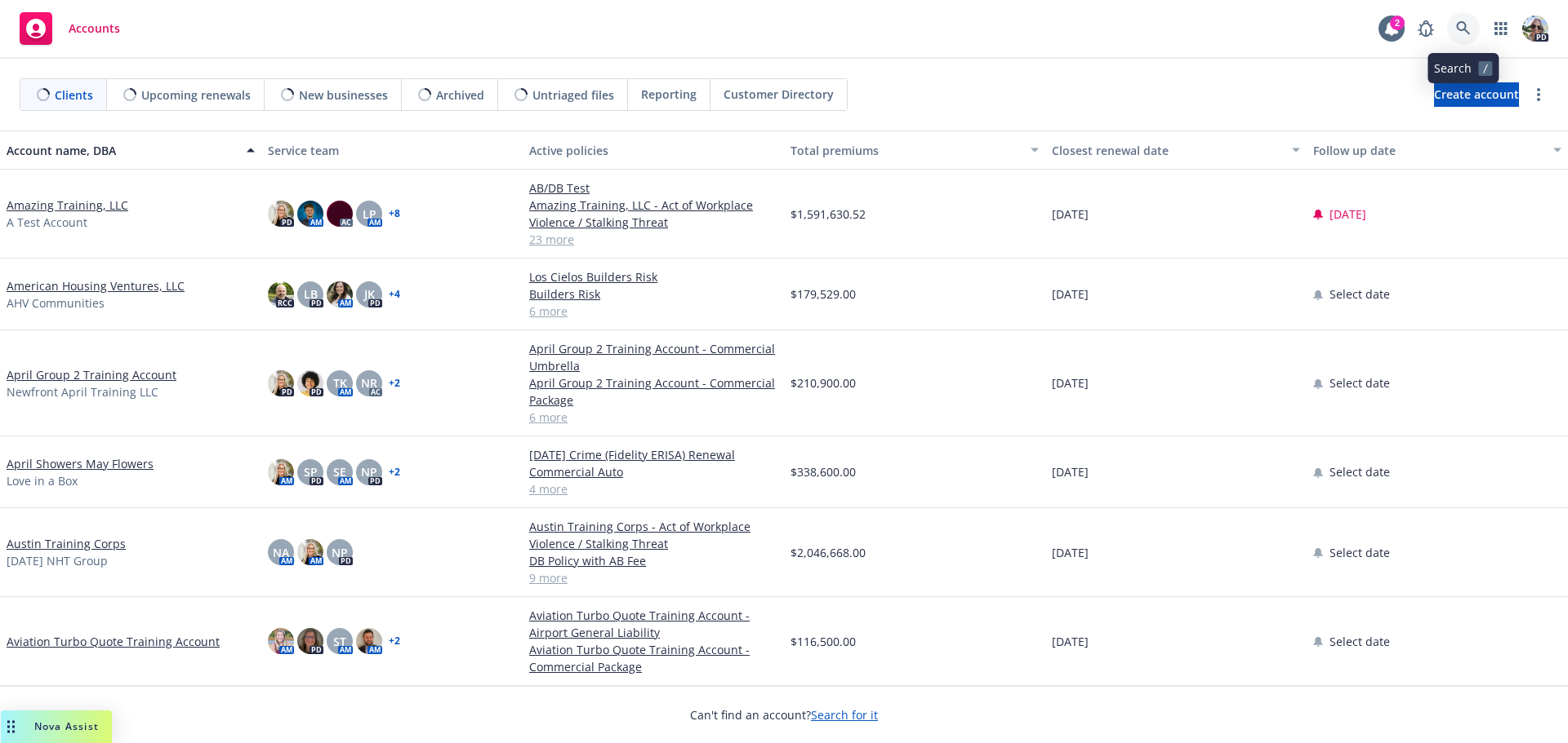
click at [1461, 25] on icon at bounding box center [1464, 28] width 15 height 15
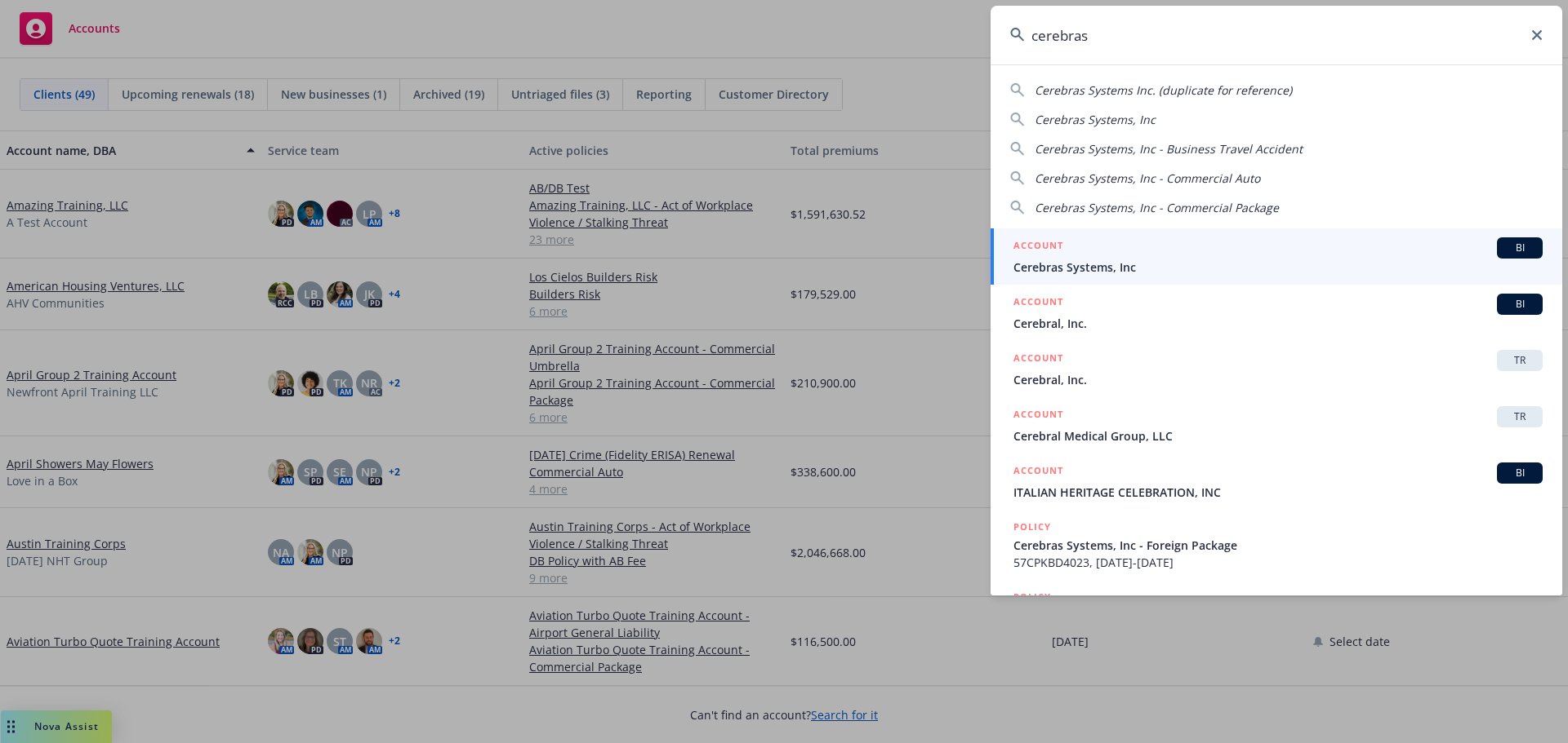
type input "cerebras"
click at [1051, 263] on span "Cerebras Systems, Inc" at bounding box center [1277, 267] width 529 height 18
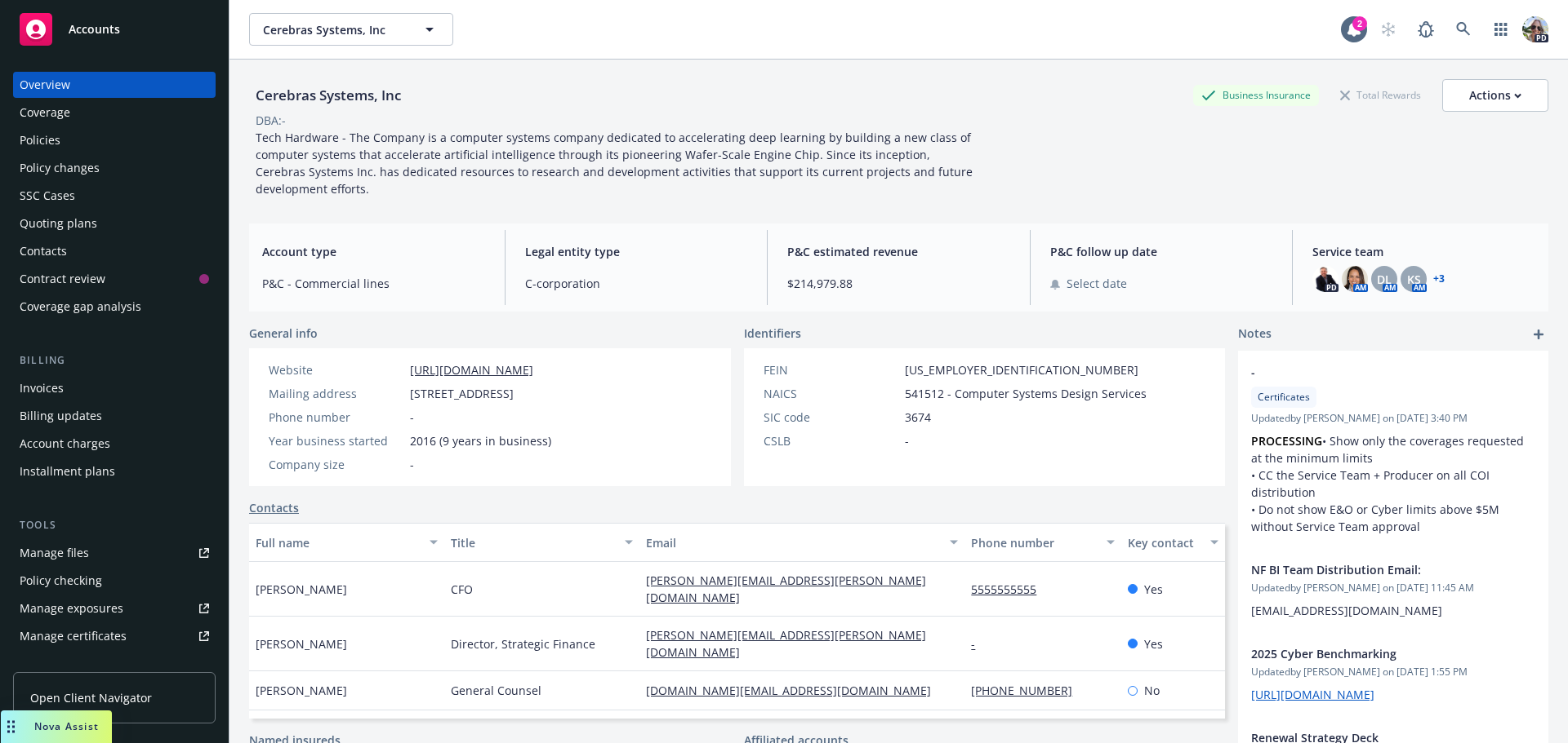
click at [79, 134] on div "Policies" at bounding box center [114, 139] width 190 height 26
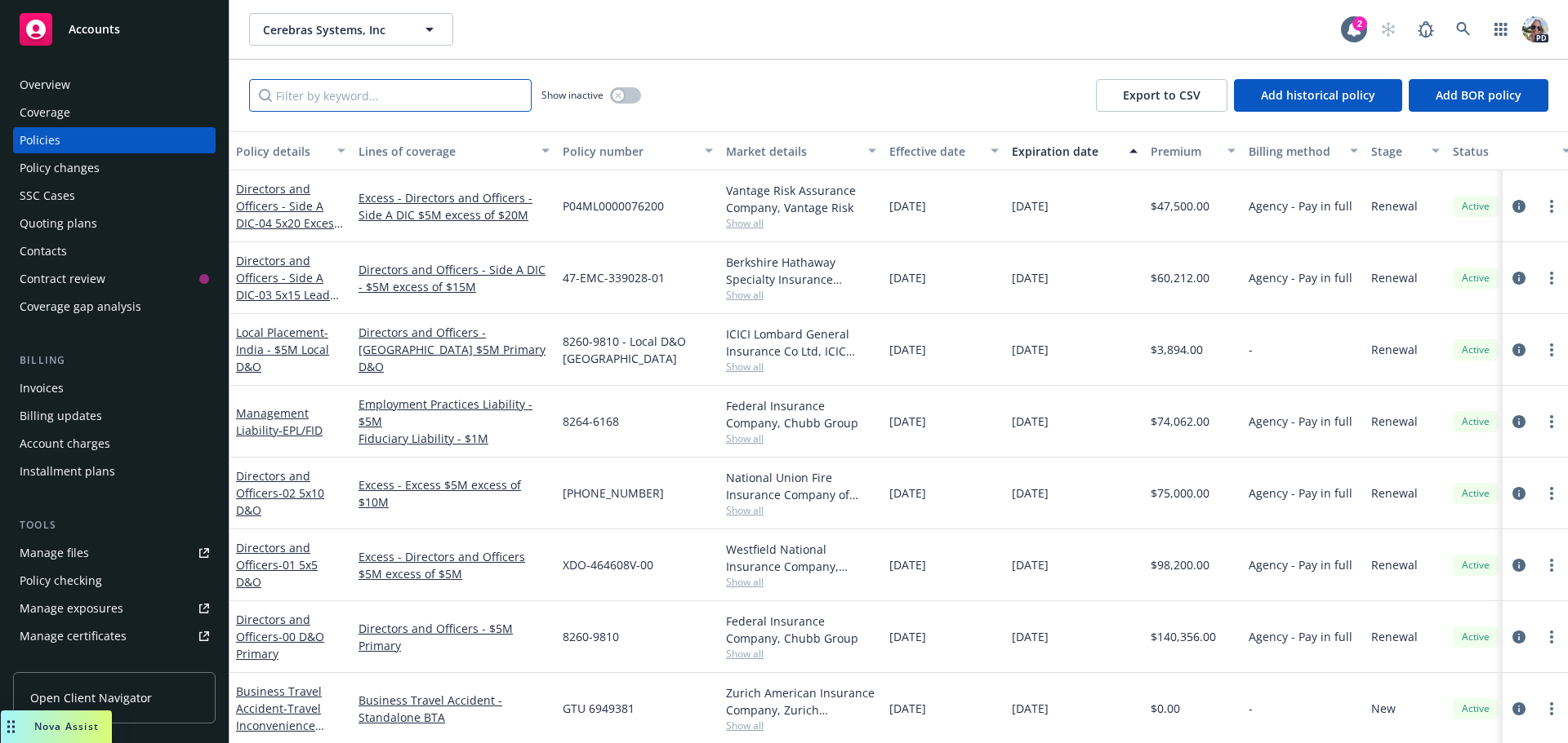
drag, startPoint x: 329, startPoint y: 94, endPoint x: 333, endPoint y: 83, distance: 11.7
click at [330, 88] on input "Filter by keyword..." at bounding box center [390, 95] width 282 height 33
type input "cna"
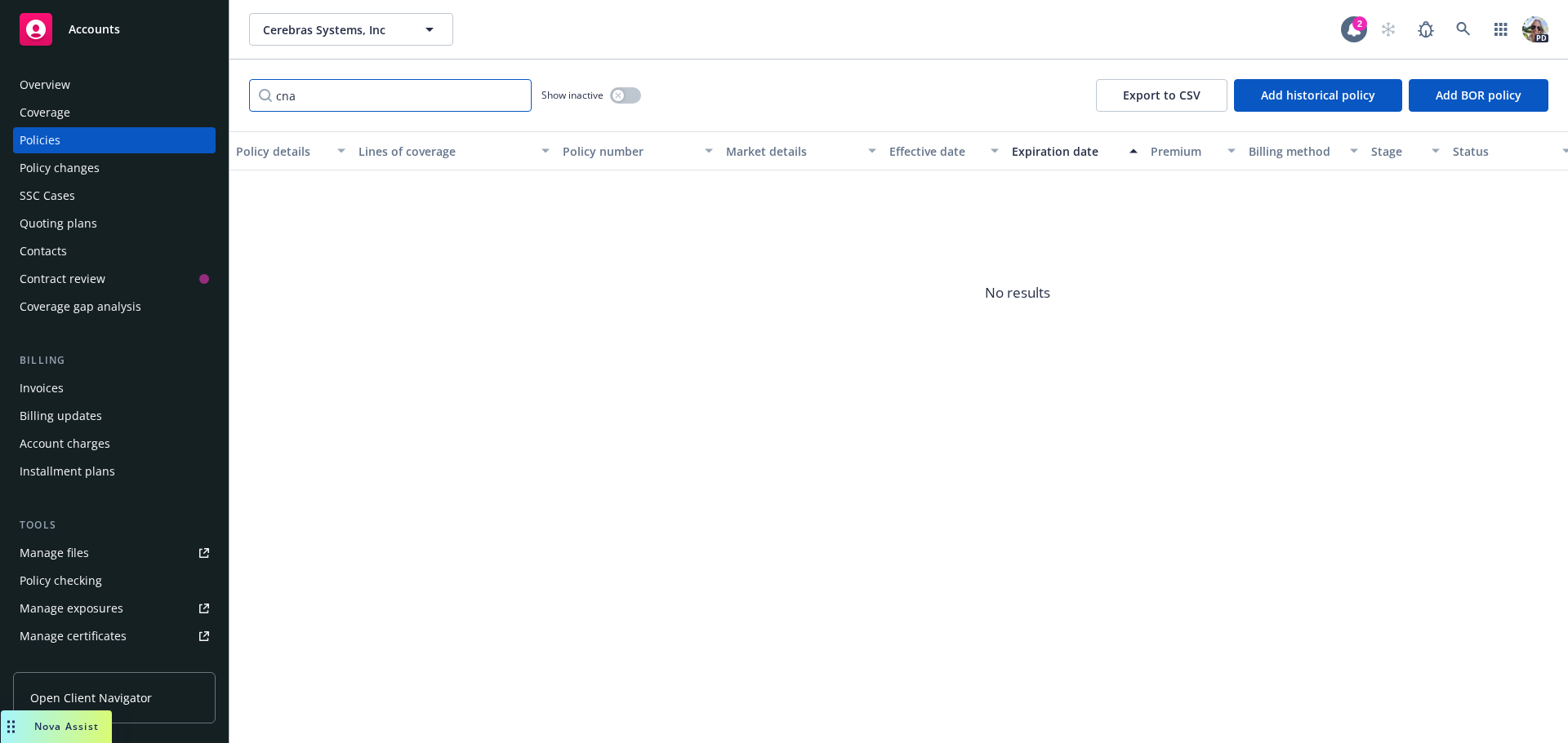
click at [517, 98] on input "cna" at bounding box center [390, 95] width 282 height 33
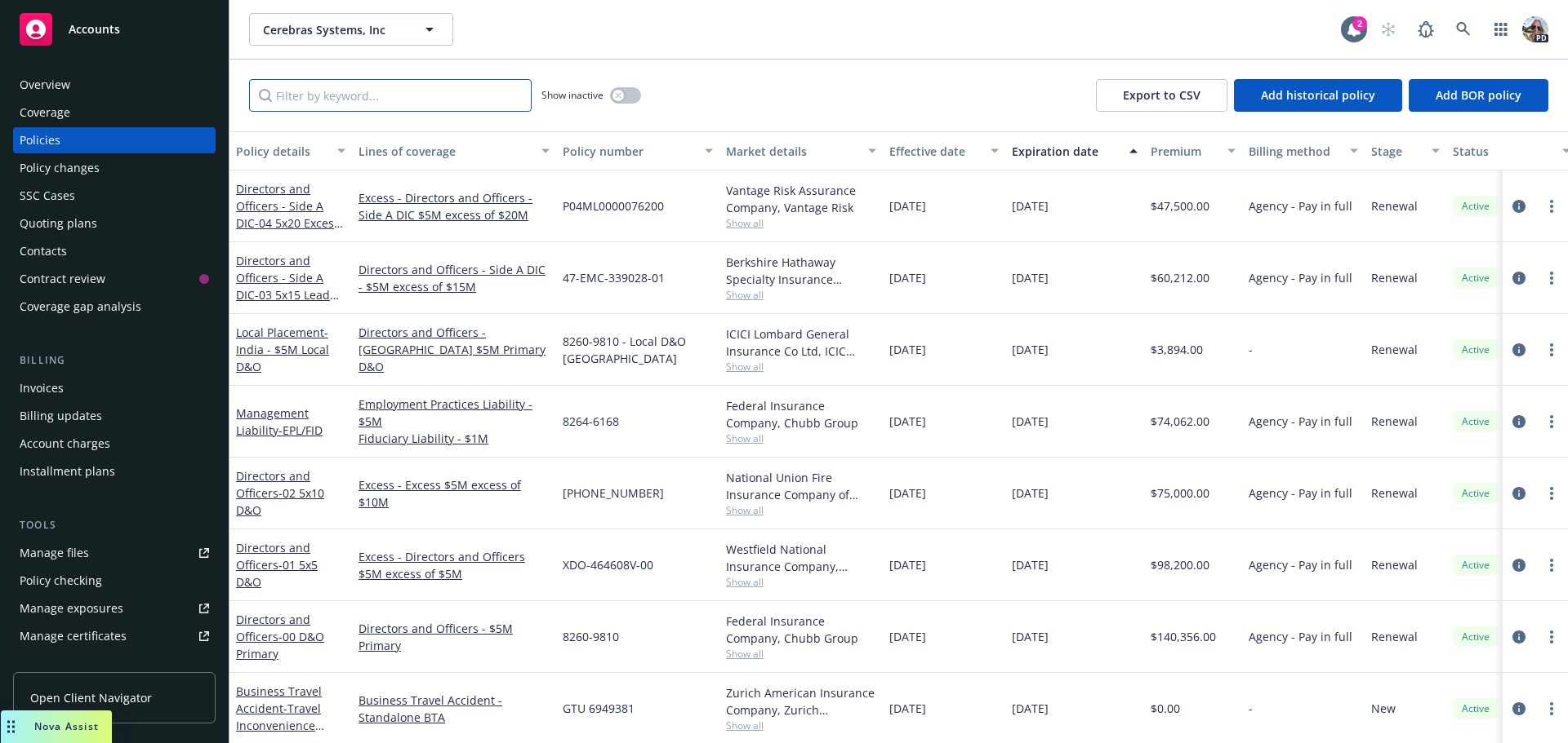
click at [441, 99] on input "Filter by keyword..." at bounding box center [390, 95] width 282 height 33
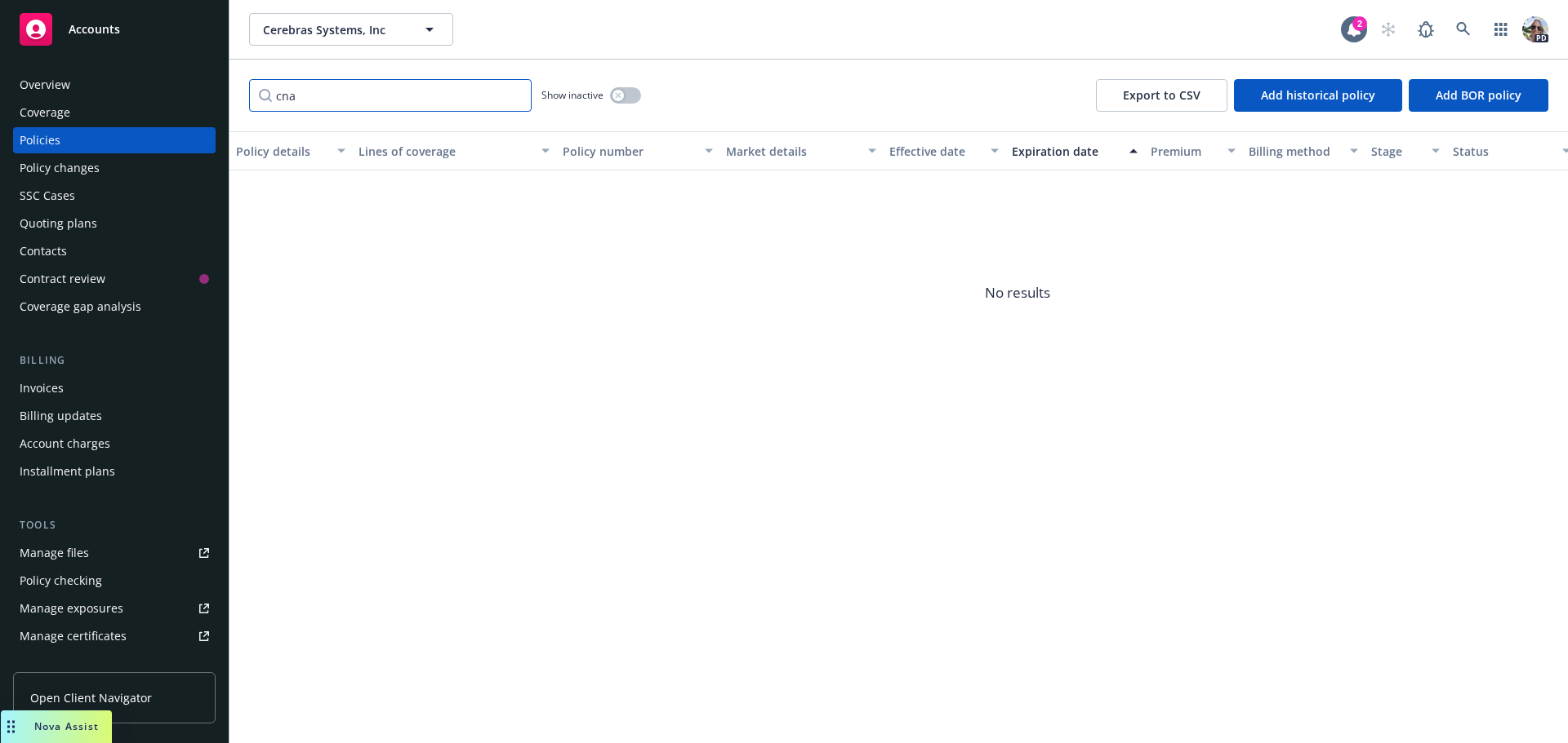
type input "cna"
click at [614, 90] on button "button" at bounding box center [625, 96] width 31 height 17
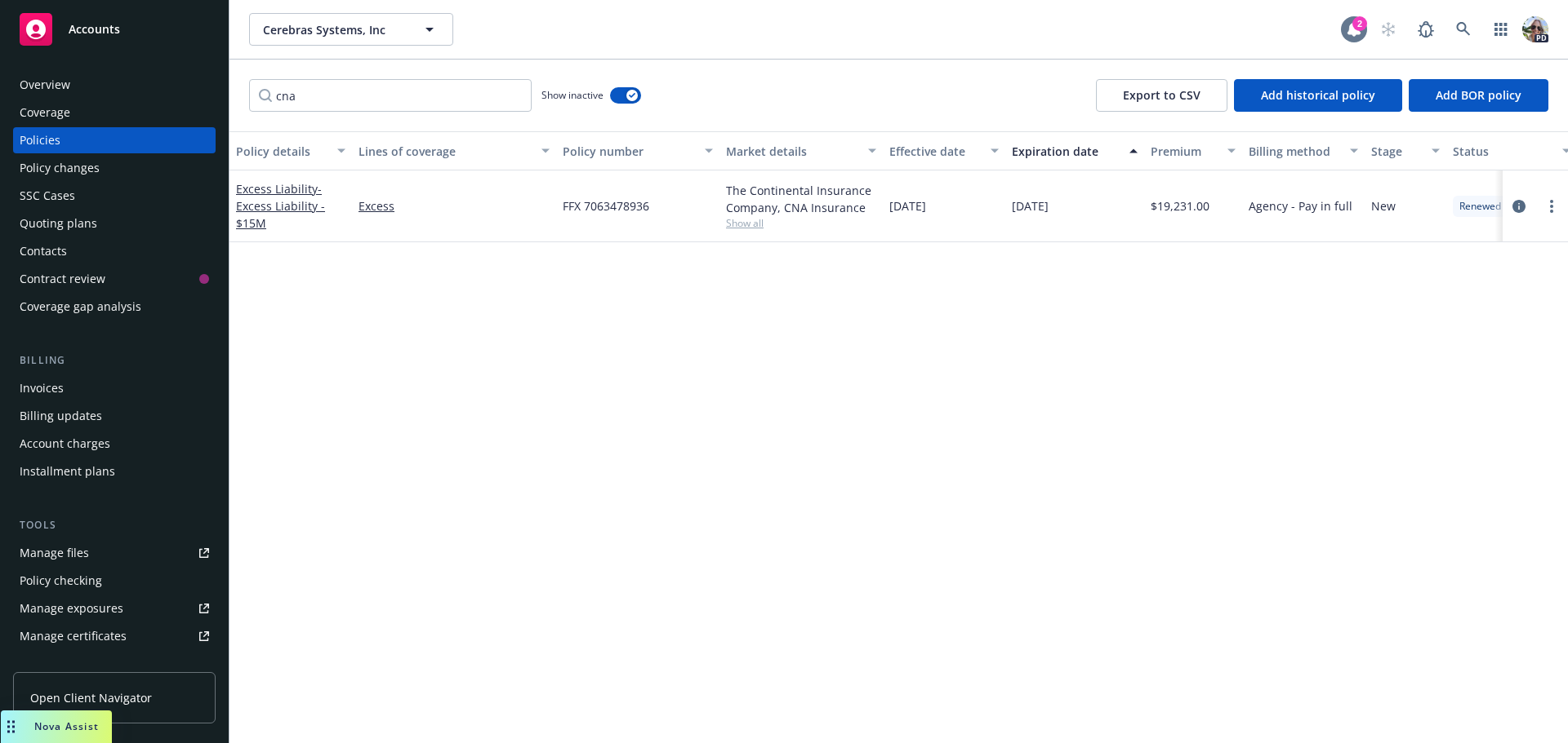
click at [1361, 20] on div "2" at bounding box center [1360, 24] width 15 height 15
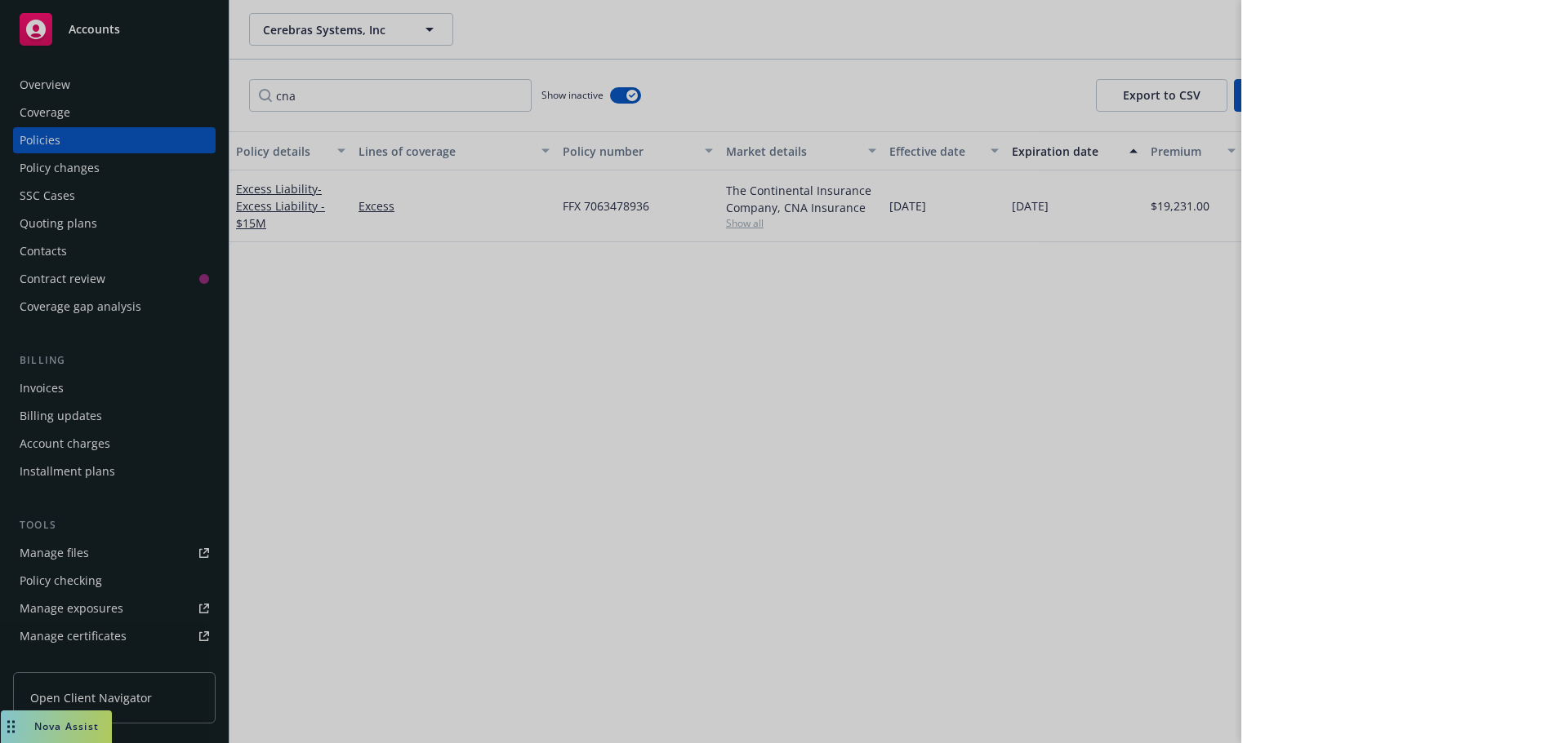
click at [84, 721] on div at bounding box center [784, 372] width 1568 height 743
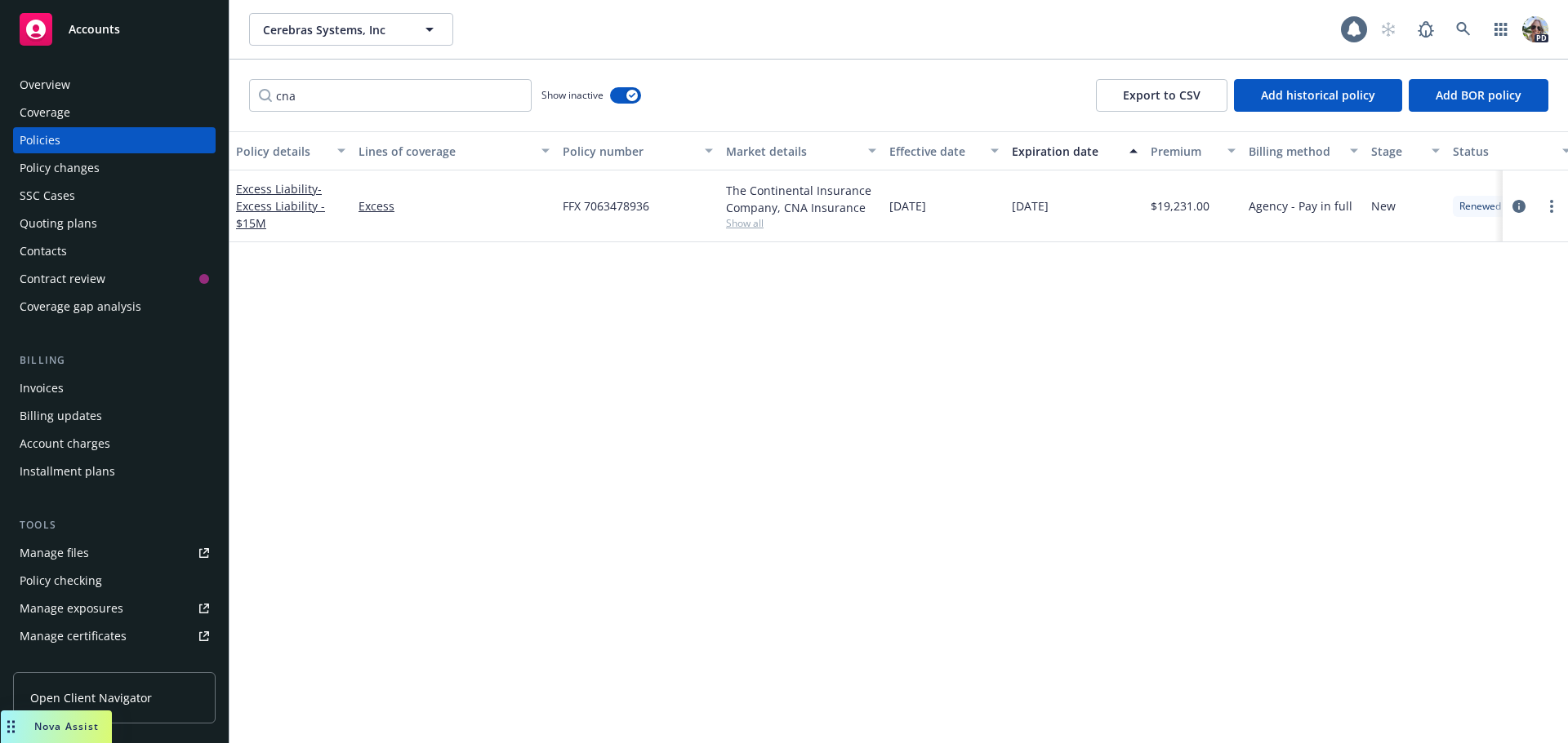
click at [92, 725] on span "Nova Assist" at bounding box center [66, 726] width 64 height 14
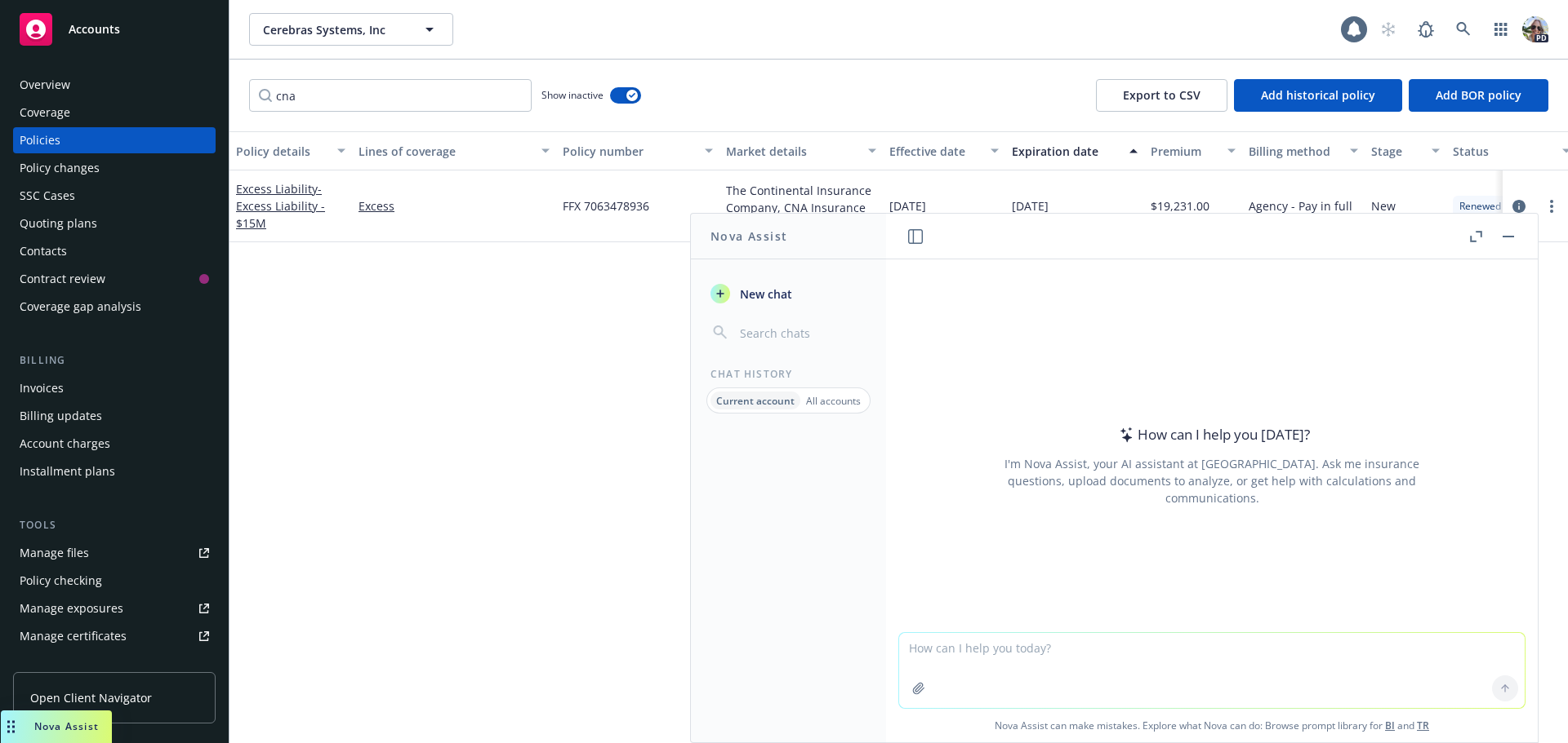
click at [964, 643] on textarea at bounding box center [1211, 670] width 626 height 75
type textarea "what company owns stetson premium finance?"
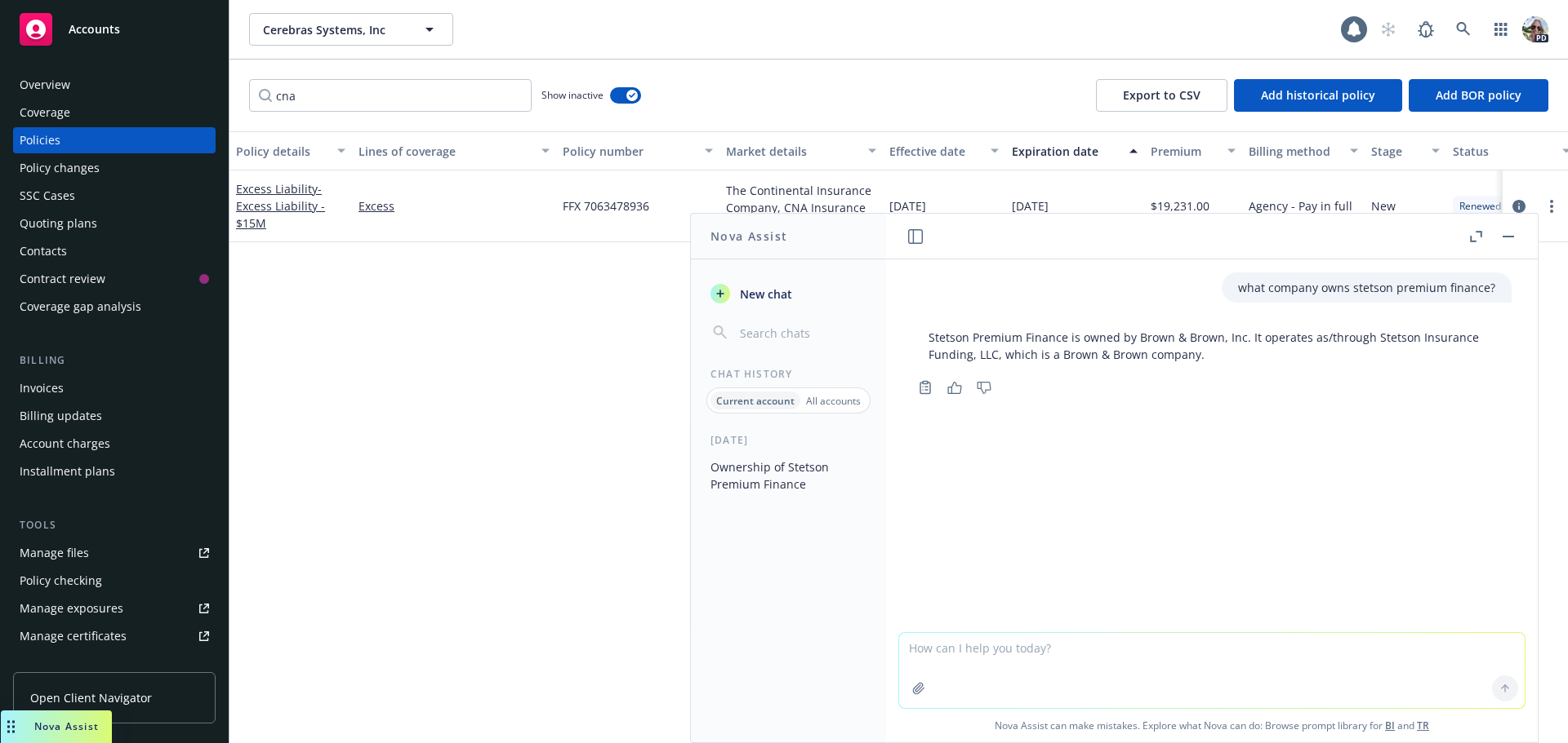
click at [910, 647] on textarea at bounding box center [1211, 670] width 626 height 75
type textarea "are there any other premium finance companies owned by Brown & Brown?"
click at [1499, 685] on icon at bounding box center [1505, 689] width 12 height 12
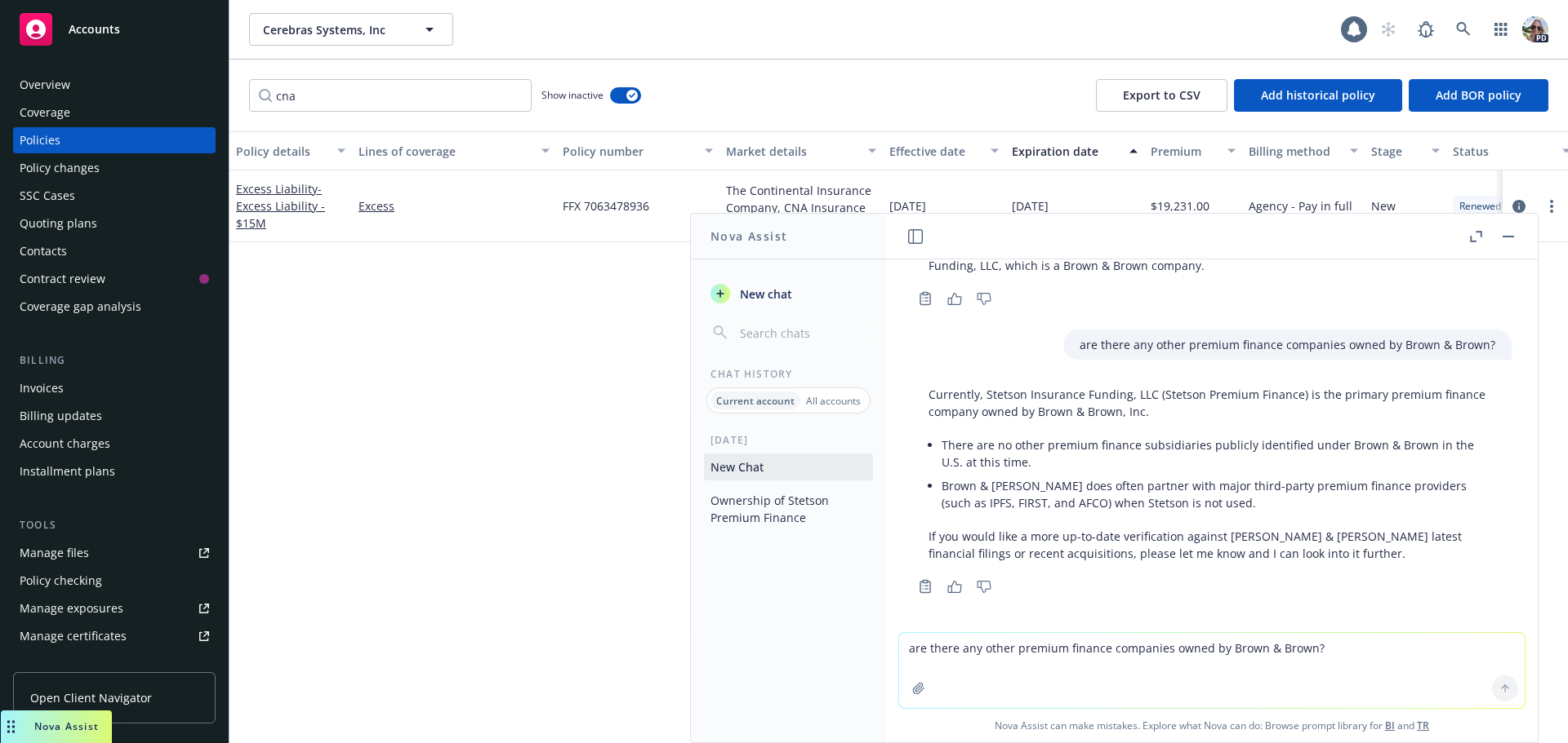
scroll to position [94, 0]
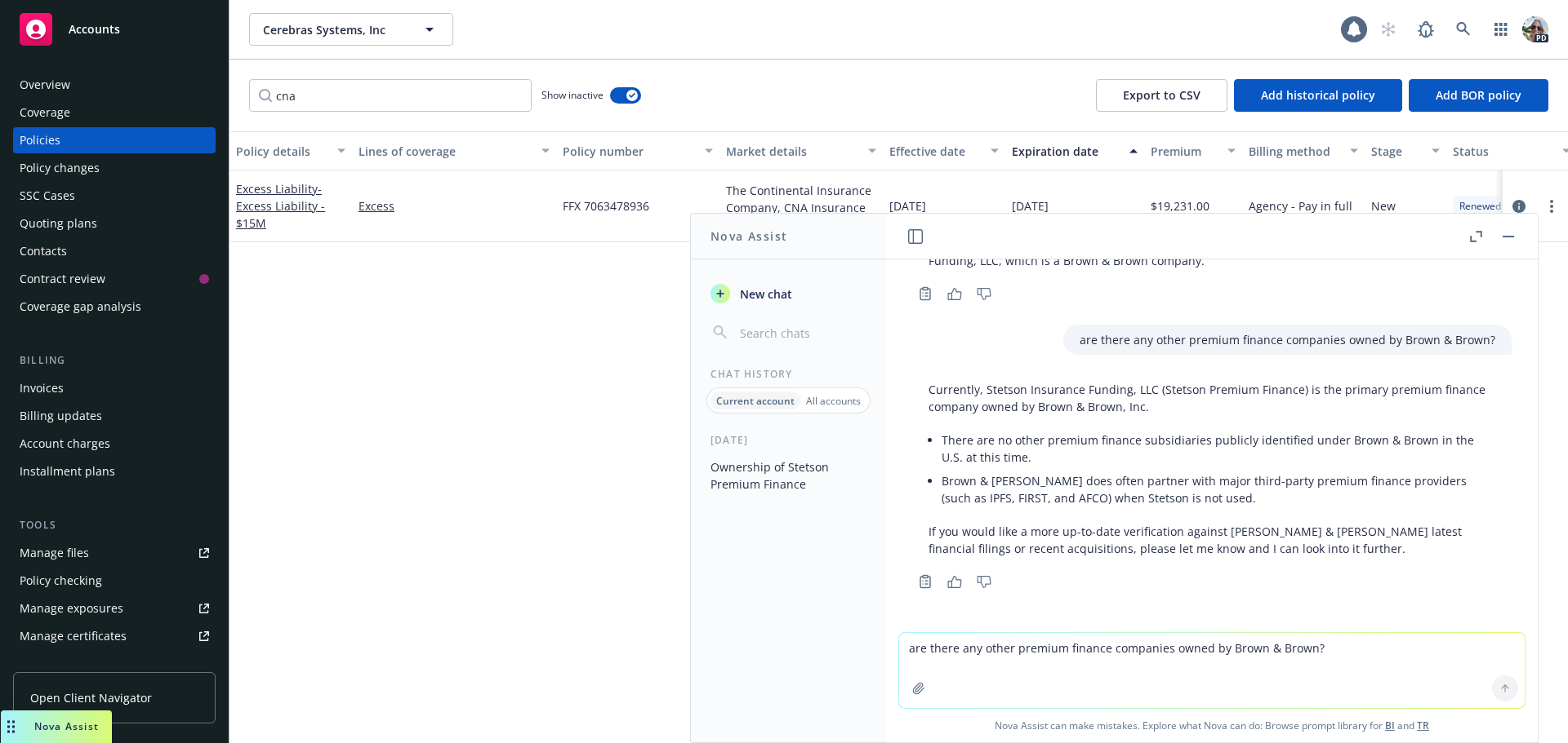
click at [1506, 234] on button "button" at bounding box center [1507, 236] width 19 height 19
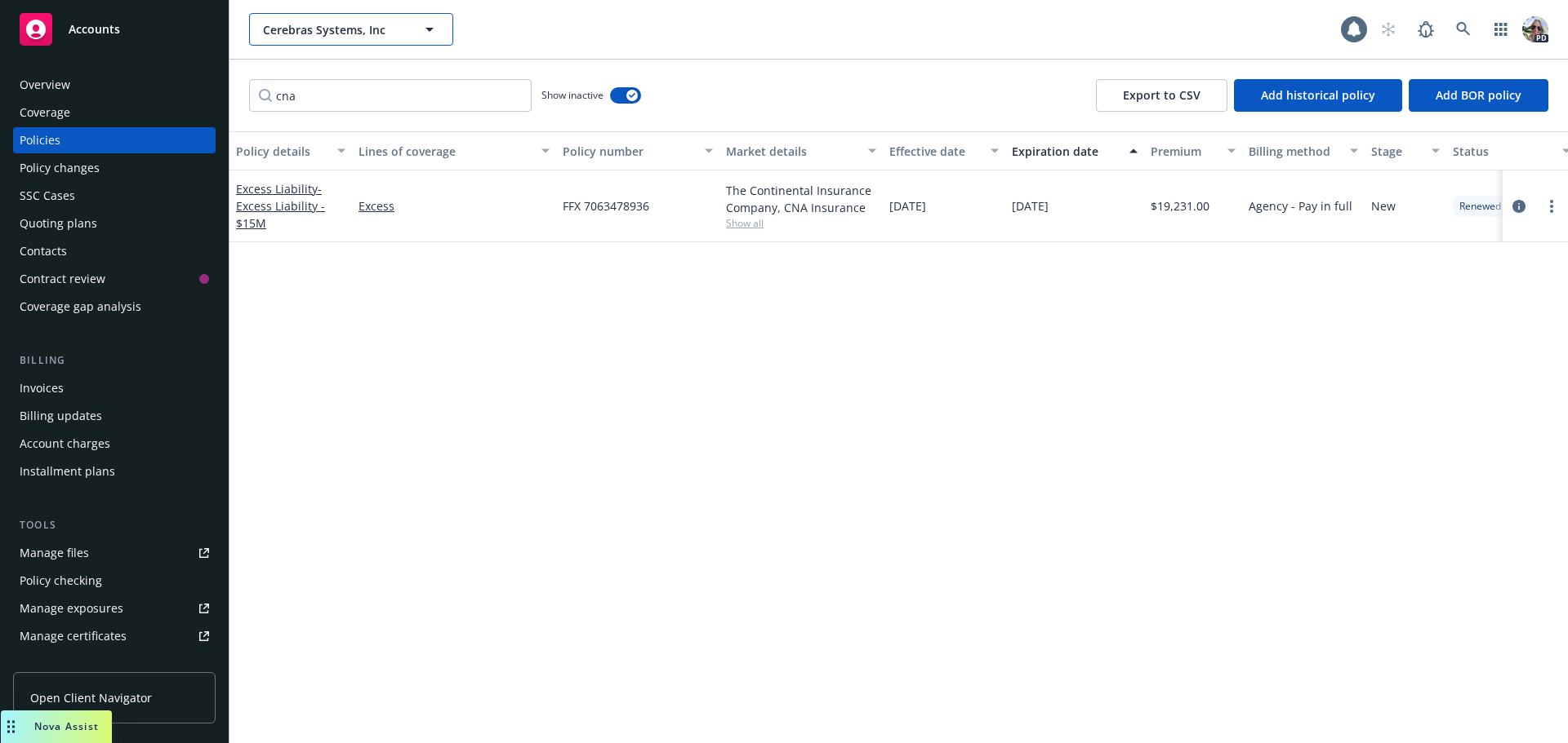
click at [310, 24] on span "Cerebras Systems, Inc" at bounding box center [333, 29] width 141 height 18
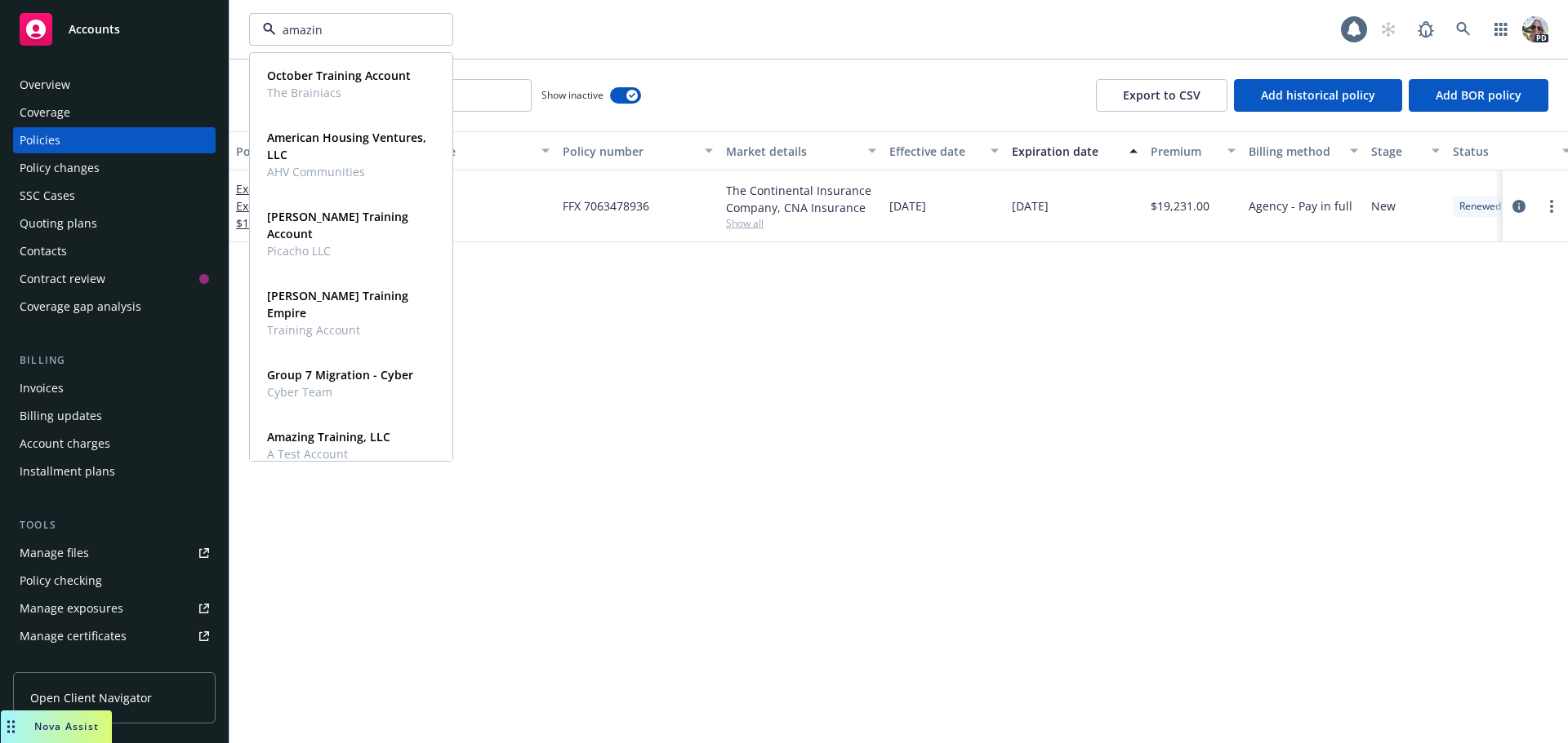
type input "amazing"
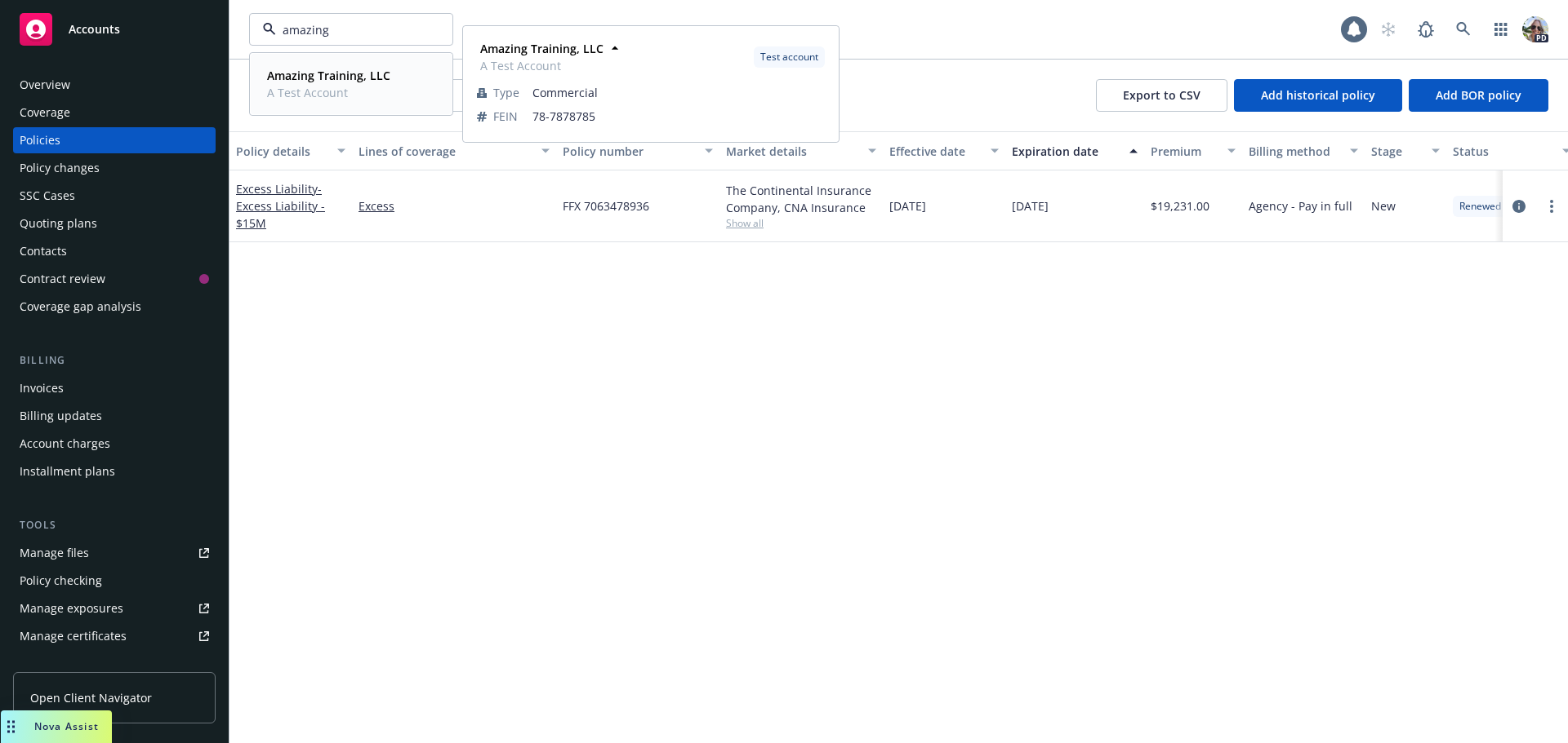
click at [310, 84] on span "A Test Account" at bounding box center [329, 93] width 124 height 18
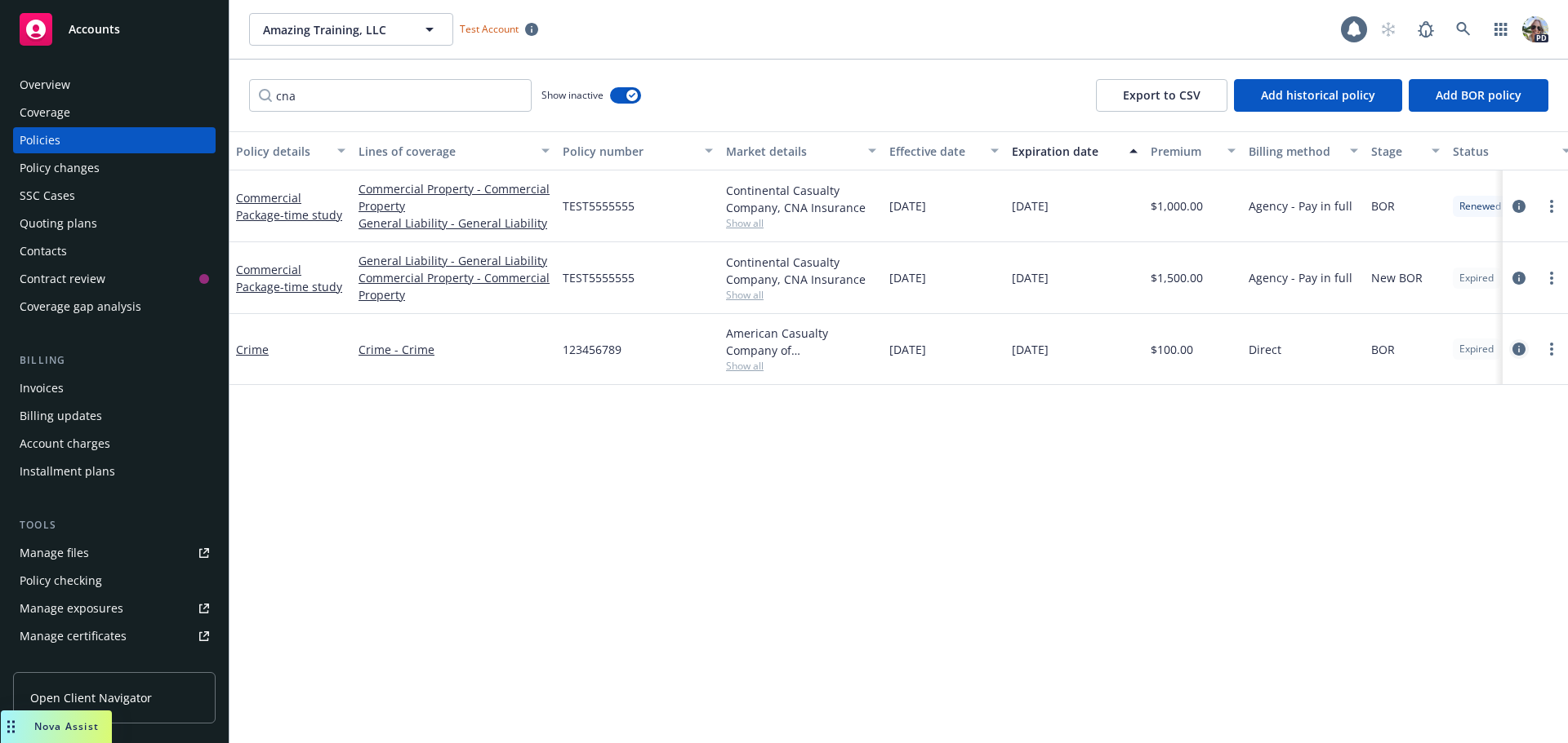
click at [1518, 350] on icon "circleInformation" at bounding box center [1519, 349] width 13 height 13
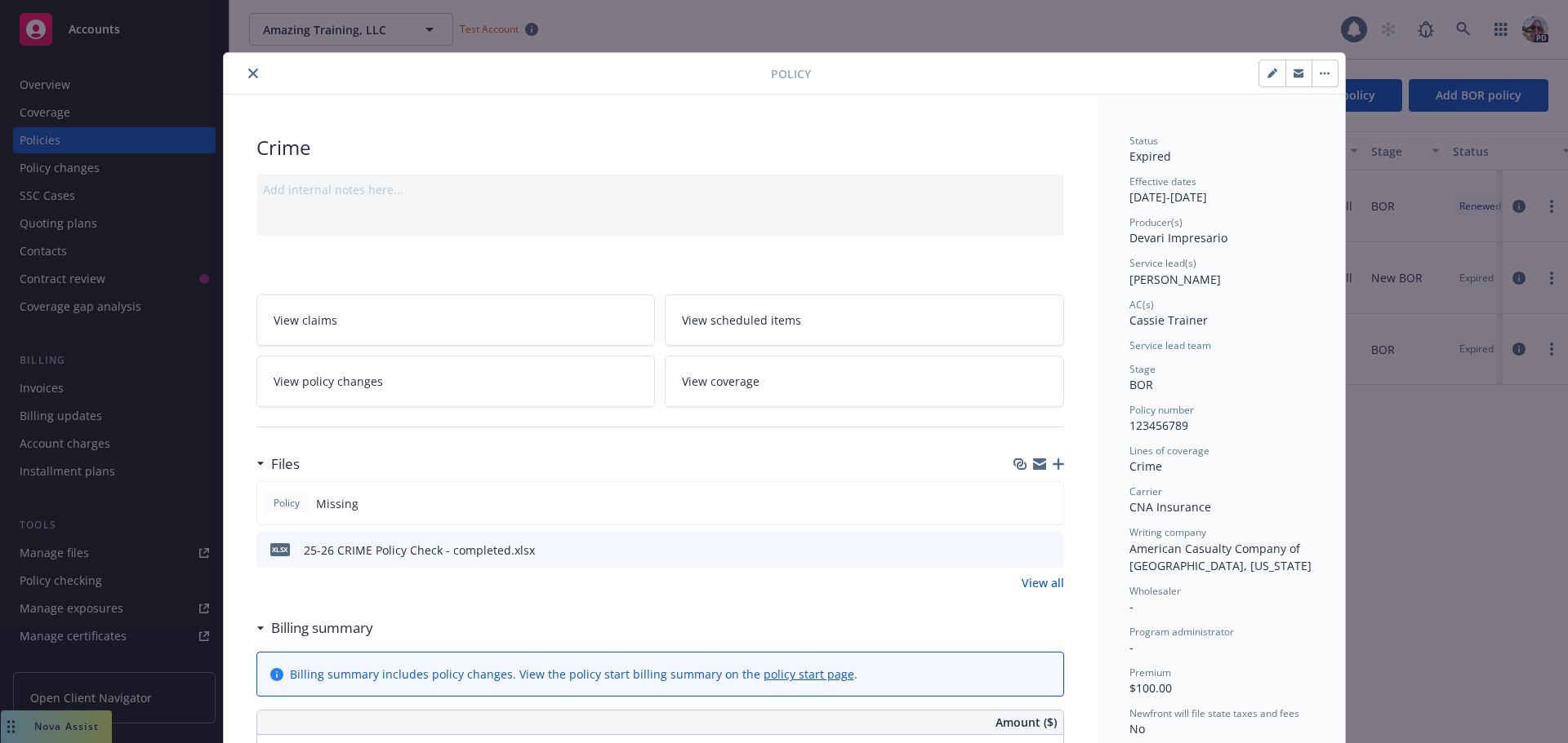
click at [1267, 70] on icon "button" at bounding box center [1272, 73] width 10 height 10
select select "BOR"
select select "12"
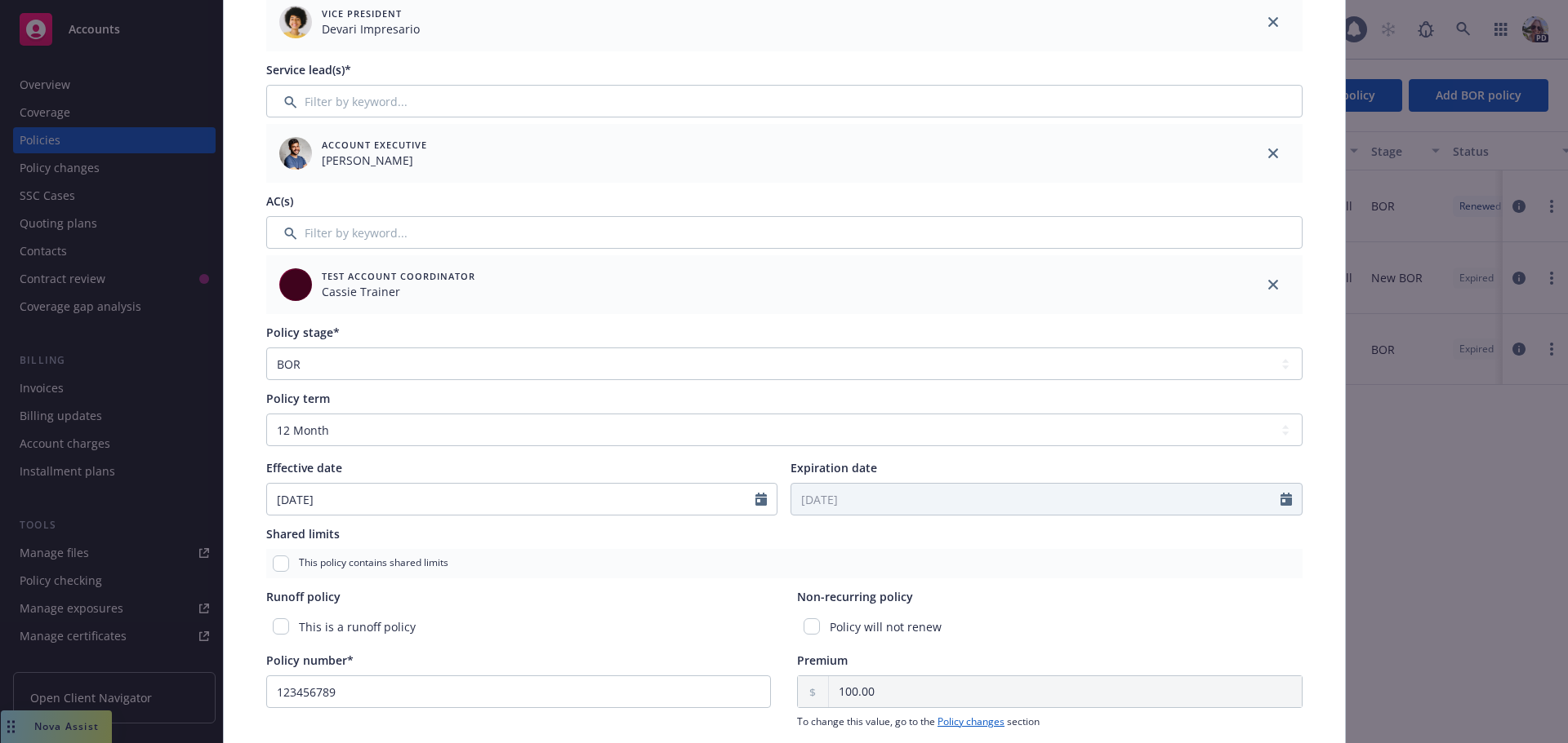
scroll to position [408, 0]
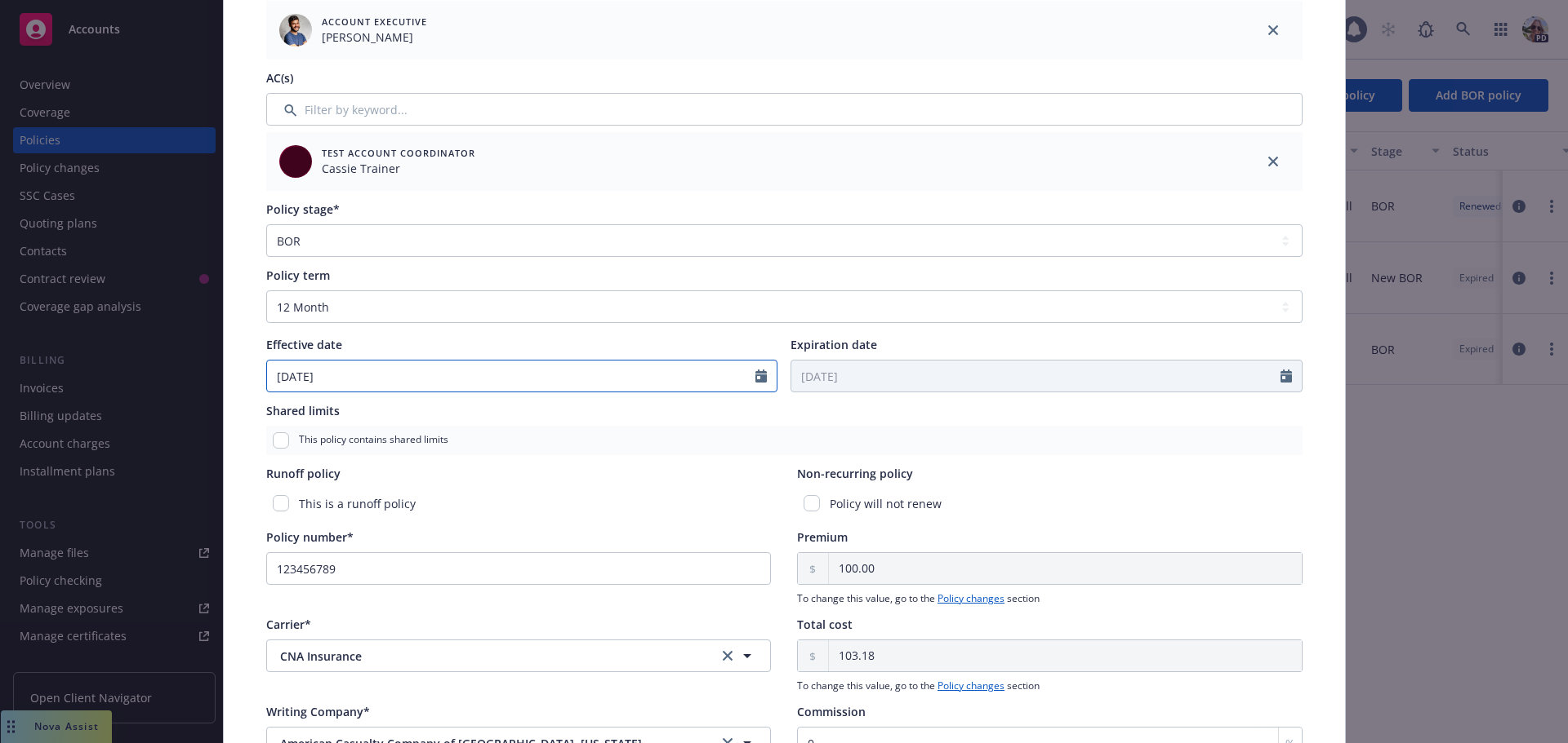
select select "9"
drag, startPoint x: 343, startPoint y: 377, endPoint x: 65, endPoint y: 361, distance: 278.5
click at [71, 389] on div "Edit policy details Cancel Save Policy type* Crime Display name Producer(s)* Vi…" at bounding box center [784, 372] width 1568 height 743
type input "[DATE]"
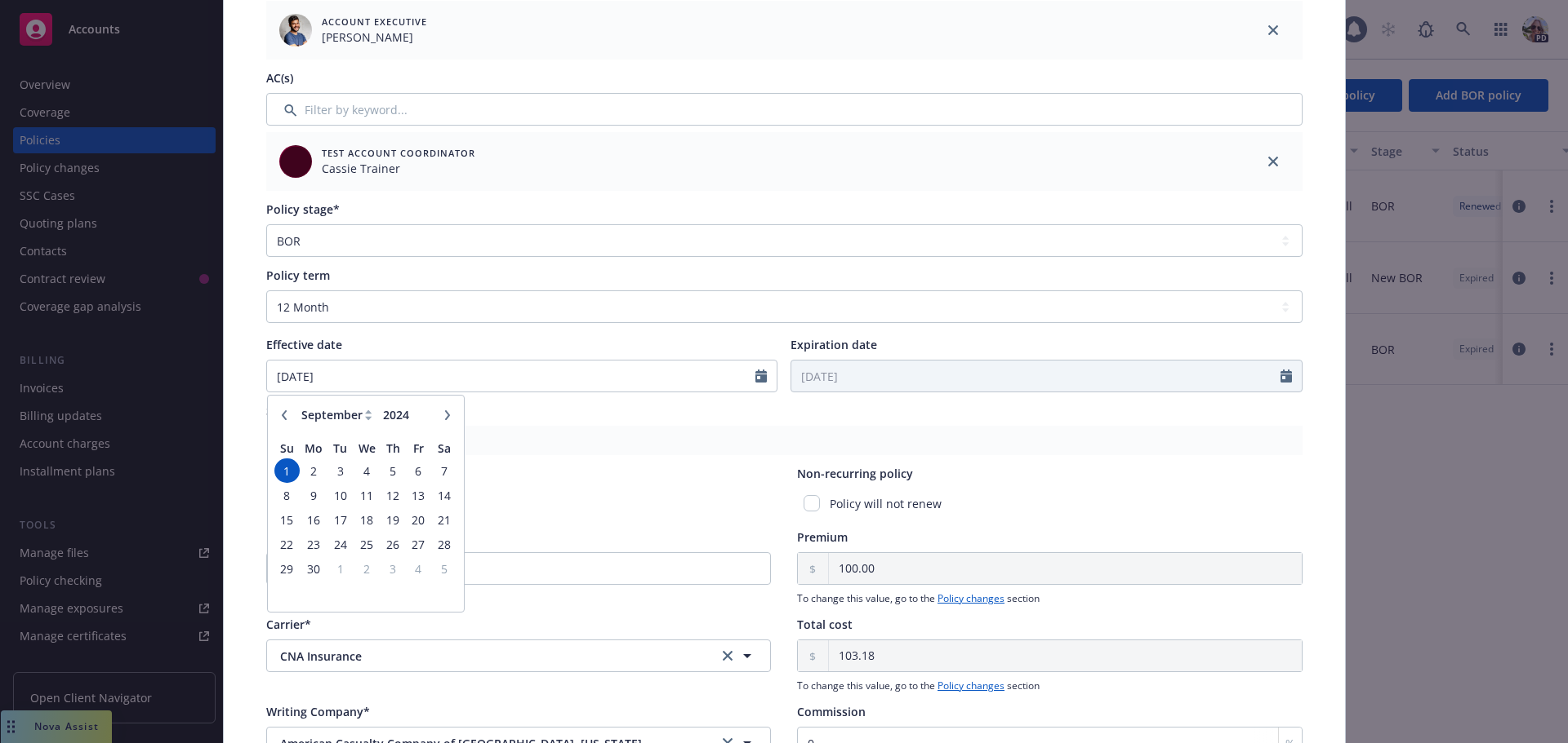
type input "03/27/2025"
click at [316, 310] on select "Select policy term 12 Month 6 Month 4 Month 3 Month 2 Month 1 Month 36 Month (3…" at bounding box center [784, 306] width 1036 height 33
select select "other"
click at [266, 291] on select "Select policy term 12 Month 6 Month 4 Month 3 Month 2 Month 1 Month 36 Month (3…" at bounding box center [784, 306] width 1036 height 33
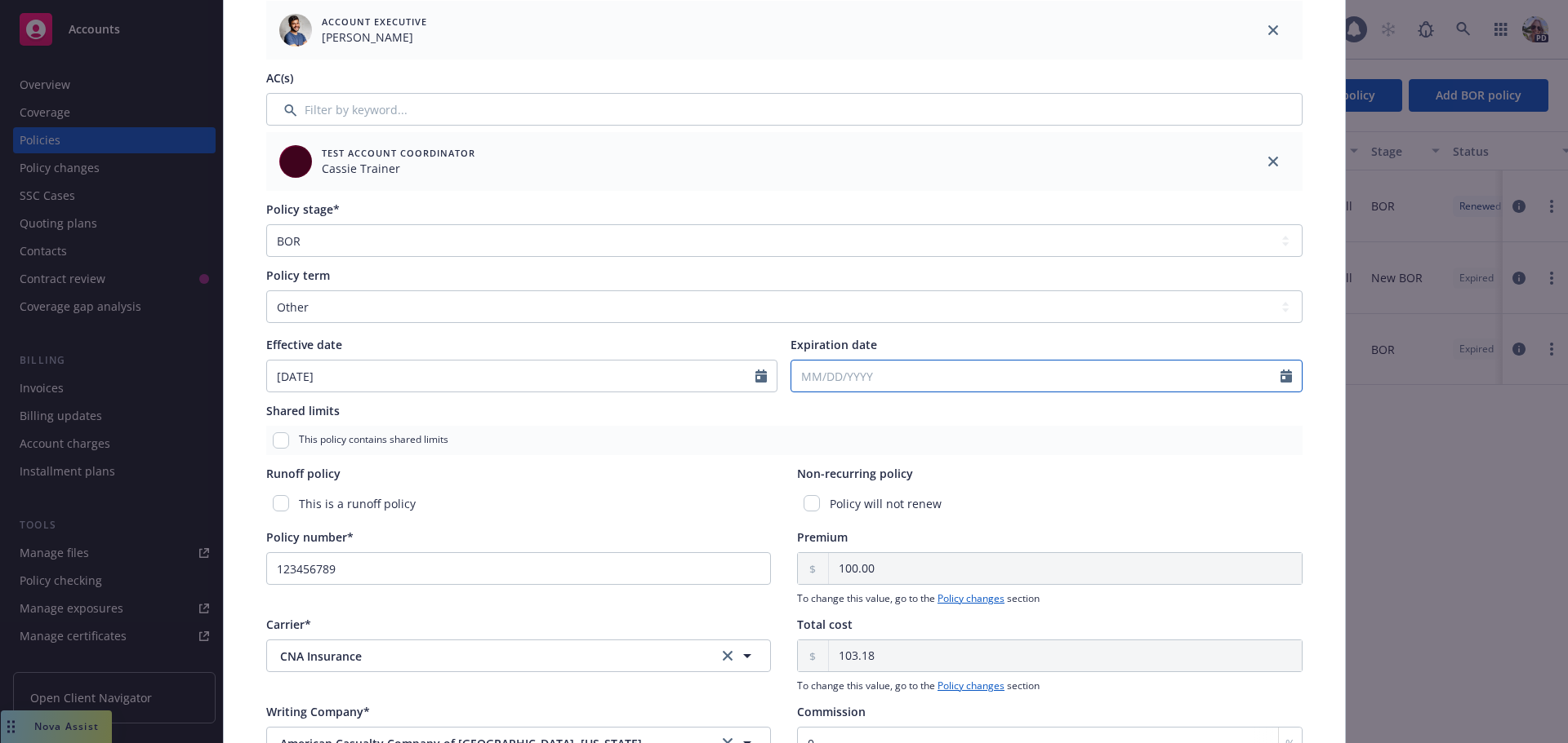
select select "9"
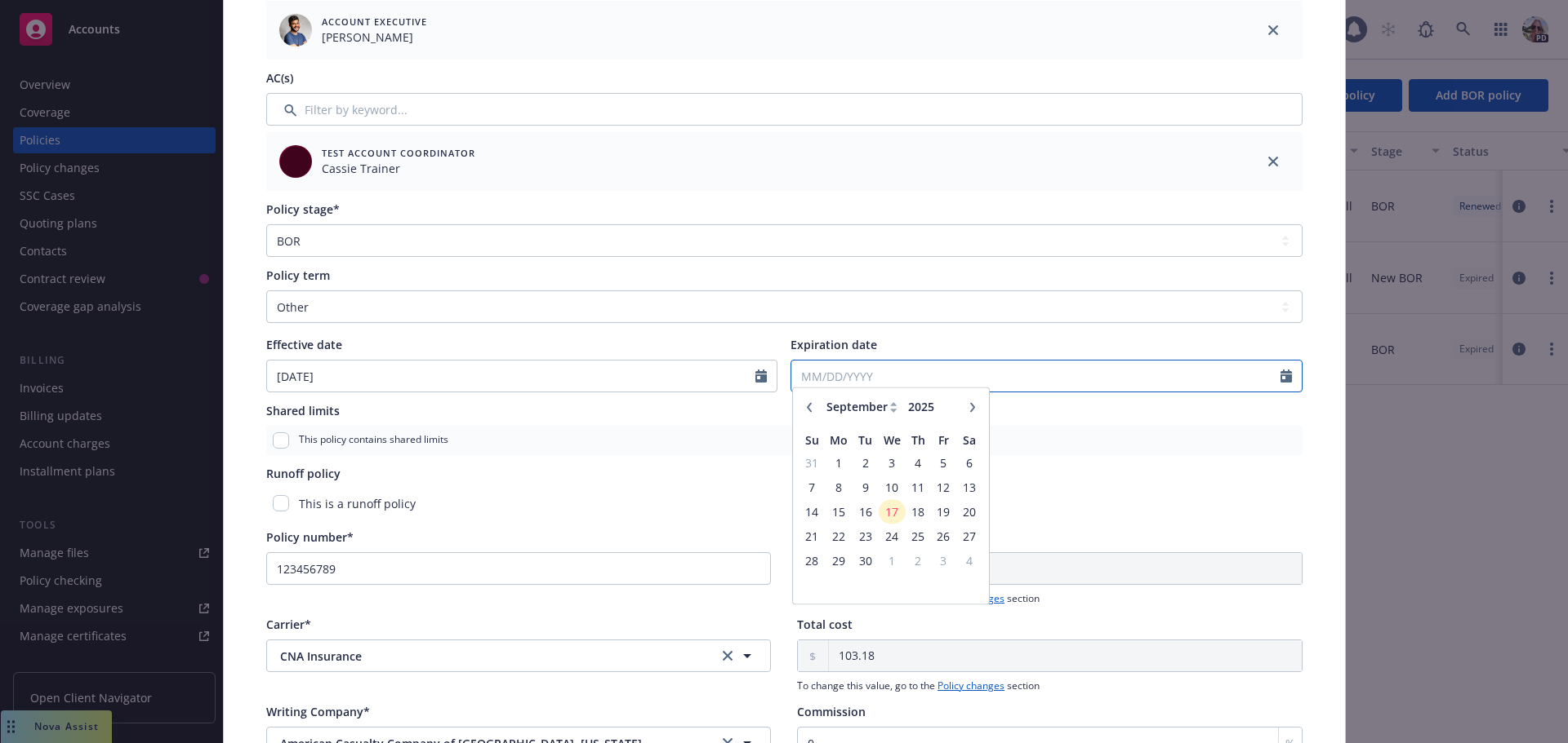
click at [808, 378] on input "Expiration date" at bounding box center [1035, 376] width 489 height 31
type input "03/13/2025"
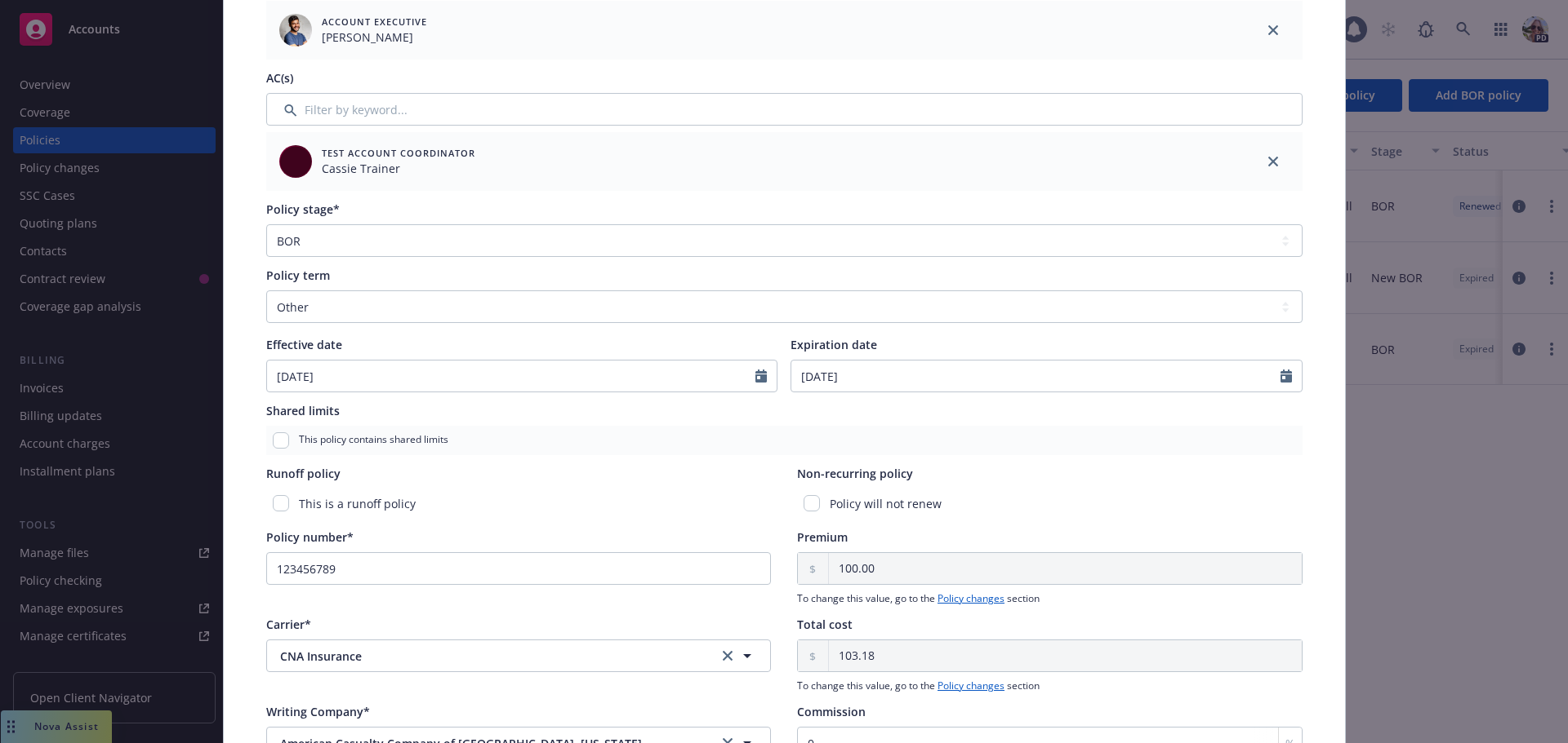
click at [444, 339] on div "Effective date" at bounding box center [522, 345] width 512 height 18
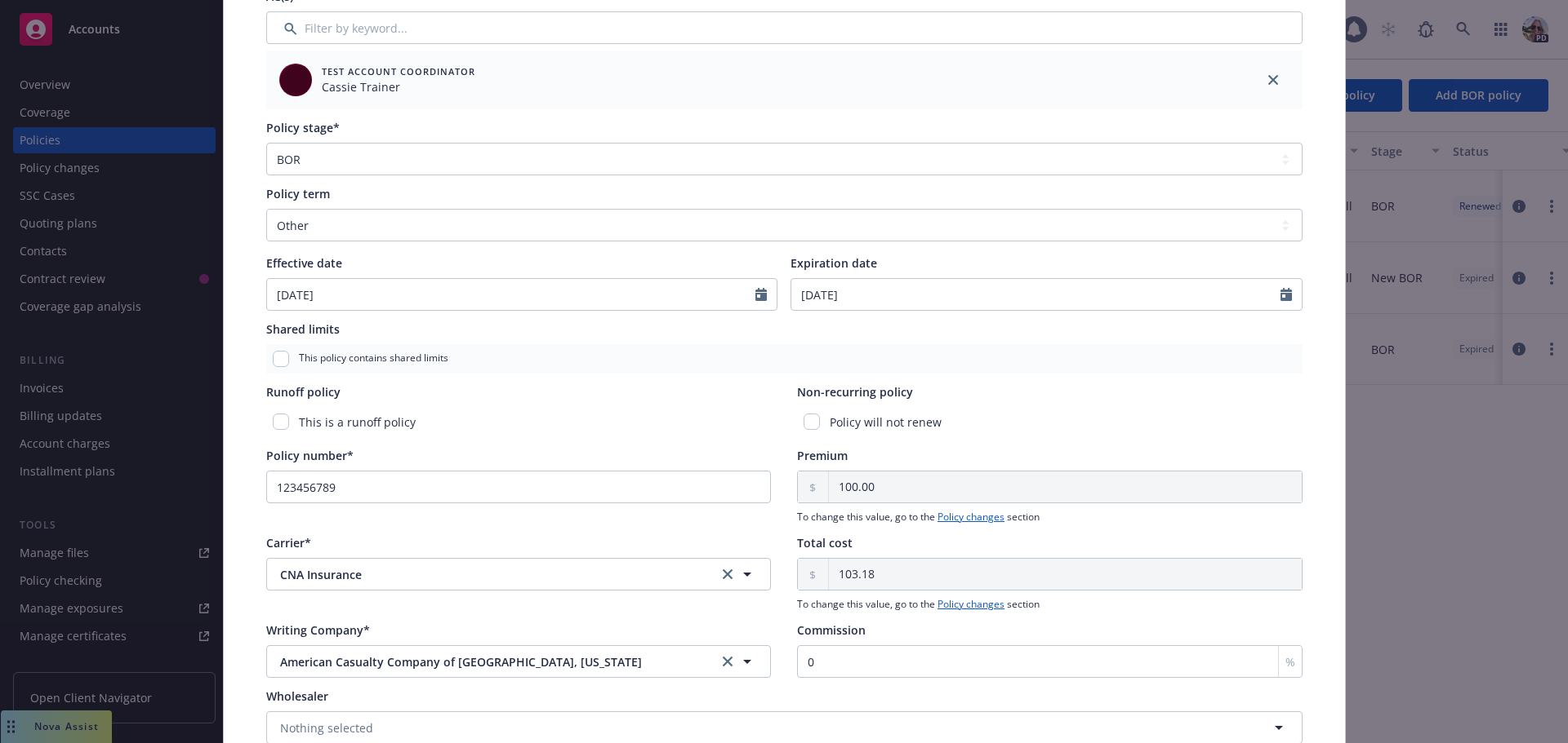
scroll to position [0, 0]
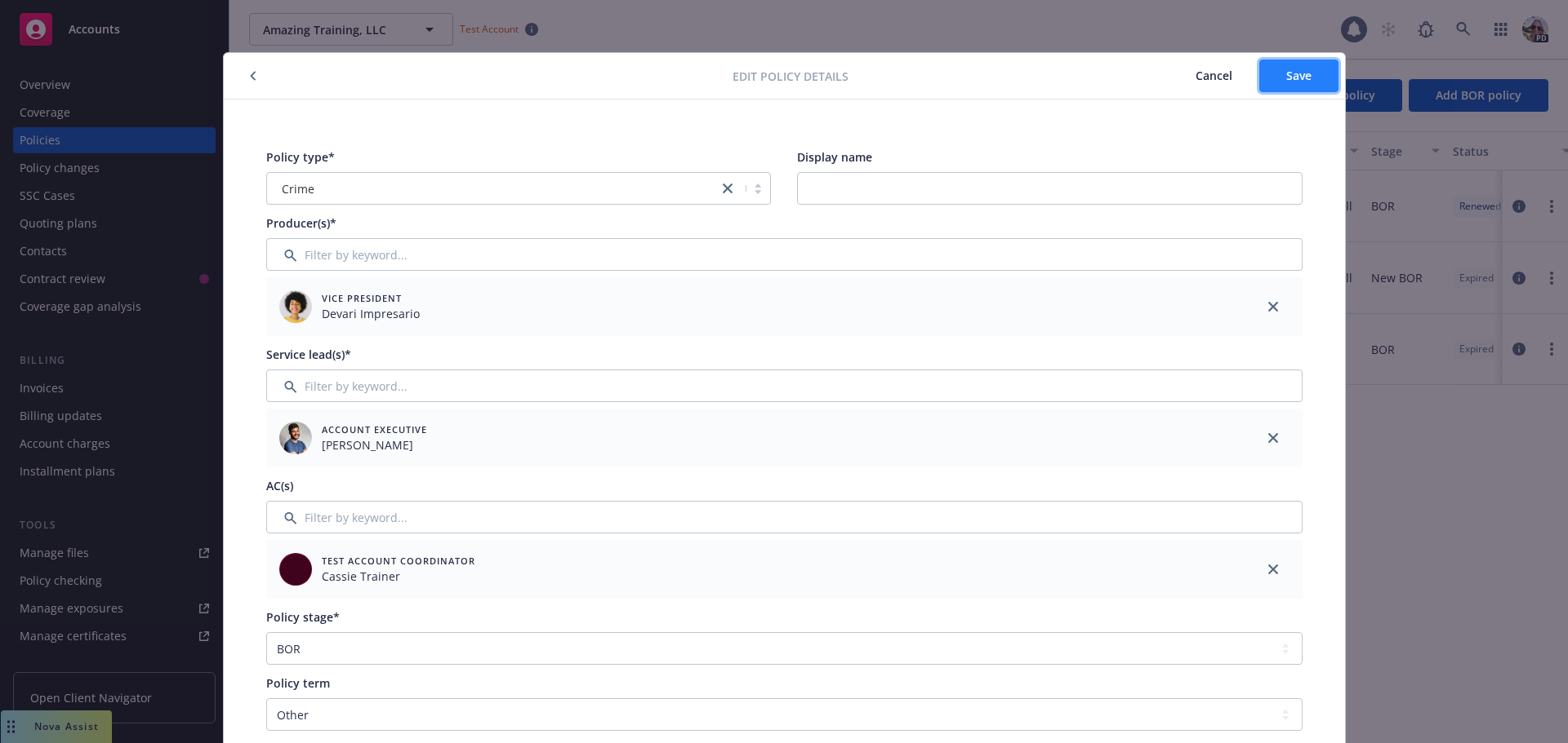
click at [1299, 78] on span "Save" at bounding box center [1298, 75] width 25 height 16
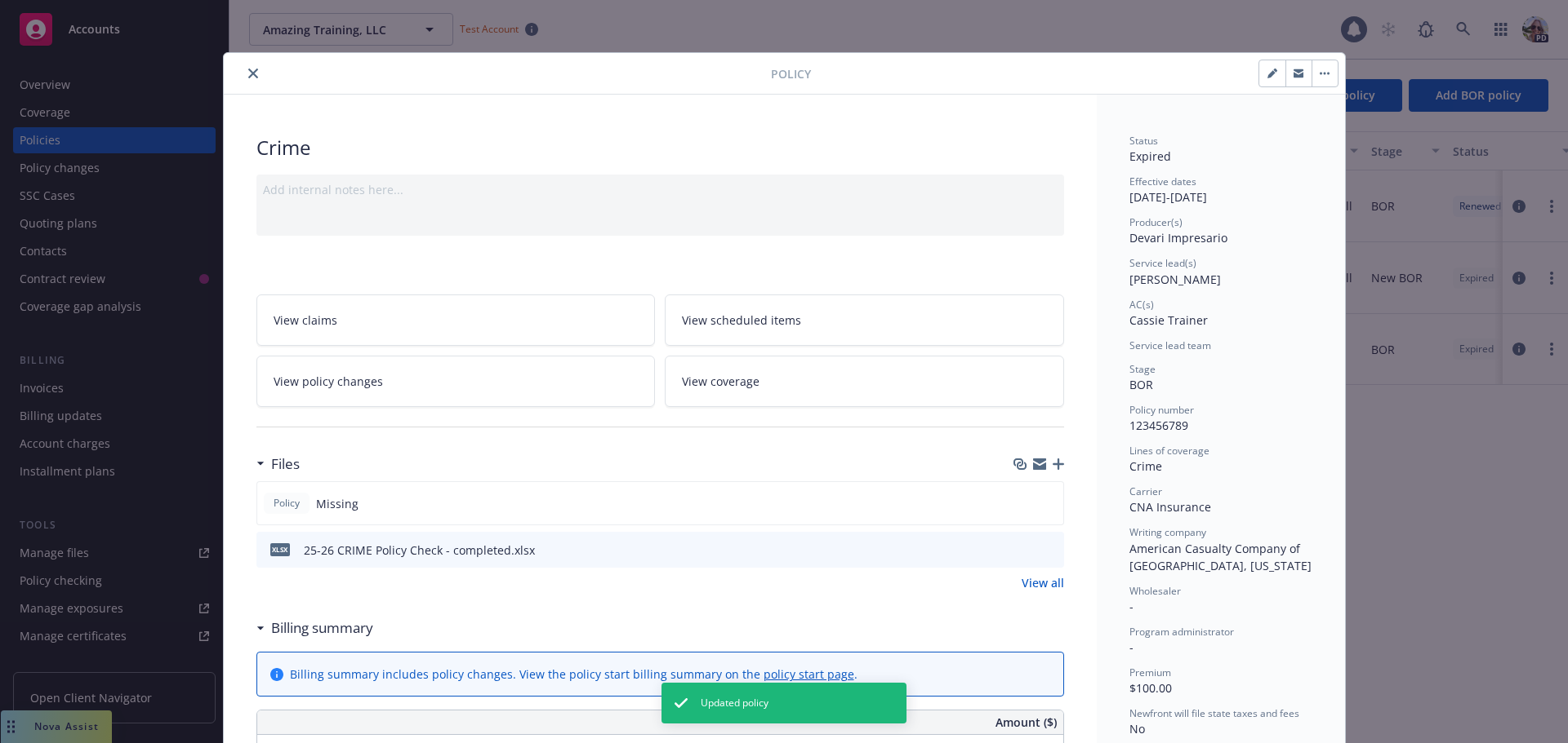
click at [335, 367] on link "View policy changes" at bounding box center [456, 382] width 399 height 52
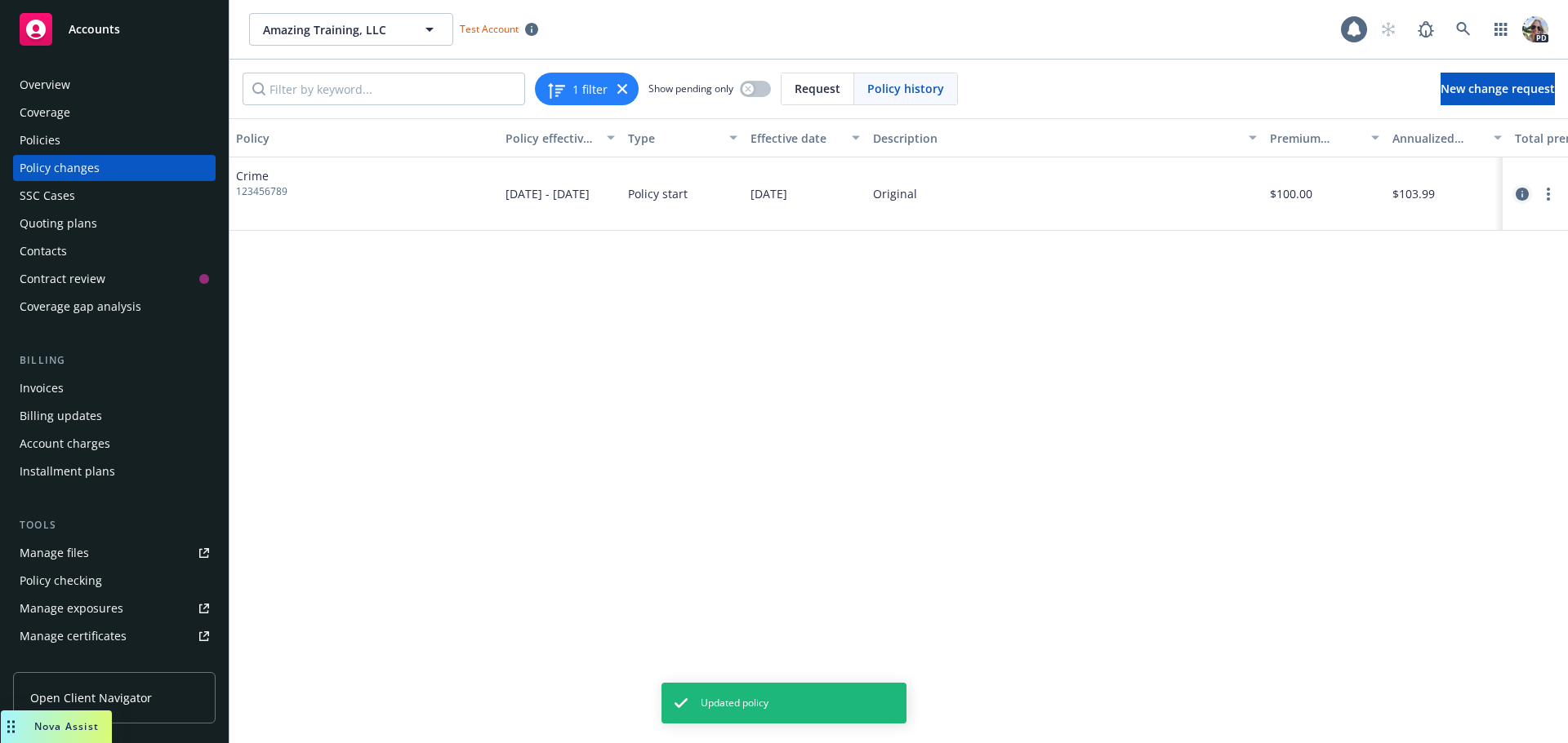
click at [1517, 193] on icon "circleInformation" at bounding box center [1522, 195] width 13 height 13
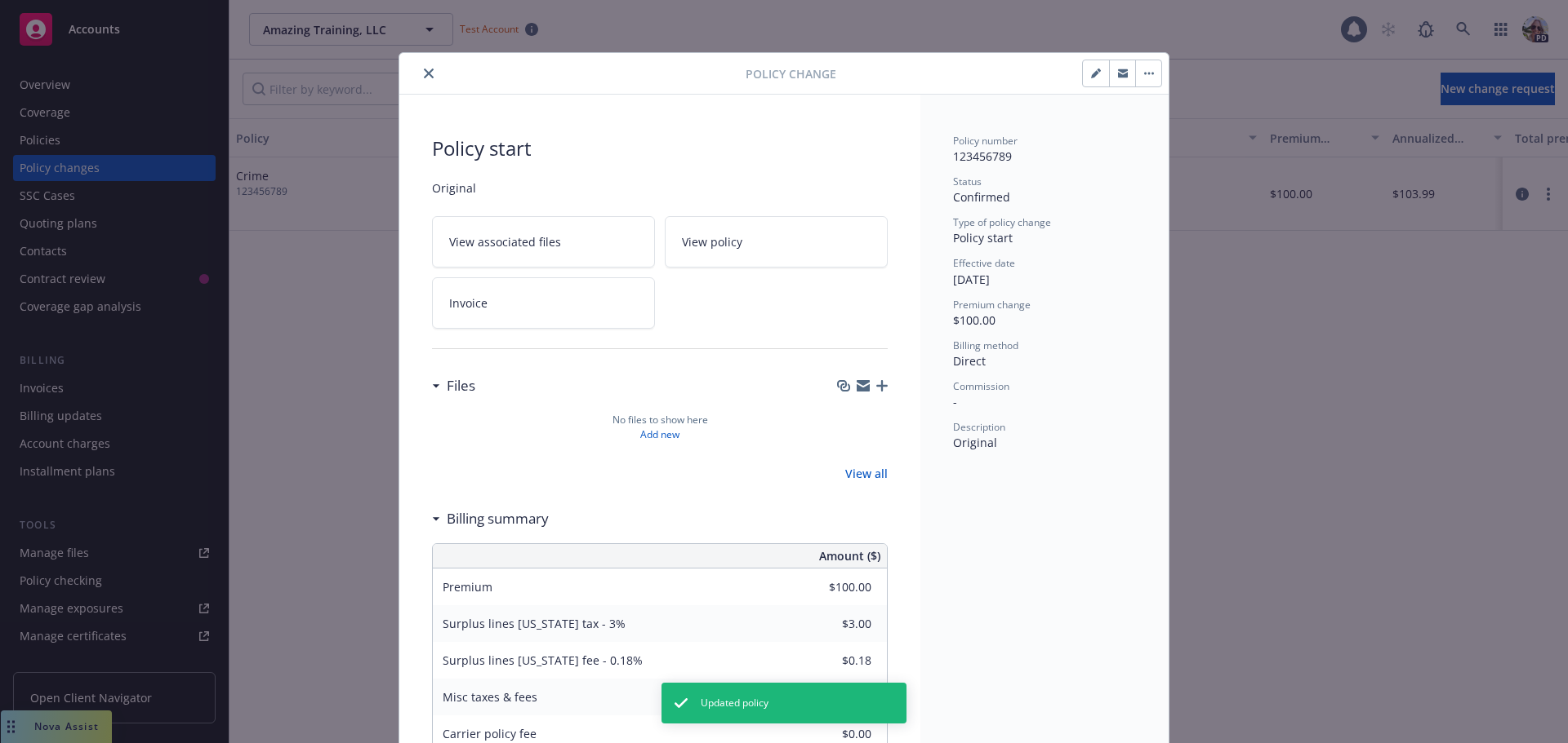
scroll to position [49, 0]
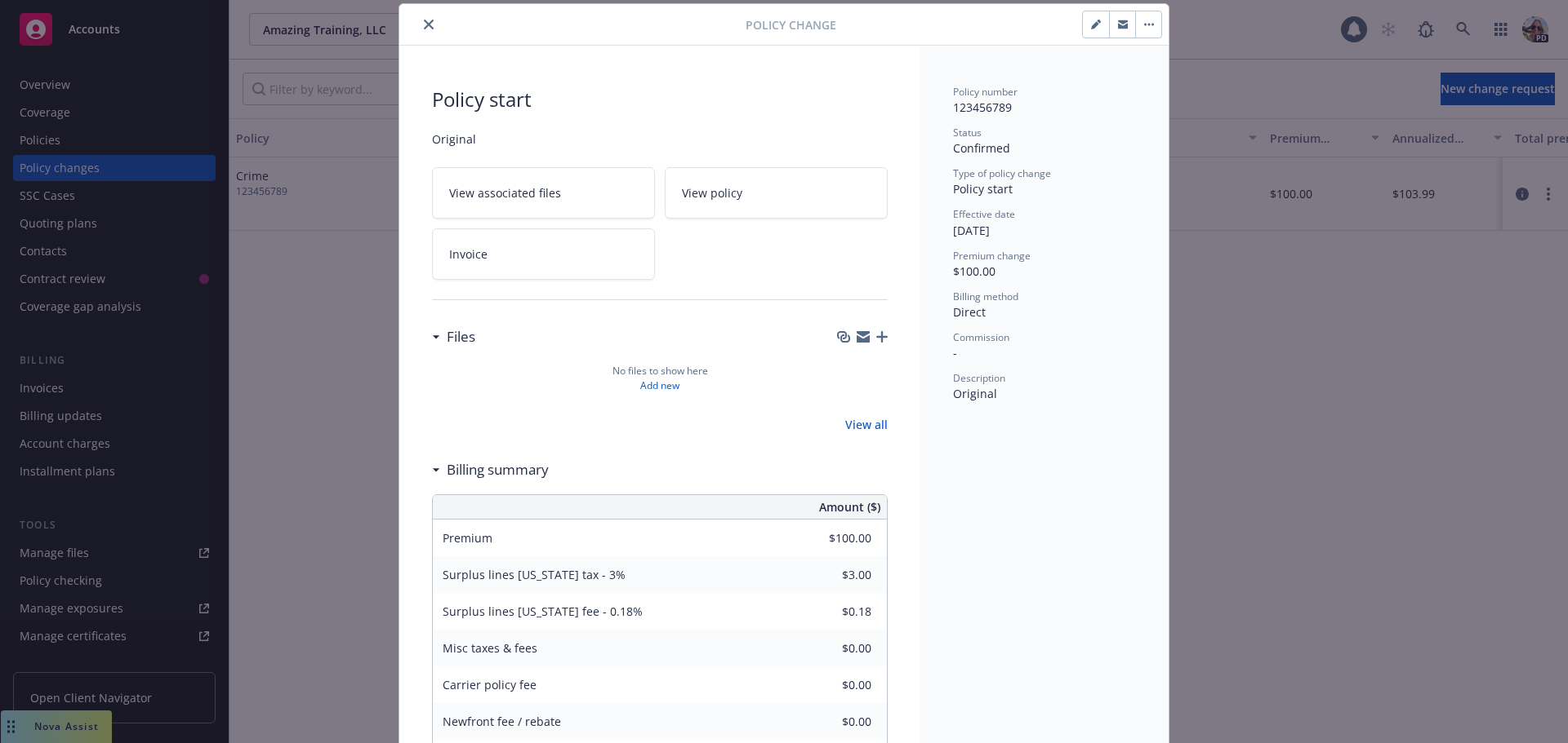
click at [1138, 28] on button "button" at bounding box center [1148, 24] width 26 height 26
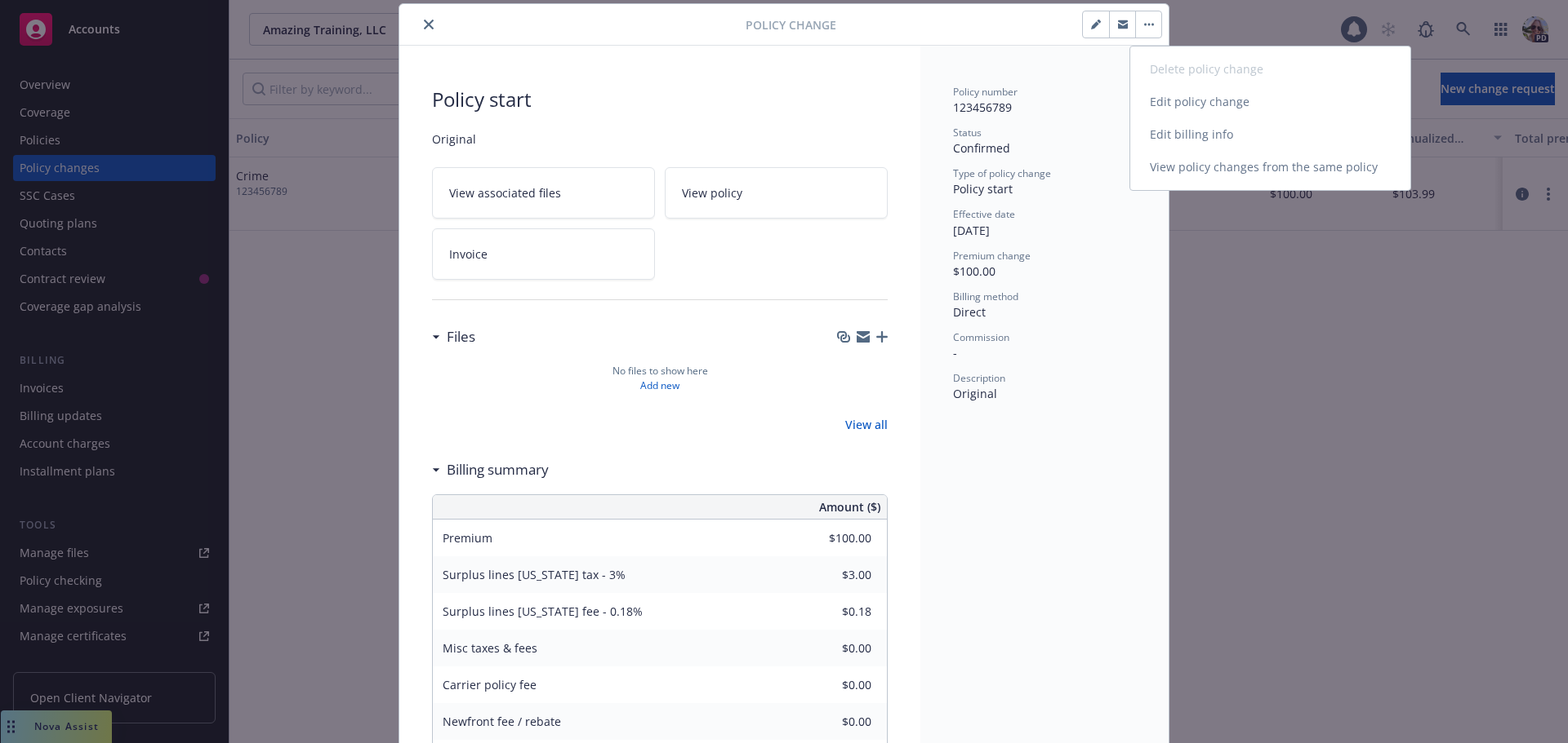
click at [1196, 129] on link "Edit billing info" at bounding box center [1270, 134] width 280 height 33
select select "CA"
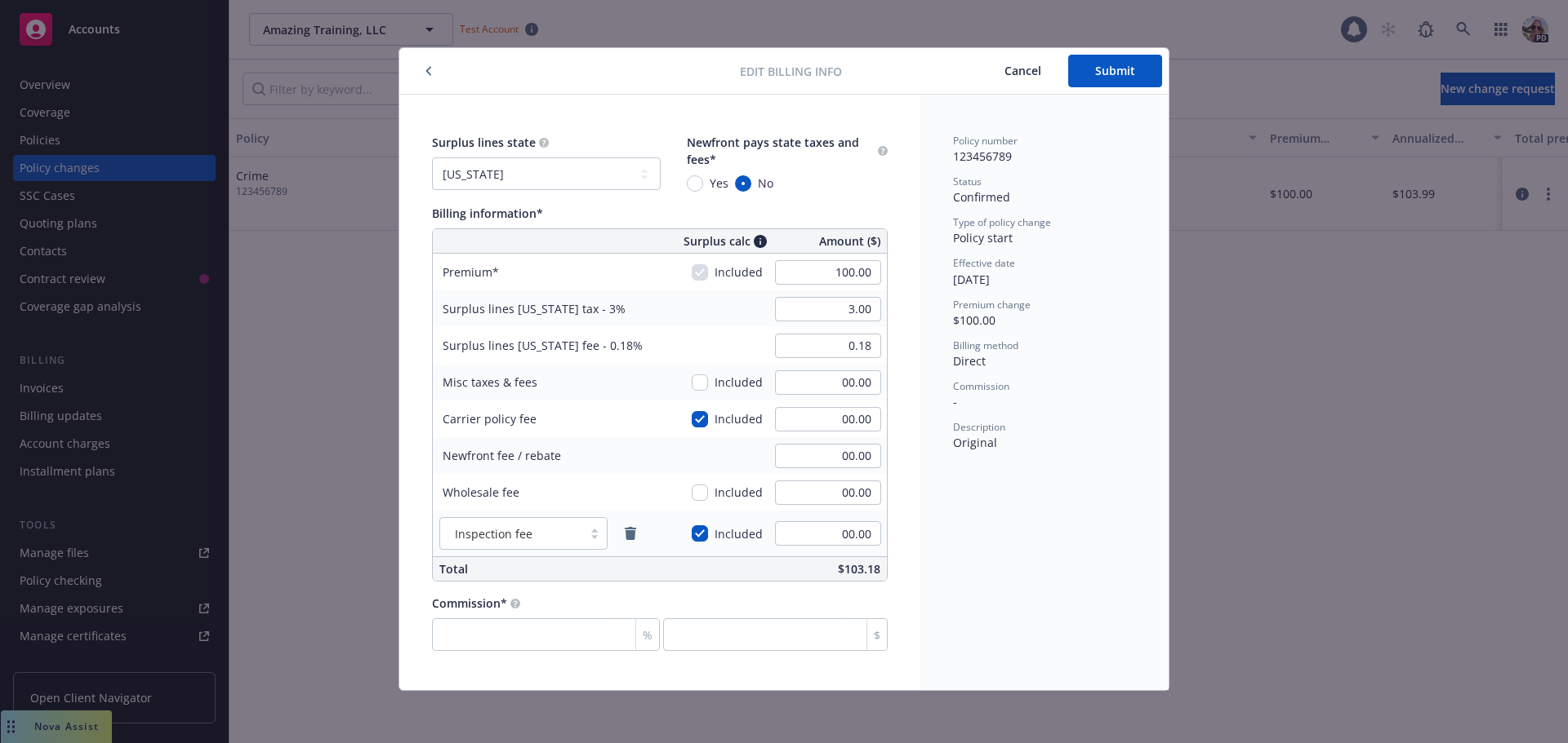
scroll to position [5, 0]
type input "19,231.00"
type input "576.93"
type input "34.62"
click at [502, 174] on select "No surplus lines state Alaska Alabama Arkansas Arizona California Colorado Conn…" at bounding box center [546, 174] width 229 height 33
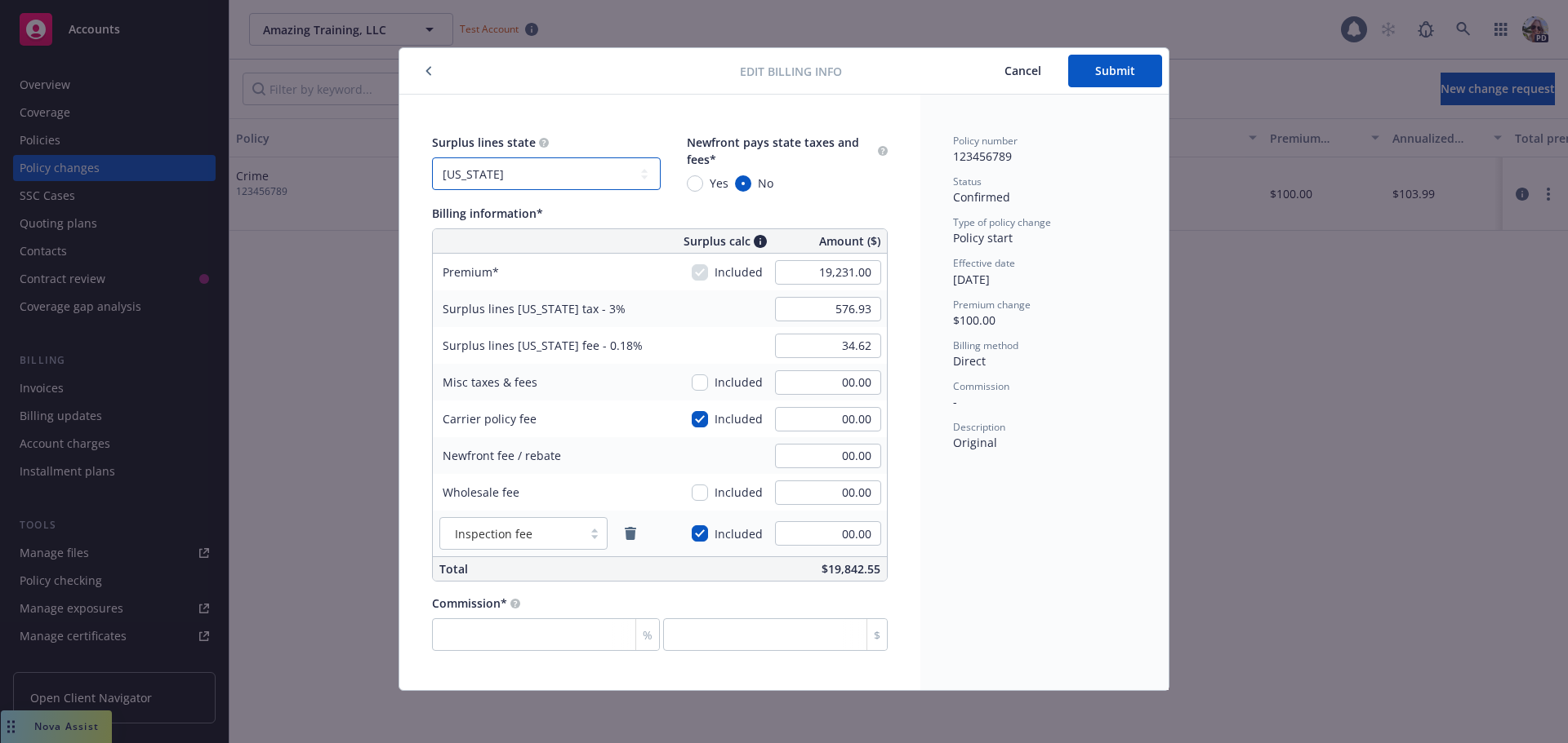
select select "NONE"
click at [432, 158] on select "No surplus lines state Alaska Alabama Arkansas Arizona California Colorado Conn…" at bounding box center [546, 174] width 229 height 33
type input "00.00"
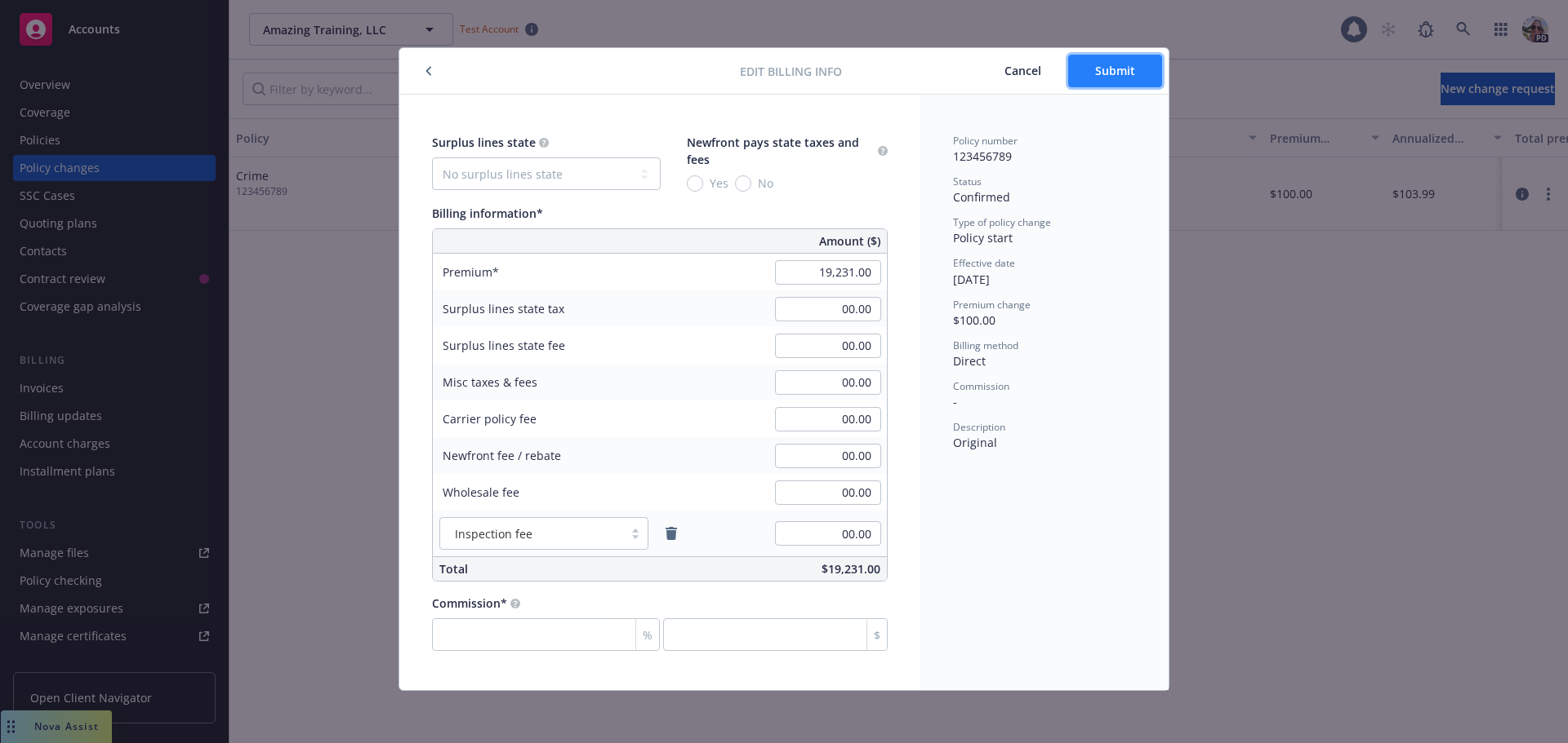
click at [1104, 70] on span "Submit" at bounding box center [1115, 70] width 40 height 16
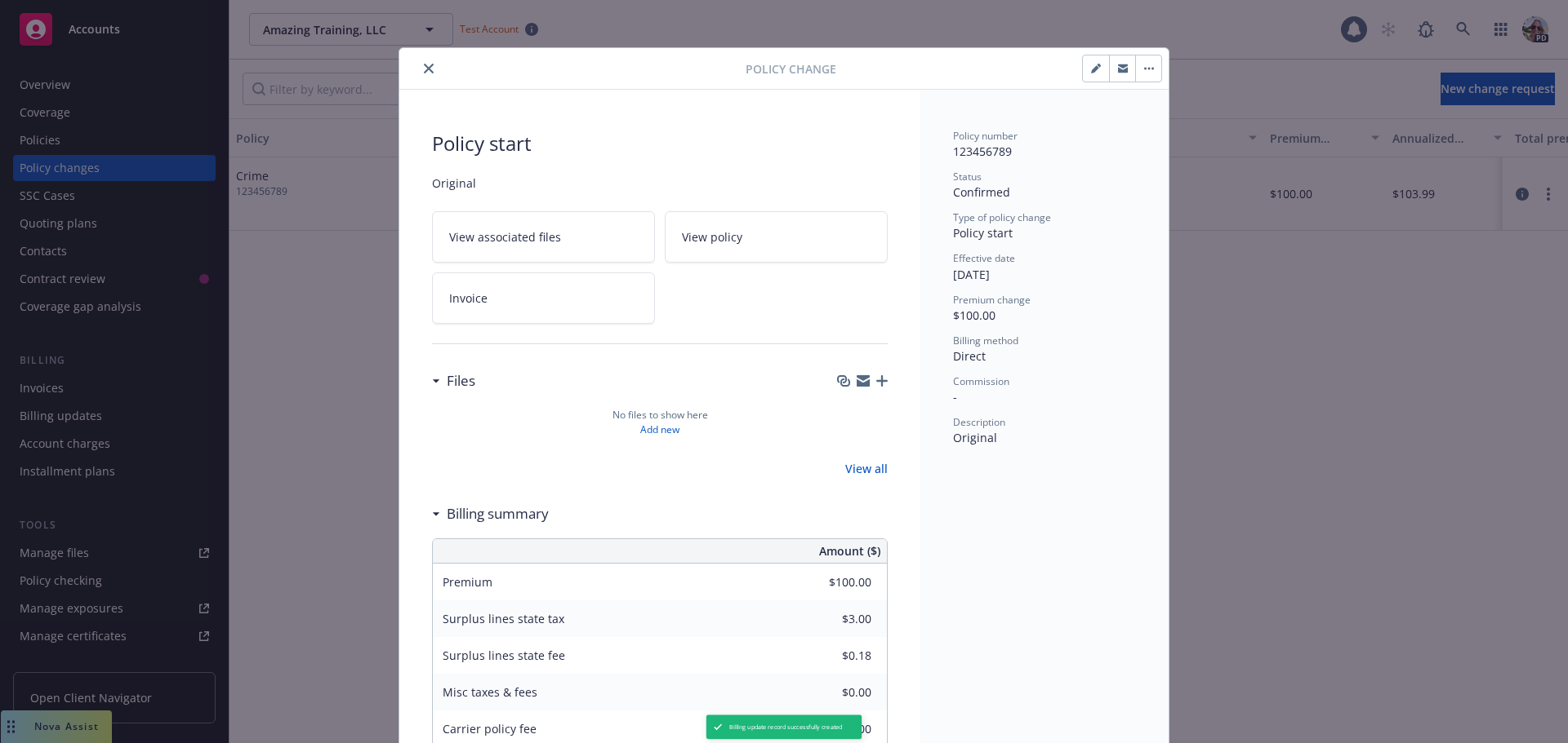
type input "$19,231.00"
type input "$0.00"
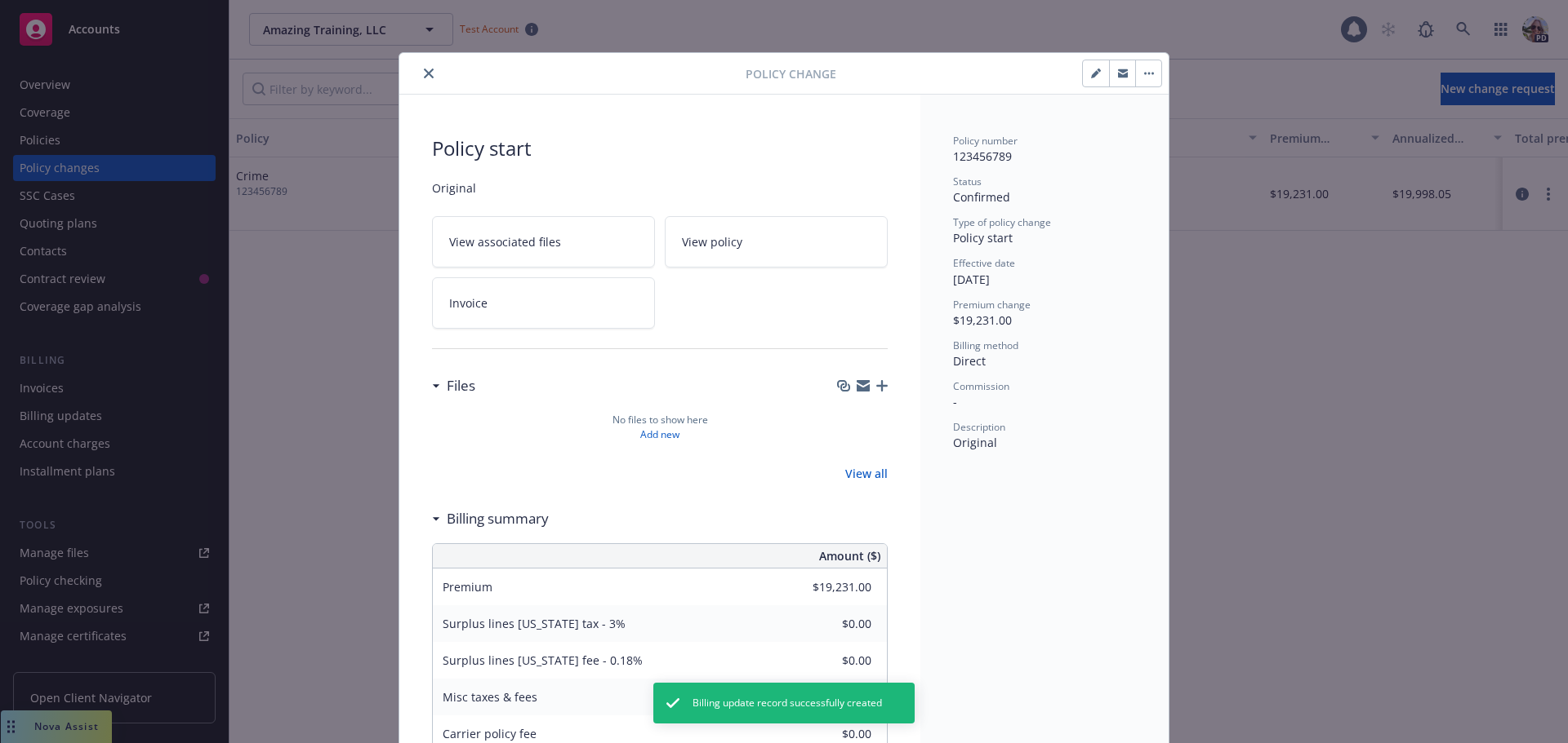
click at [419, 72] on button "close" at bounding box center [428, 73] width 19 height 19
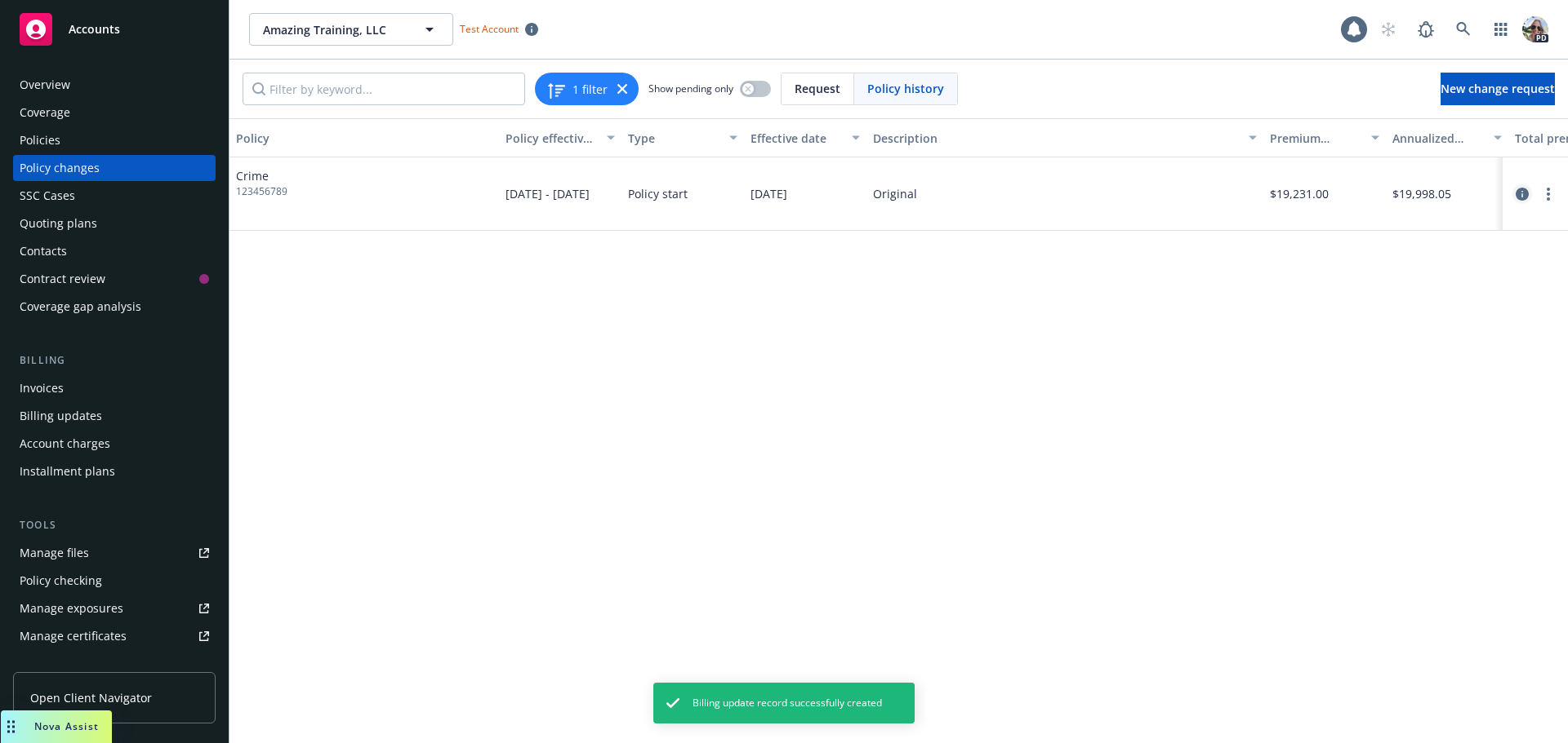
click at [1521, 188] on icon "circleInformation" at bounding box center [1522, 195] width 13 height 13
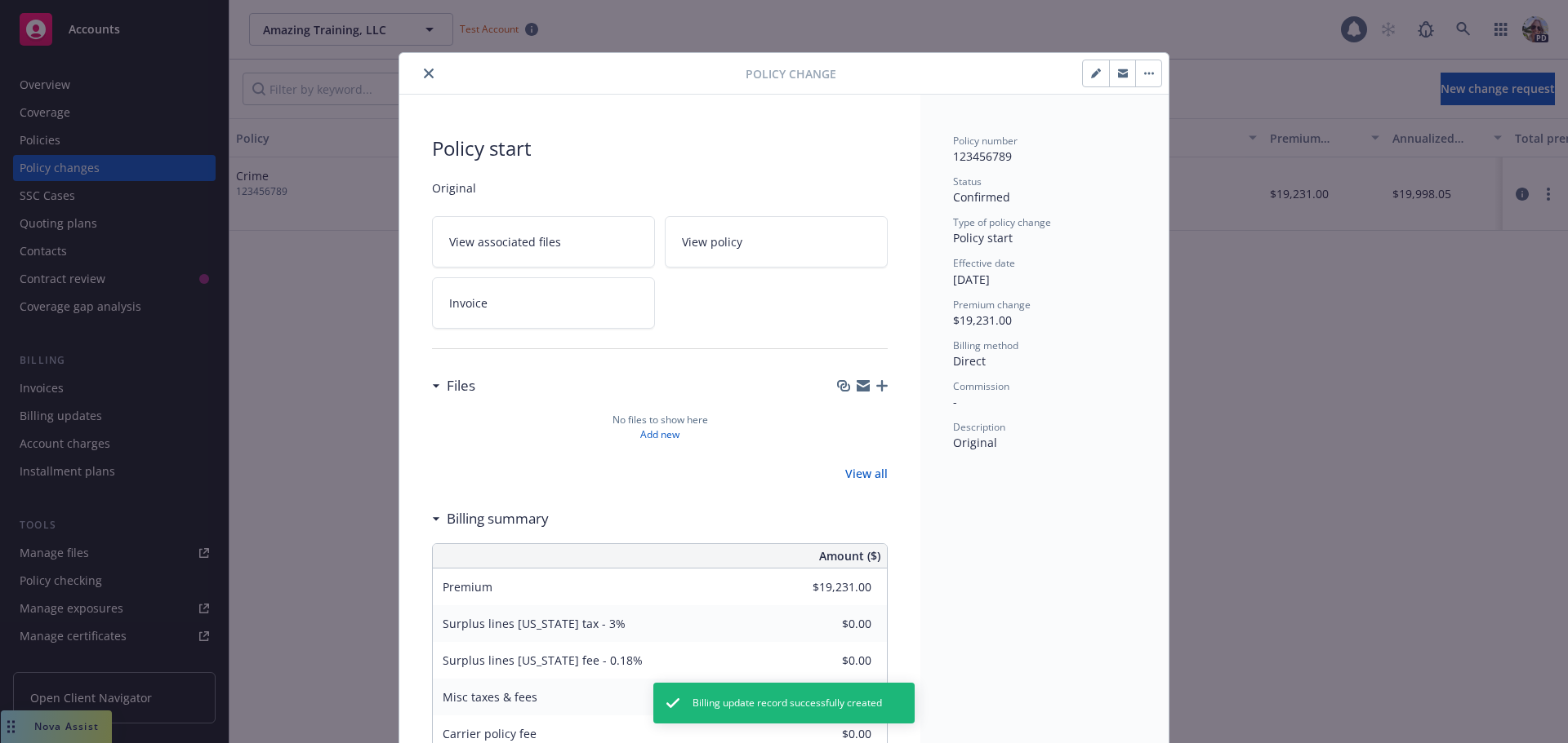
scroll to position [49, 0]
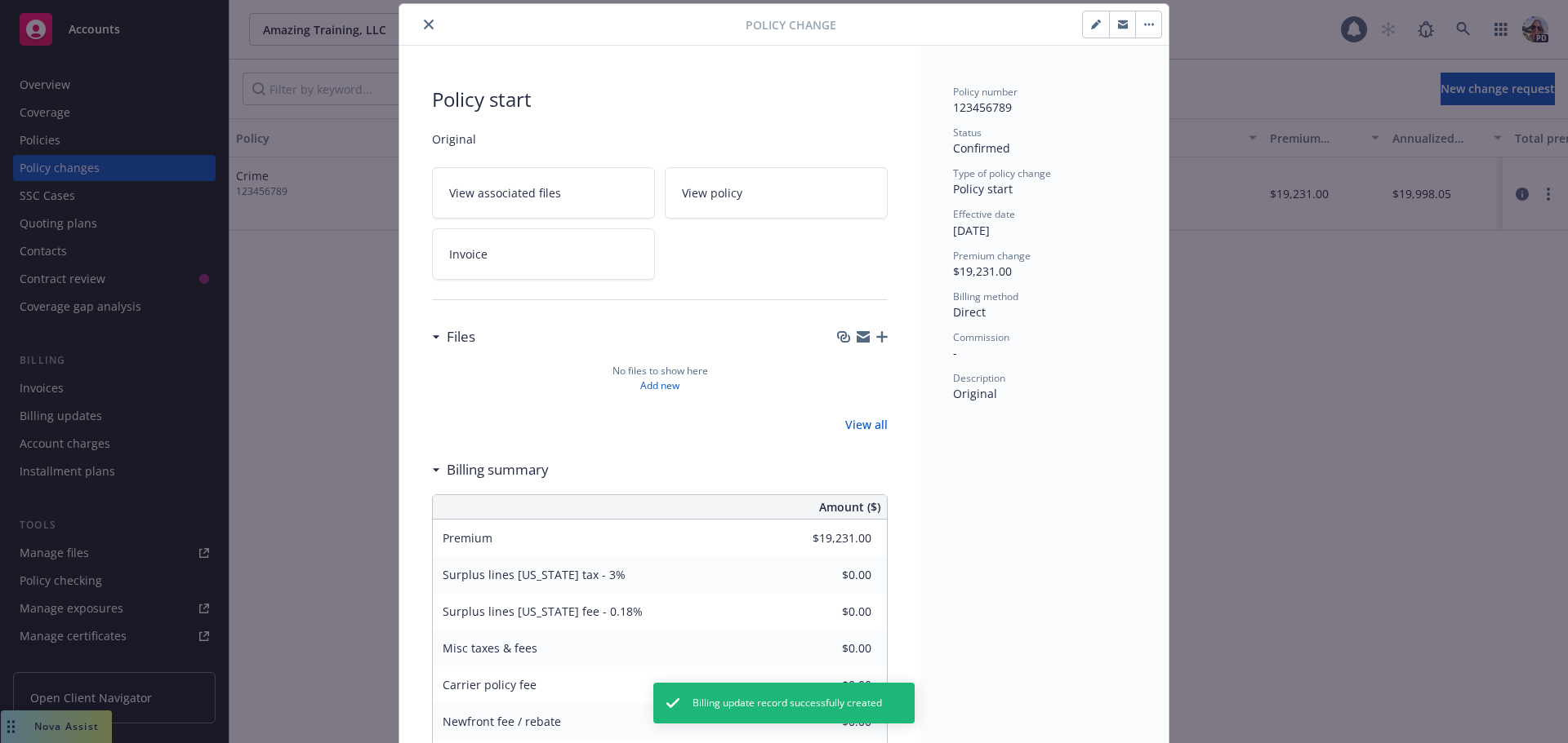
click at [730, 180] on link "View policy" at bounding box center [776, 193] width 223 height 52
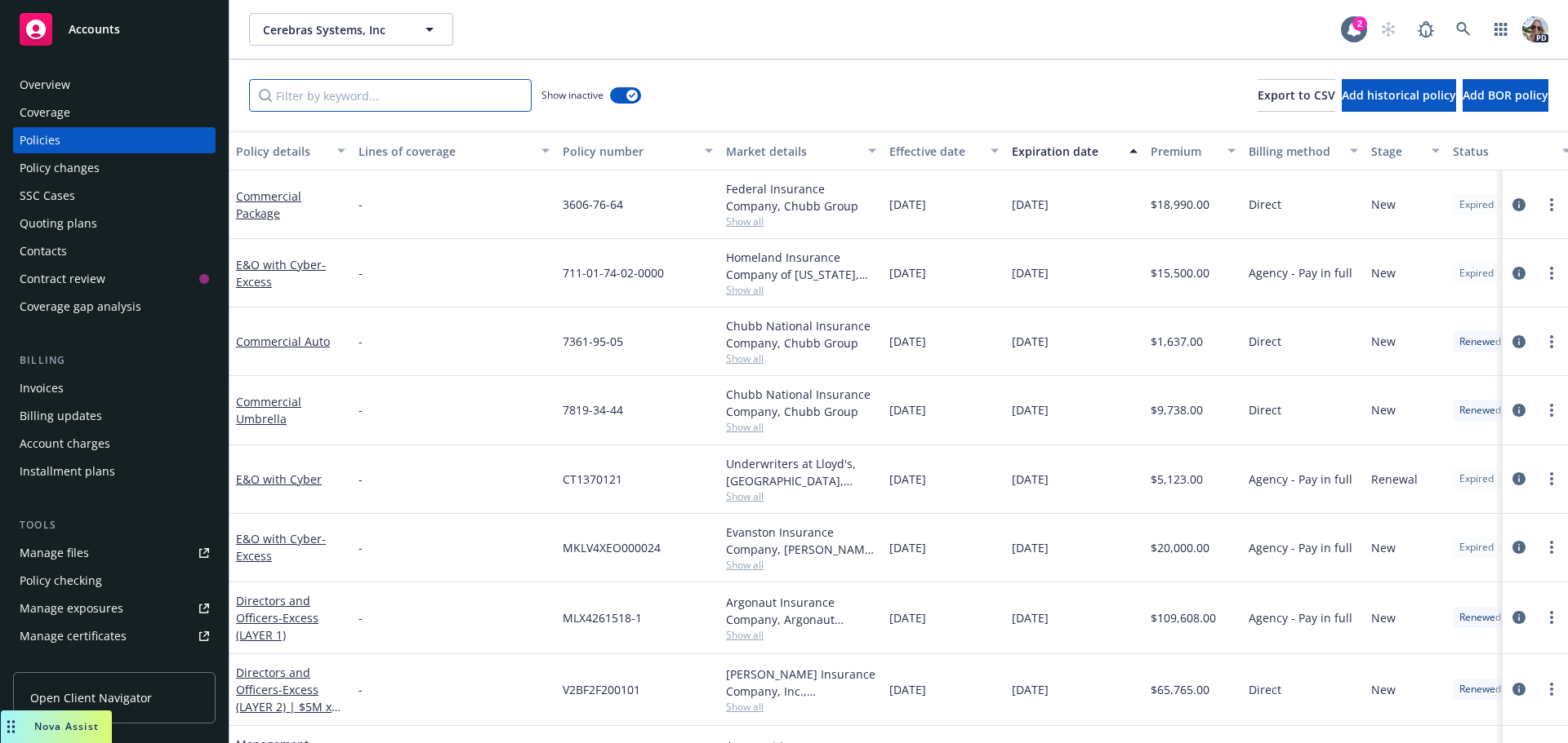
click at [408, 100] on input "Filter by keyword..." at bounding box center [390, 95] width 282 height 33
paste input "7063478936"
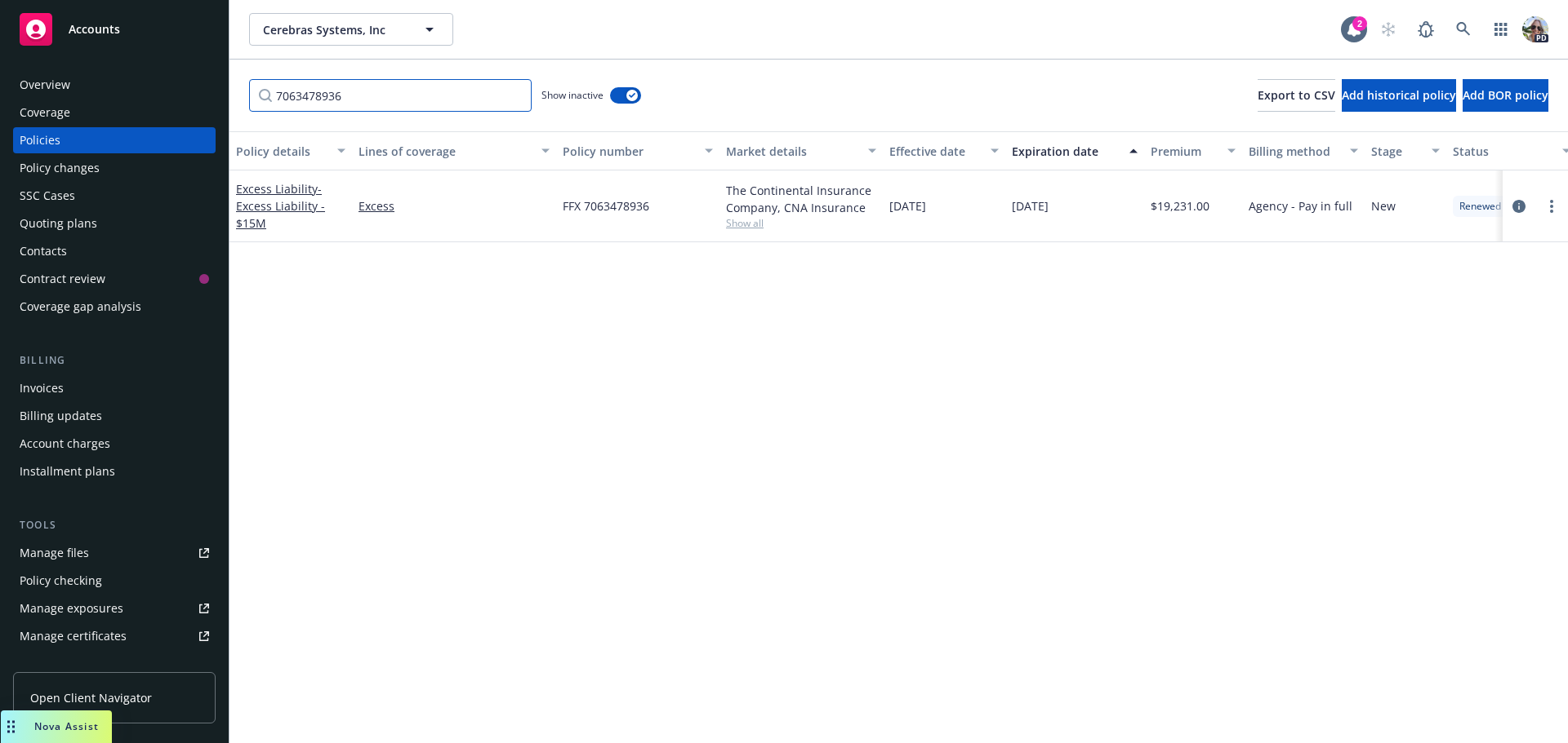
type input "7063478936"
click at [62, 157] on div "Policy changes" at bounding box center [59, 168] width 80 height 26
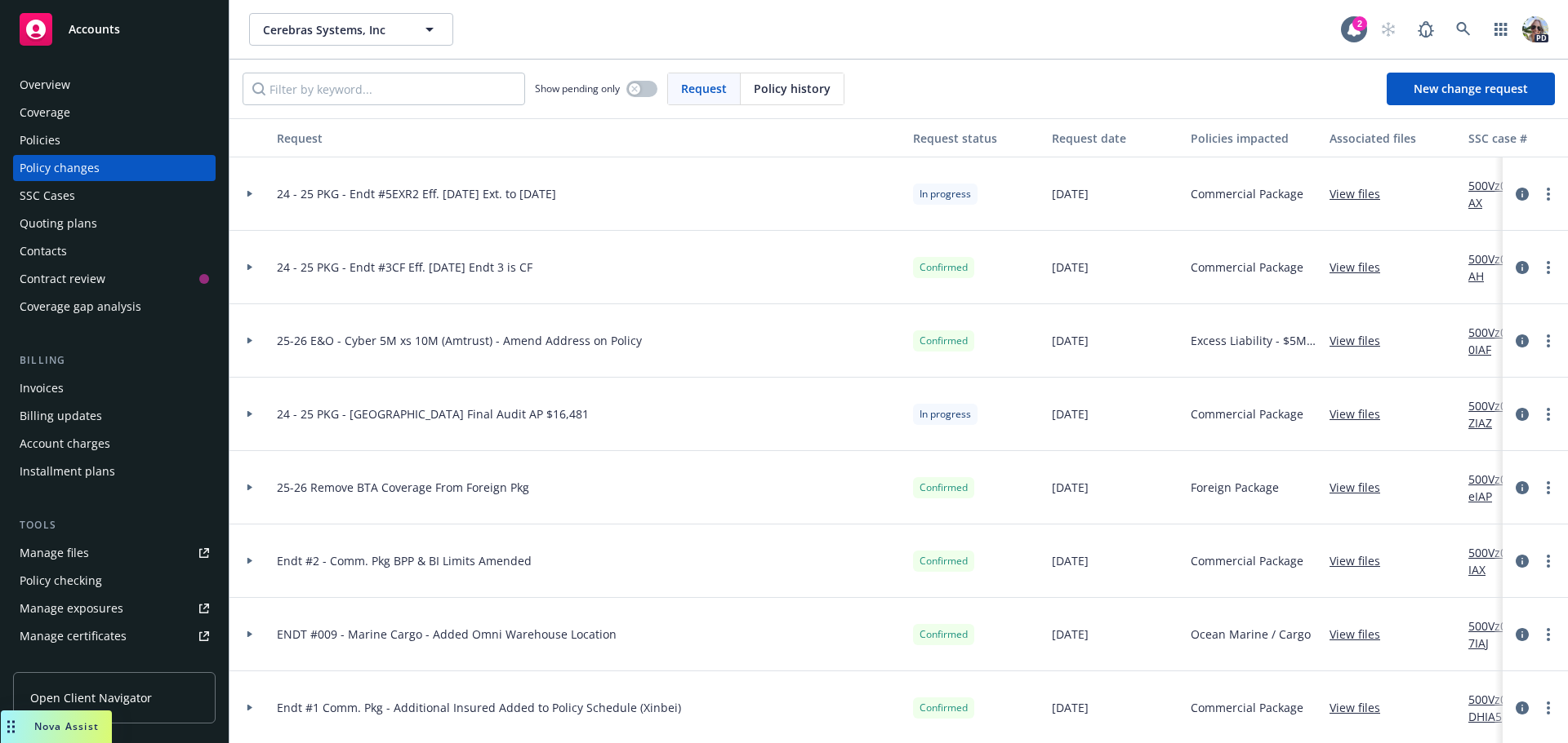
click at [248, 195] on icon at bounding box center [250, 195] width 5 height 7
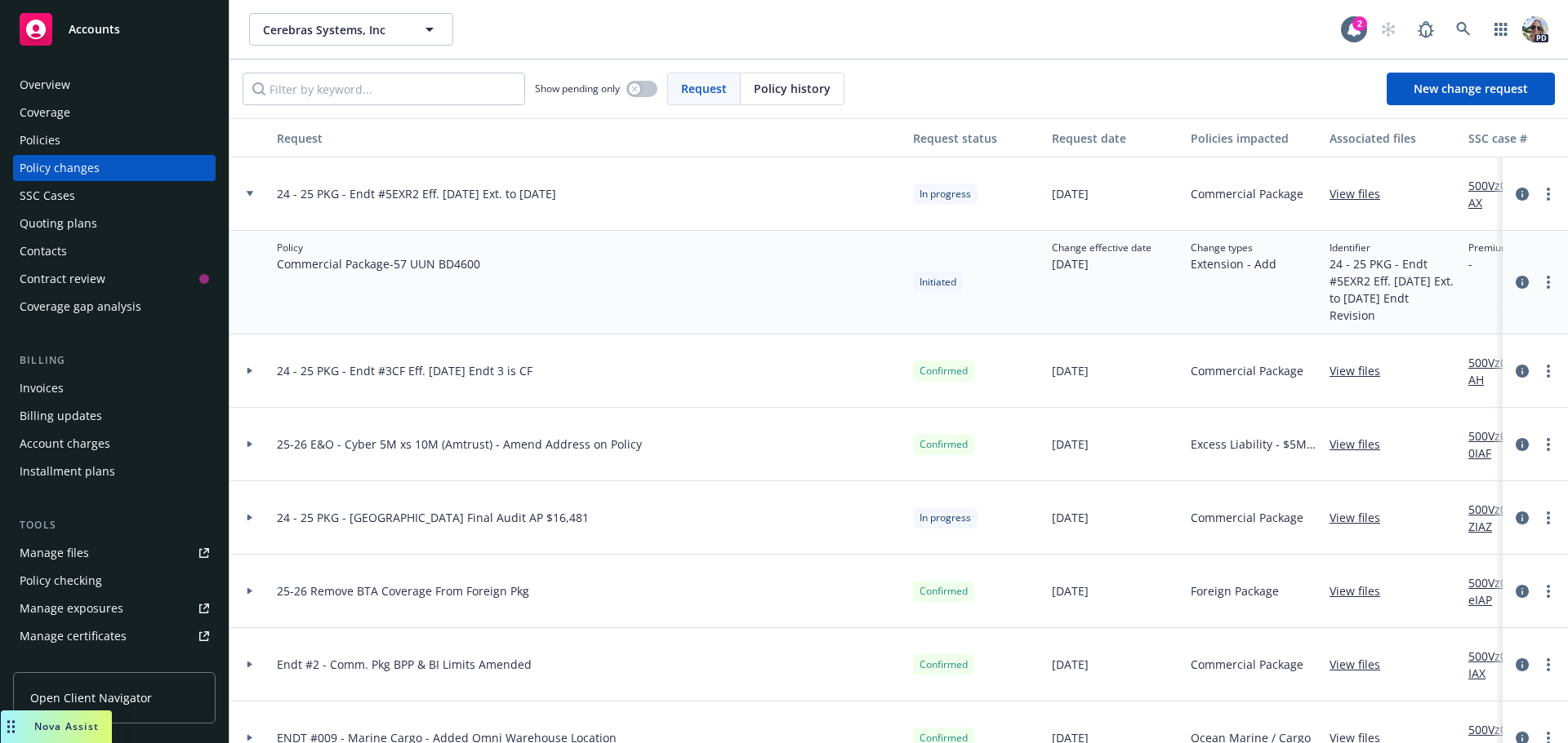
click at [248, 195] on icon at bounding box center [250, 194] width 7 height 6
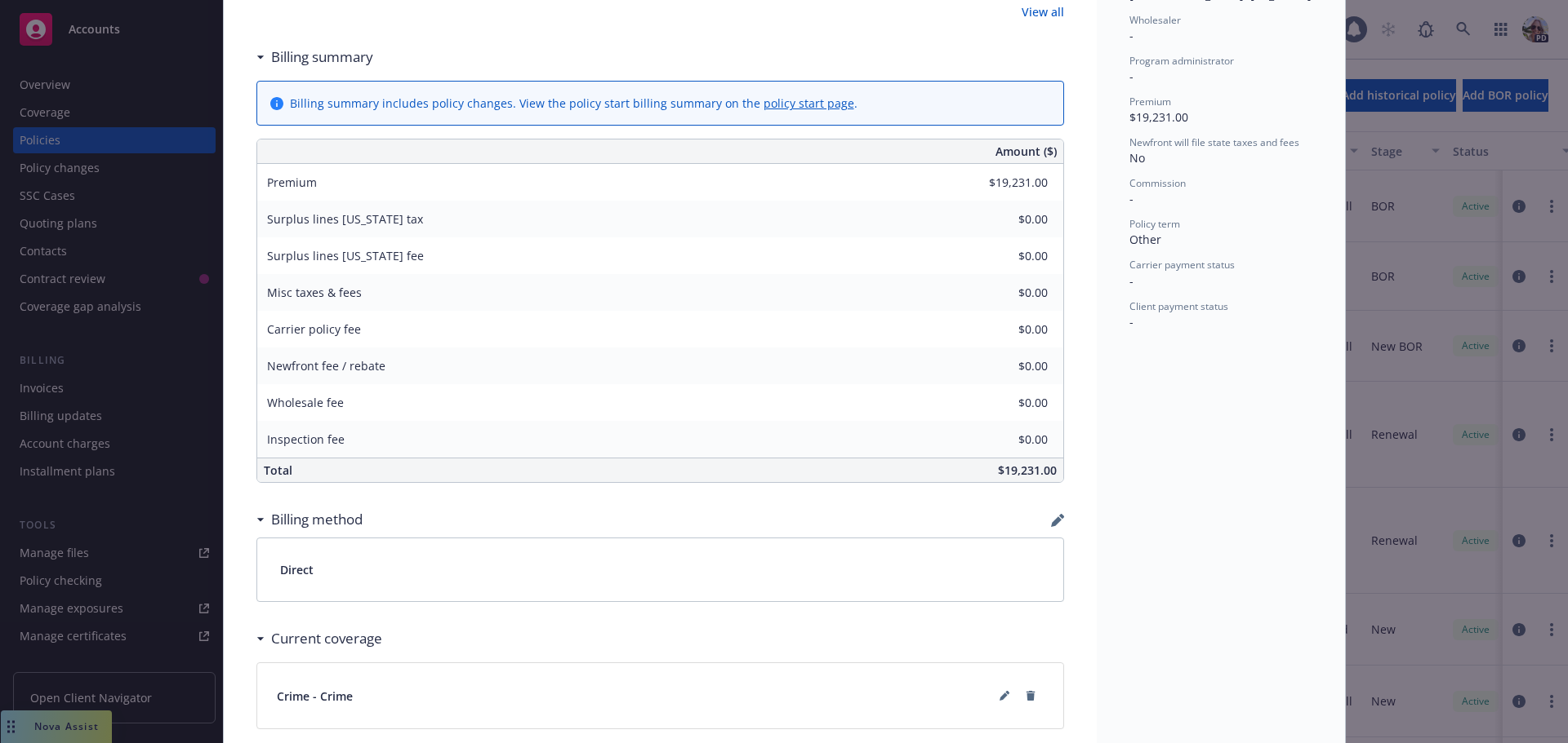
scroll to position [669, 0]
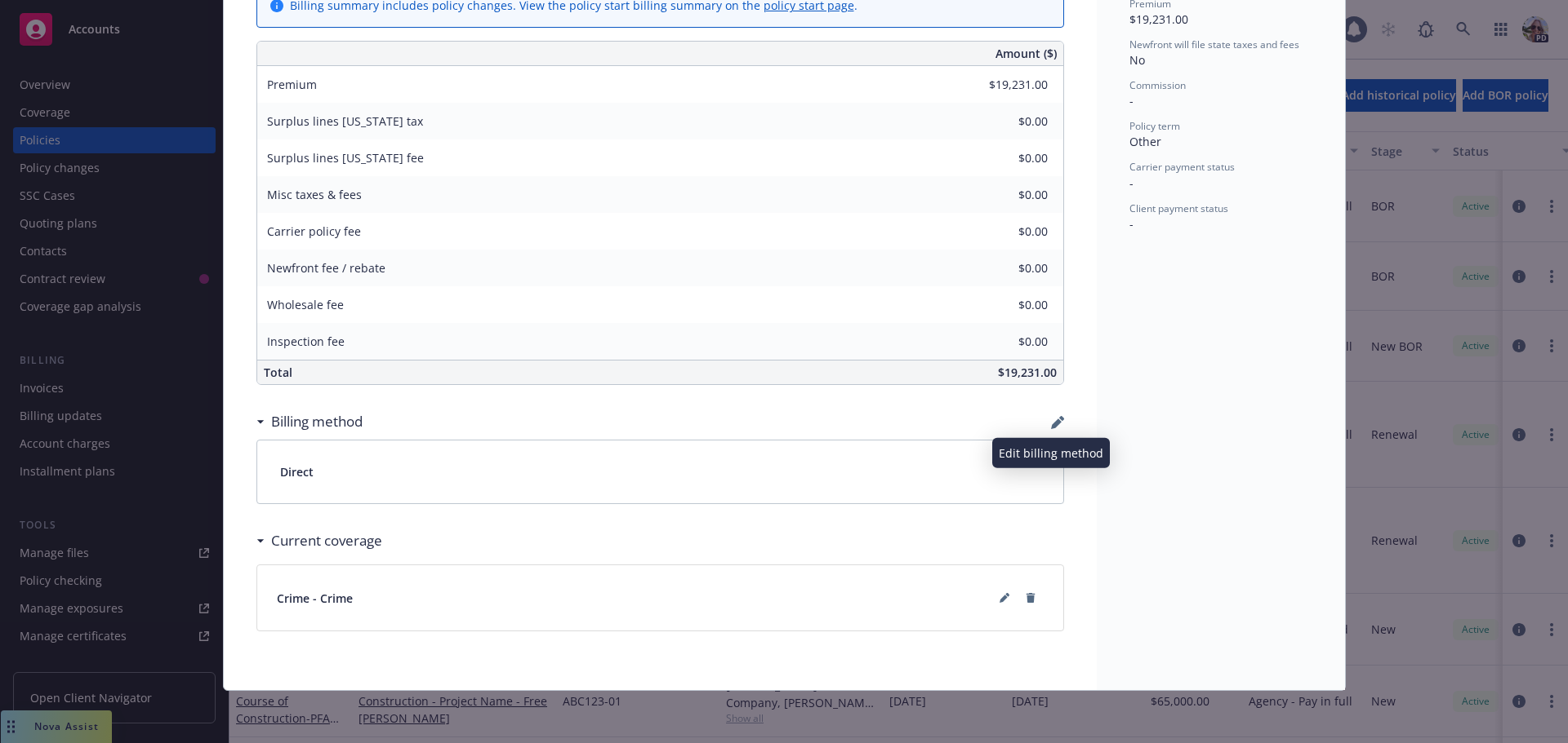
click at [1051, 416] on icon "button" at bounding box center [1058, 422] width 13 height 13
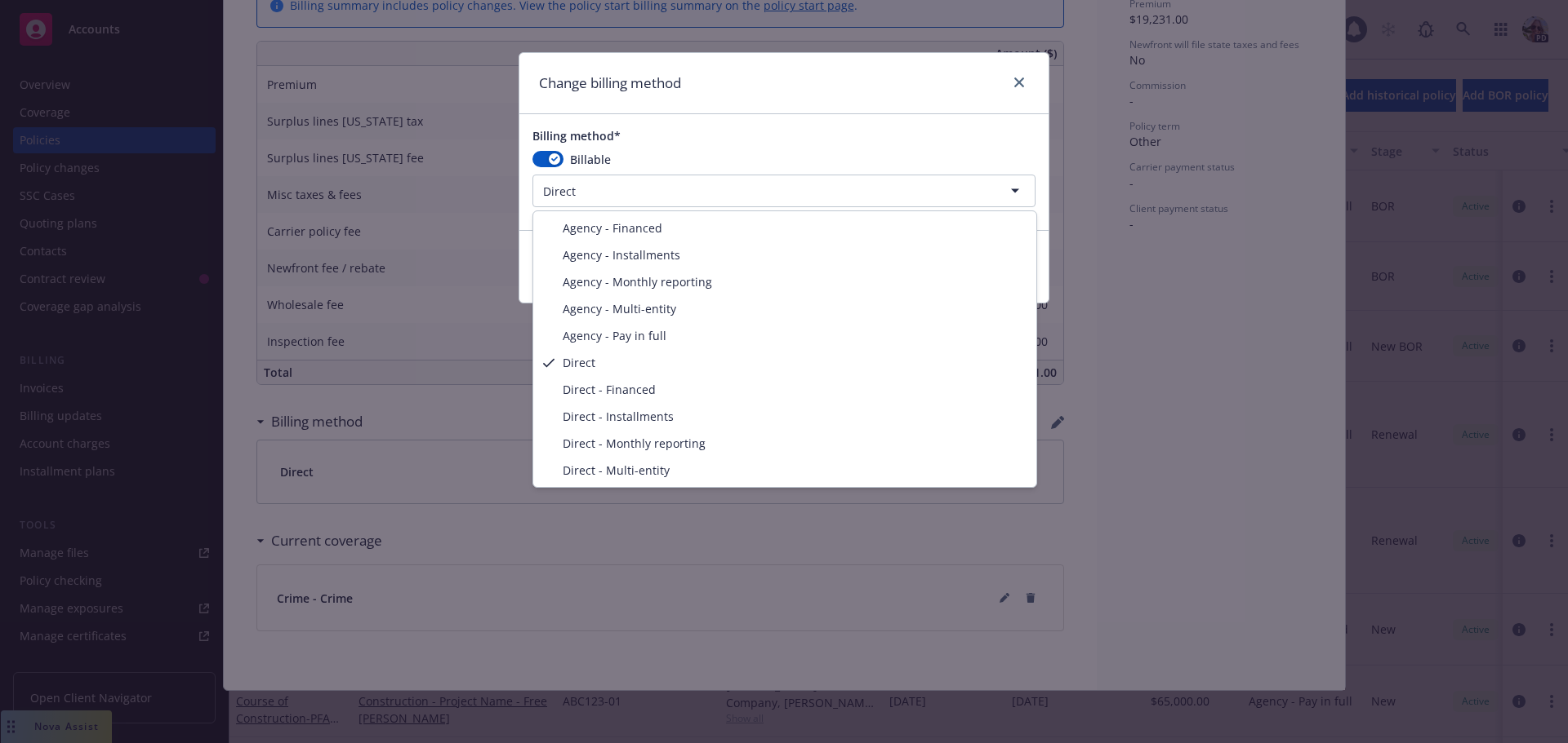
click at [677, 201] on html "Accounts Overview Coverage Policies Policy changes SSC Cases Quoting plans Cont…" at bounding box center [784, 372] width 1568 height 743
select select "AGENCY_PAY_IN_FULL"
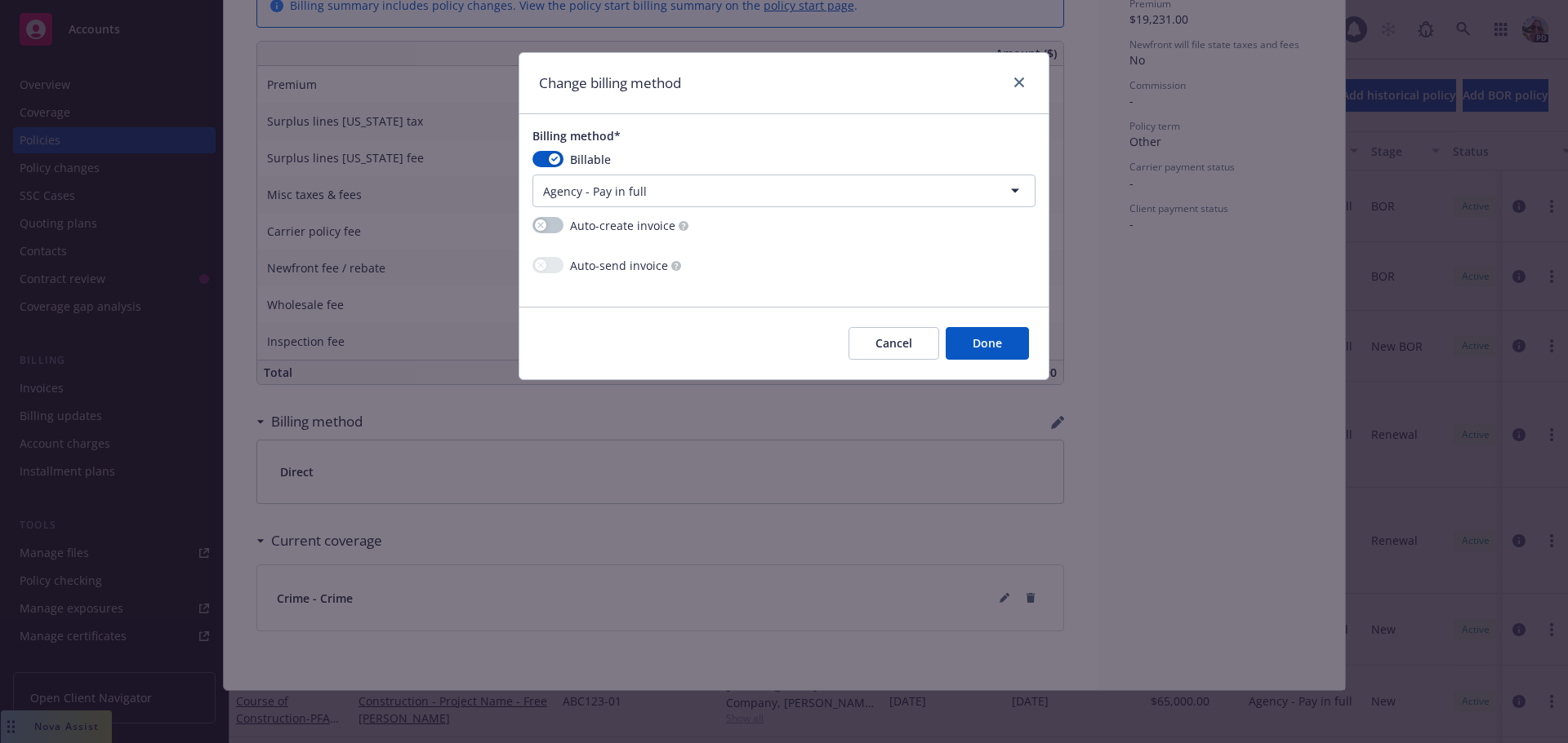
click at [1002, 342] on button "Done" at bounding box center [987, 343] width 84 height 33
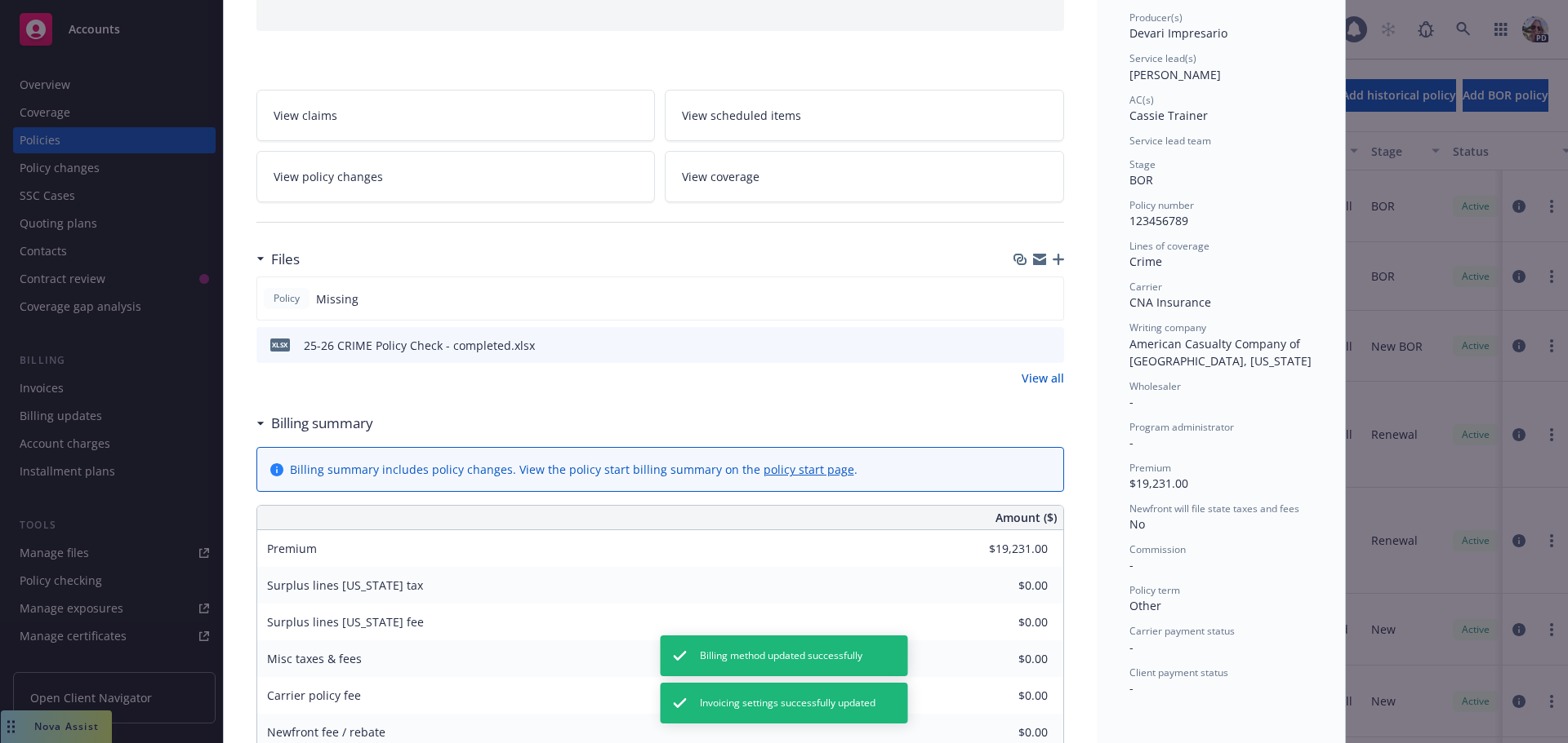
scroll to position [179, 0]
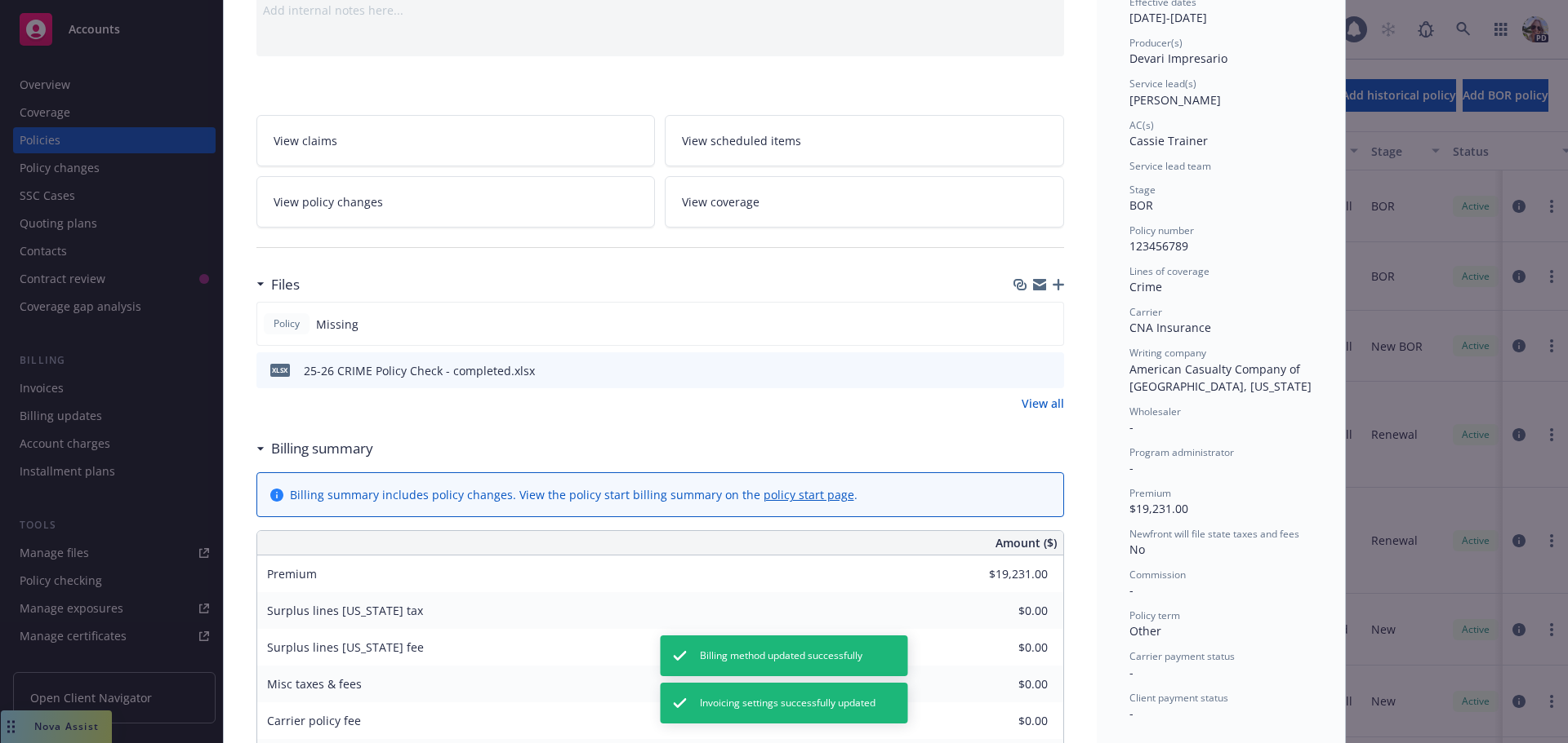
click at [54, 194] on div "Policy Crime Add internal notes here... View claims View scheduled items View p…" at bounding box center [784, 372] width 1568 height 743
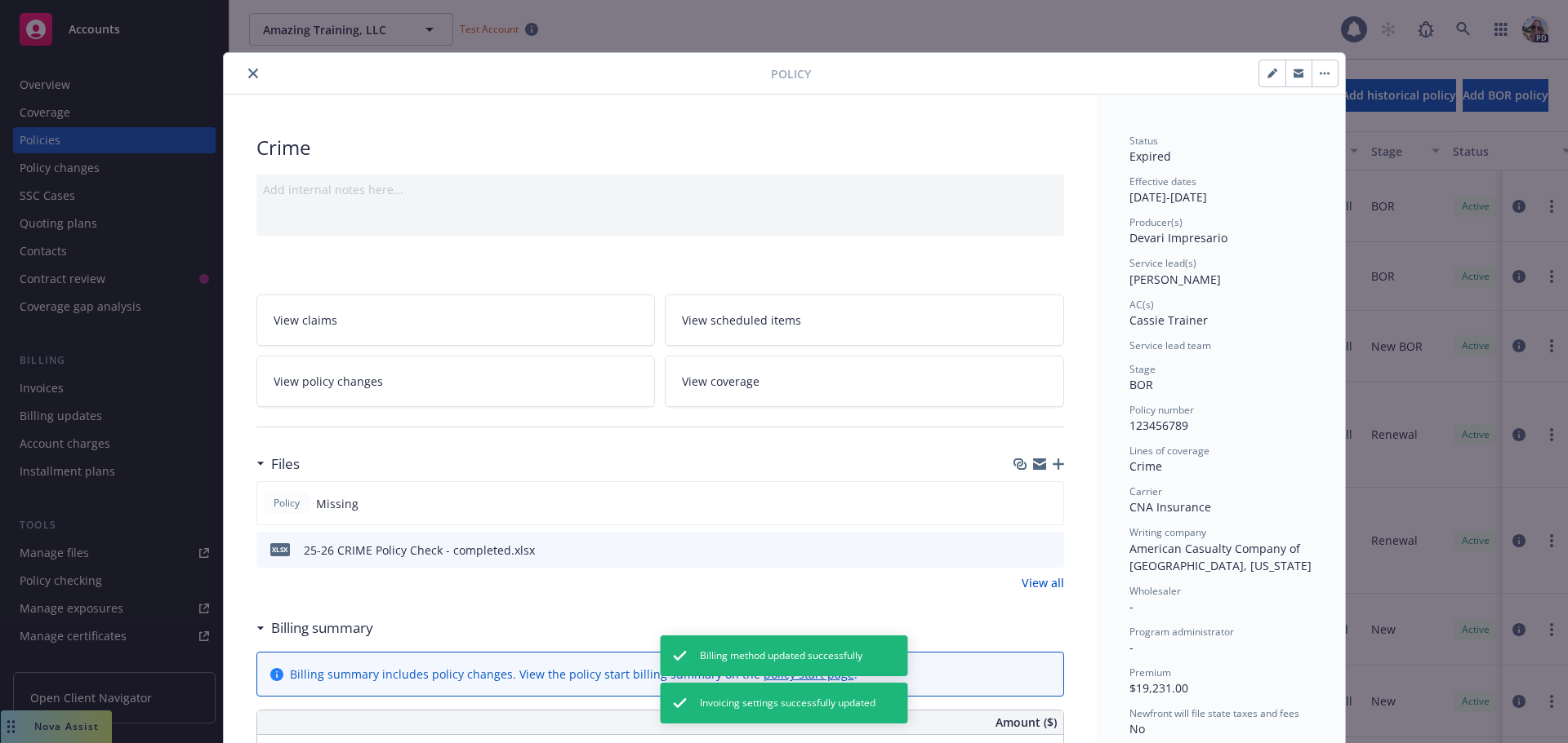
click at [243, 66] on button "close" at bounding box center [252, 73] width 19 height 19
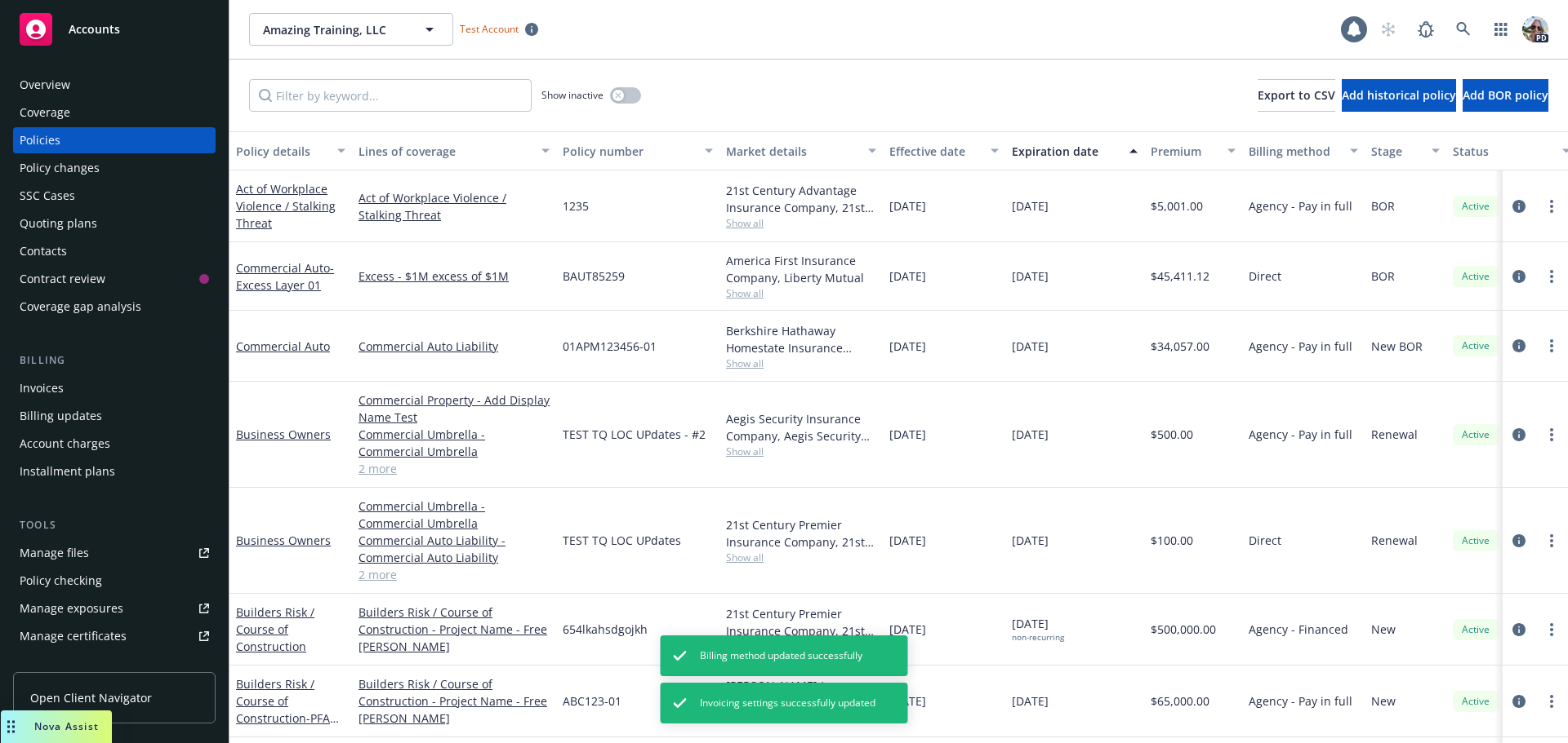
click at [41, 389] on div "Invoices" at bounding box center [41, 388] width 44 height 26
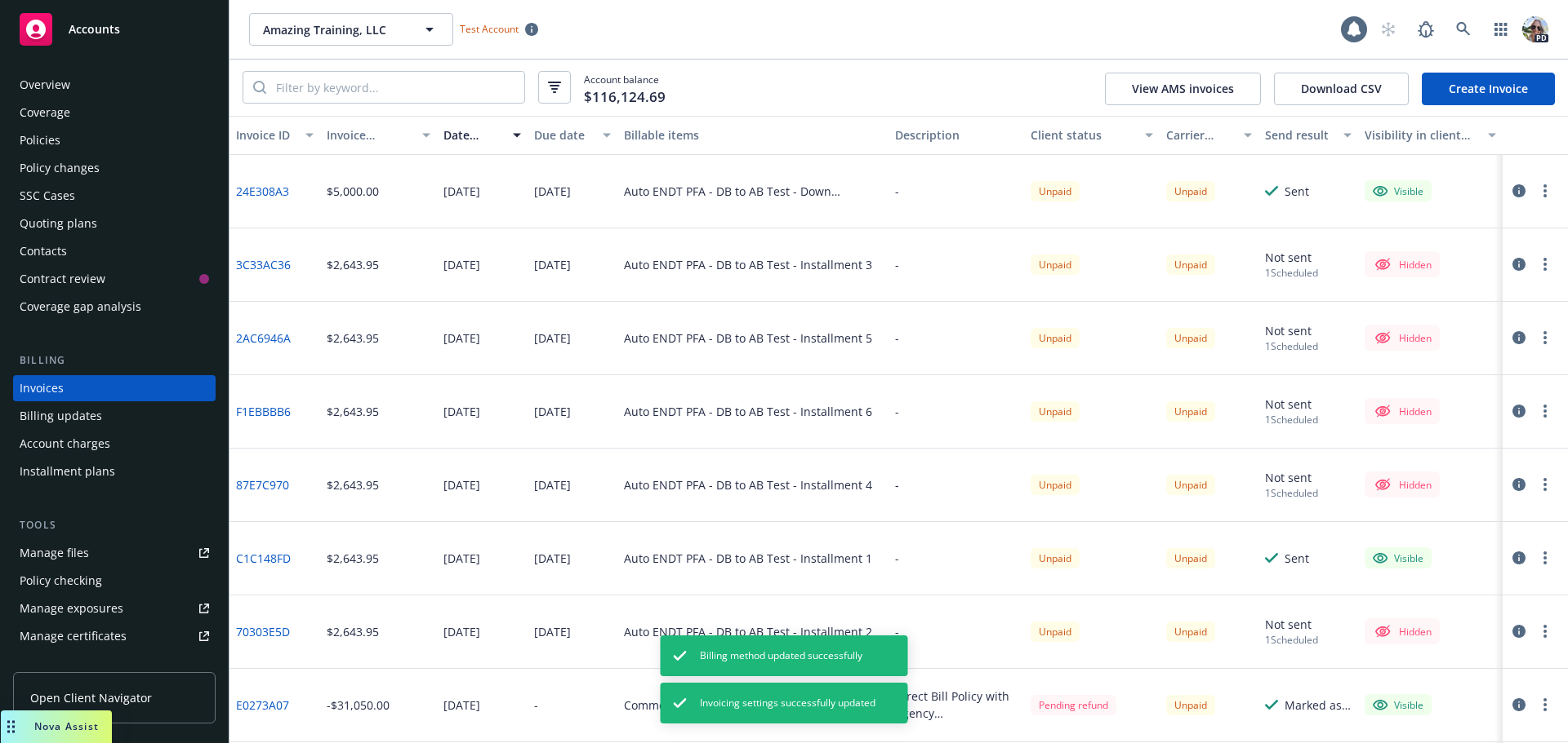
click at [1529, 88] on link "Create Invoice" at bounding box center [1488, 88] width 133 height 33
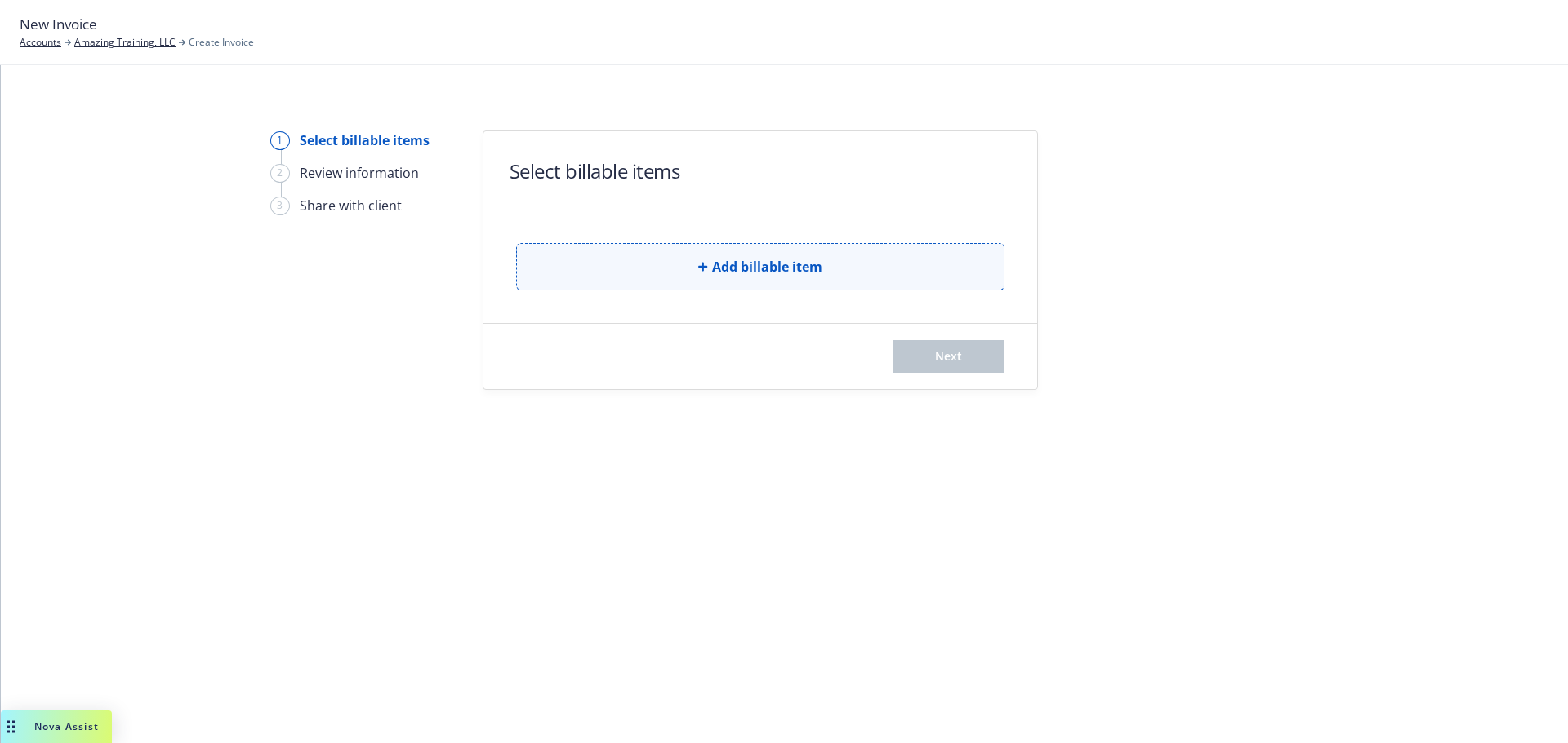
click at [857, 273] on button "Add billable item" at bounding box center [760, 266] width 488 height 48
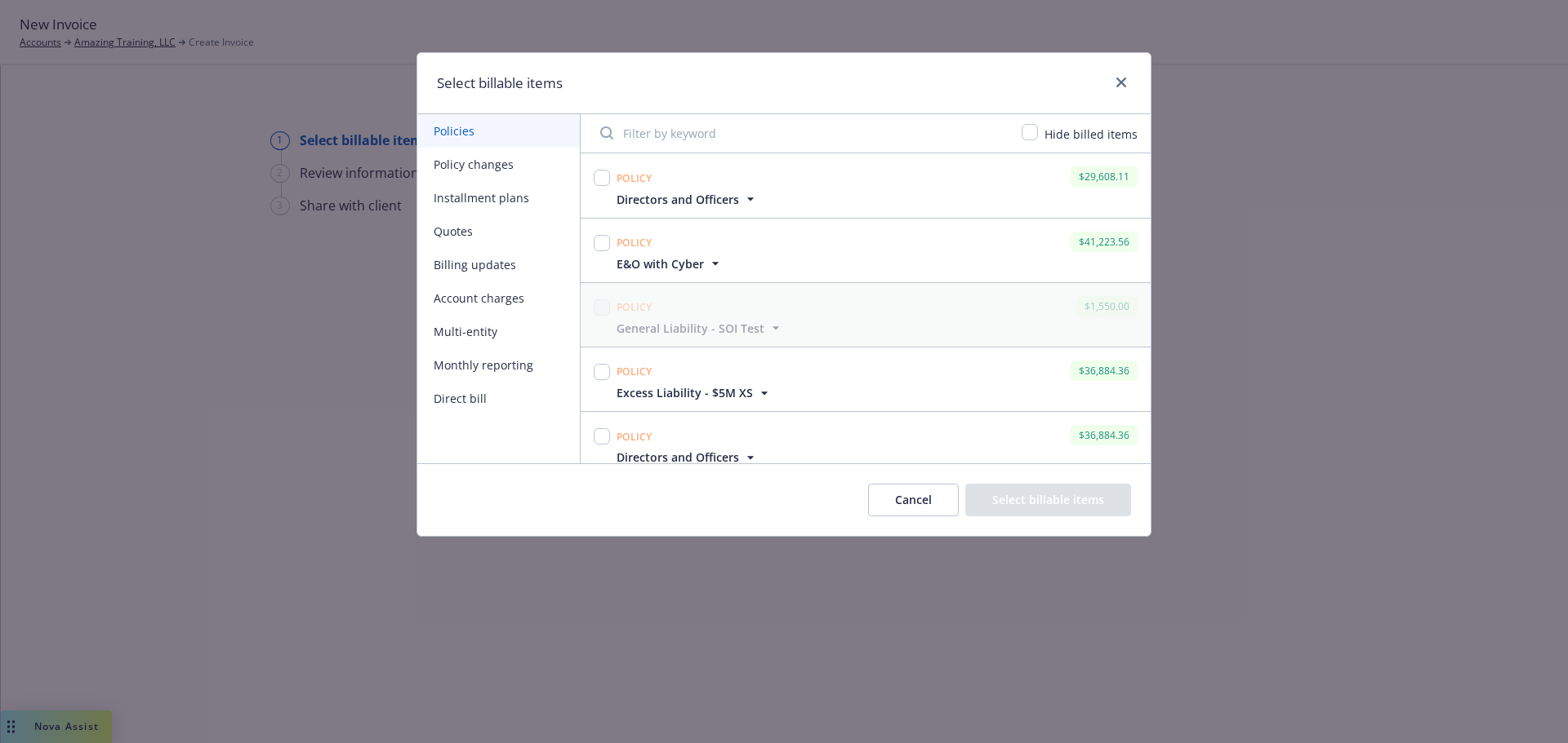
click at [698, 134] on input "Filter by keyword" at bounding box center [801, 133] width 421 height 33
type input "19"
click at [601, 175] on input "checkbox" at bounding box center [602, 178] width 17 height 17
checkbox input "true"
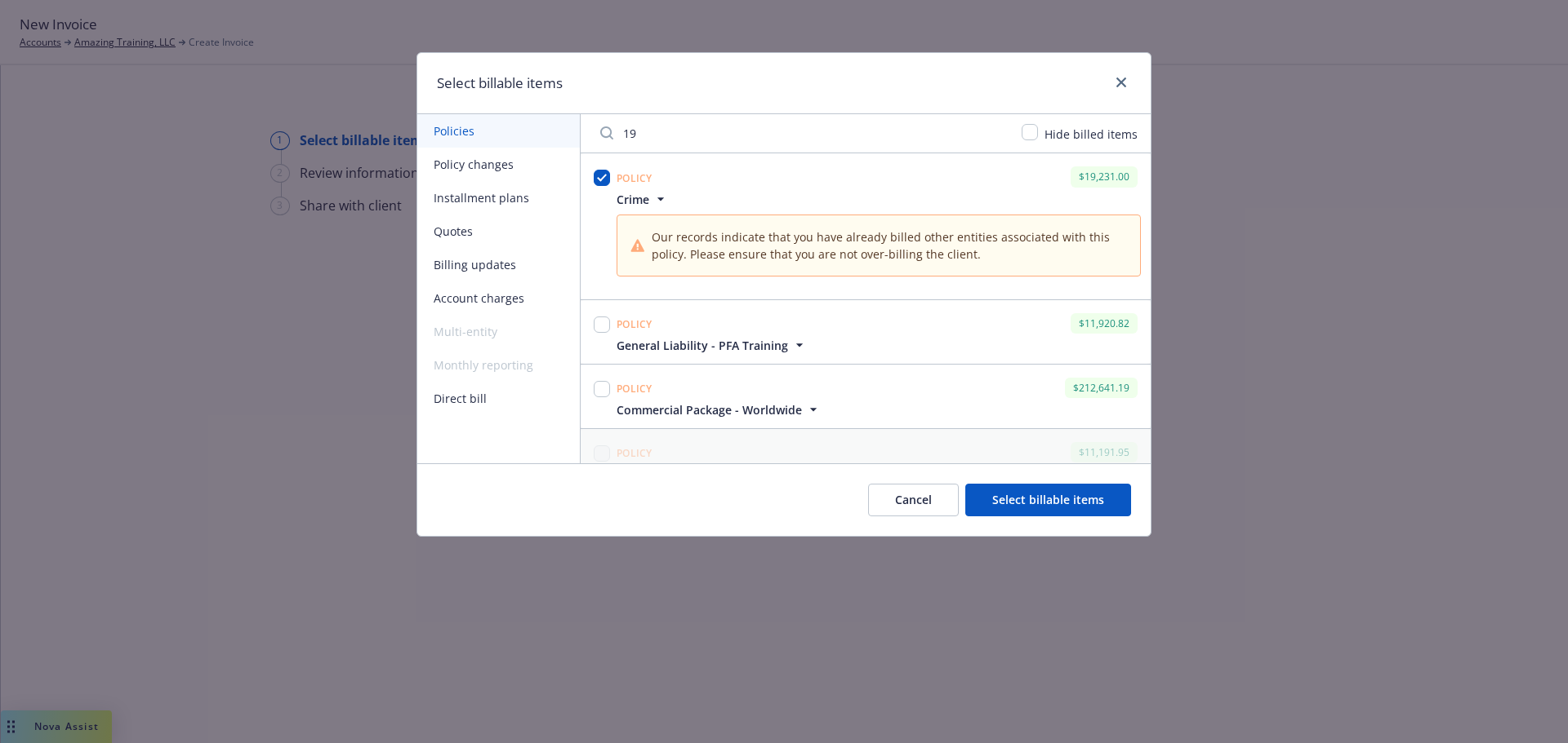
click at [1024, 502] on button "Select billable items" at bounding box center [1048, 500] width 165 height 33
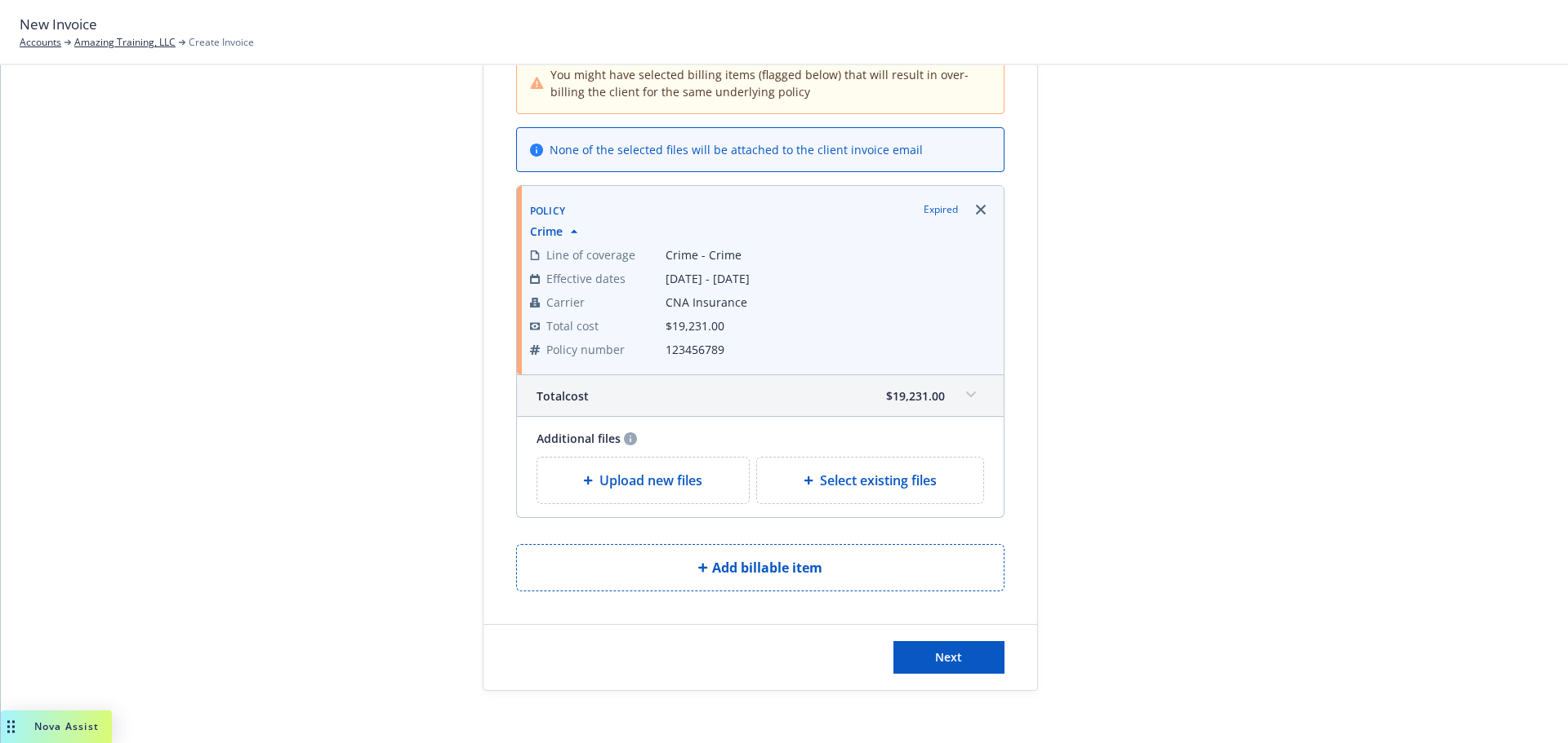
scroll to position [191, 0]
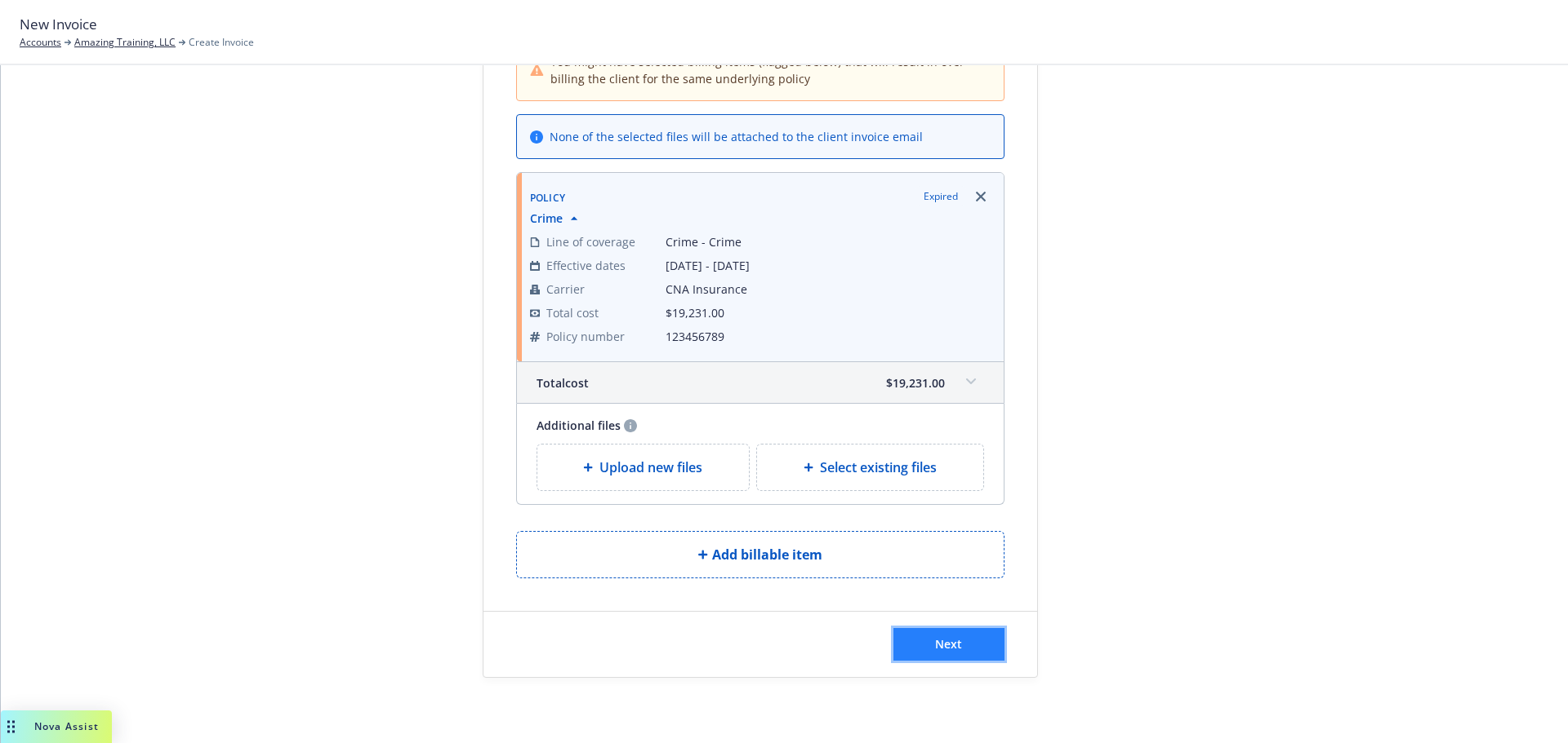
click at [936, 648] on span "Next" at bounding box center [948, 644] width 27 height 16
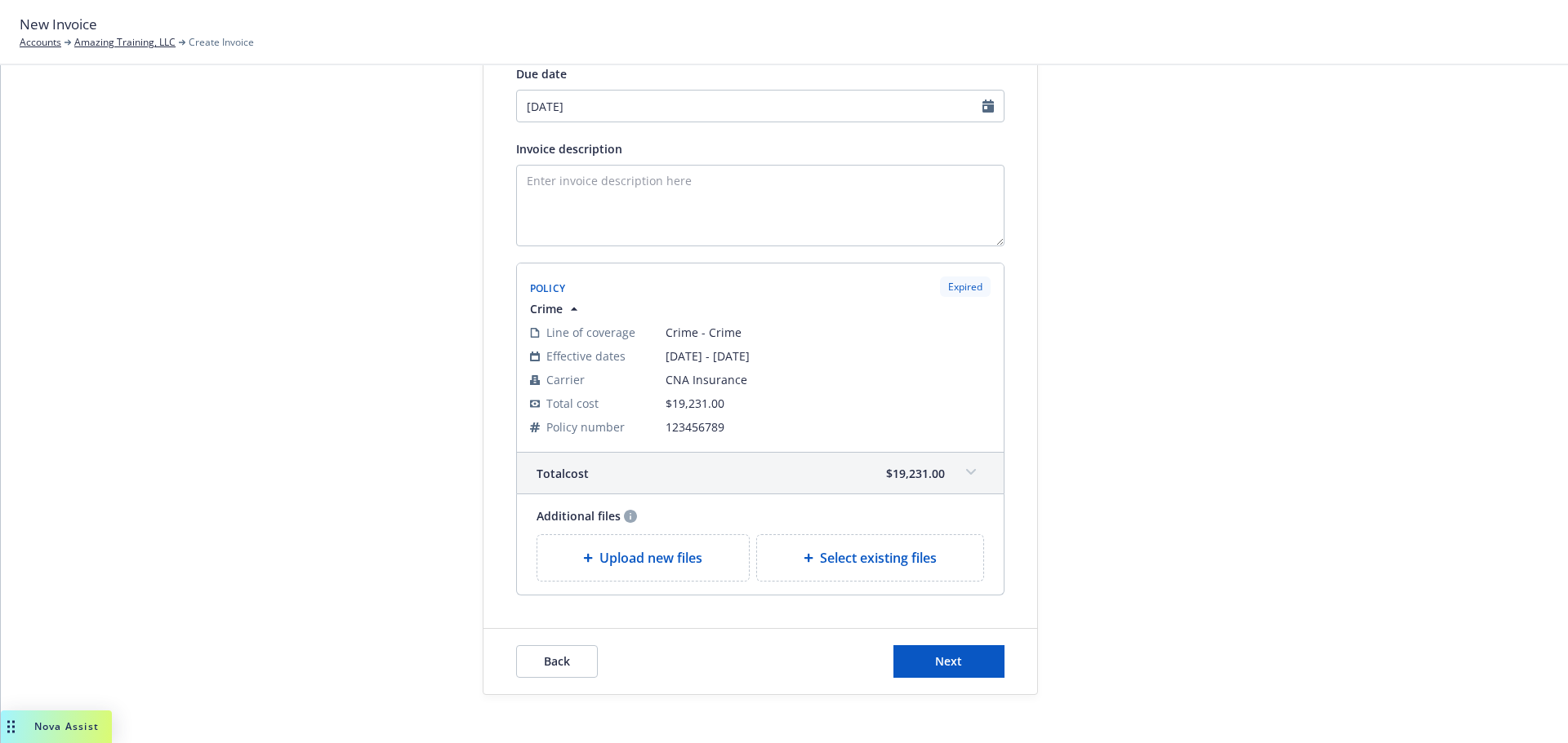
scroll to position [245, 0]
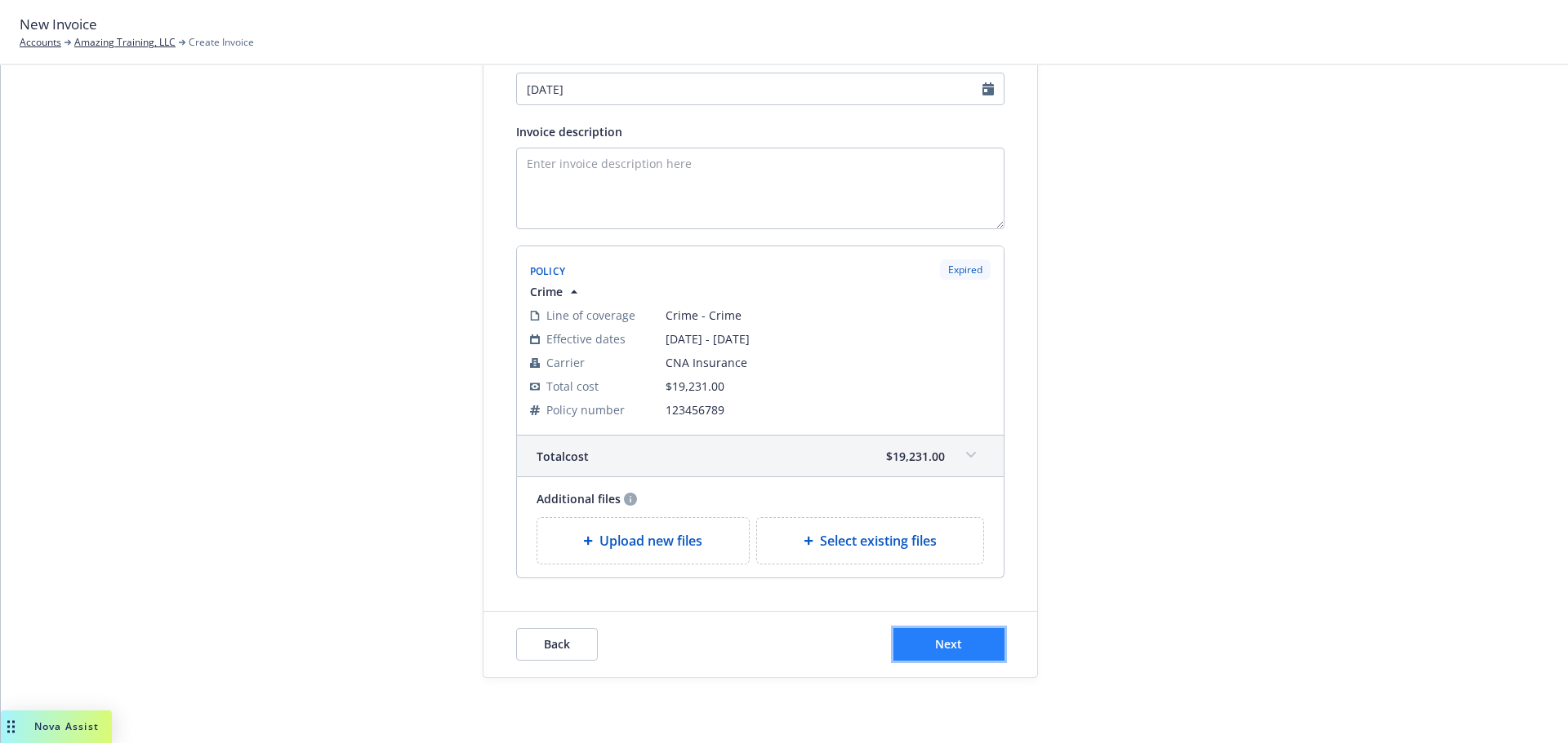
click at [943, 643] on span "Next" at bounding box center [948, 644] width 27 height 16
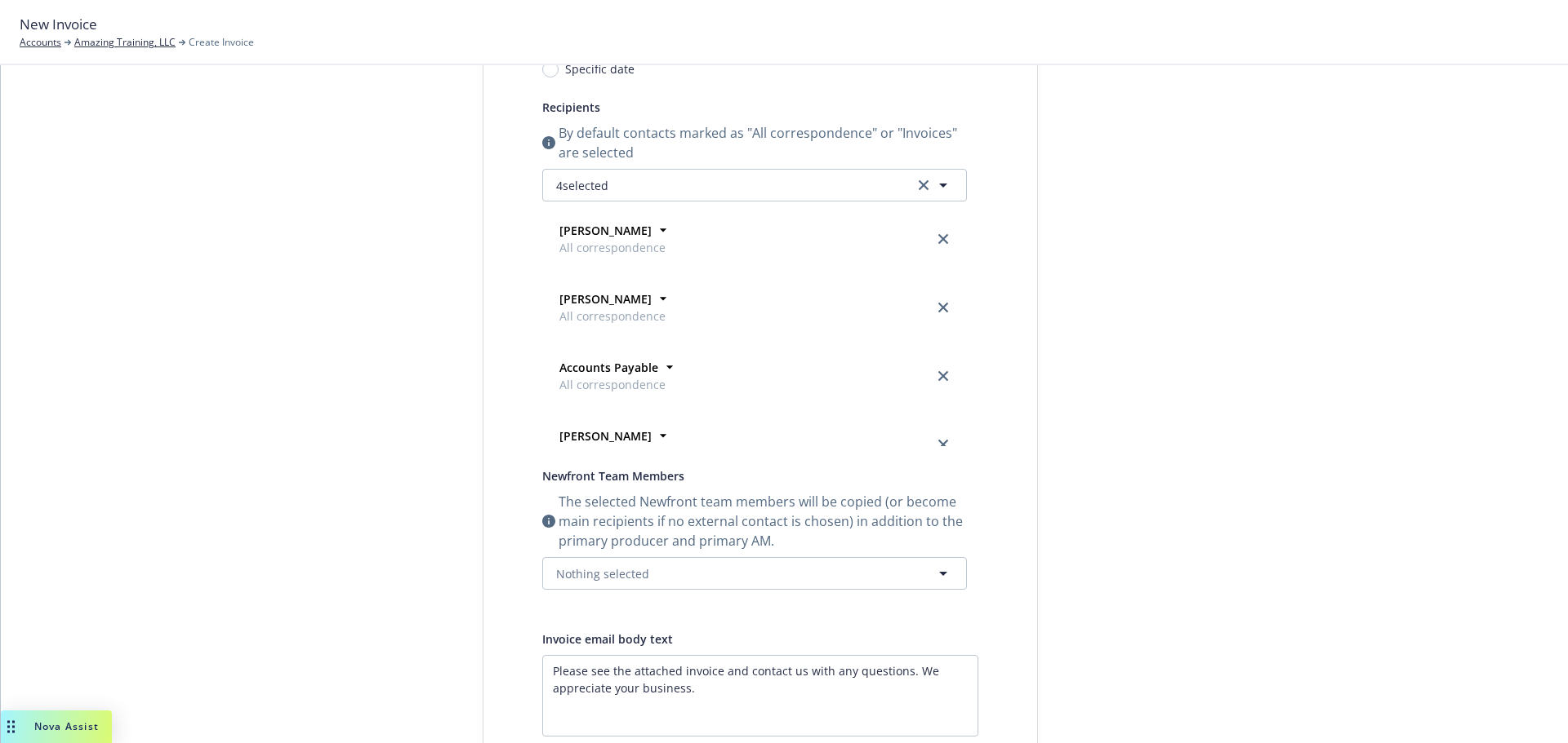
scroll to position [547, 0]
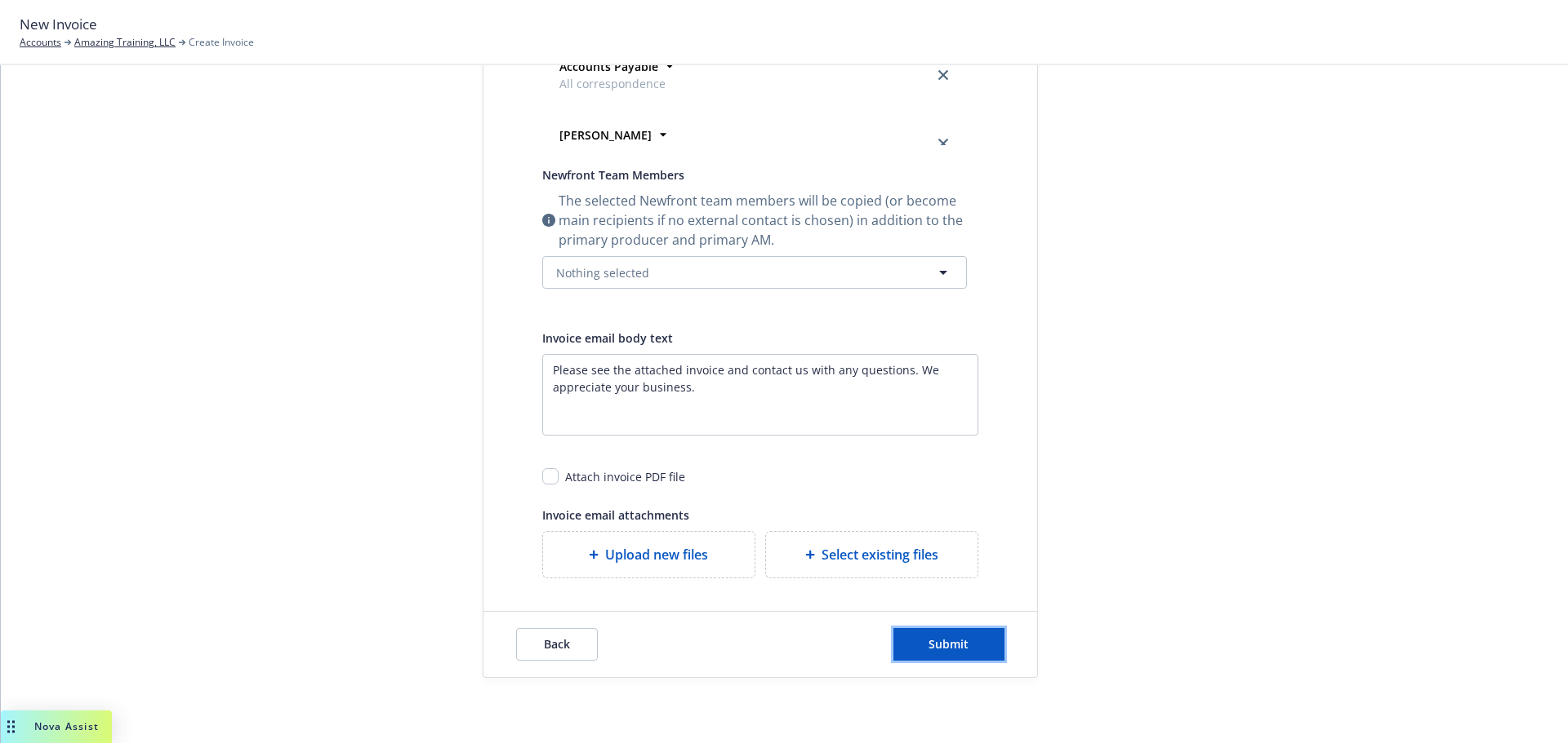
click at [943, 643] on span "Submit" at bounding box center [948, 644] width 40 height 16
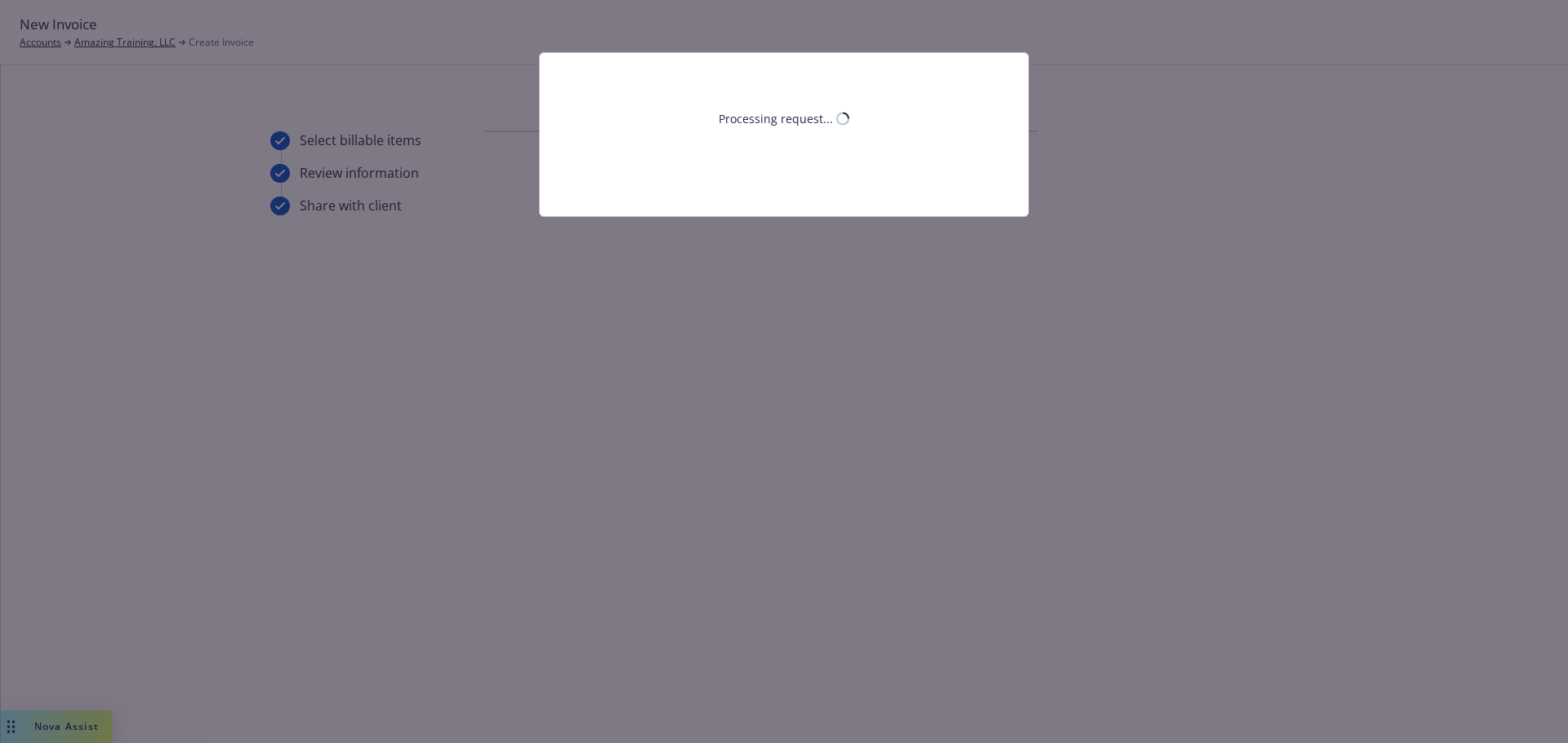
scroll to position [0, 0]
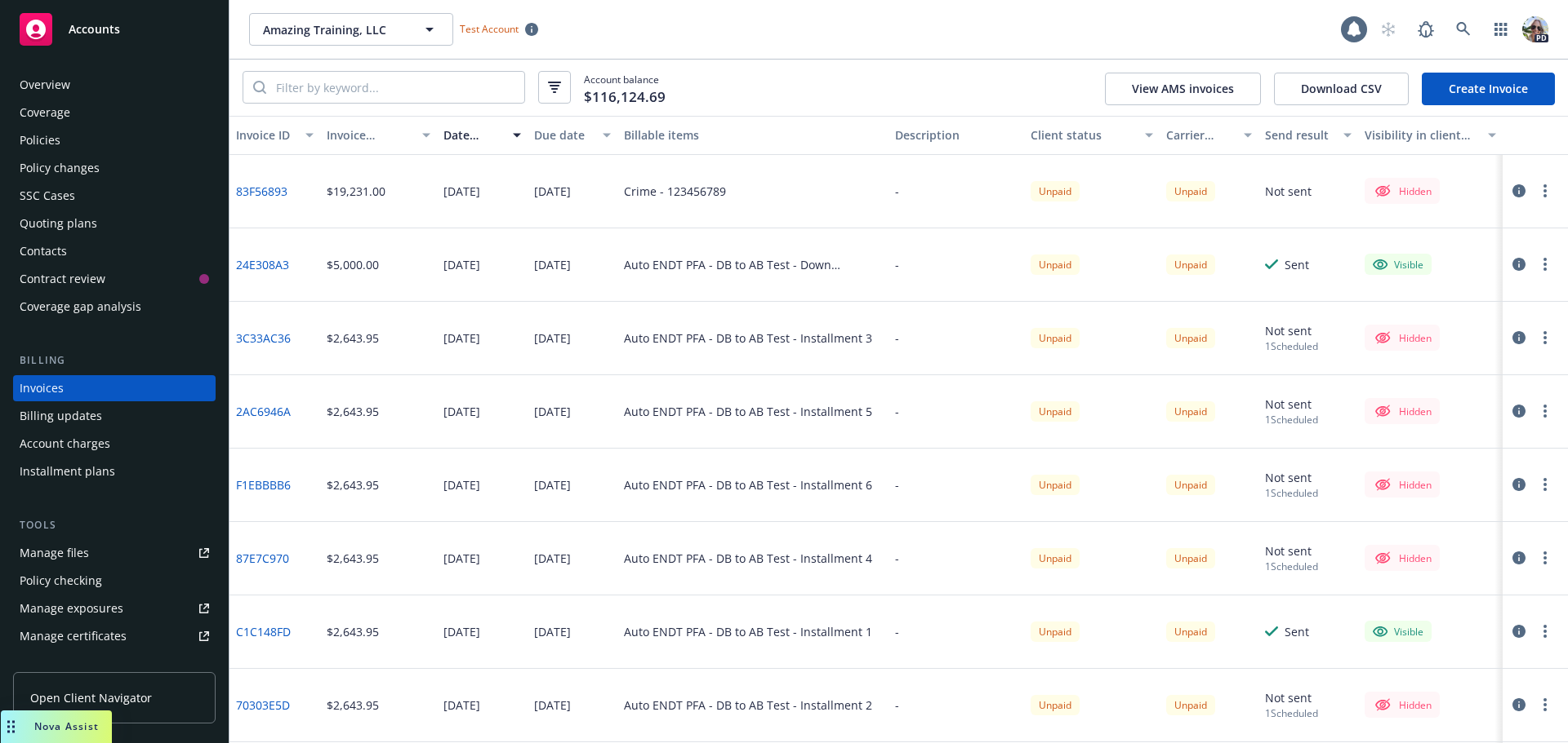
click at [68, 173] on div "Policy changes" at bounding box center [59, 168] width 80 height 26
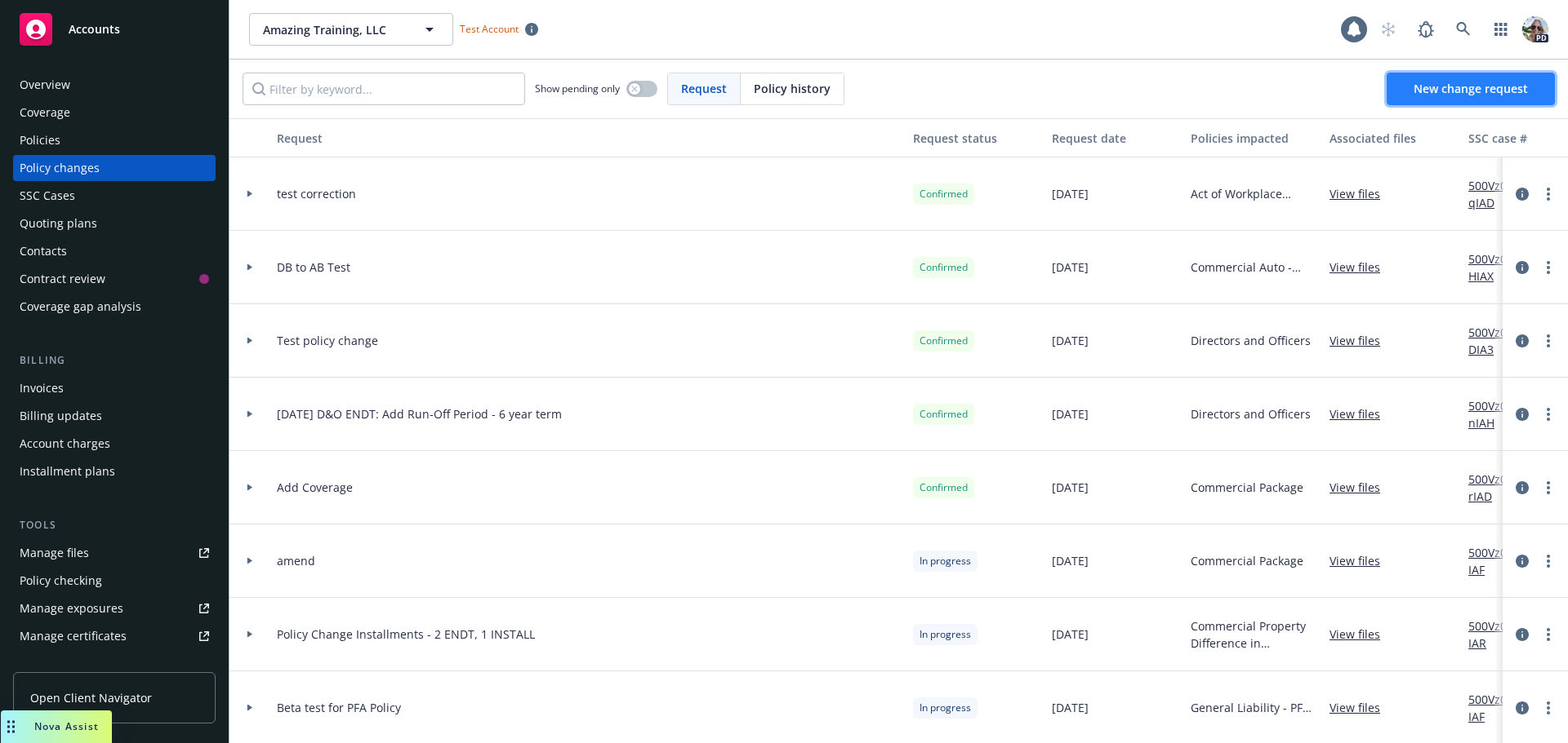
click at [1469, 78] on link "New change request" at bounding box center [1470, 88] width 168 height 33
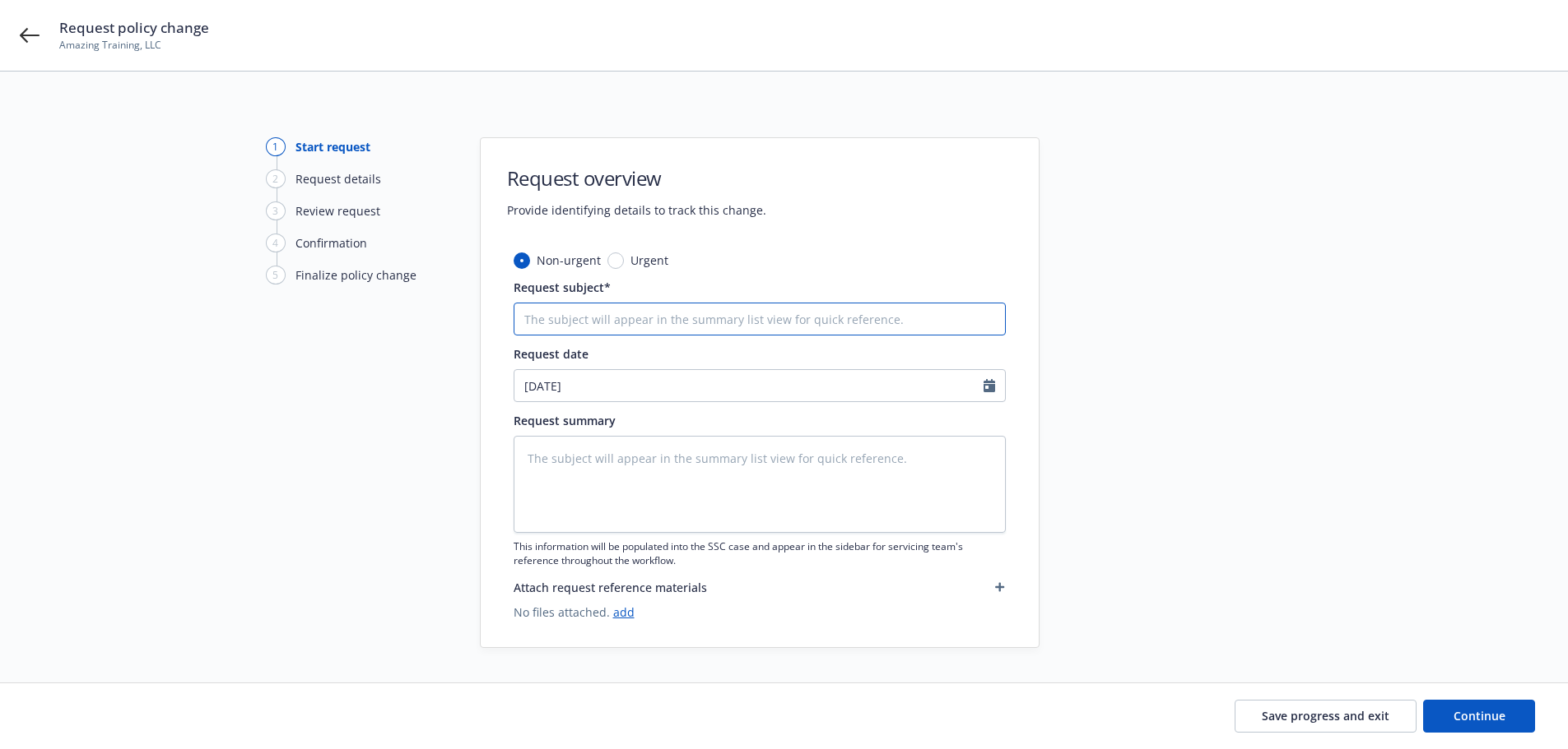
click at [638, 316] on input "Request subject*" at bounding box center [760, 319] width 492 height 33
type textarea "x"
type input "E"
type textarea "x"
type input "Ex"
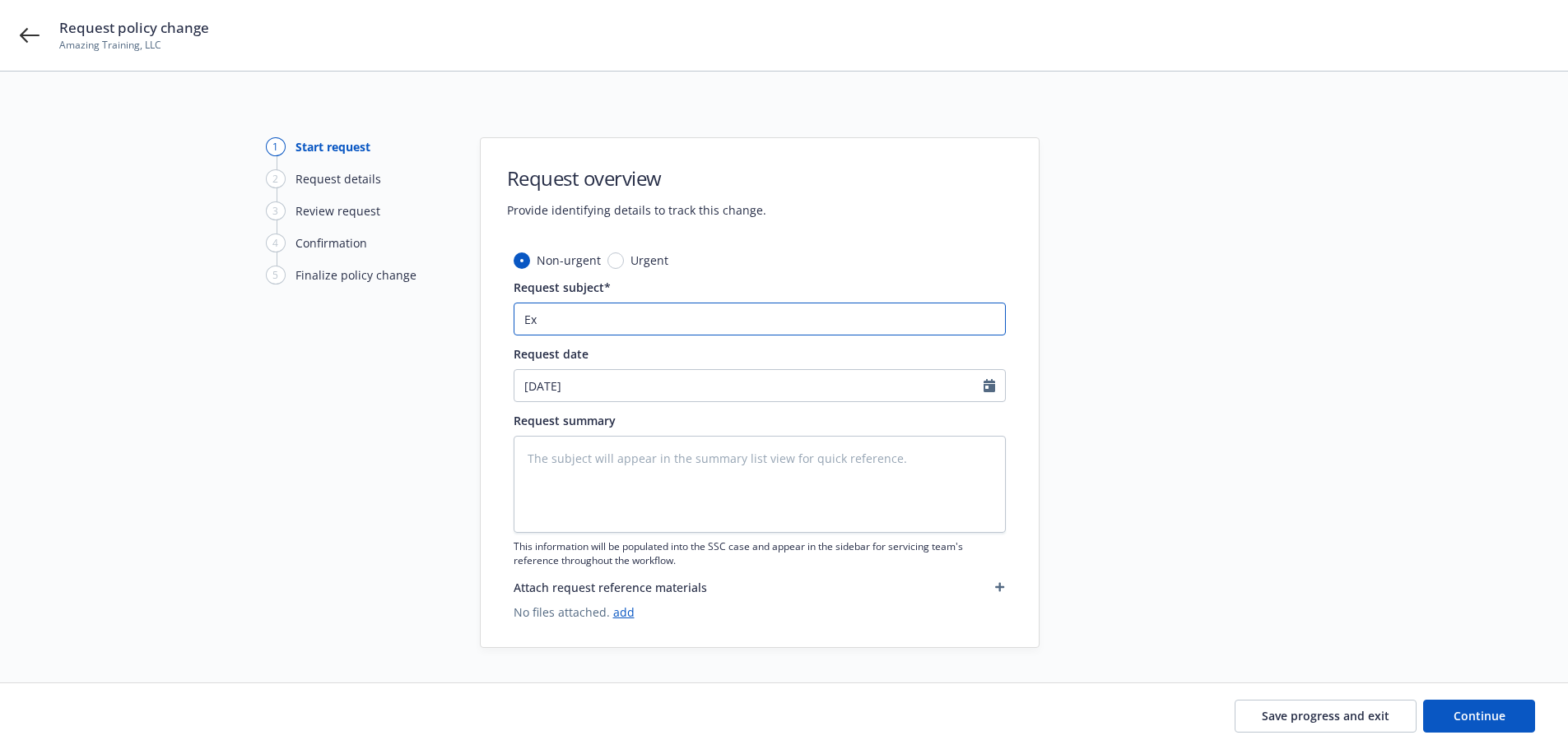
type textarea "x"
type input "Ext"
type textarea "x"
type input "Exte"
type textarea "x"
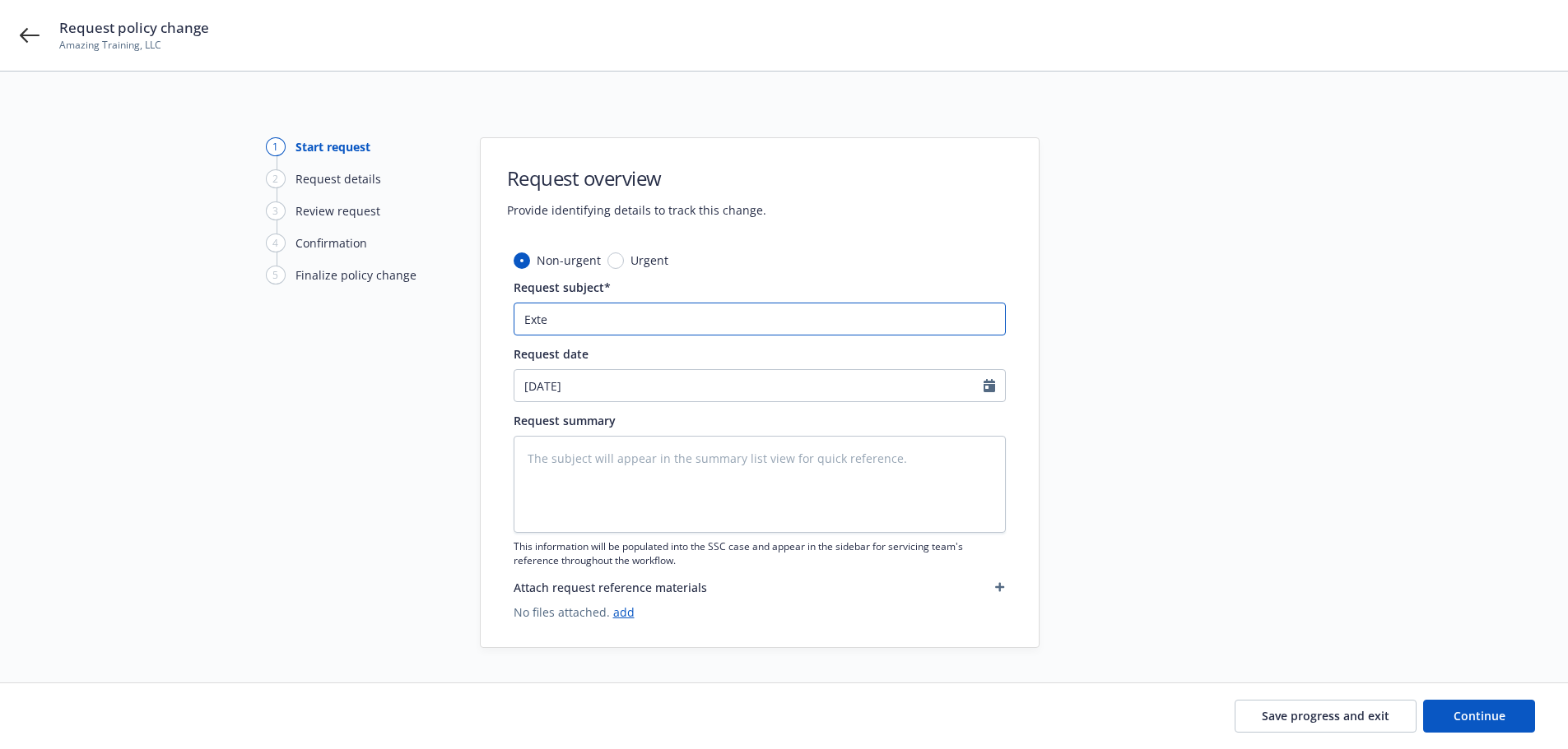
type input "Exten"
type textarea "x"
type input "Extensi"
type textarea "x"
type input "Extensio"
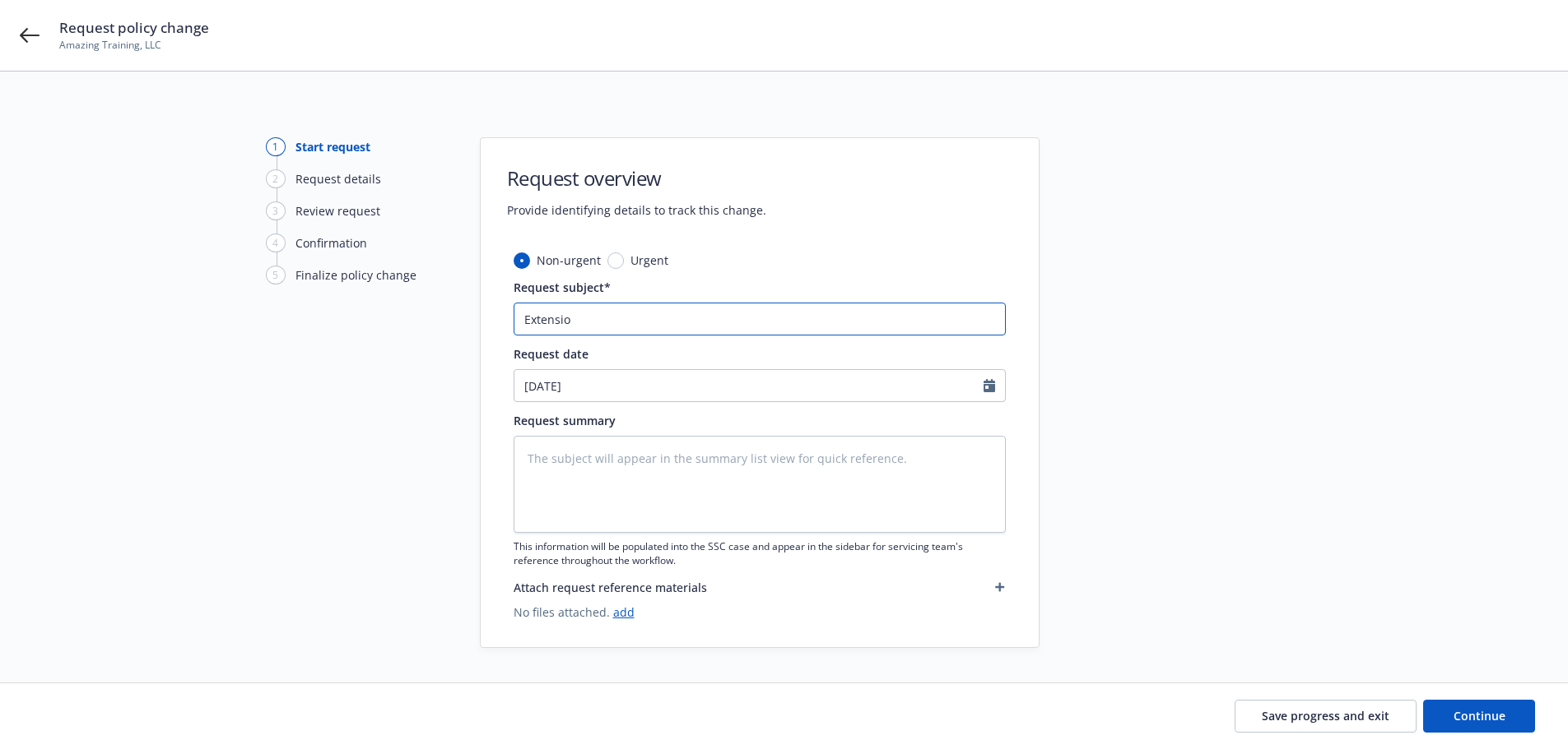
type textarea "x"
type input "Extension"
type textarea "x"
type input "Extension t"
type textarea "x"
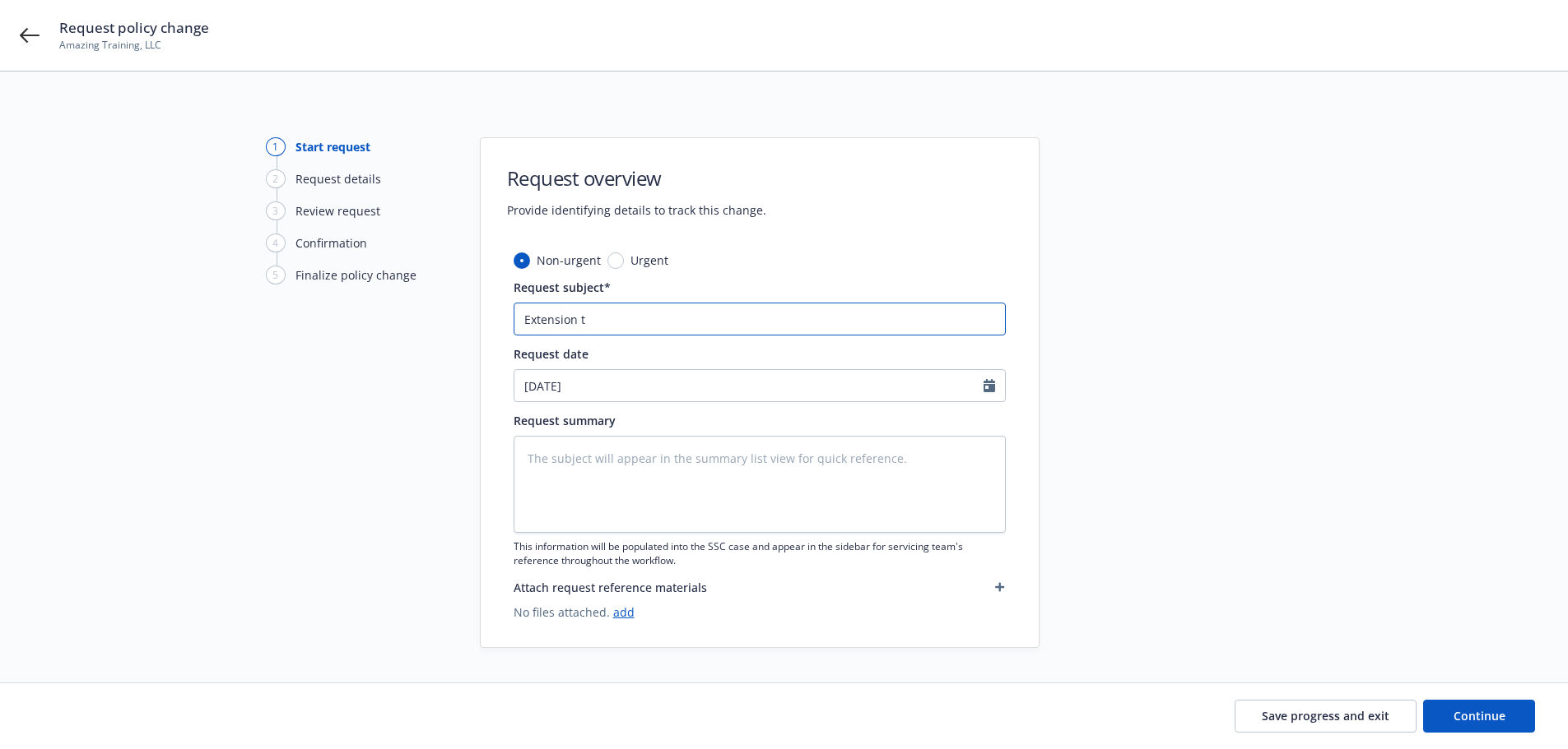
type input "Extension te"
type textarea "x"
type input "Extension tes"
type textarea "x"
type input "Extension test"
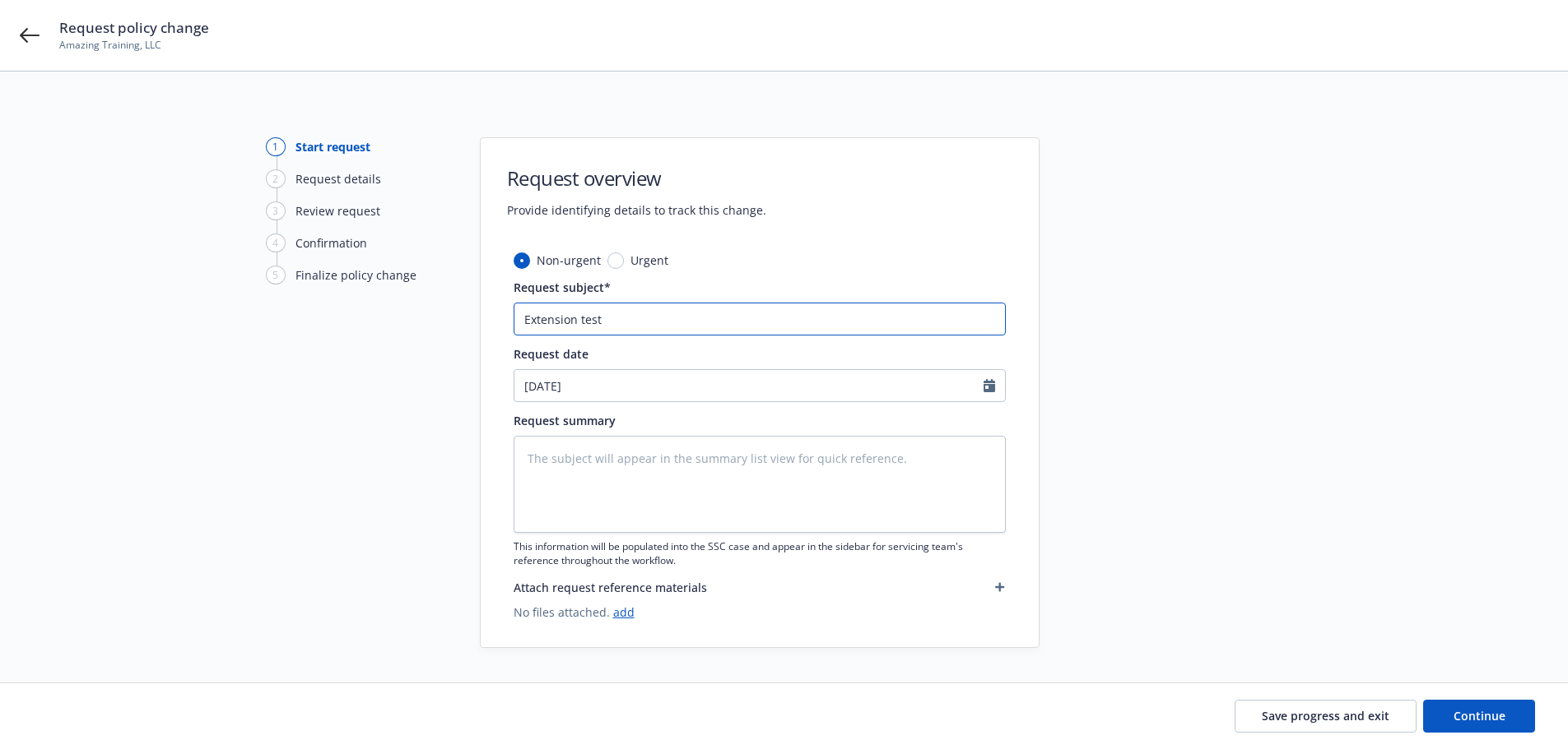
type textarea "x"
type input "Extension test"
type textarea "x"
type input "Extension test wi"
type textarea "x"
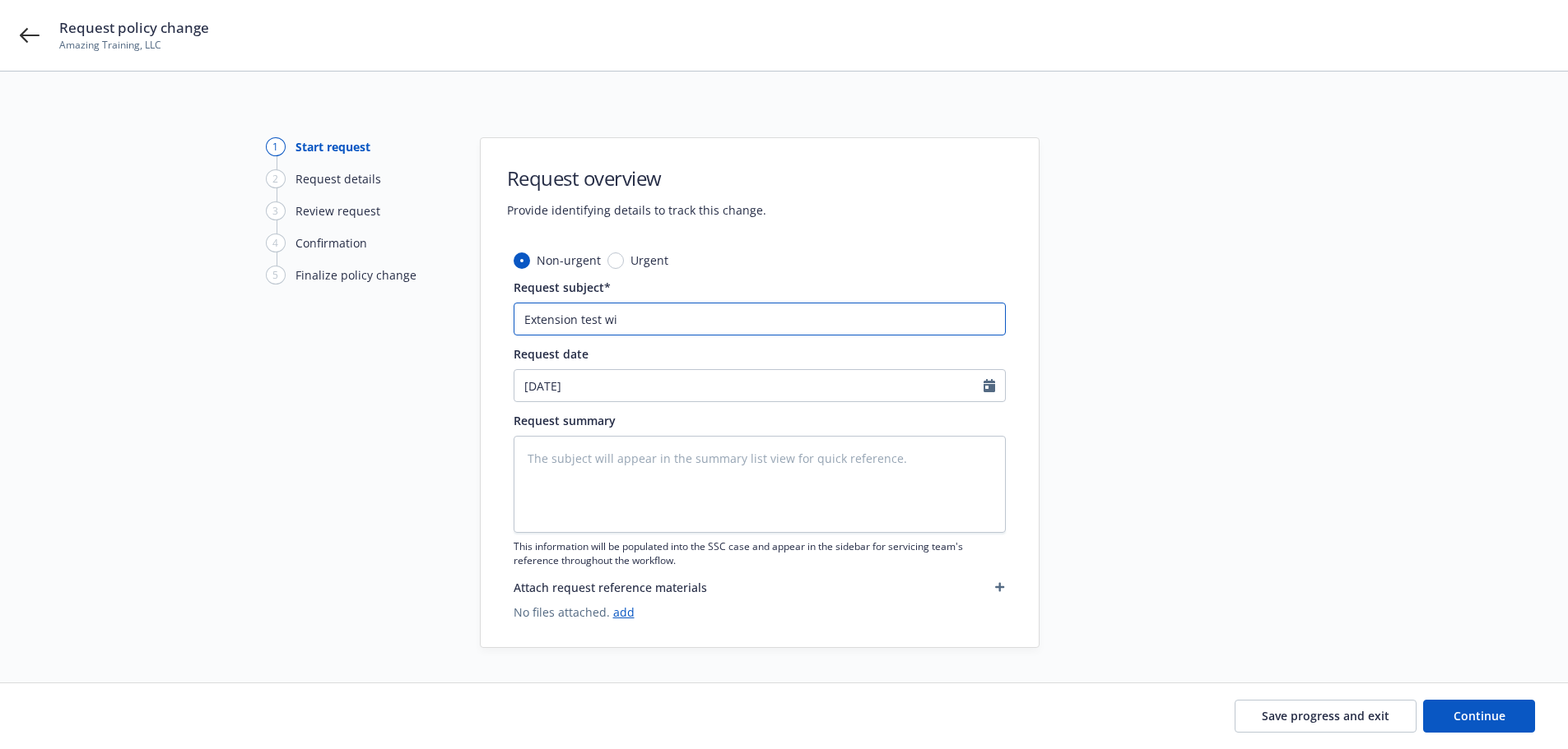
type input "Extension test wit"
type textarea "x"
type input "Extension test with"
type textarea "x"
type input "Extension test with"
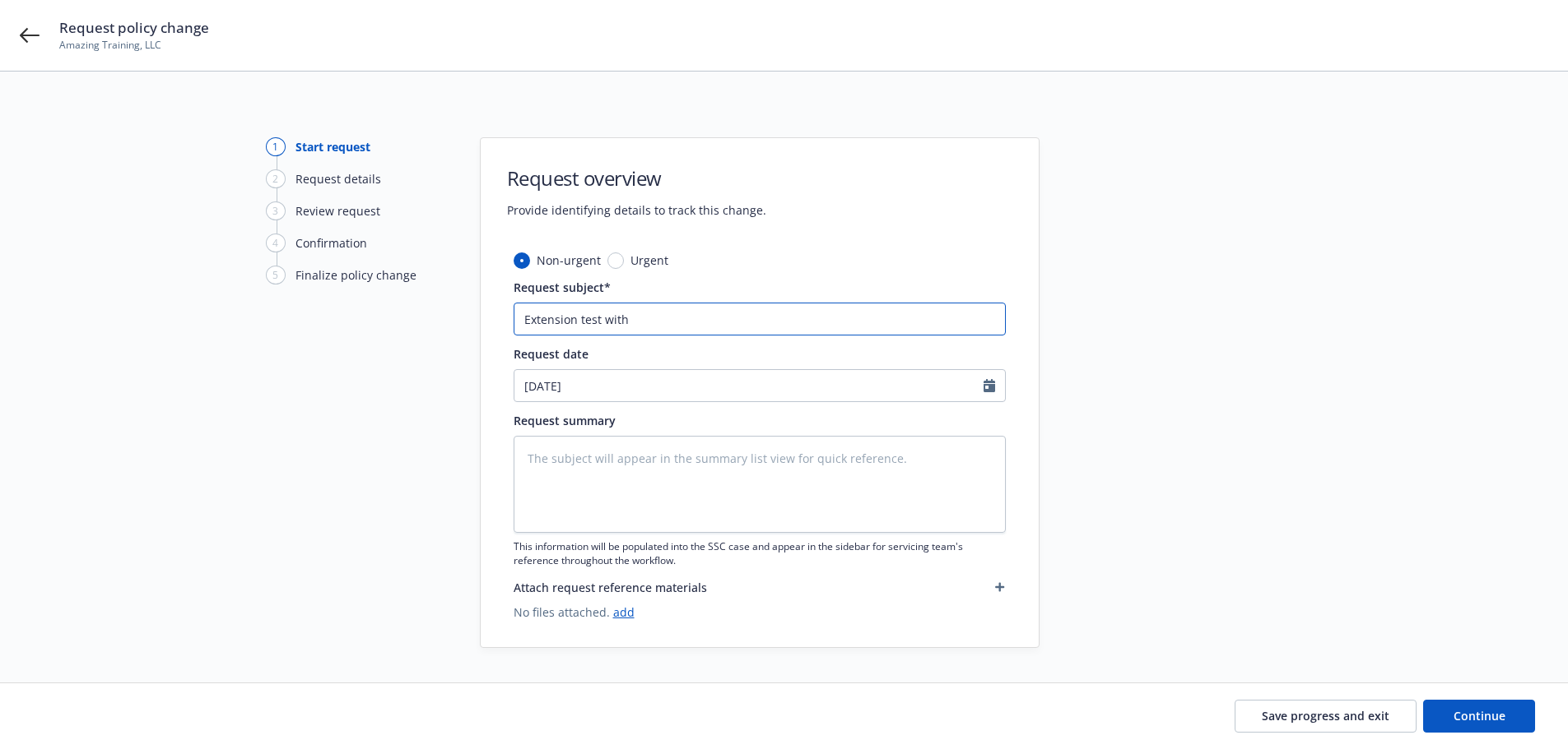
type textarea "x"
type input "Extension test with Y"
type textarea "x"
type input "Extension test with Yu"
type textarea "x"
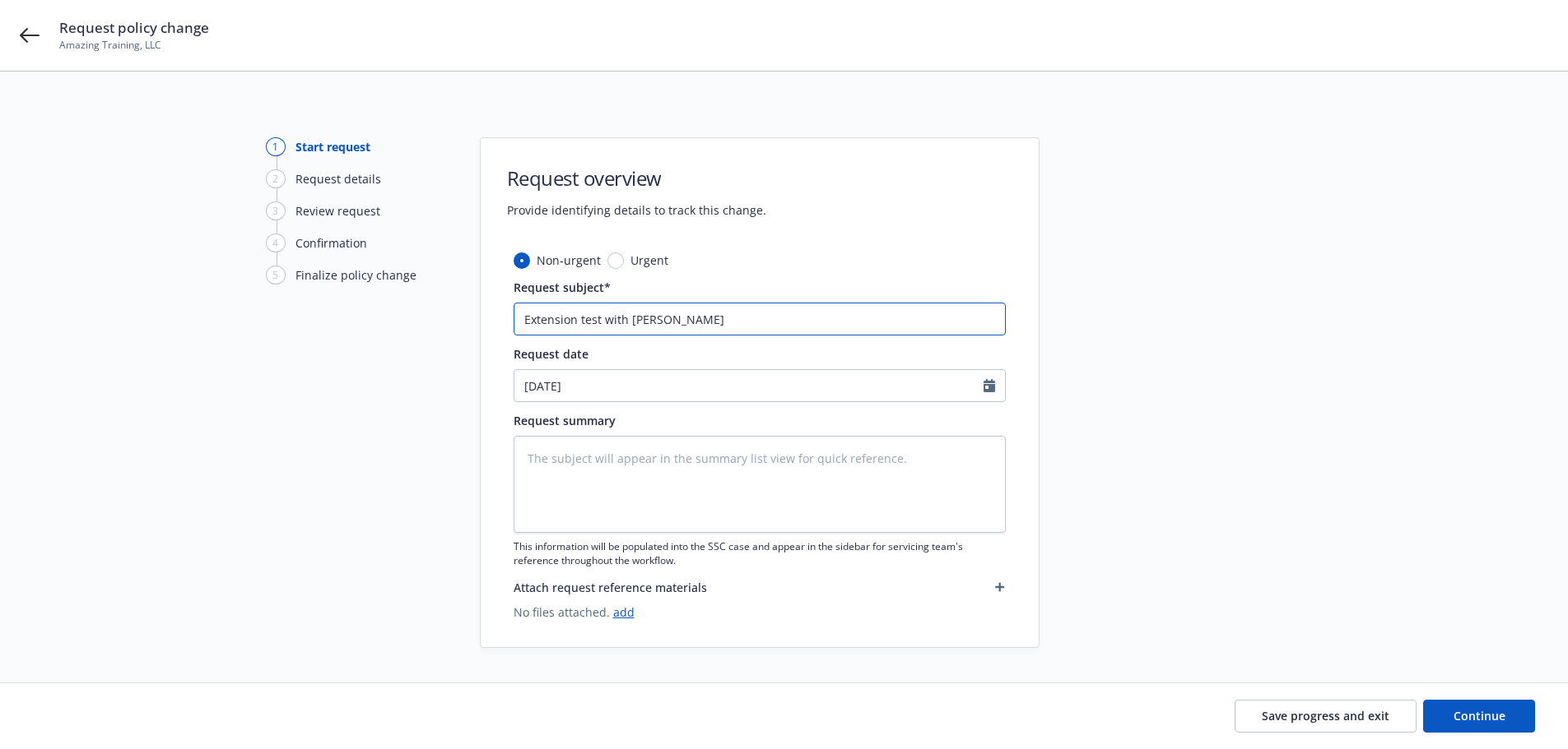
type input "Extension test with Yuk"
type textarea "x"
type input "Extension test with Yuki"
type textarea "x"
type input "Extension test with Yuki"
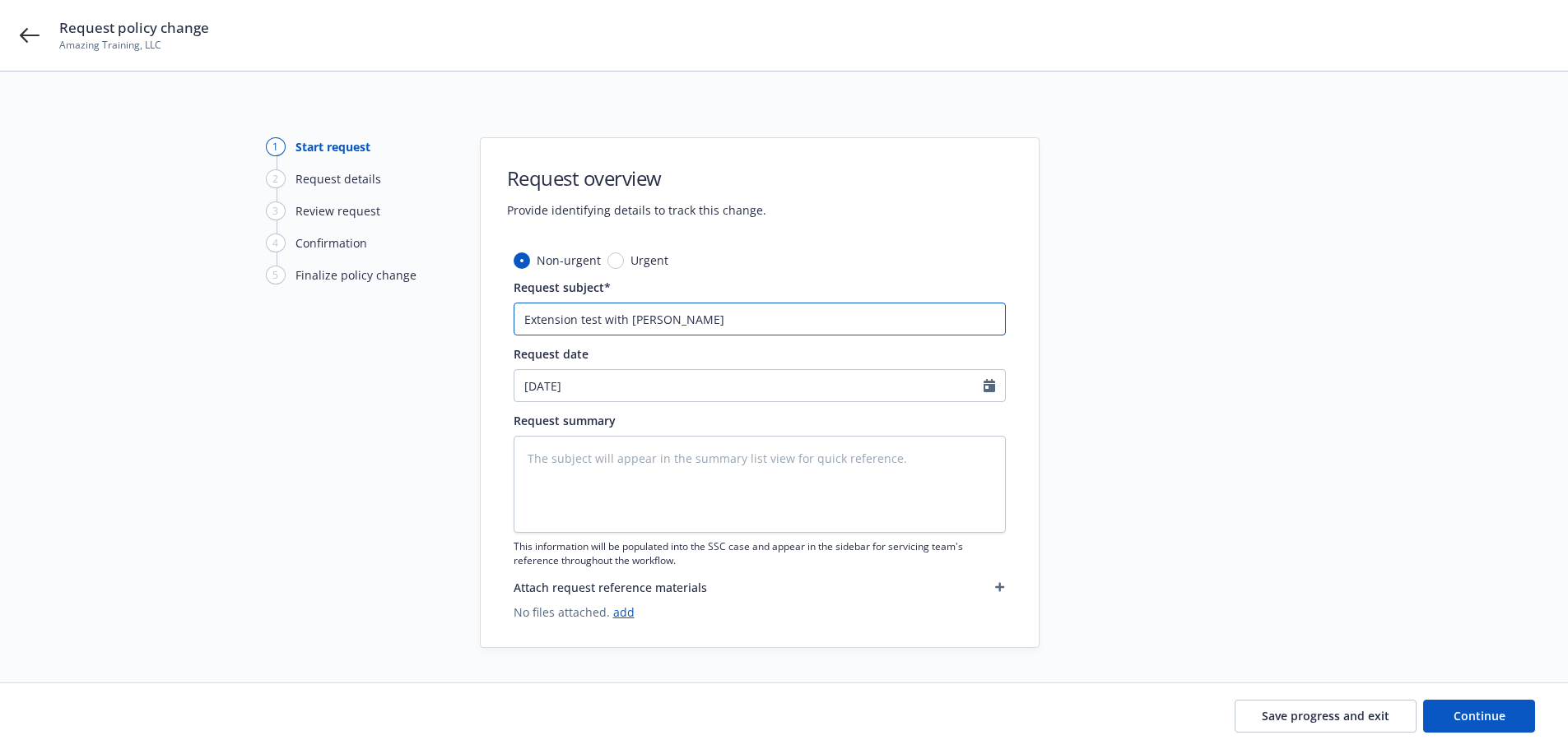
type textarea "x"
type input "Extension test with Yuki f"
type textarea "x"
type input "Extension test with Yuki for"
type textarea "x"
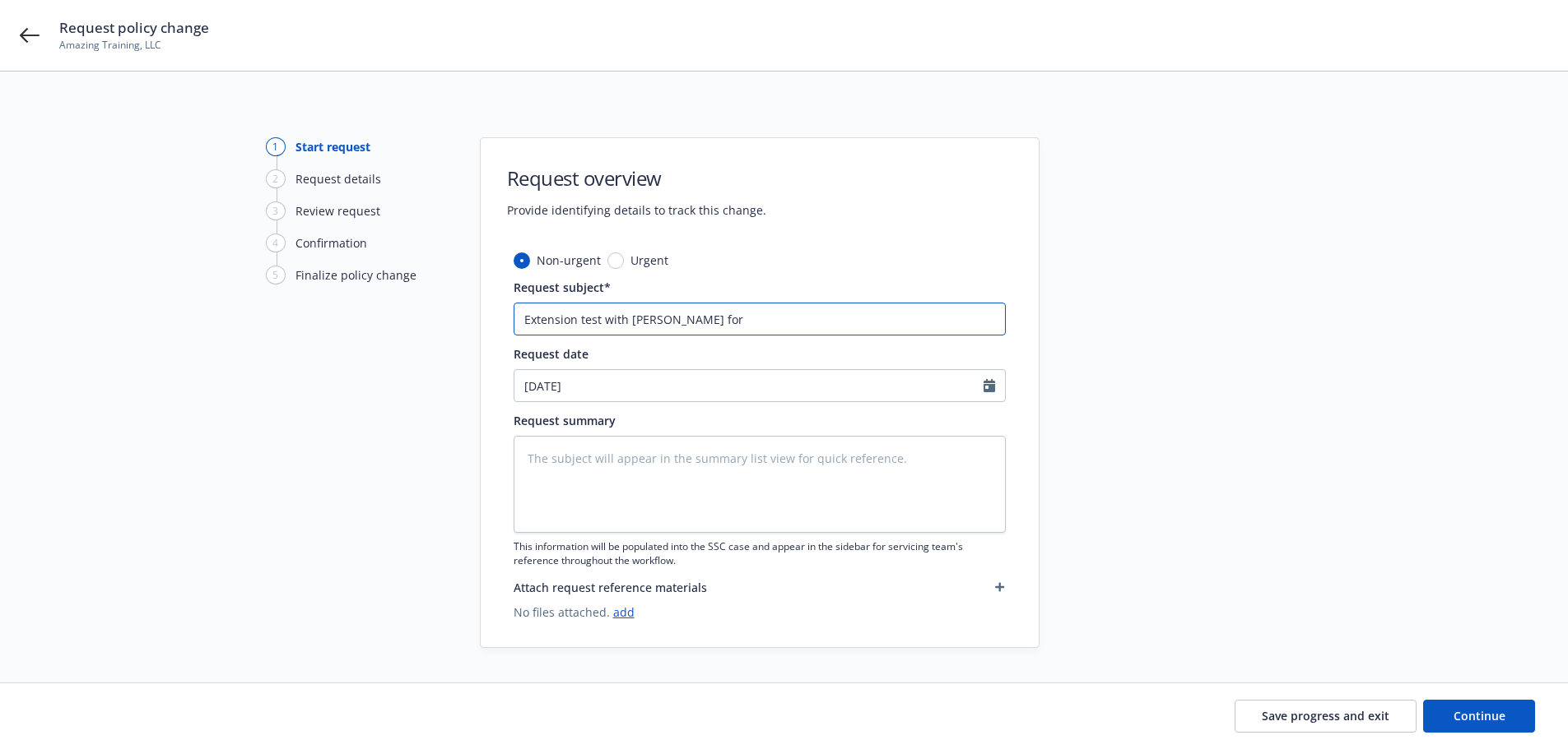
type input "Extension test with Yuki for"
type textarea "x"
type input "Extension test with Yuki for C"
type textarea "x"
type input "Extension test with Yuki for Ce"
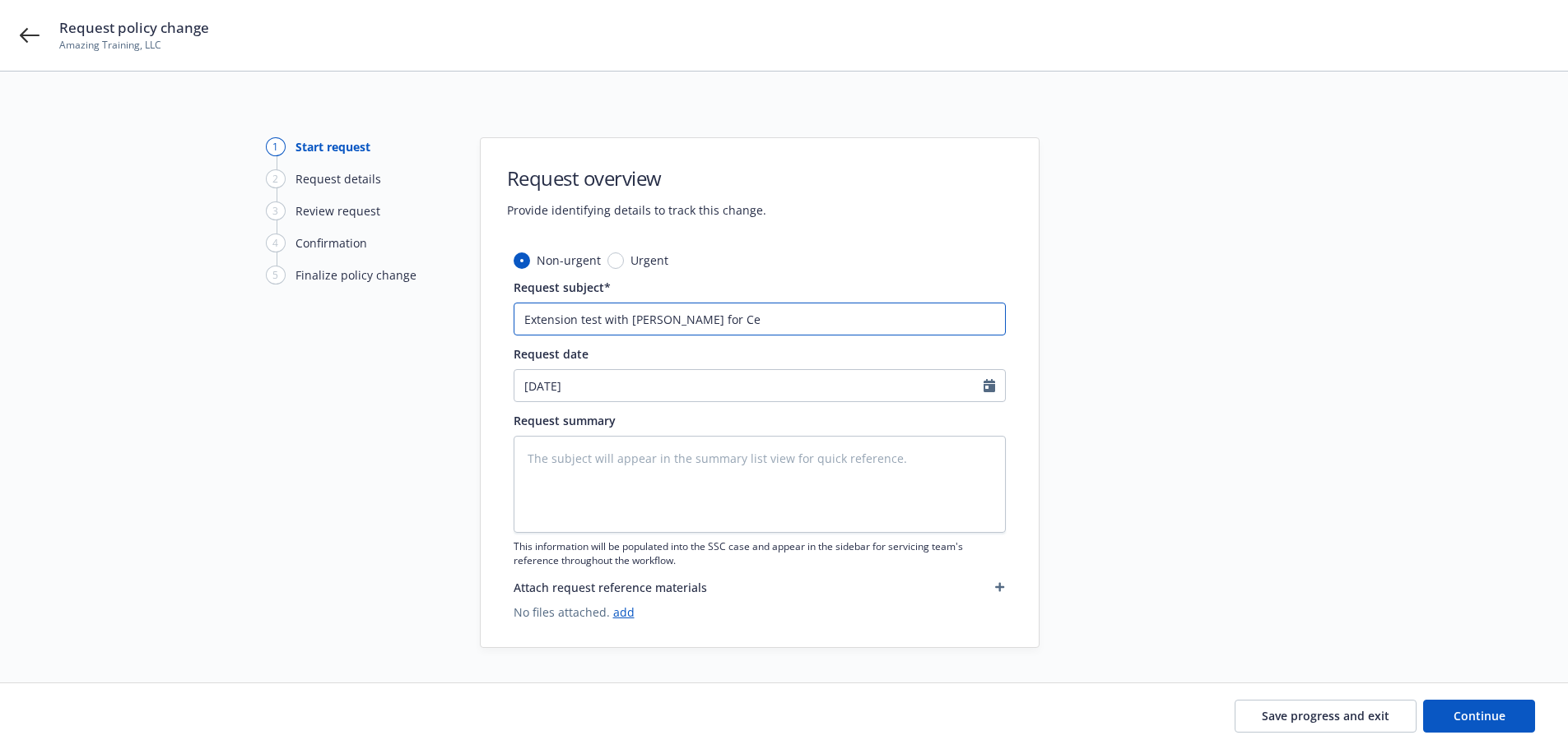
type textarea "x"
type input "Extension test with Yuki for Cerr"
type textarea "x"
type input "Extension test with Yuki for Cerre"
type textarea "x"
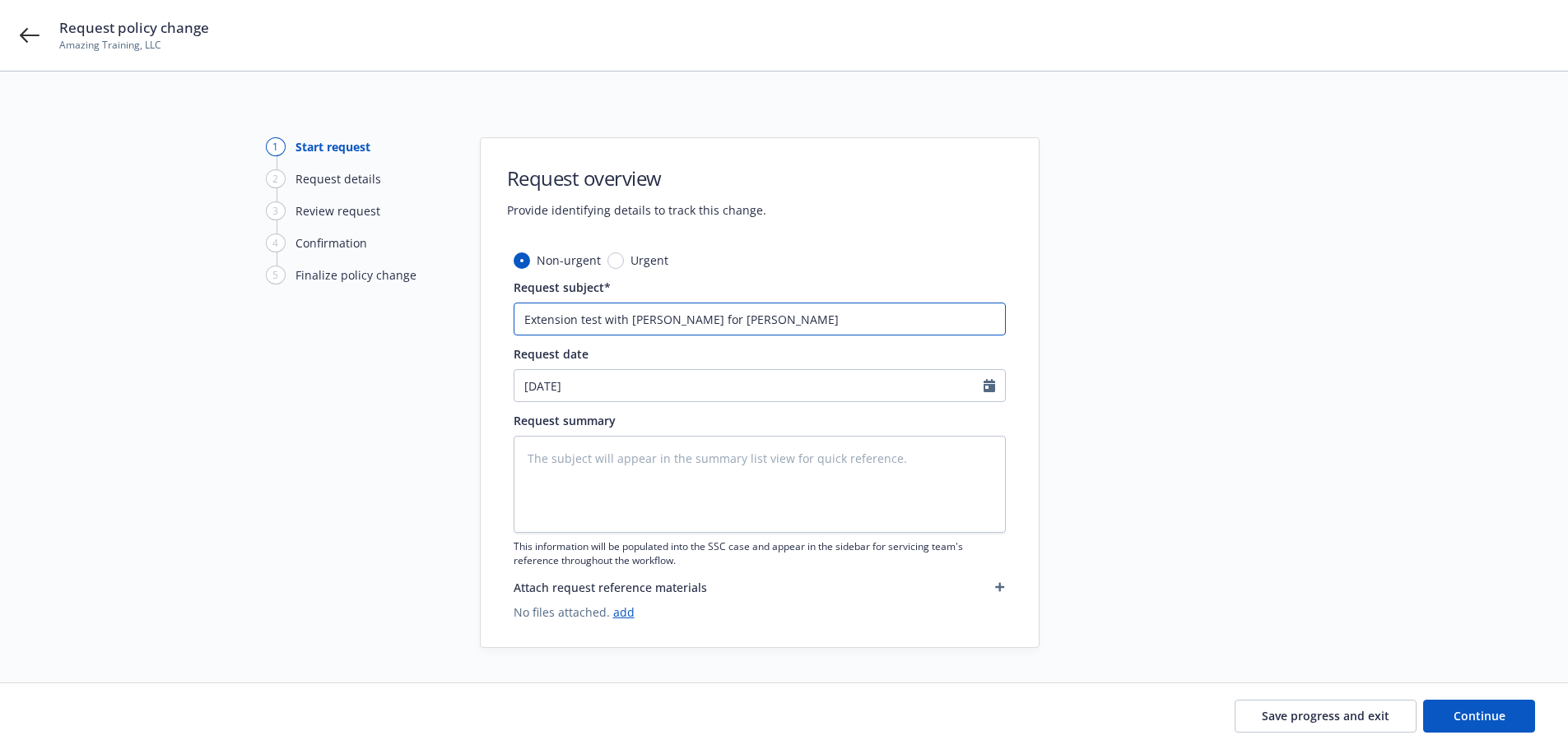
type input "Extension test with Yuki for Cerr"
type textarea "x"
type input "Extension test with Yuki for Cer"
type textarea "x"
type input "Extension test with Yuki for Cere"
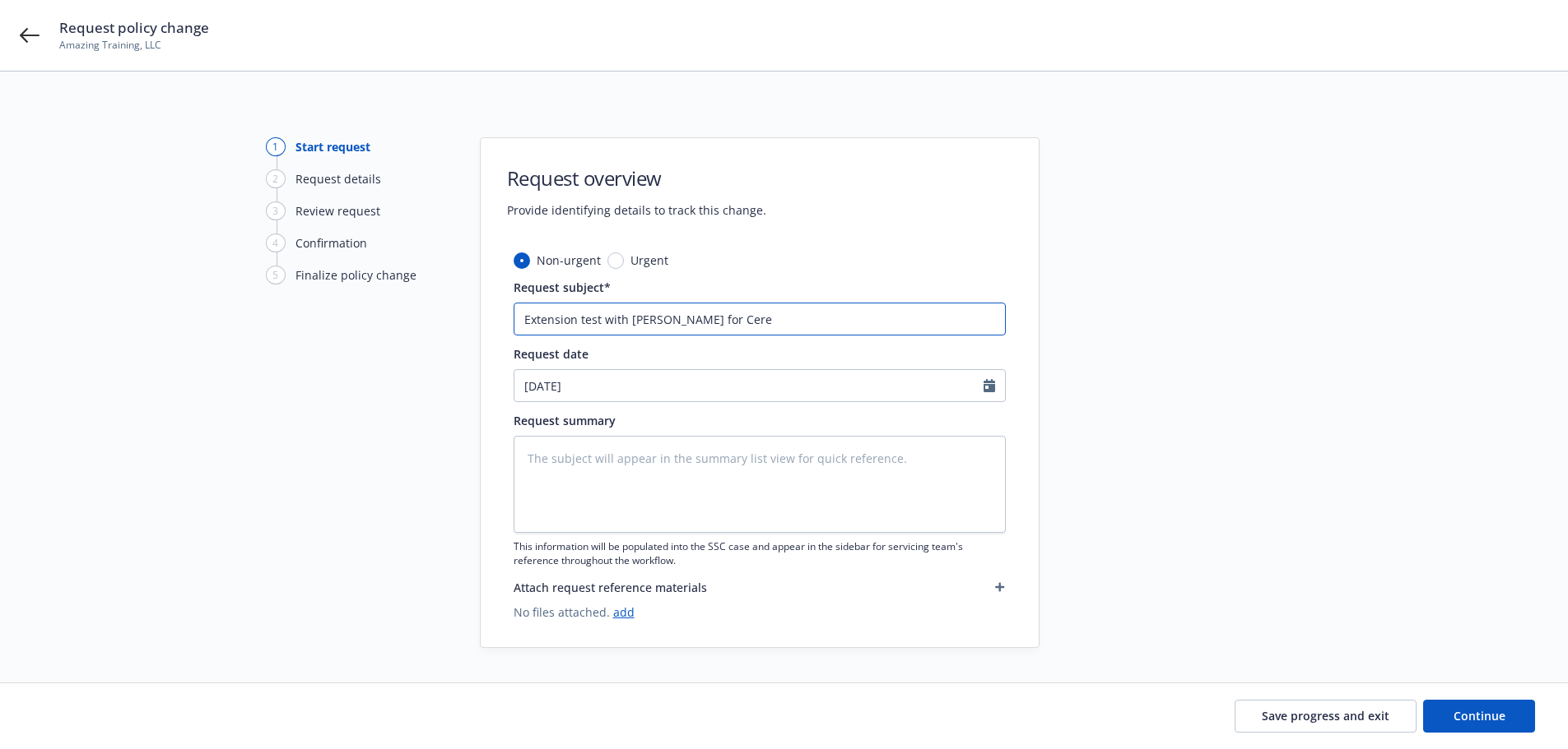
type textarea "x"
type input "Extension test with Yuki for Cereb"
type textarea "x"
type input "Extension test with Yuki for Cerebr"
type textarea "x"
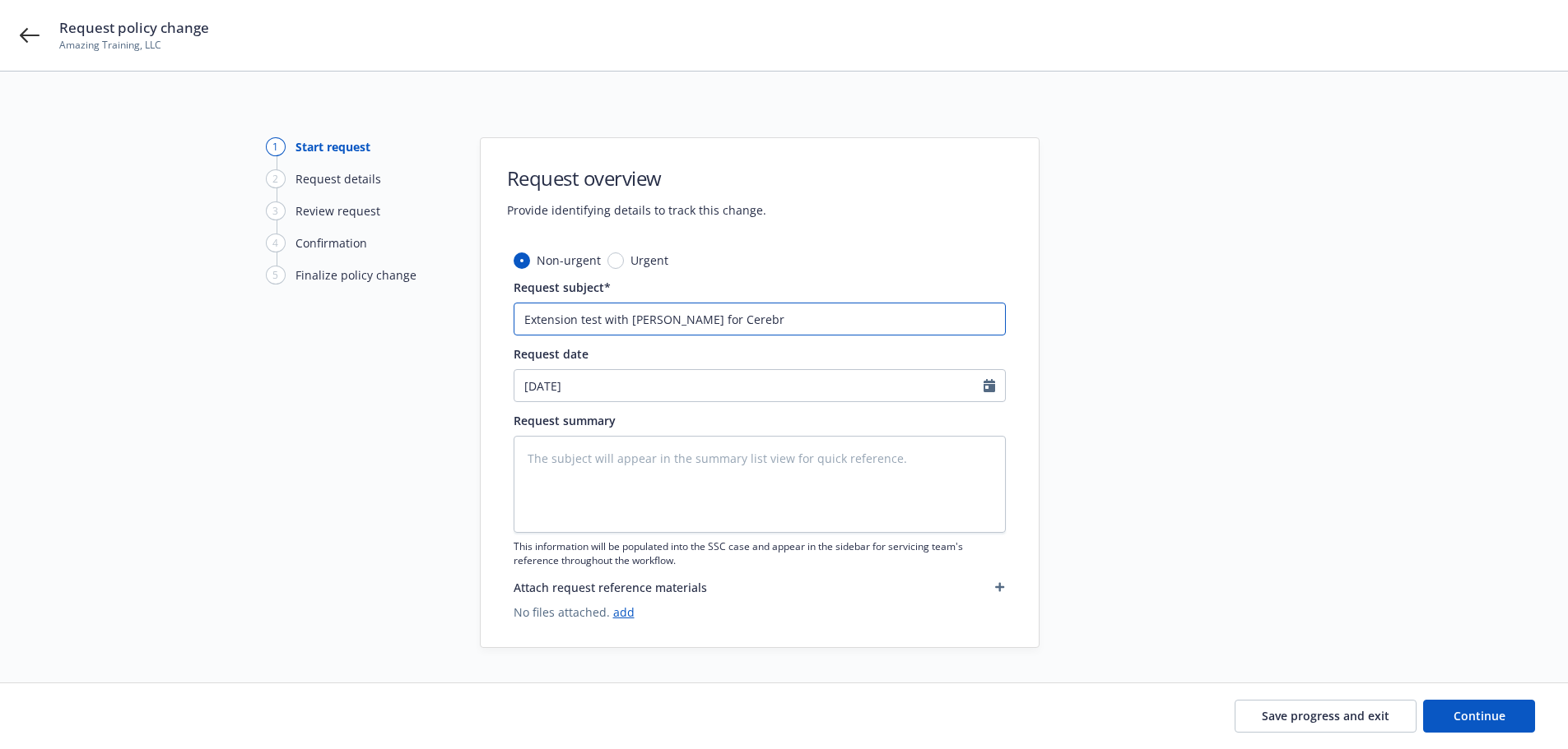
type input "Extension test with Yuki for Cerebra"
type textarea "x"
type input "Extension test with Yuki for Cerebras"
select select "9"
click at [813, 460] on textarea at bounding box center [760, 484] width 492 height 97
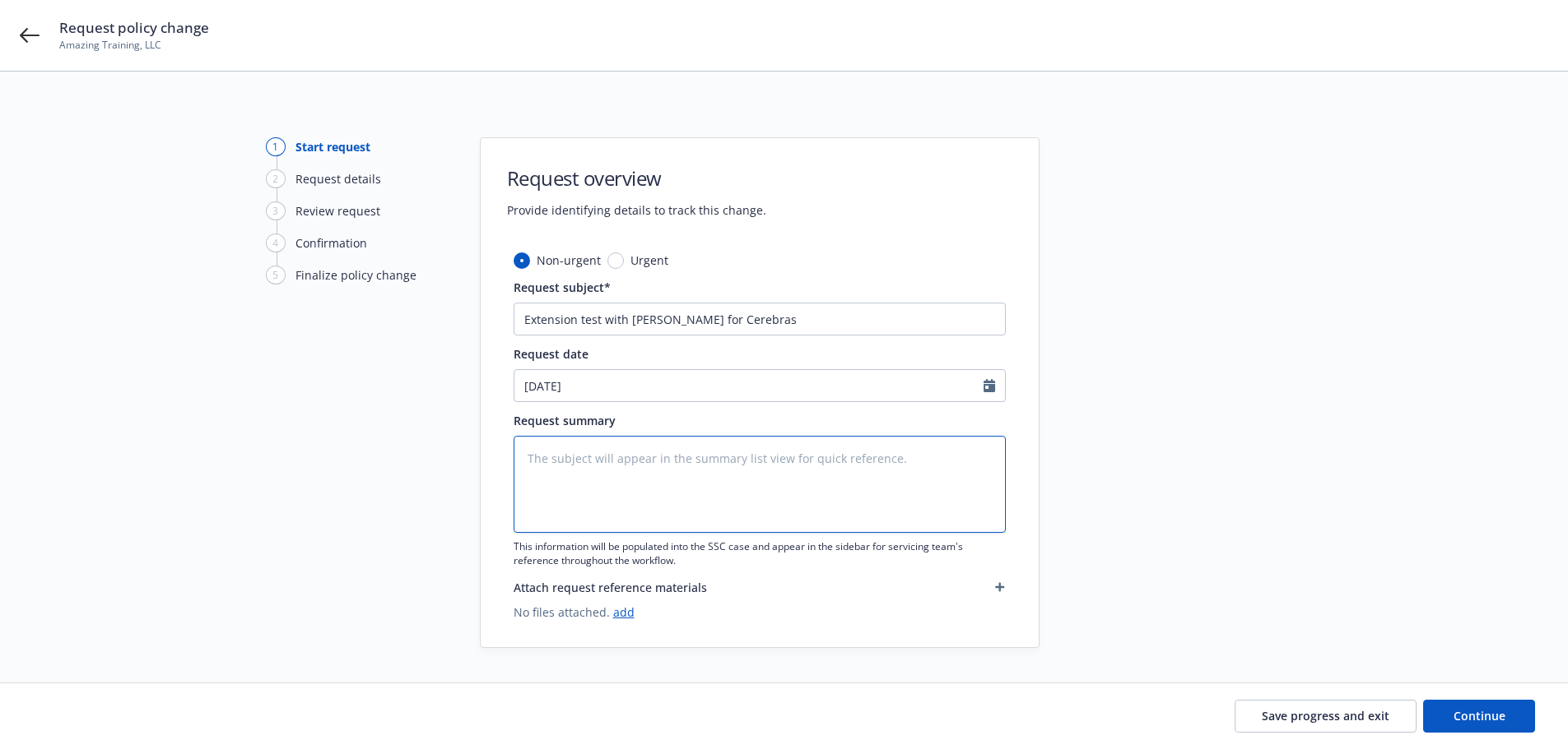
type textarea "x"
type textarea "T"
type textarea "x"
type textarea "Te"
type textarea "x"
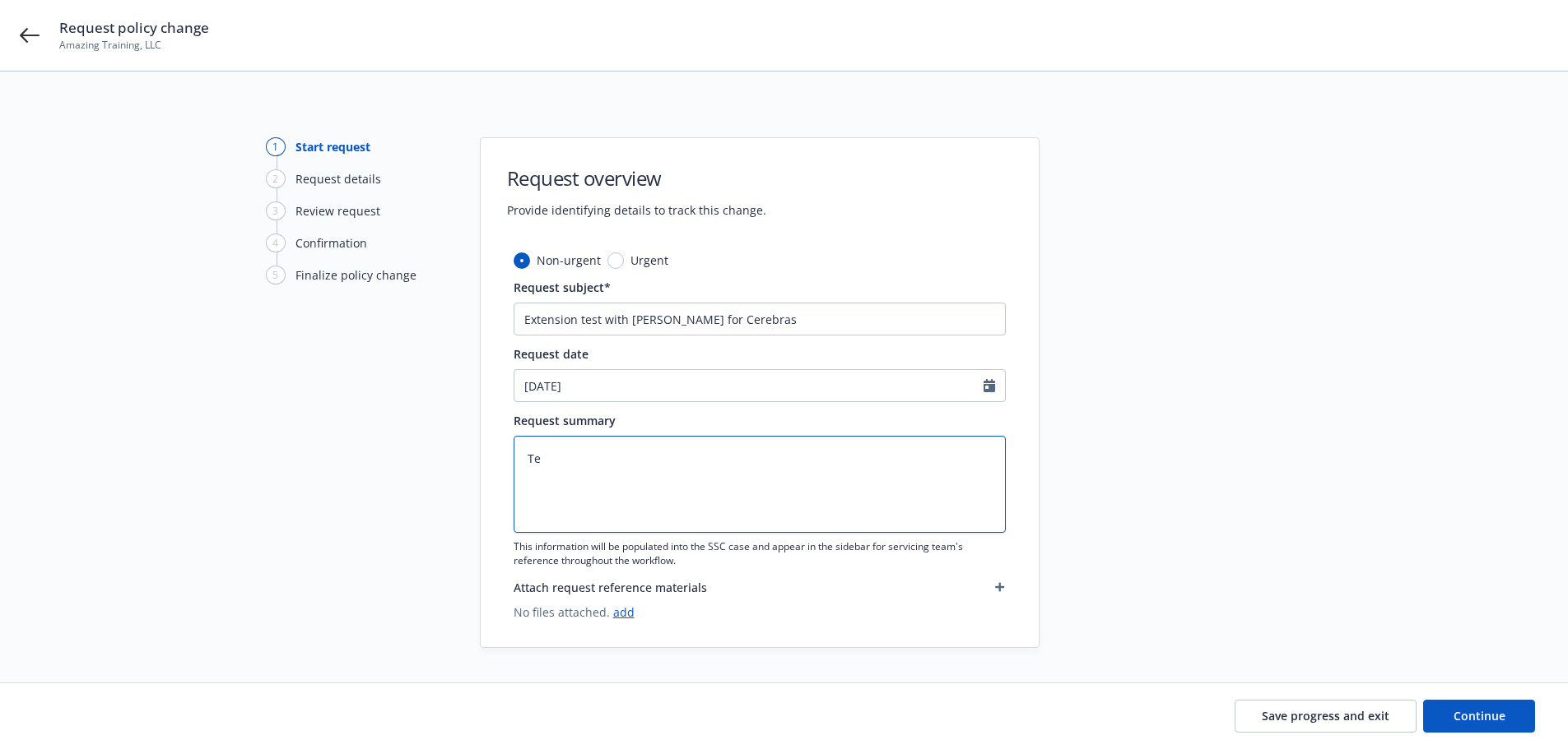
type textarea "Tes"
type textarea "x"
type textarea "Test"
click at [1476, 711] on span "Continue" at bounding box center [1480, 716] width 52 height 16
type textarea "x"
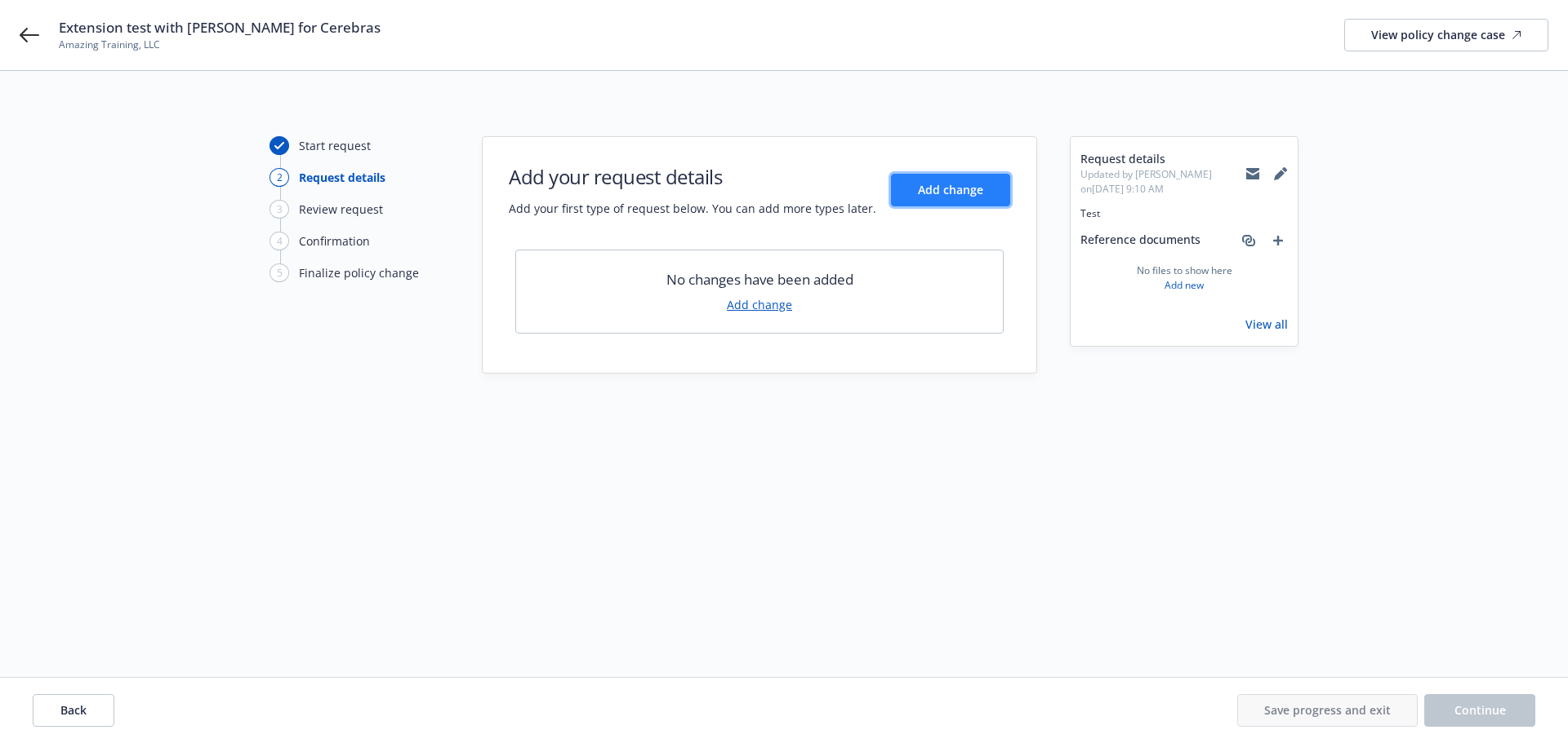
click at [946, 197] on span "Add change" at bounding box center [951, 190] width 65 height 16
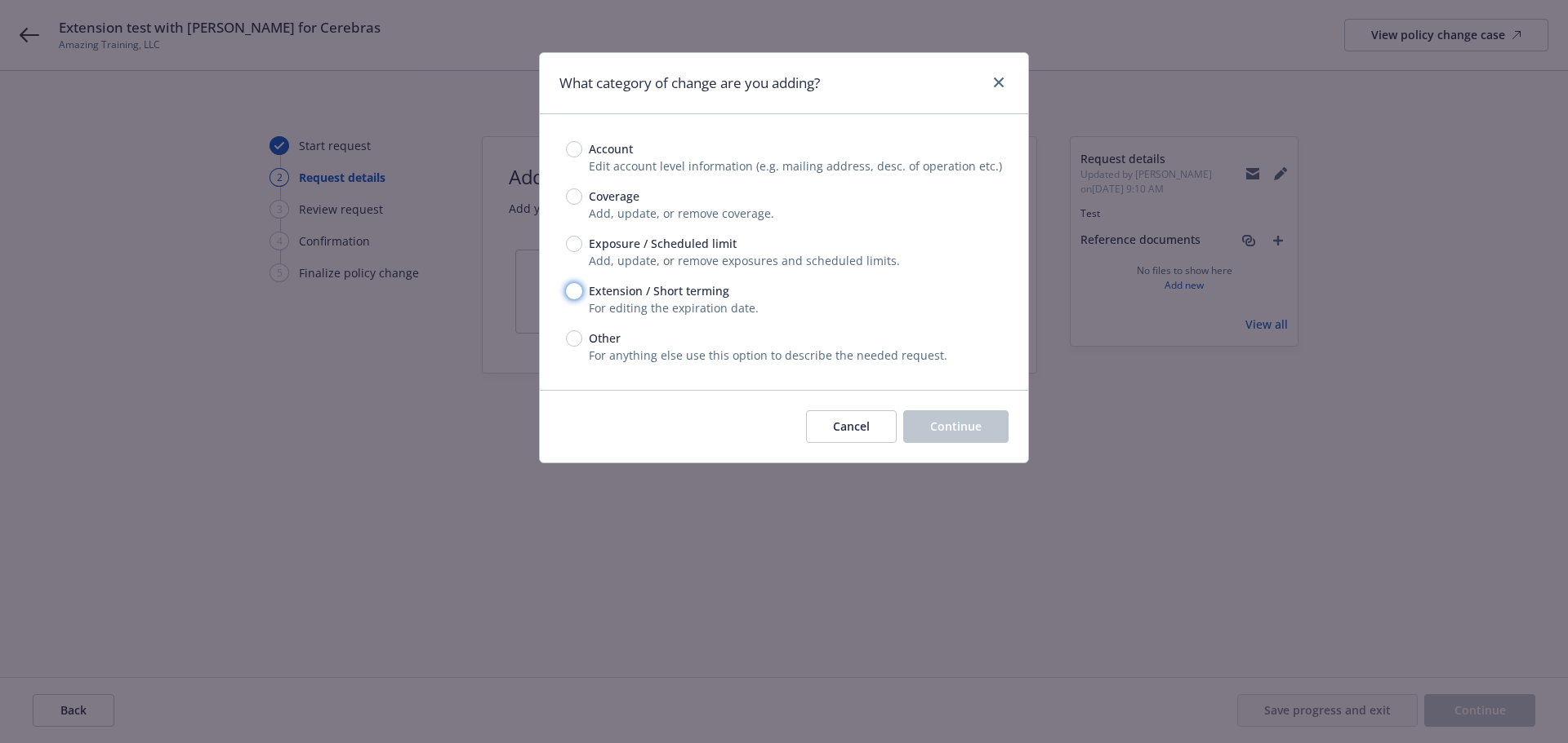
click at [572, 289] on input "Extension / Short terming" at bounding box center [574, 291] width 17 height 17
radio input "true"
click at [942, 432] on span "Continue" at bounding box center [956, 426] width 52 height 16
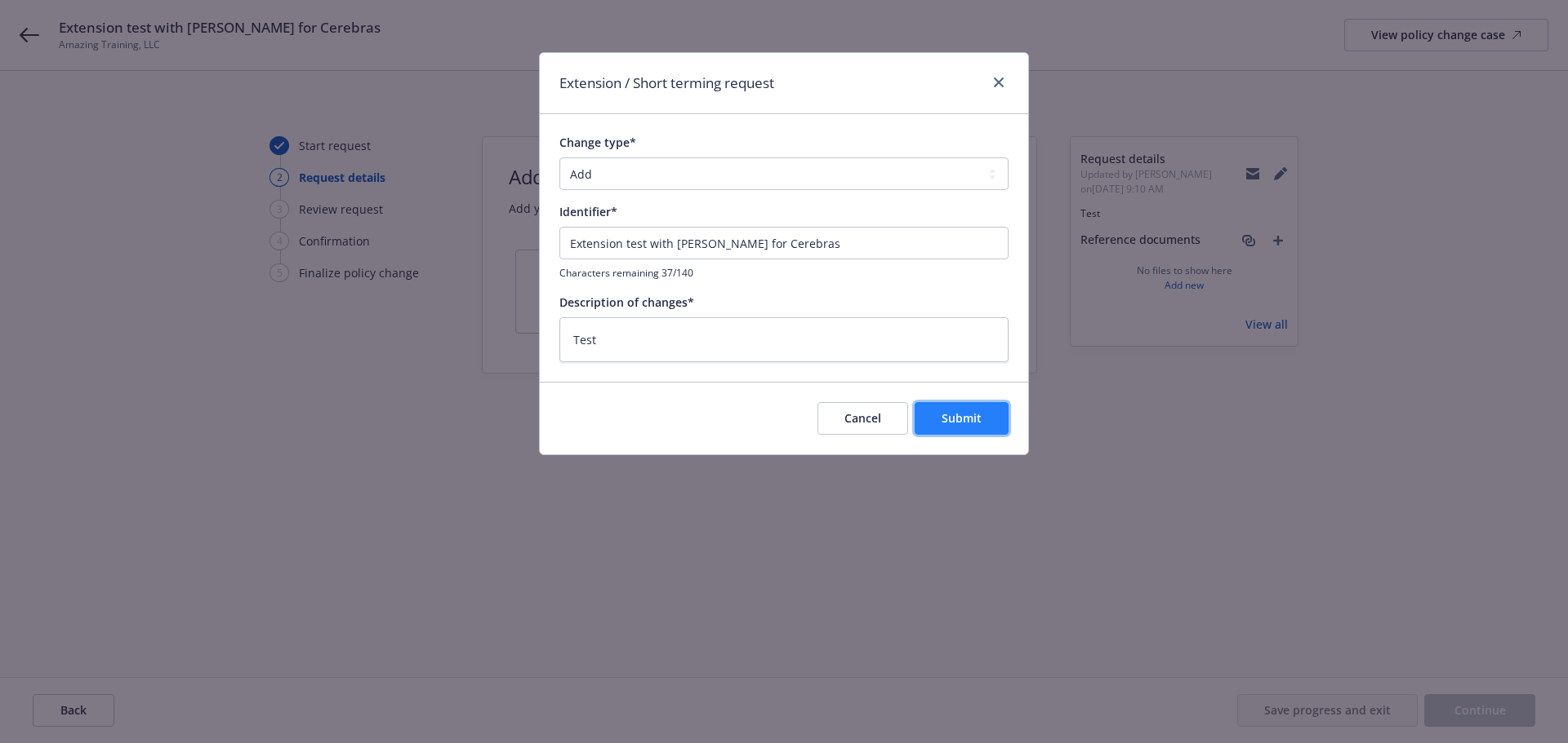
click at [982, 422] on button "Submit" at bounding box center [962, 418] width 94 height 33
type textarea "x"
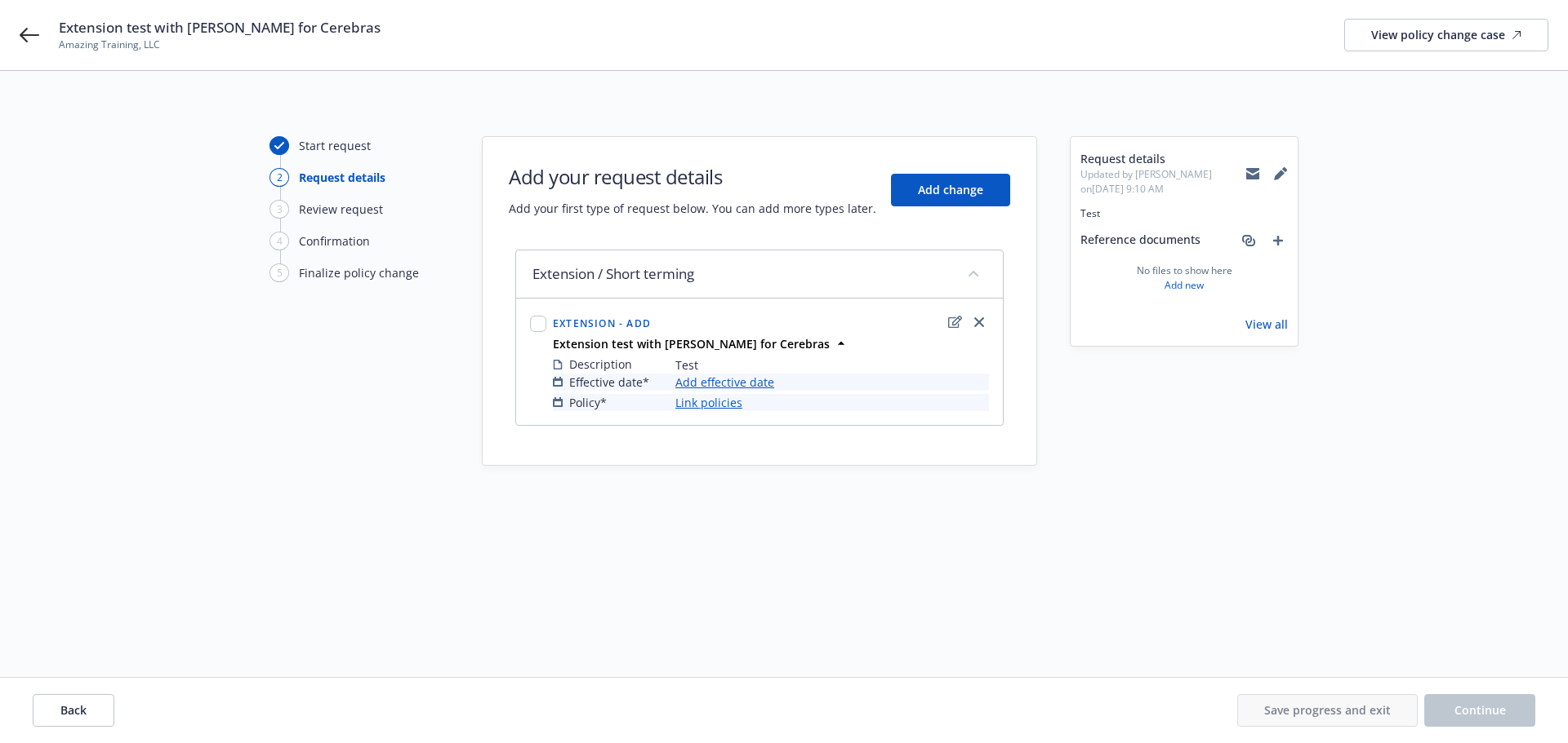
click at [719, 379] on link "Add effective date" at bounding box center [724, 382] width 99 height 18
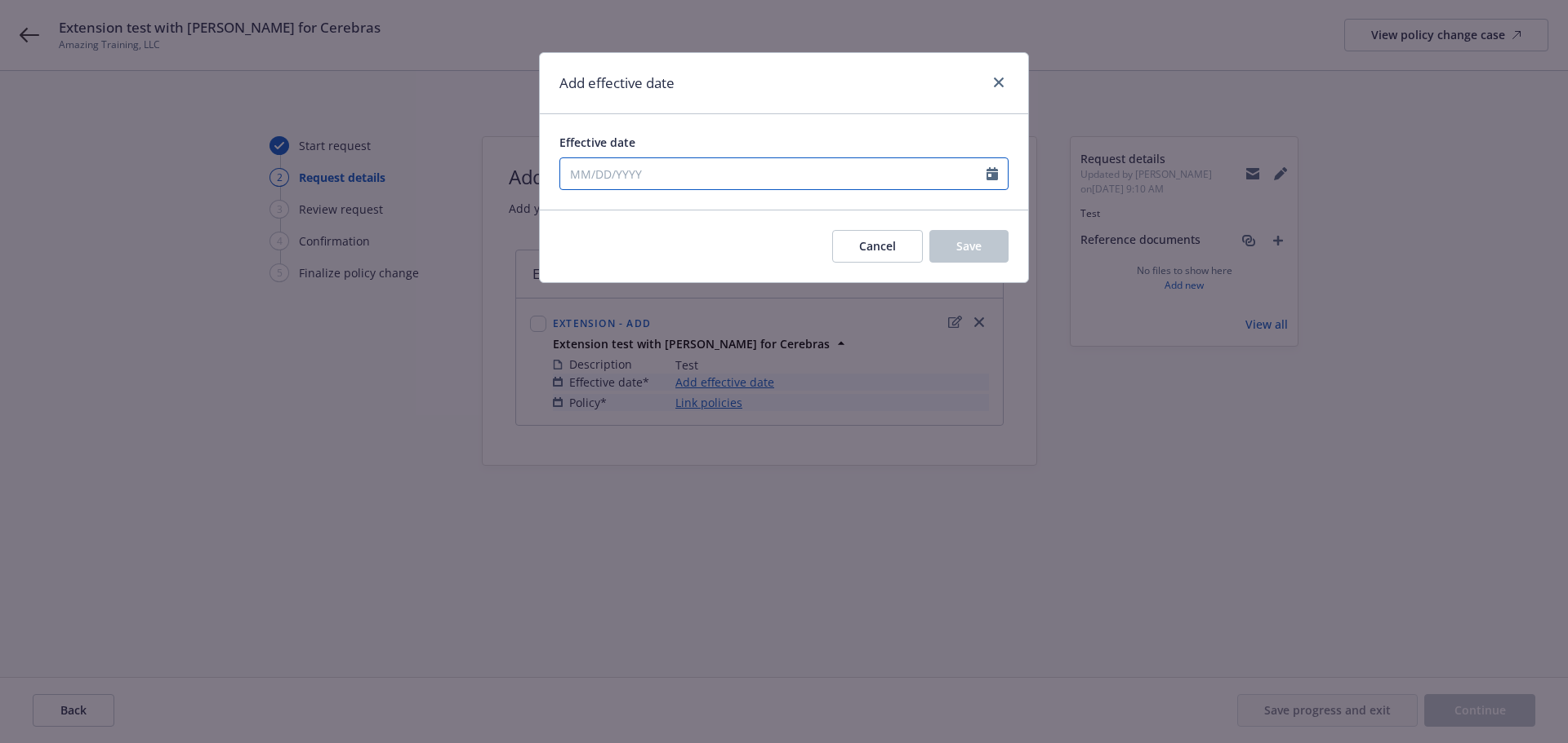
select select "9"
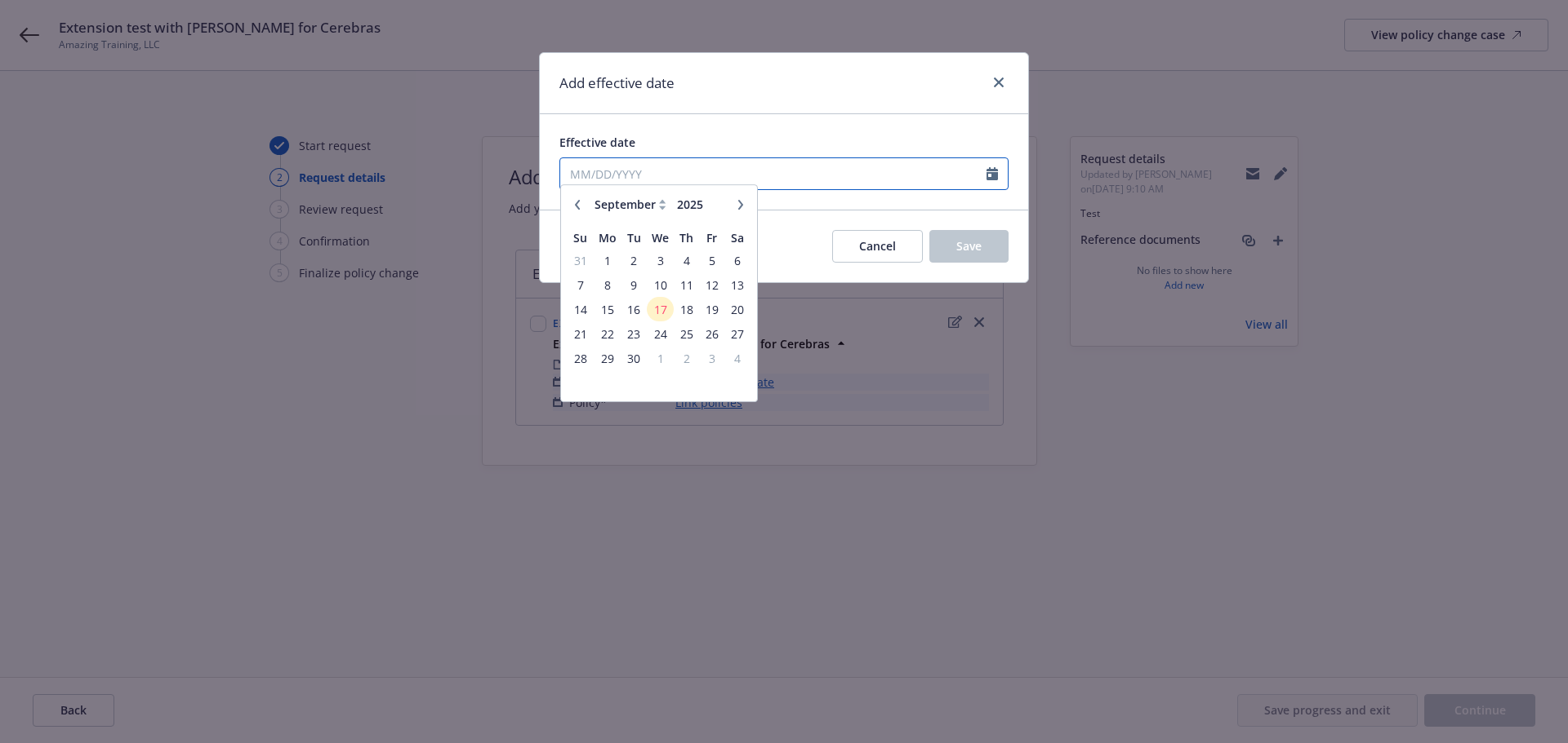
click at [578, 163] on input "Effective date" at bounding box center [773, 174] width 426 height 31
type input "03/13/2025"
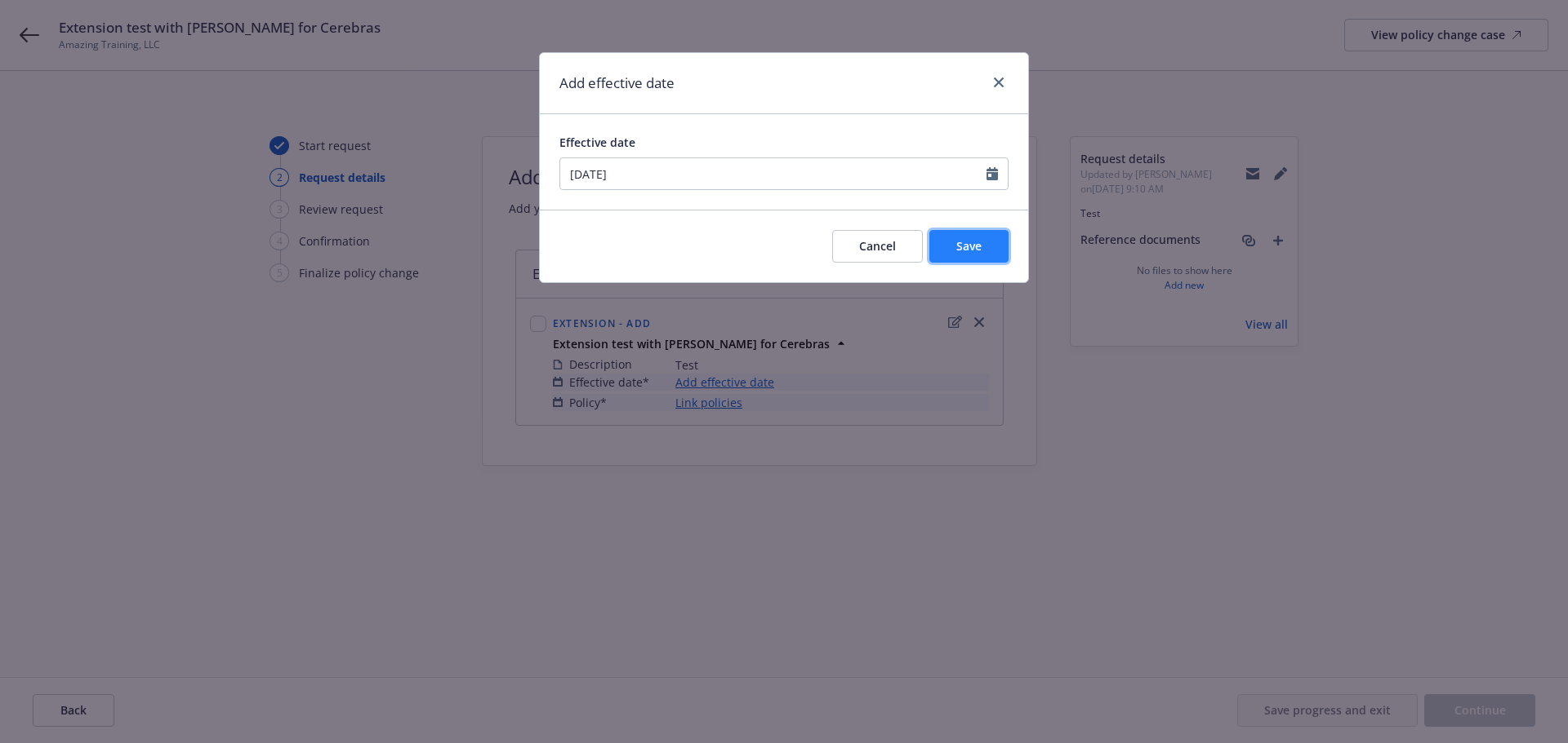
click at [987, 246] on button "Save" at bounding box center [968, 246] width 79 height 33
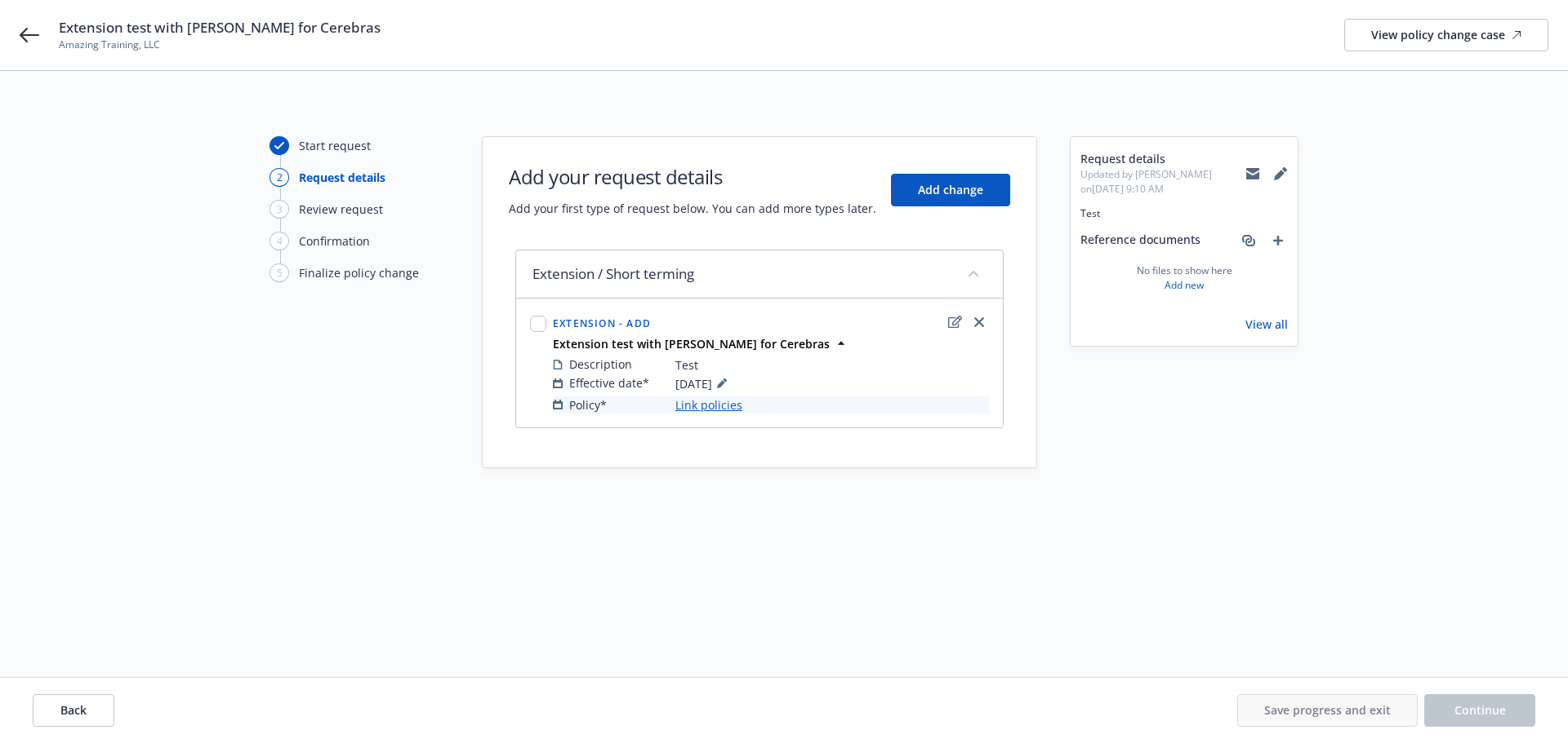
click at [707, 406] on link "Link policies" at bounding box center [708, 405] width 67 height 18
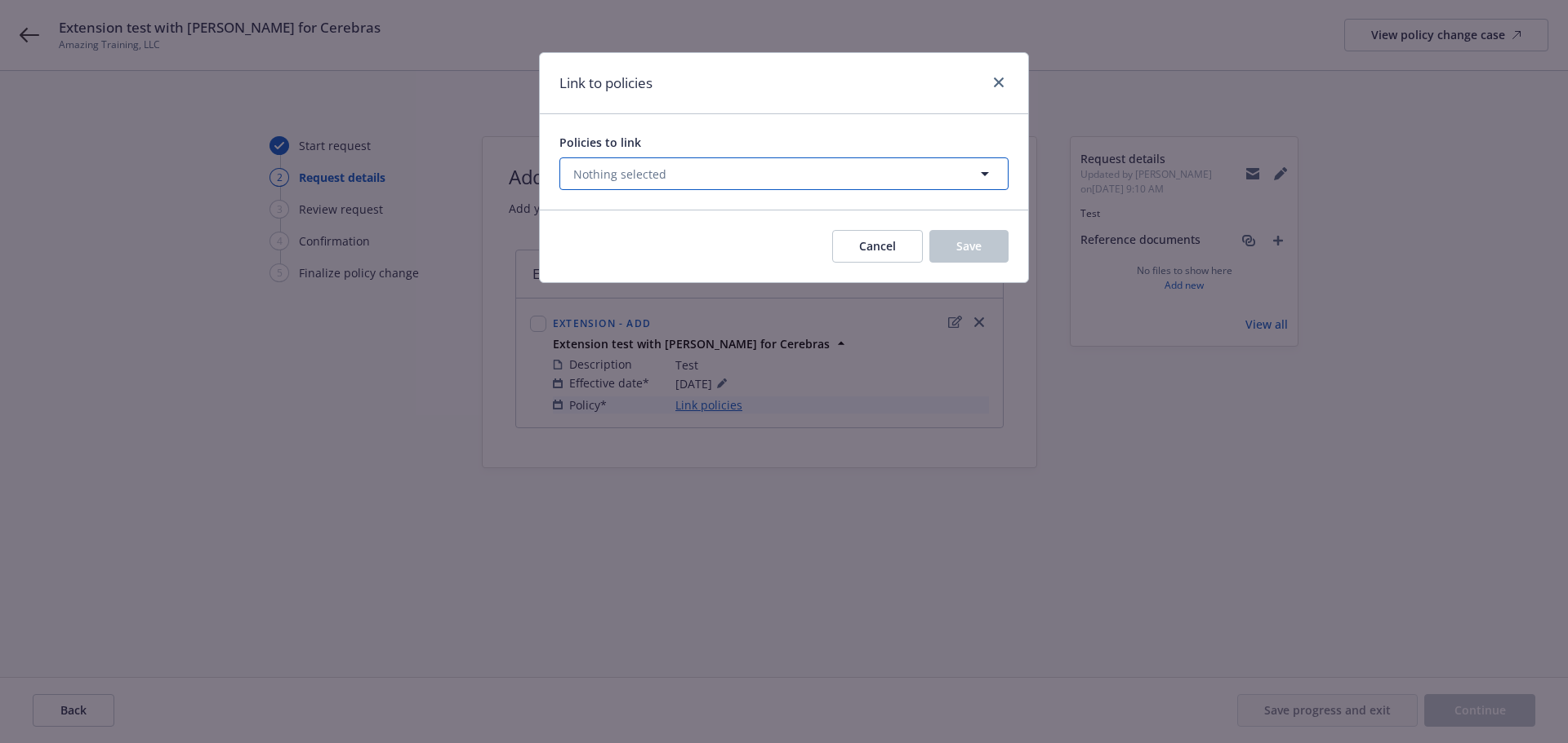
click at [623, 179] on span "Nothing selected" at bounding box center [619, 174] width 93 height 18
select select "ACTIVE"
type input "crime"
click at [935, 207] on select "All Active Upcoming Expired Cancelled" at bounding box center [927, 213] width 93 height 26
select select "EXPIRED"
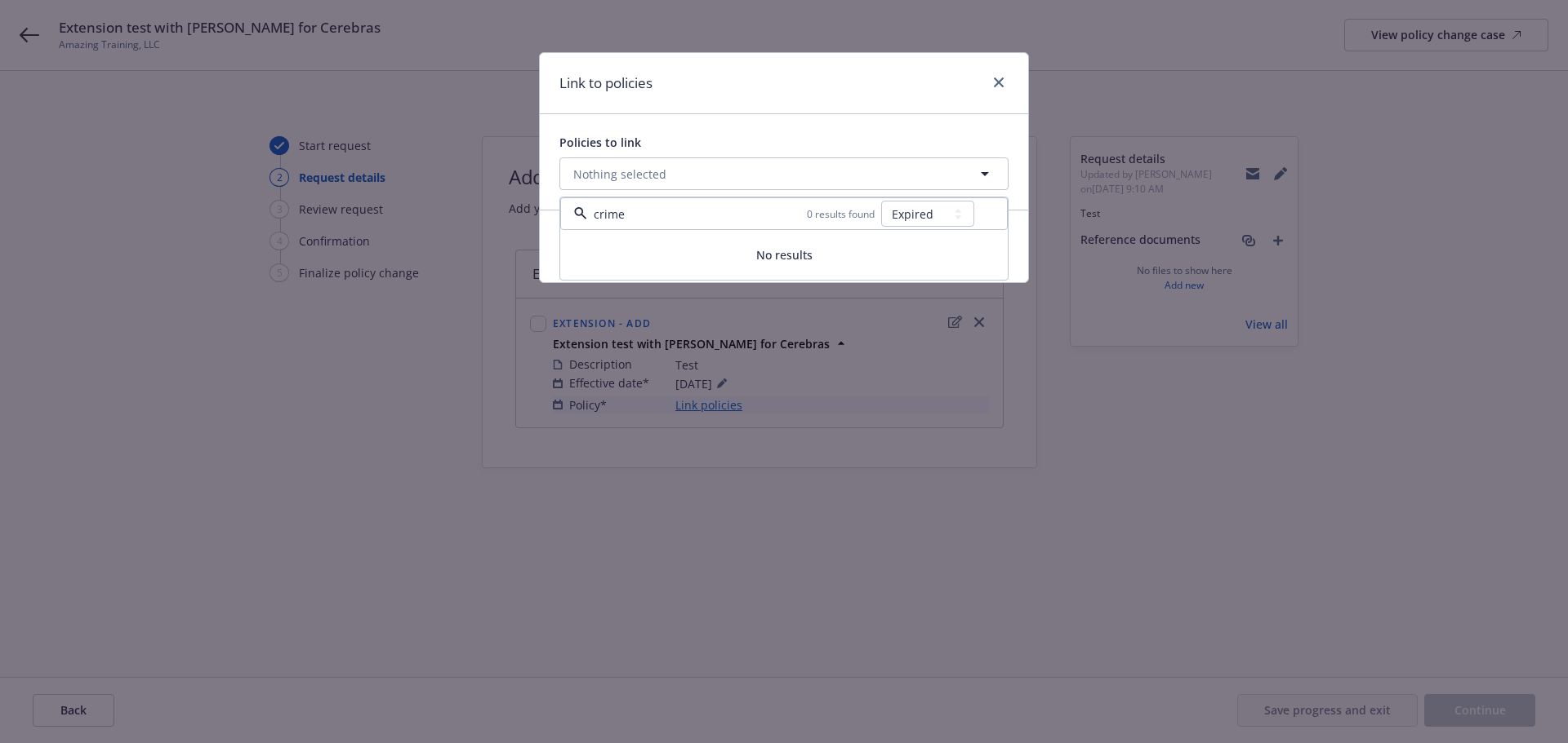
click at [882, 200] on select "All Active Upcoming Expired Cancelled" at bounding box center [927, 213] width 93 height 26
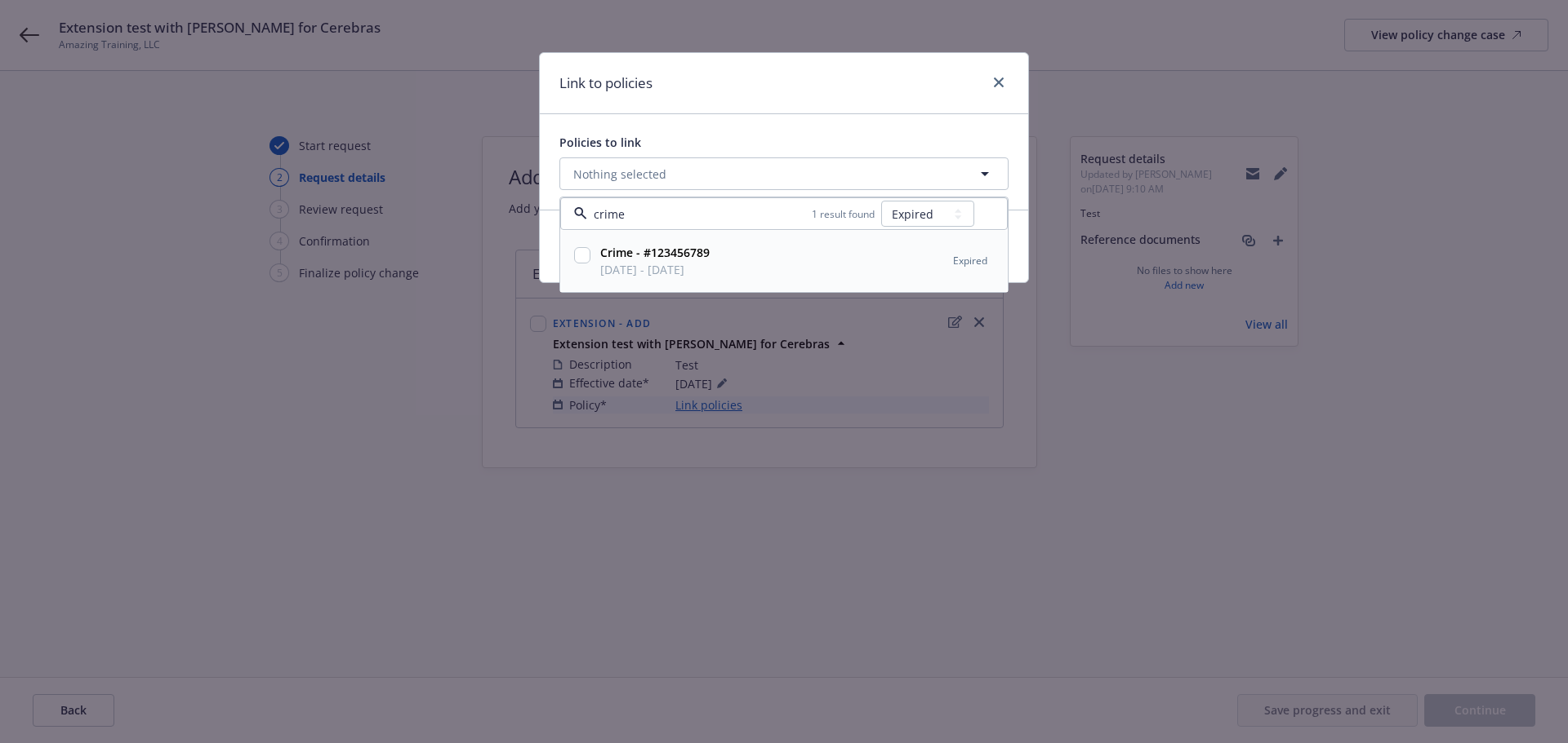
click at [583, 260] on input "checkbox" at bounding box center [582, 255] width 17 height 17
checkbox input "true"
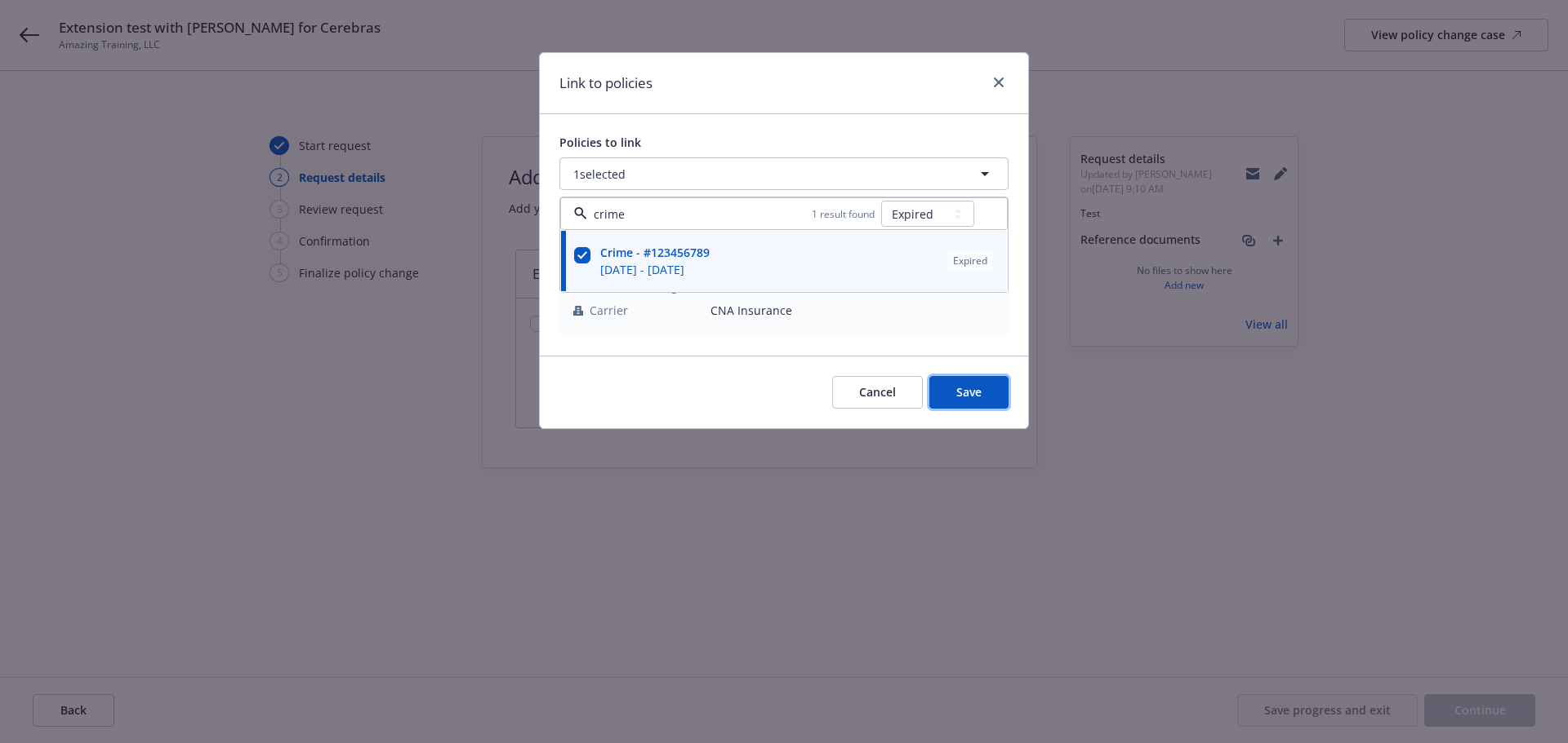
click at [966, 389] on span "Save" at bounding box center [968, 392] width 25 height 16
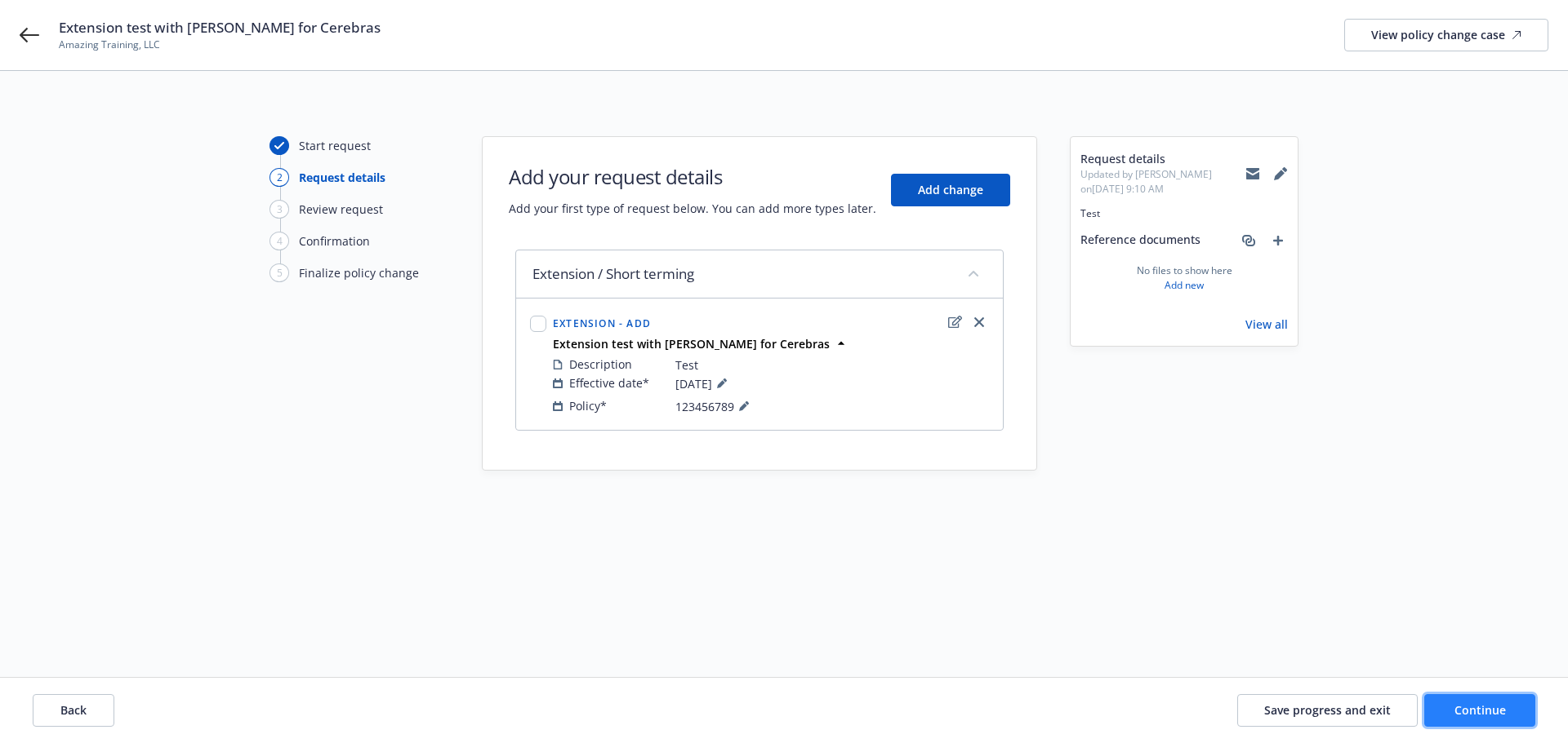
click at [1474, 713] on span "Continue" at bounding box center [1480, 710] width 52 height 16
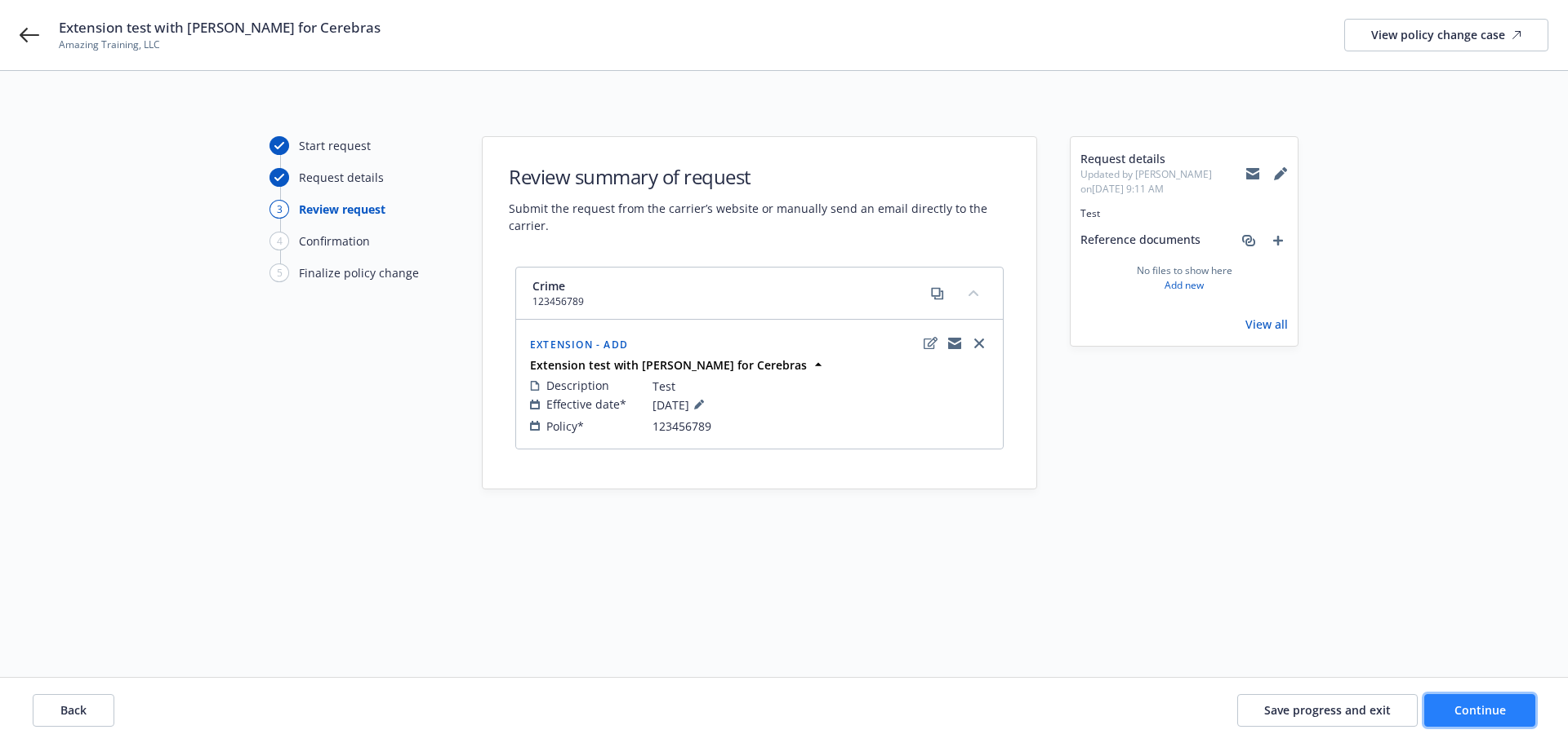
click at [1476, 722] on button "Continue" at bounding box center [1479, 710] width 111 height 33
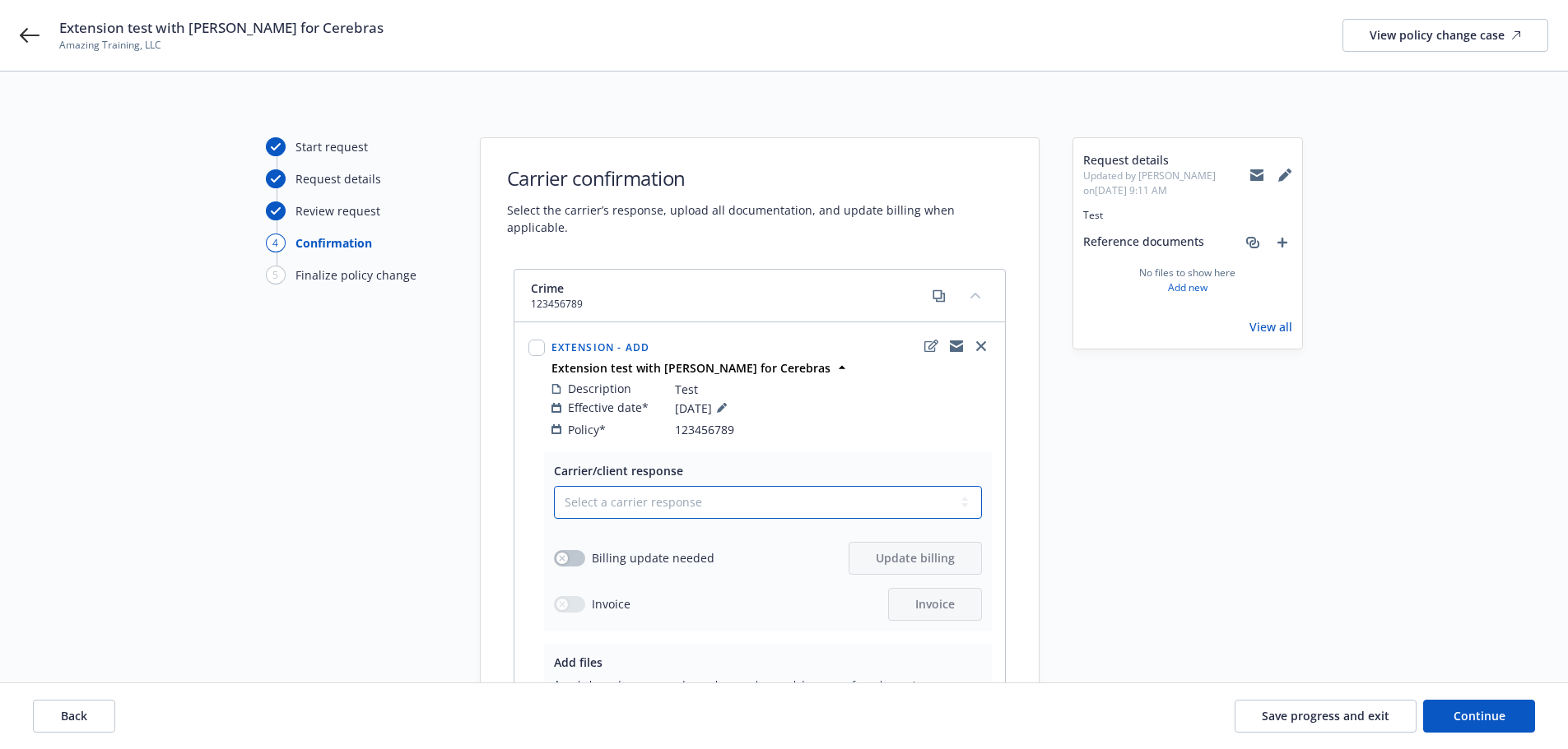
click at [619, 487] on select "Select a carrier response Accepted Accepted with revision No endorsement needed…" at bounding box center [768, 502] width 428 height 33
select select "ACCEPTED"
click at [554, 486] on select "Select a carrier response Accepted Accepted with revision No endorsement needed…" at bounding box center [768, 502] width 428 height 33
click at [564, 550] on button "button" at bounding box center [569, 559] width 31 height 17
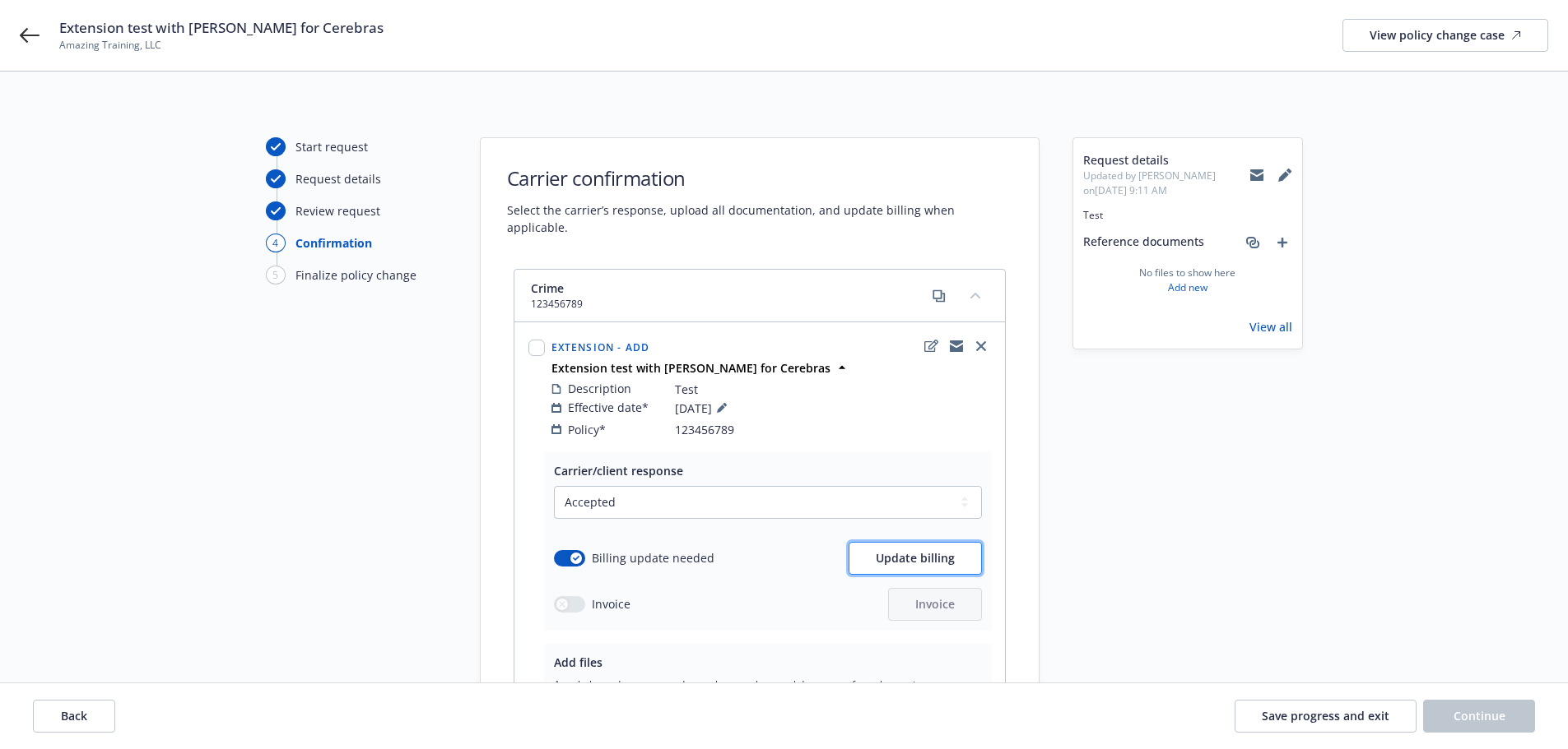
click at [921, 550] on span "Update billing" at bounding box center [915, 558] width 79 height 16
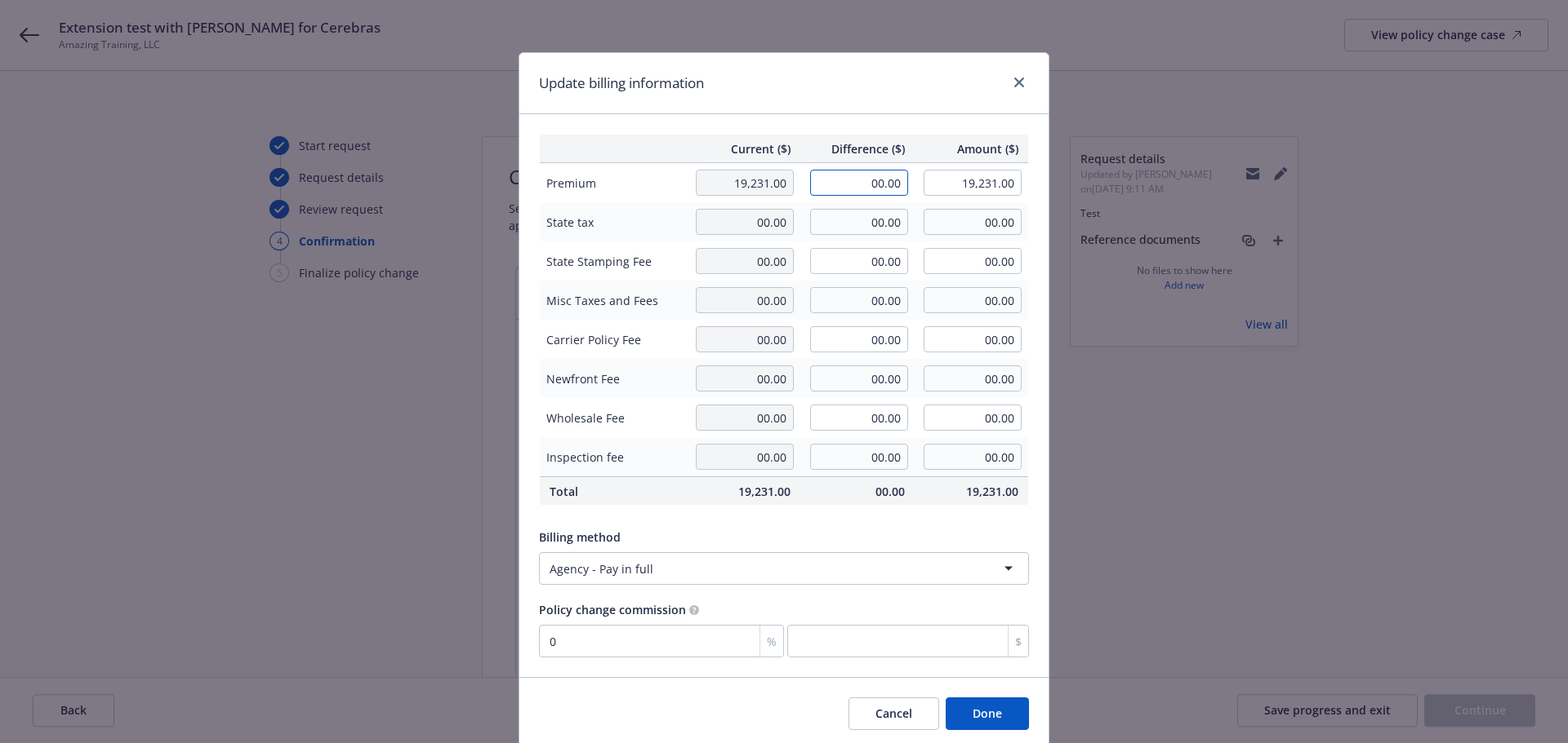
click at [845, 185] on input "00.00" at bounding box center [859, 182] width 98 height 26
type input "53.00"
type input "19,284.00"
type input "0"
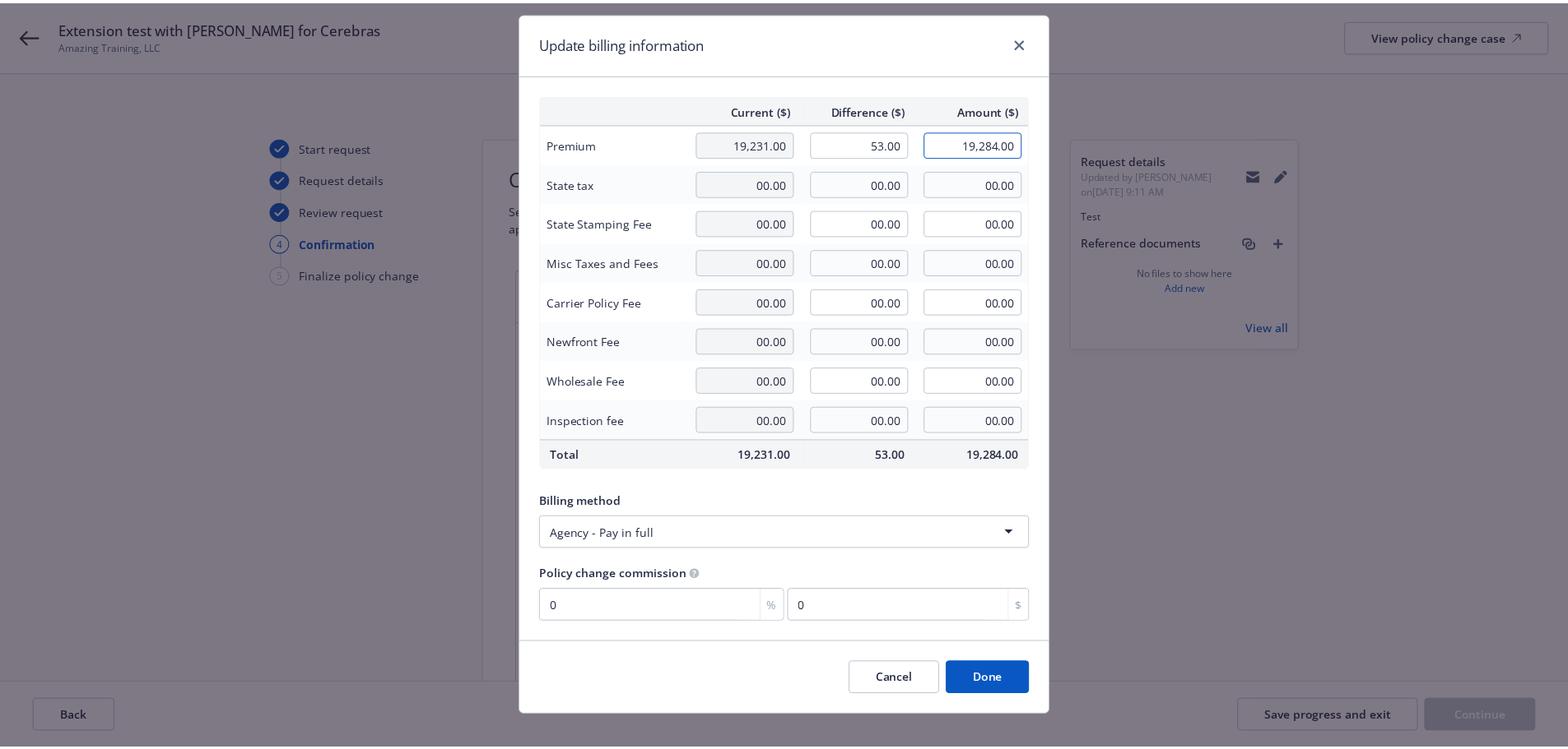
scroll to position [60, 0]
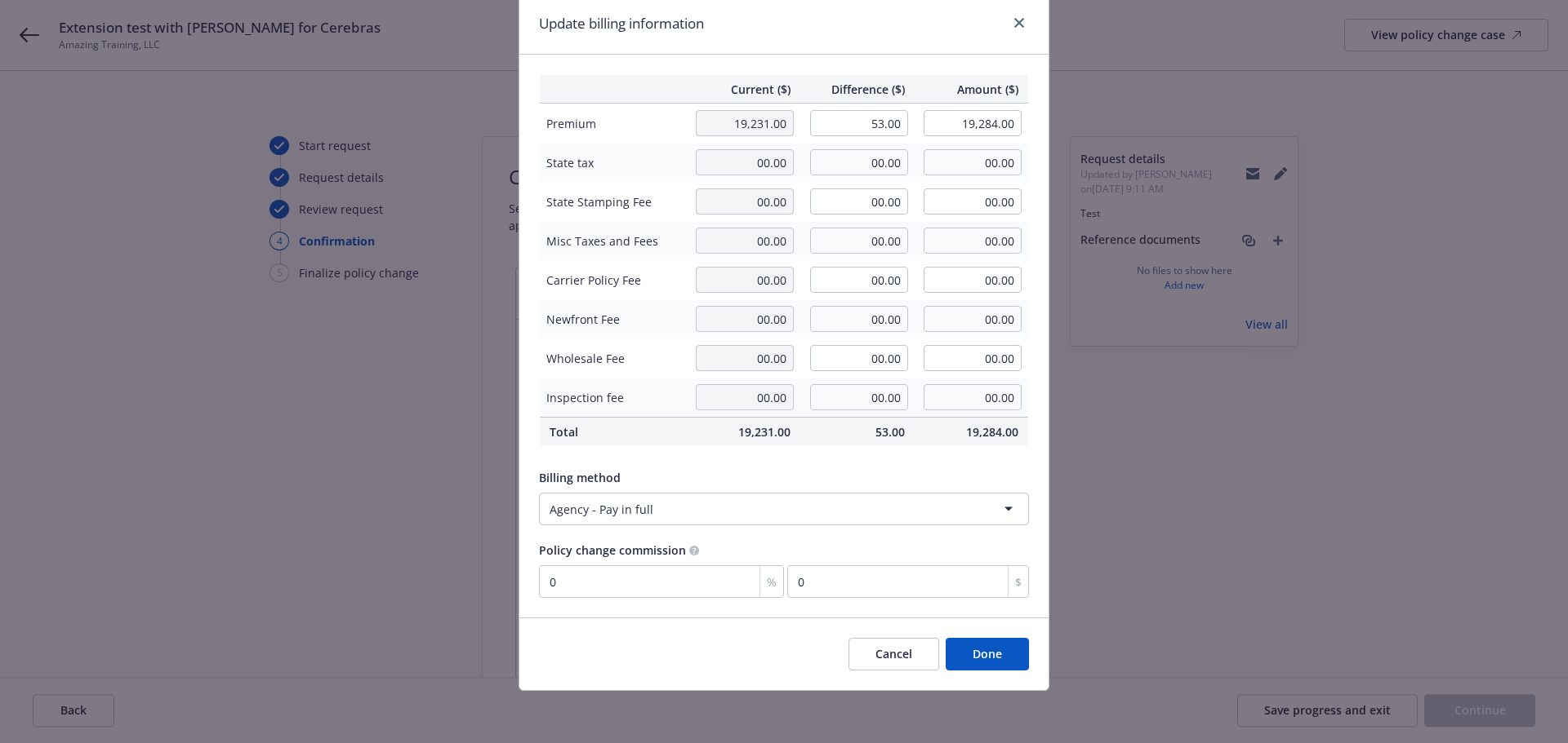
click at [990, 649] on button "Done" at bounding box center [987, 654] width 84 height 33
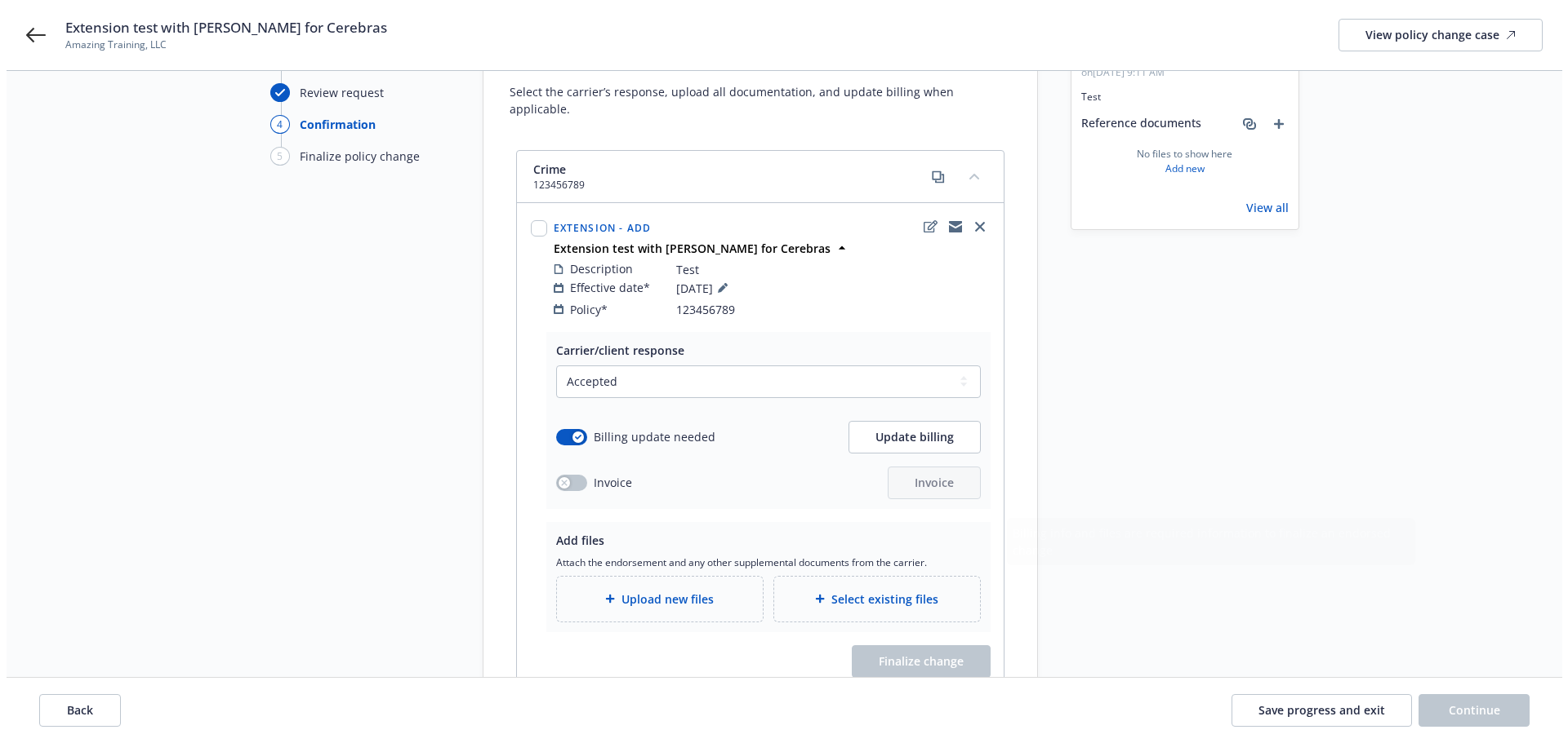
scroll to position [220, 0]
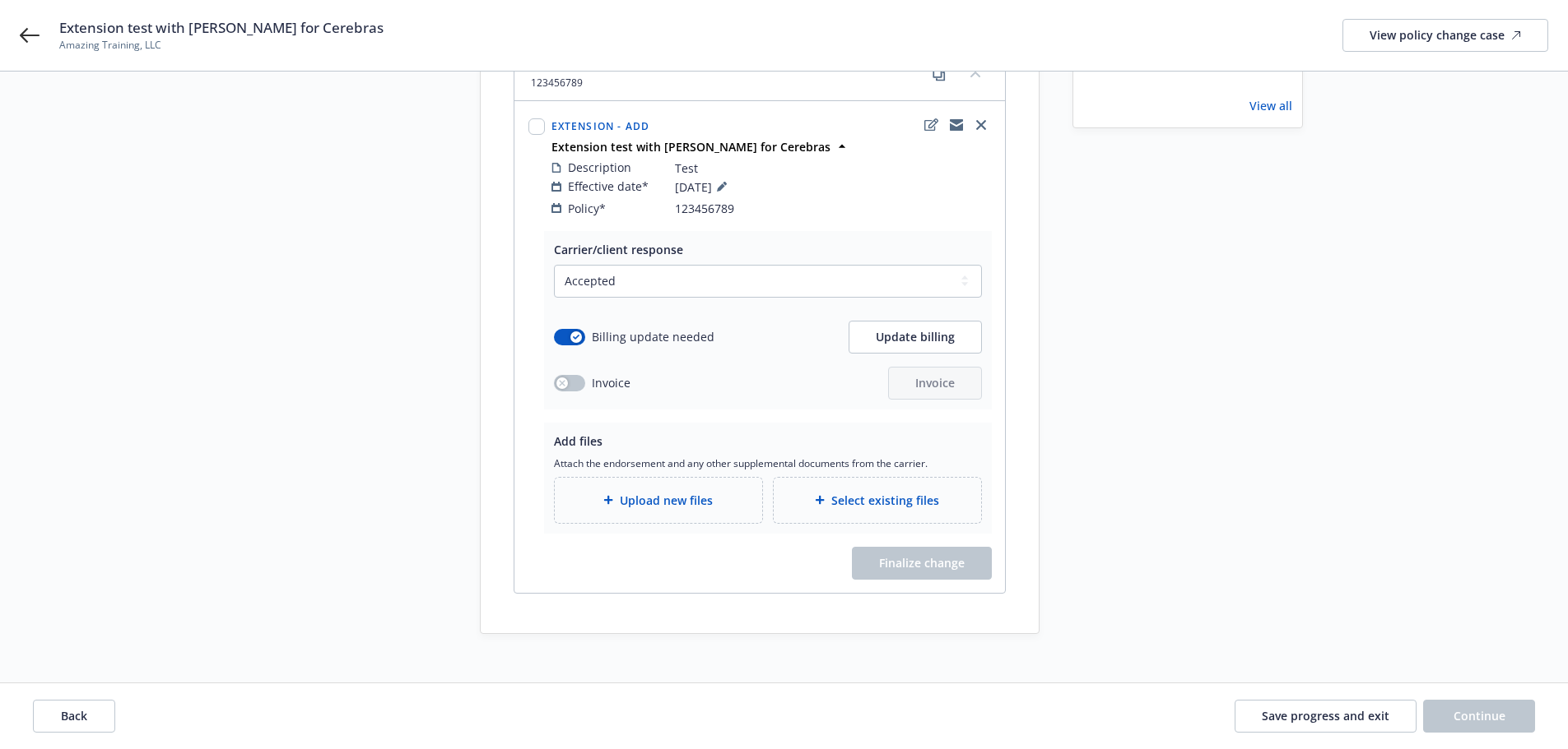
click at [603, 495] on icon at bounding box center [608, 500] width 10 height 10
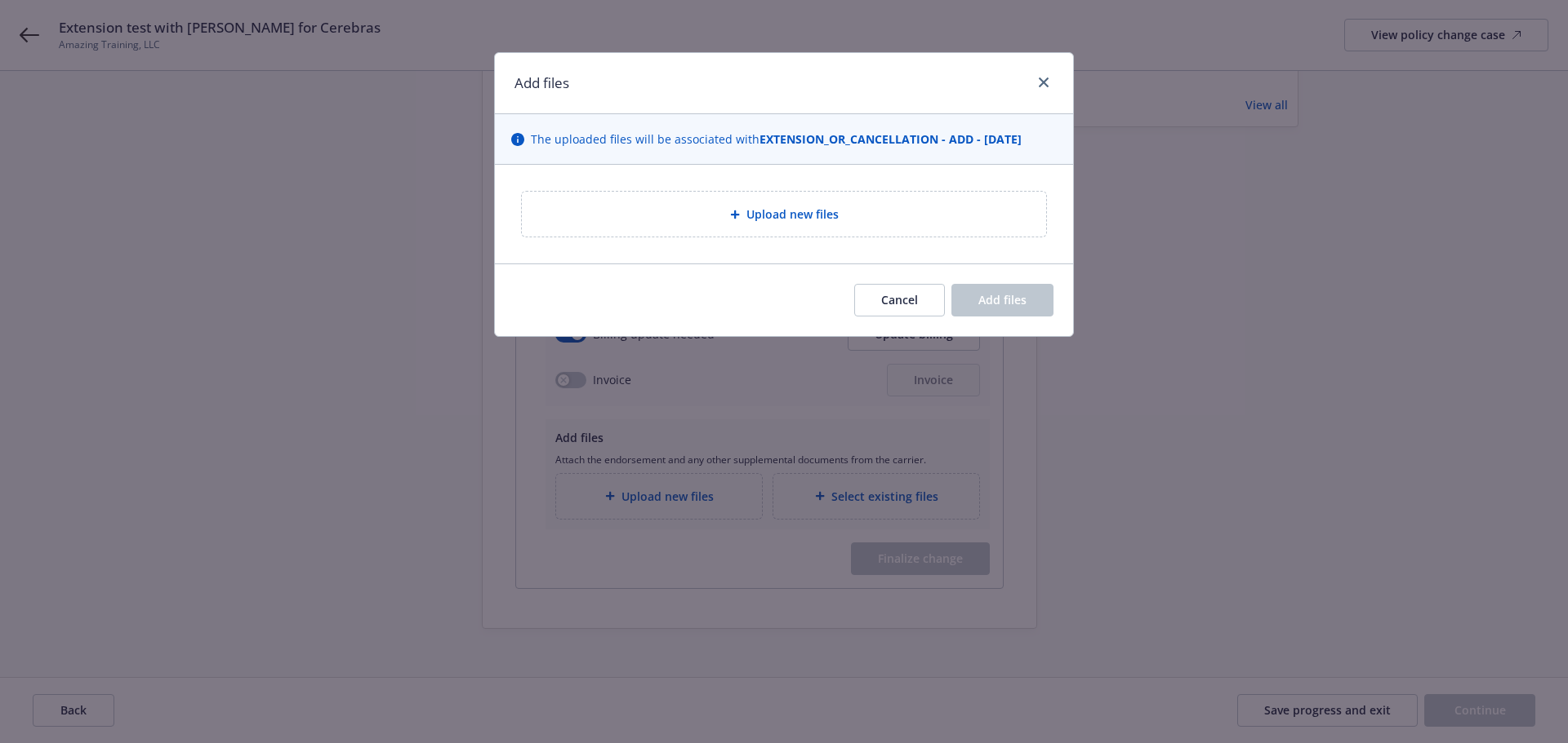
click at [721, 213] on div "Upload new files" at bounding box center [784, 214] width 498 height 18
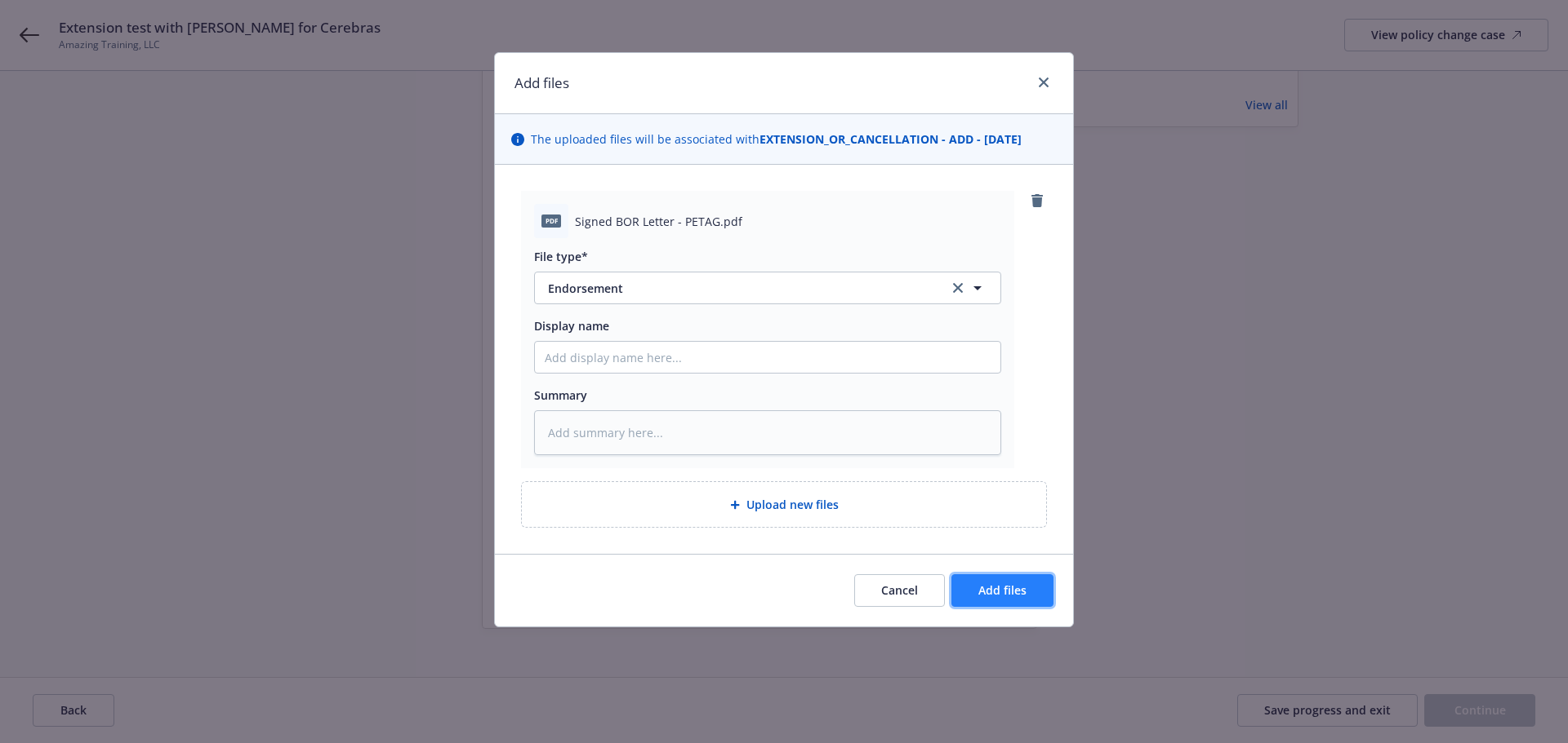
click at [974, 588] on button "Add files" at bounding box center [1002, 590] width 102 height 33
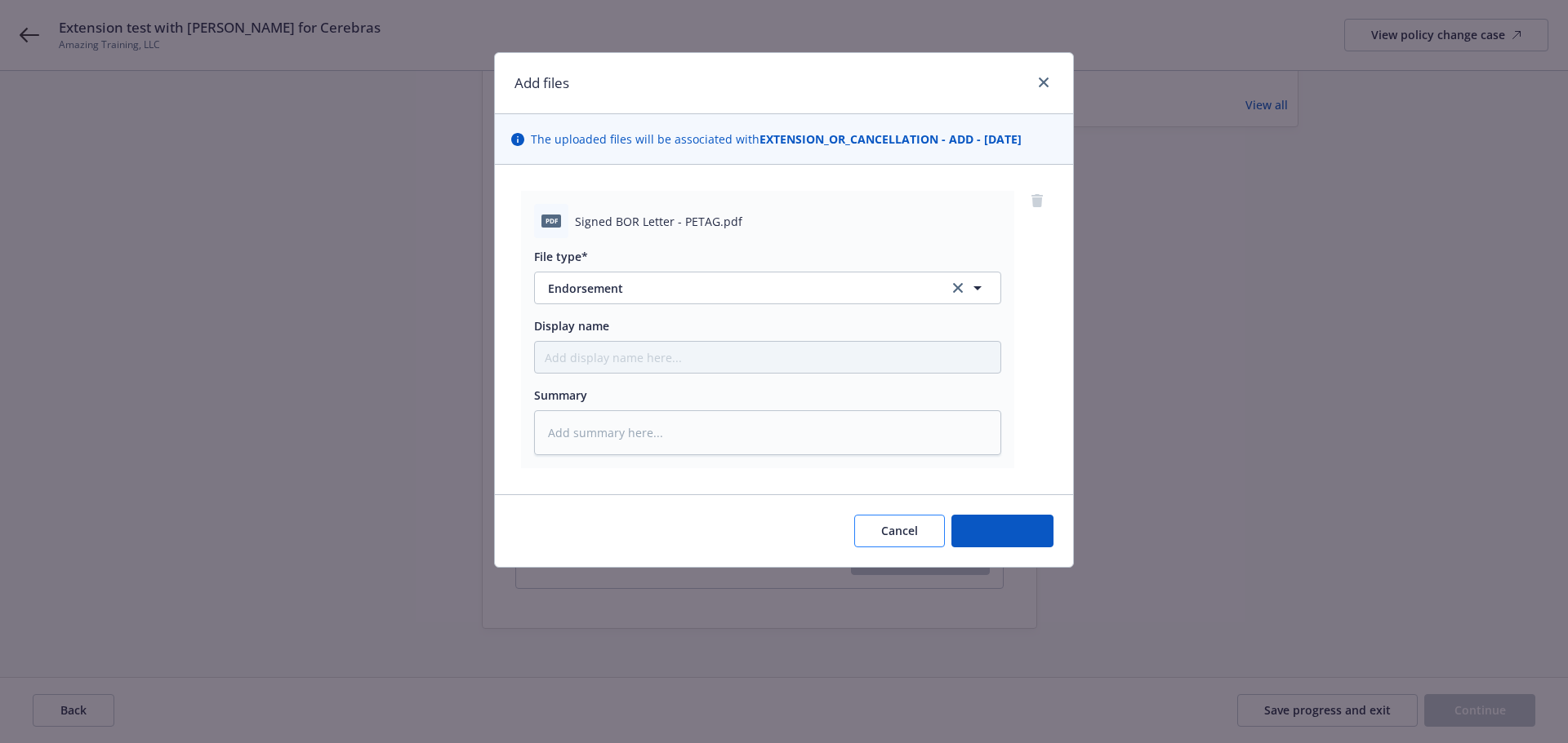
type textarea "x"
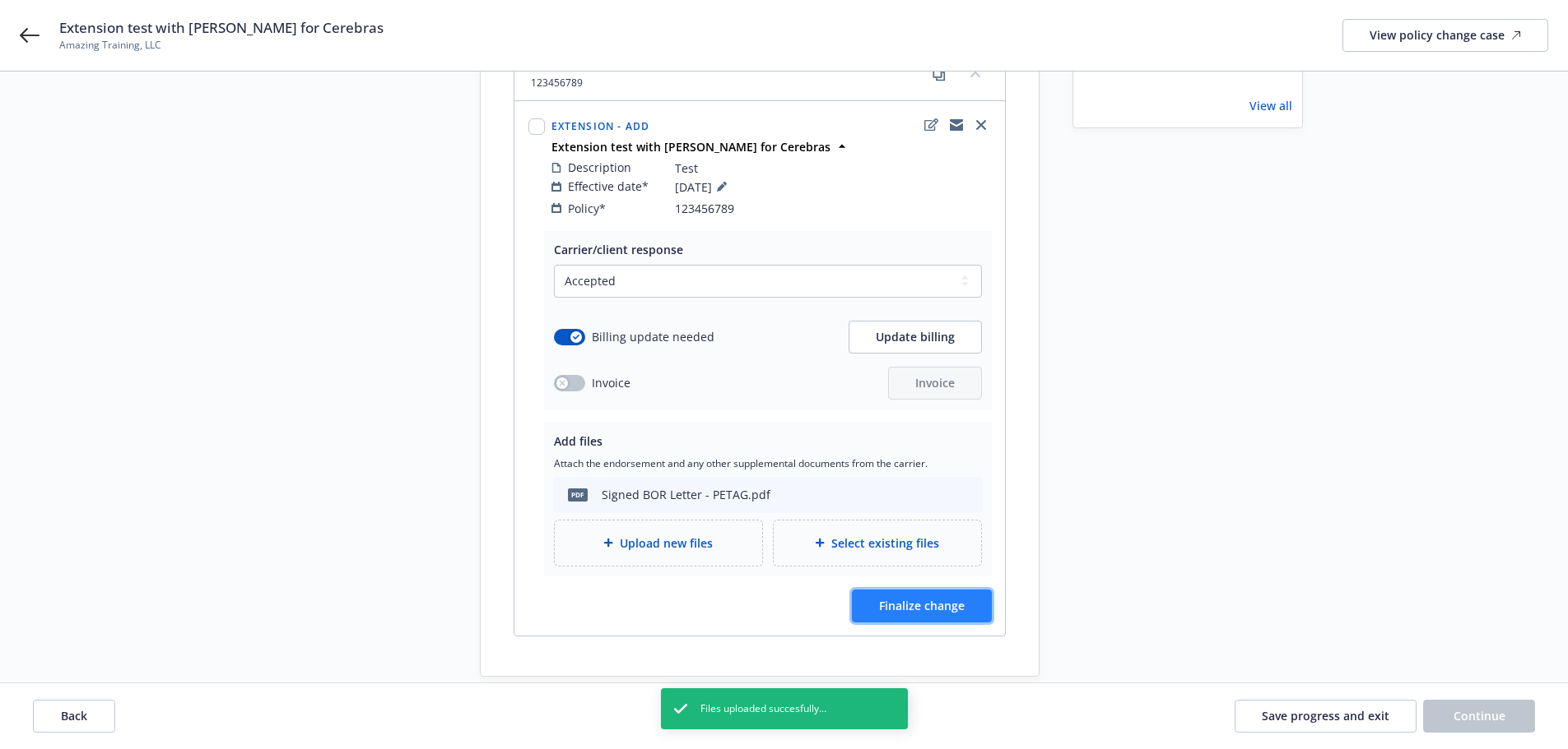
click at [911, 599] on button "Finalize change" at bounding box center [922, 606] width 140 height 33
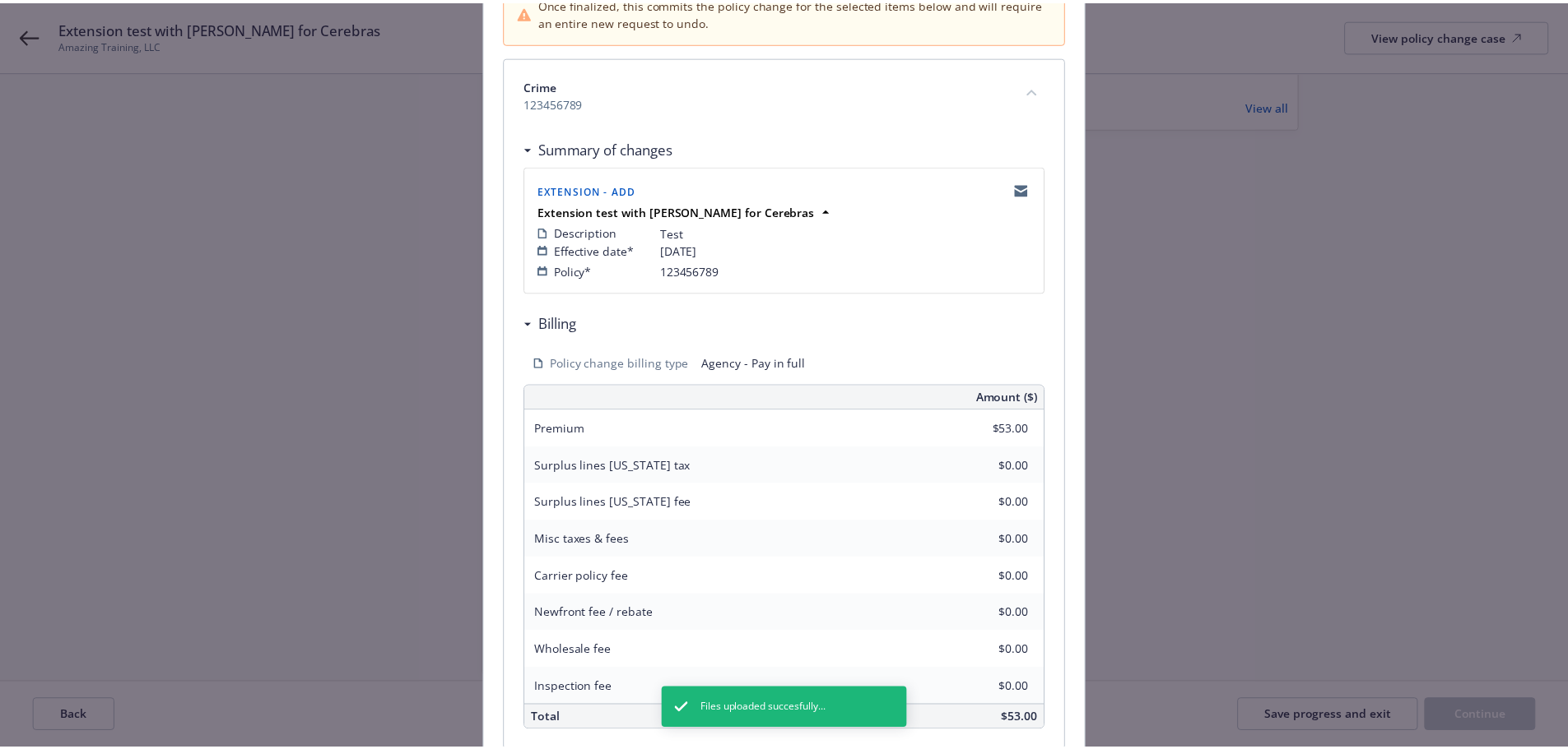
scroll to position [339, 0]
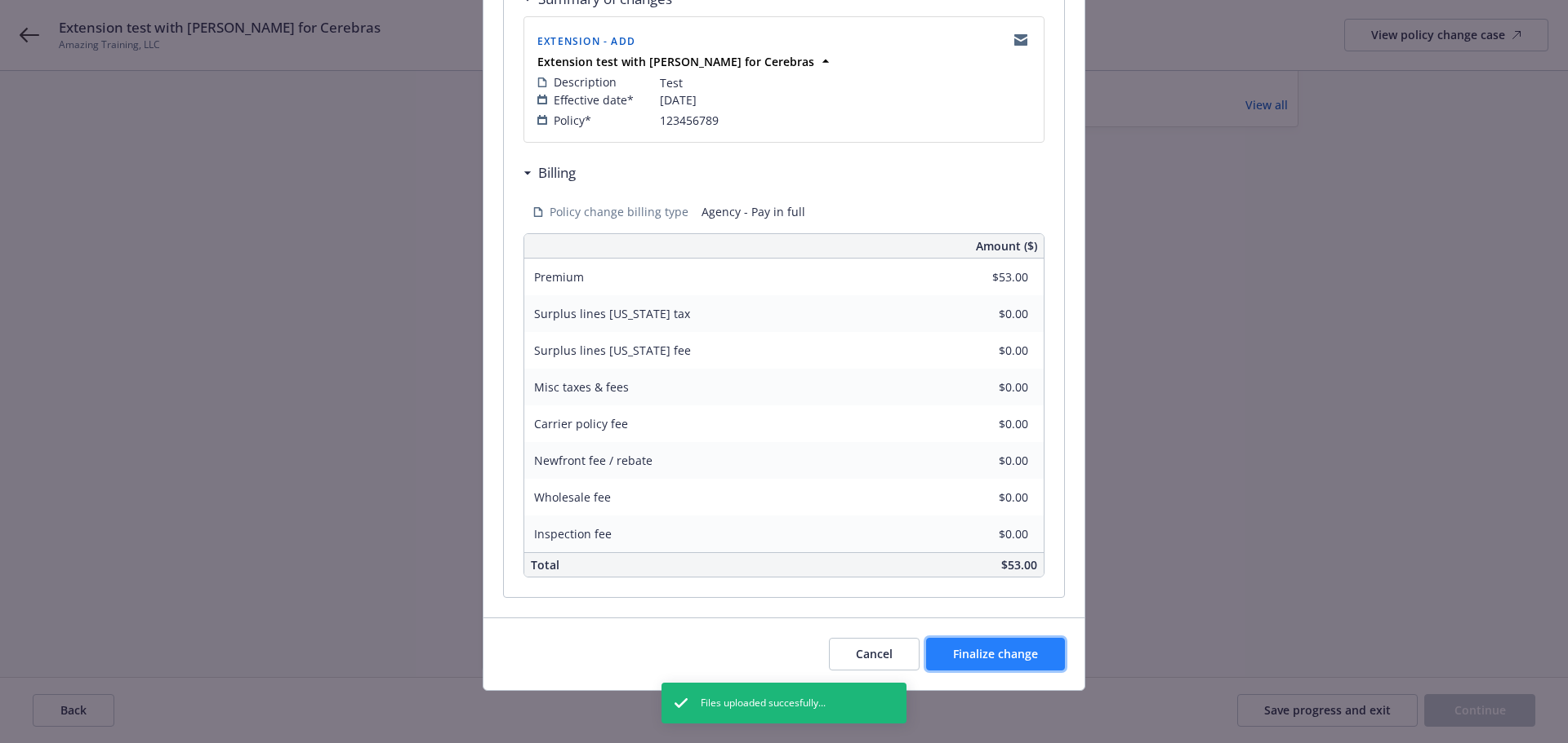
click at [987, 659] on span "Finalize change" at bounding box center [996, 654] width 85 height 16
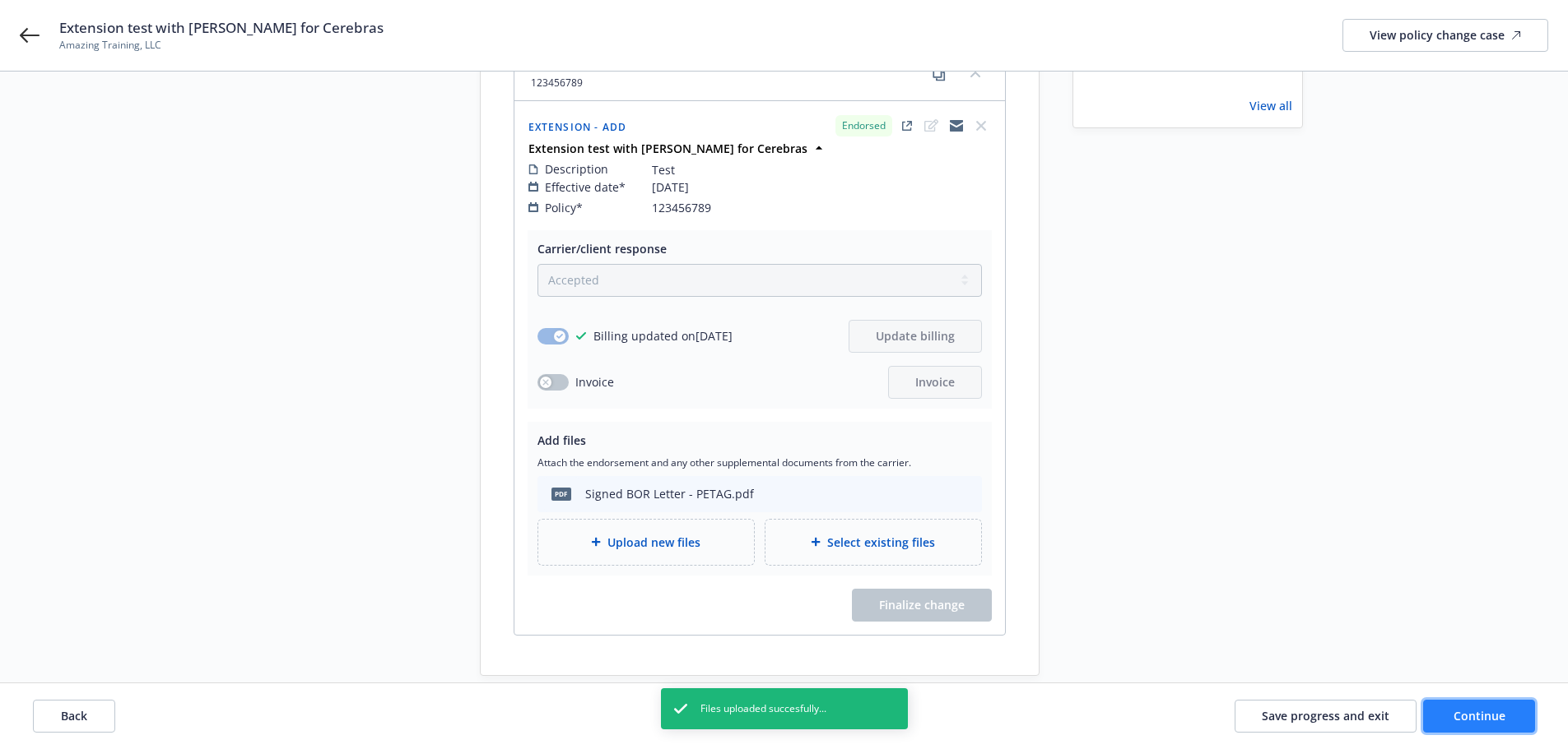
click at [1499, 714] on span "Continue" at bounding box center [1480, 716] width 52 height 16
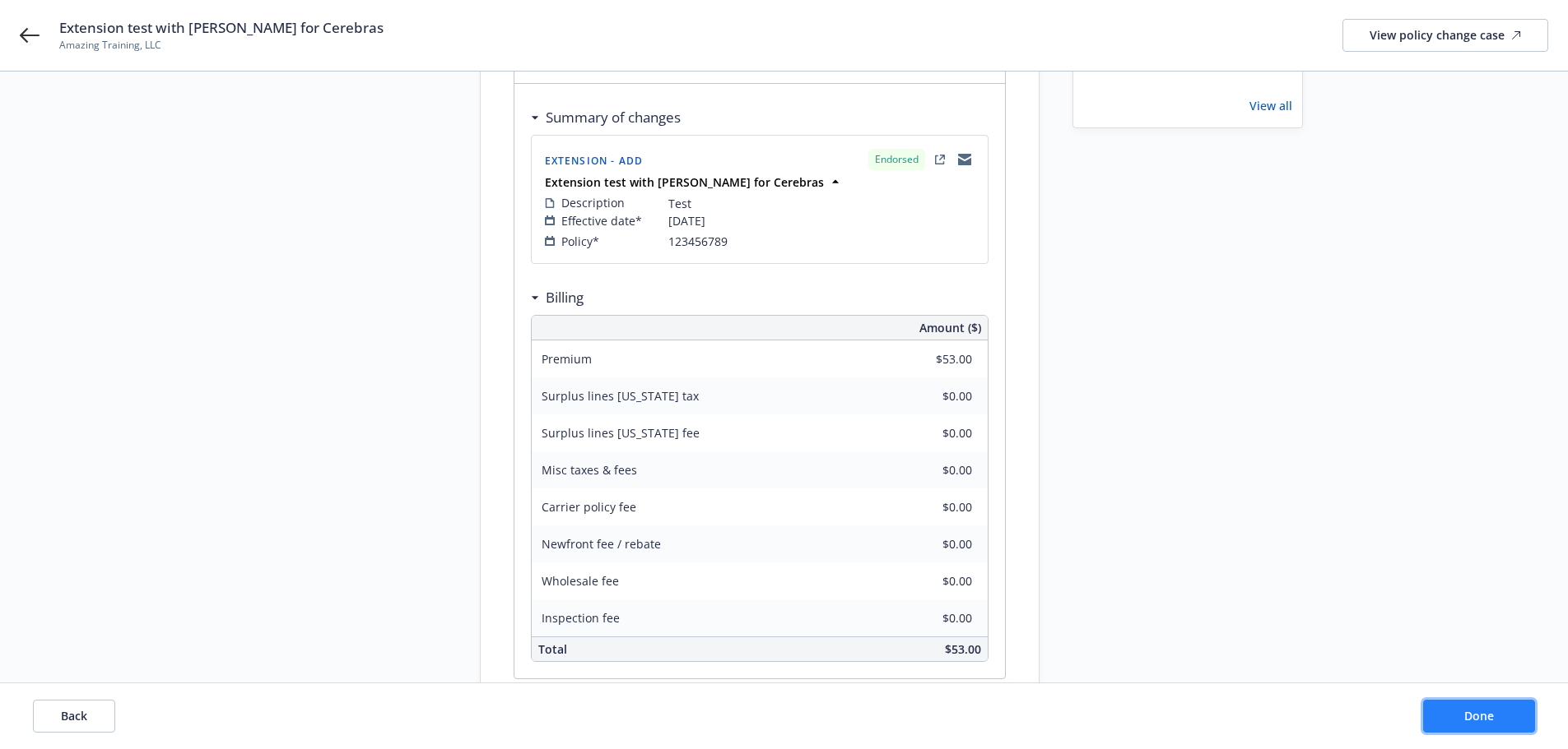
click at [1499, 714] on button "Done" at bounding box center [1479, 716] width 112 height 33
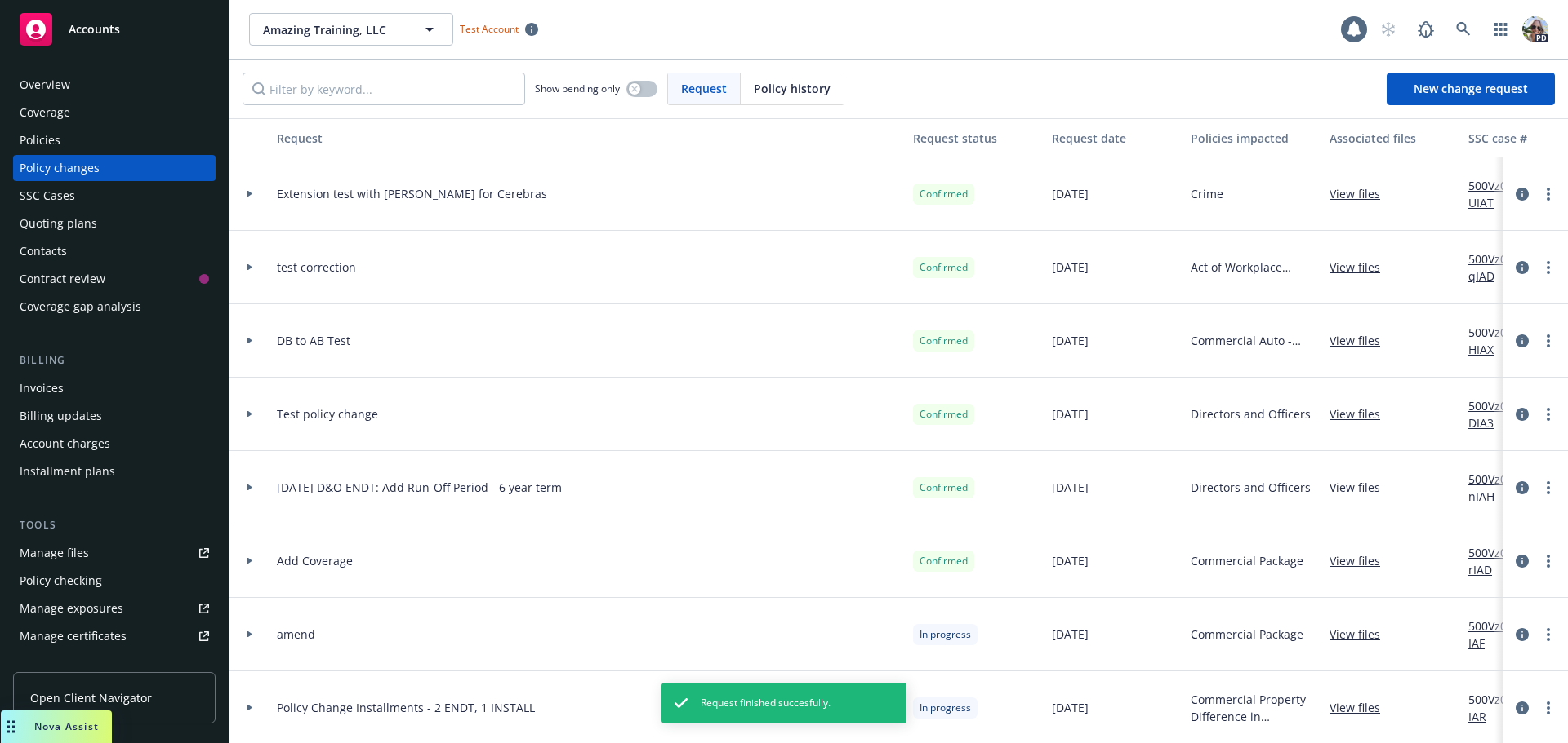
click at [249, 191] on icon at bounding box center [250, 194] width 7 height 6
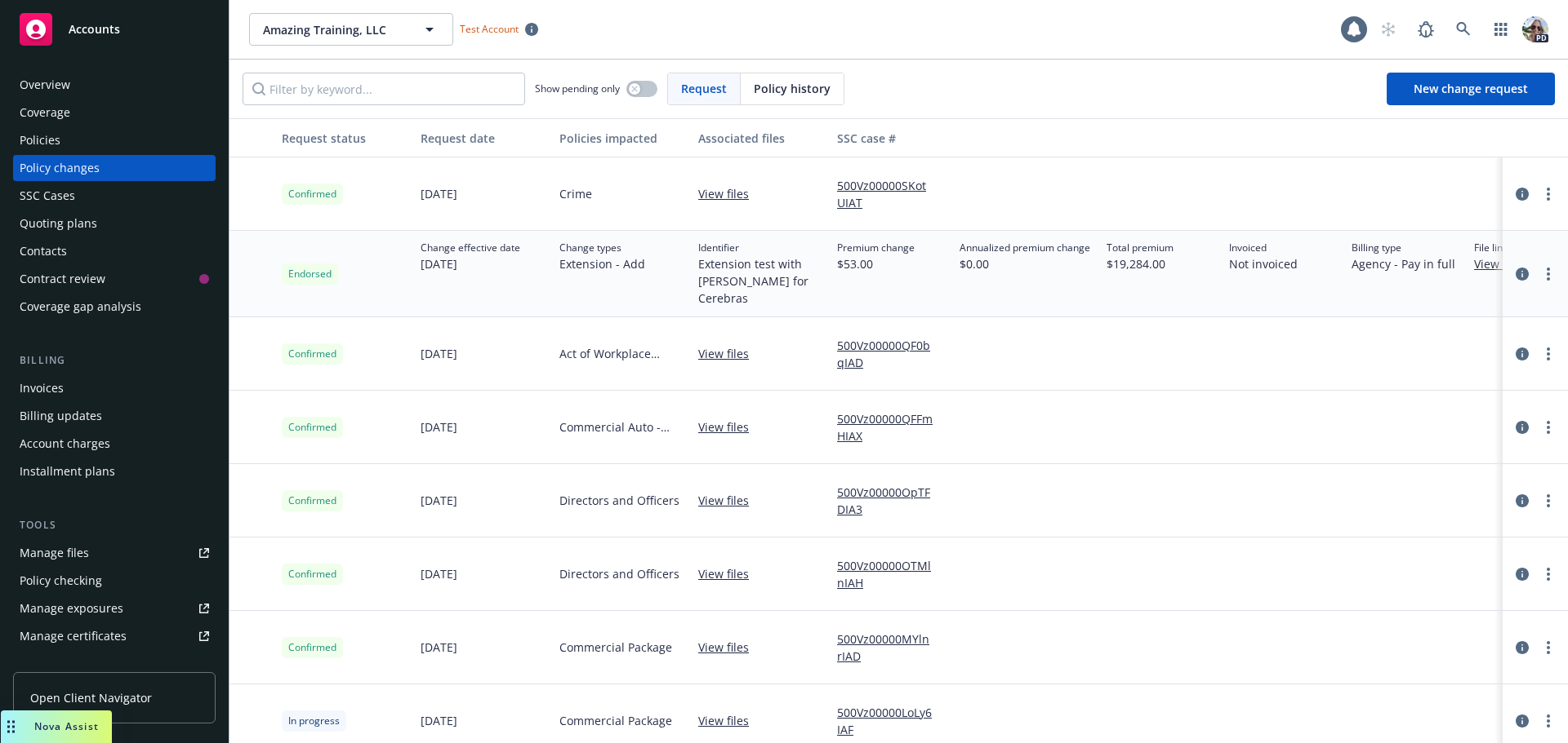
scroll to position [0, 731]
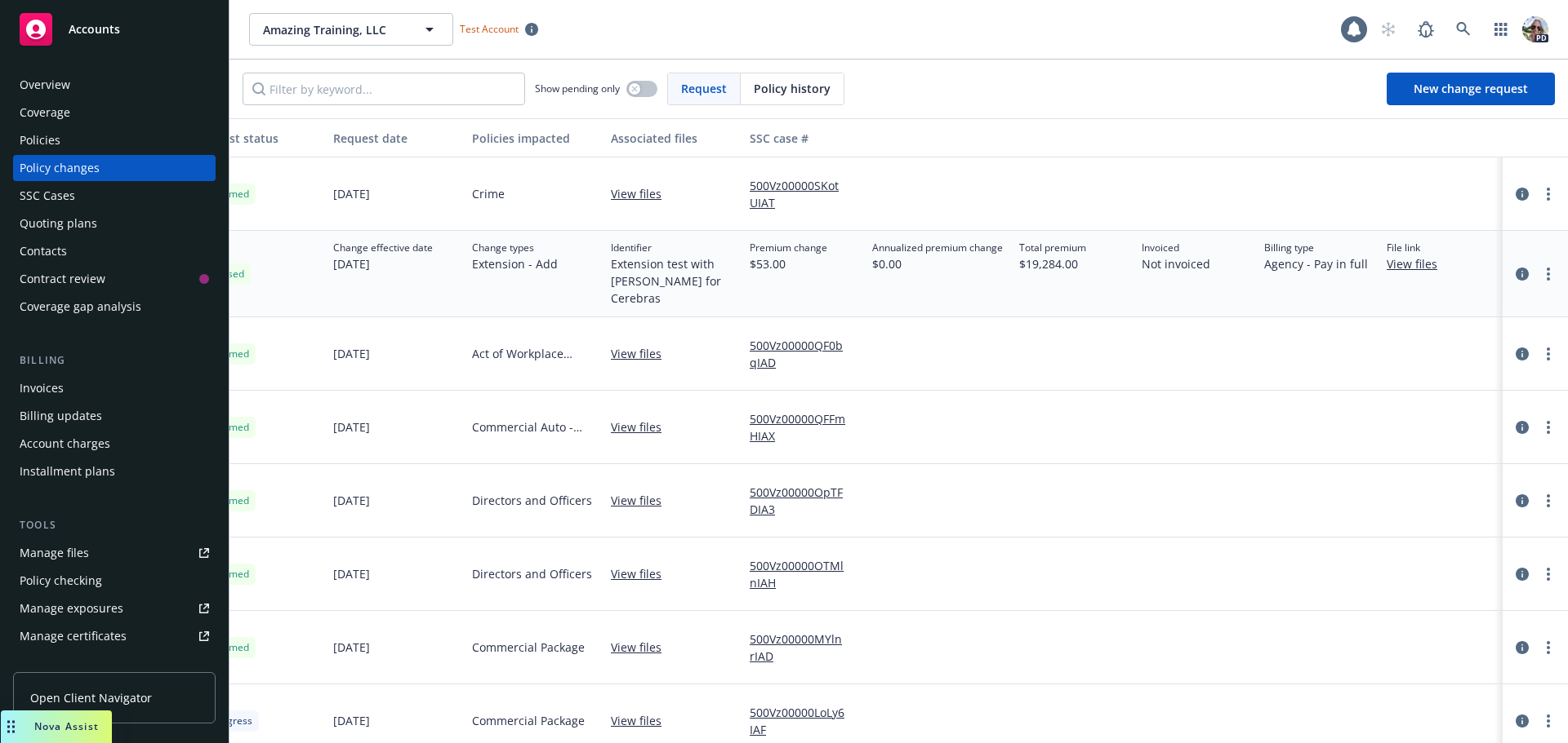
click at [74, 145] on div "Policies" at bounding box center [114, 139] width 190 height 26
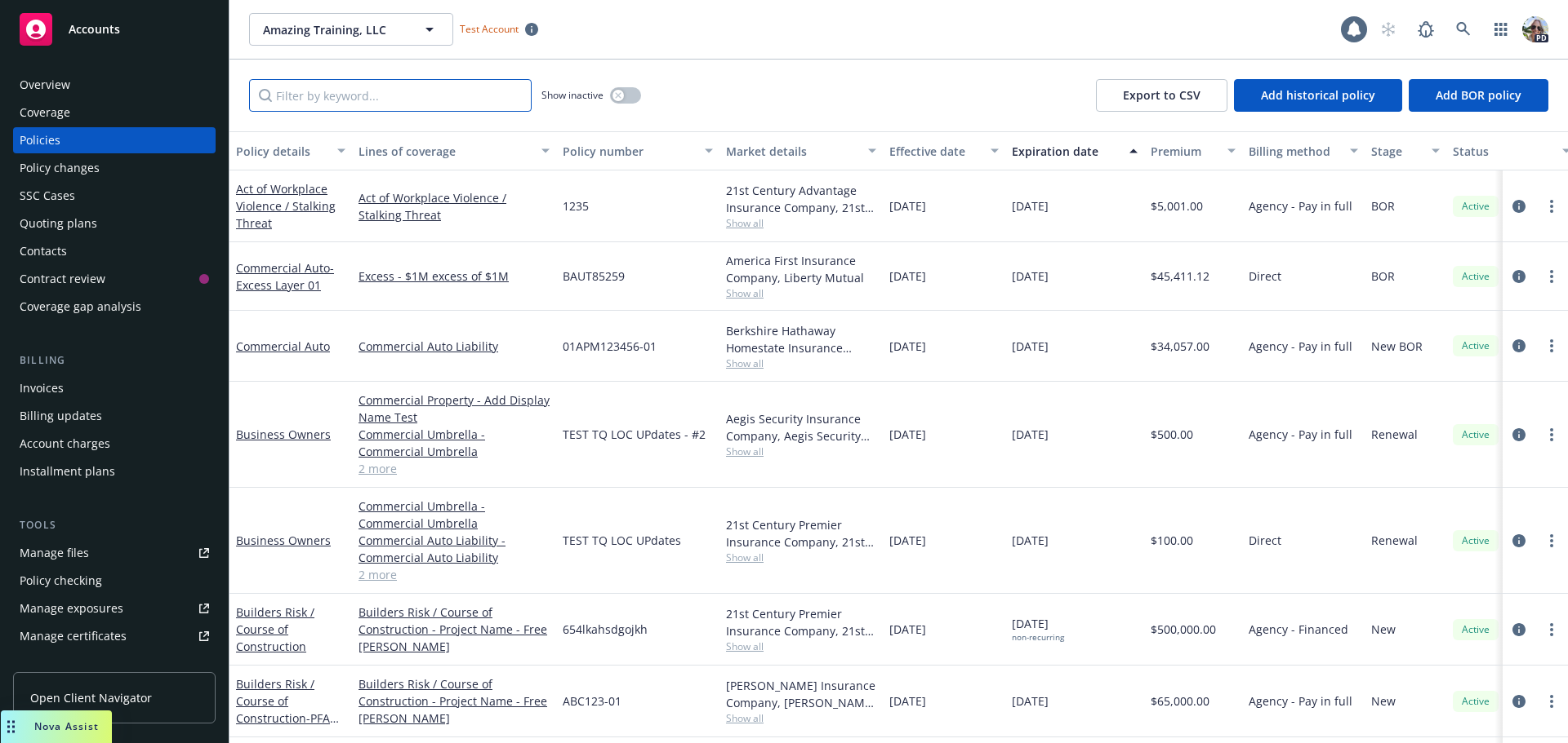
click at [312, 106] on input "Filter by keyword..." at bounding box center [390, 95] width 282 height 33
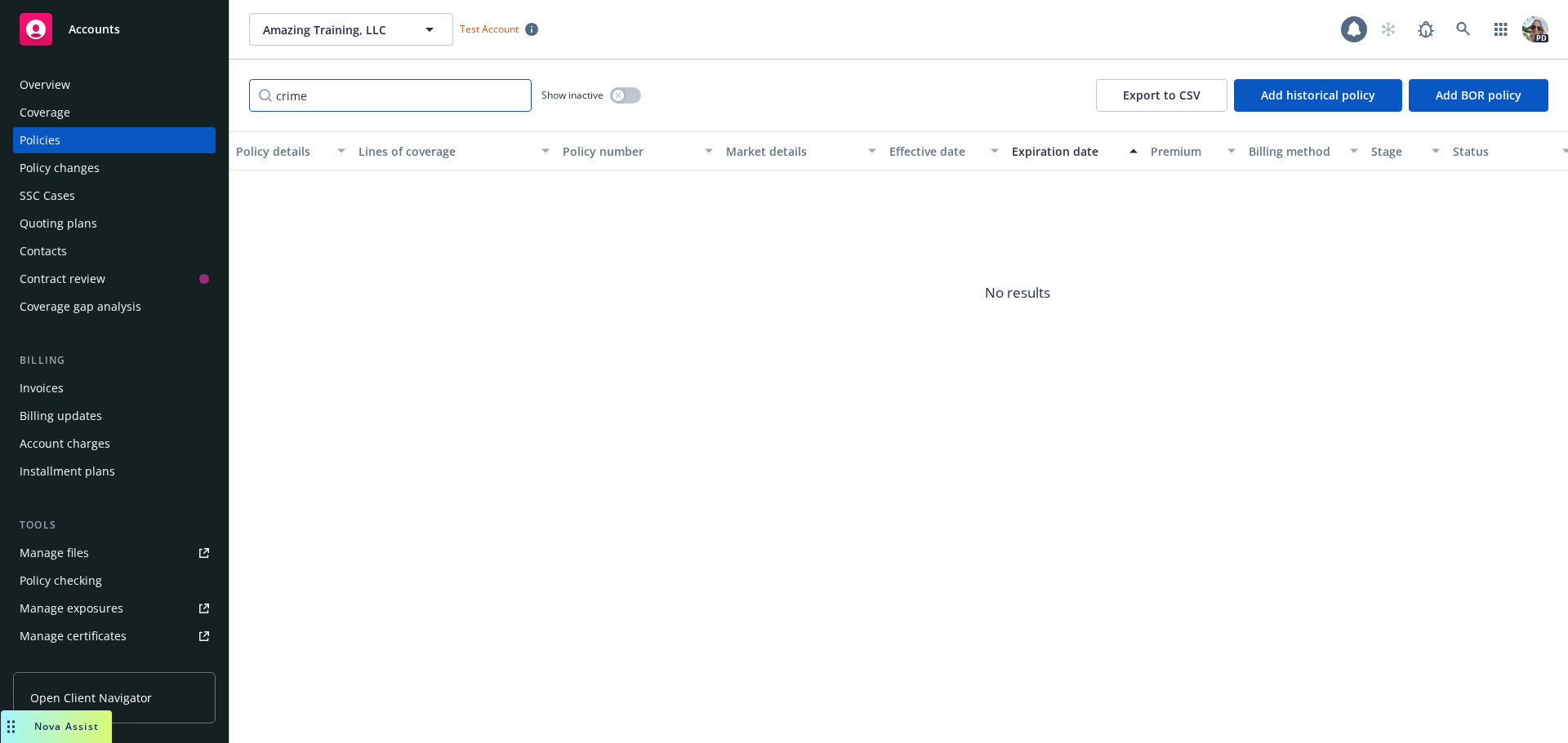
type input "crime"
click at [615, 93] on div "button" at bounding box center [618, 96] width 12 height 12
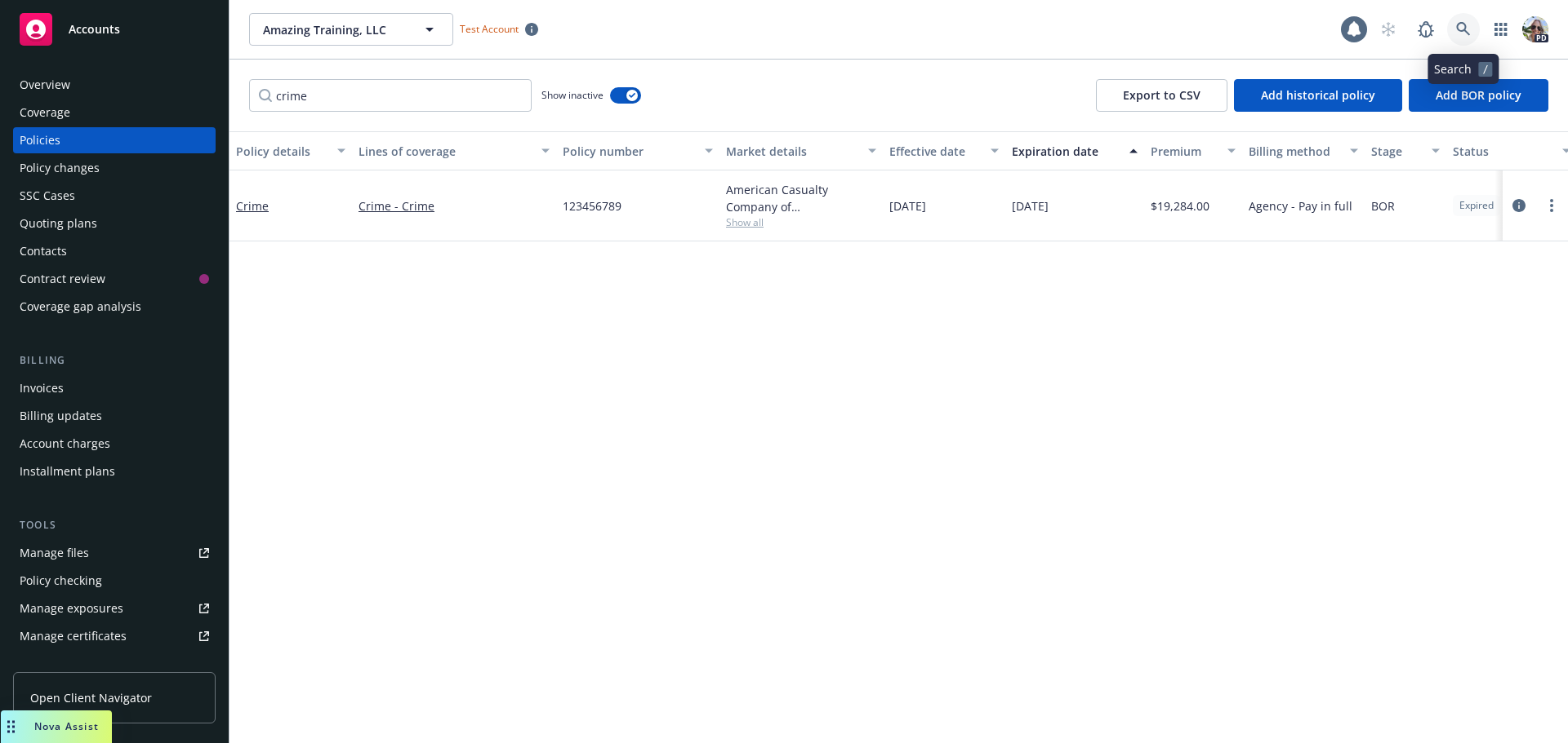
click at [1463, 25] on icon at bounding box center [1464, 29] width 15 height 15
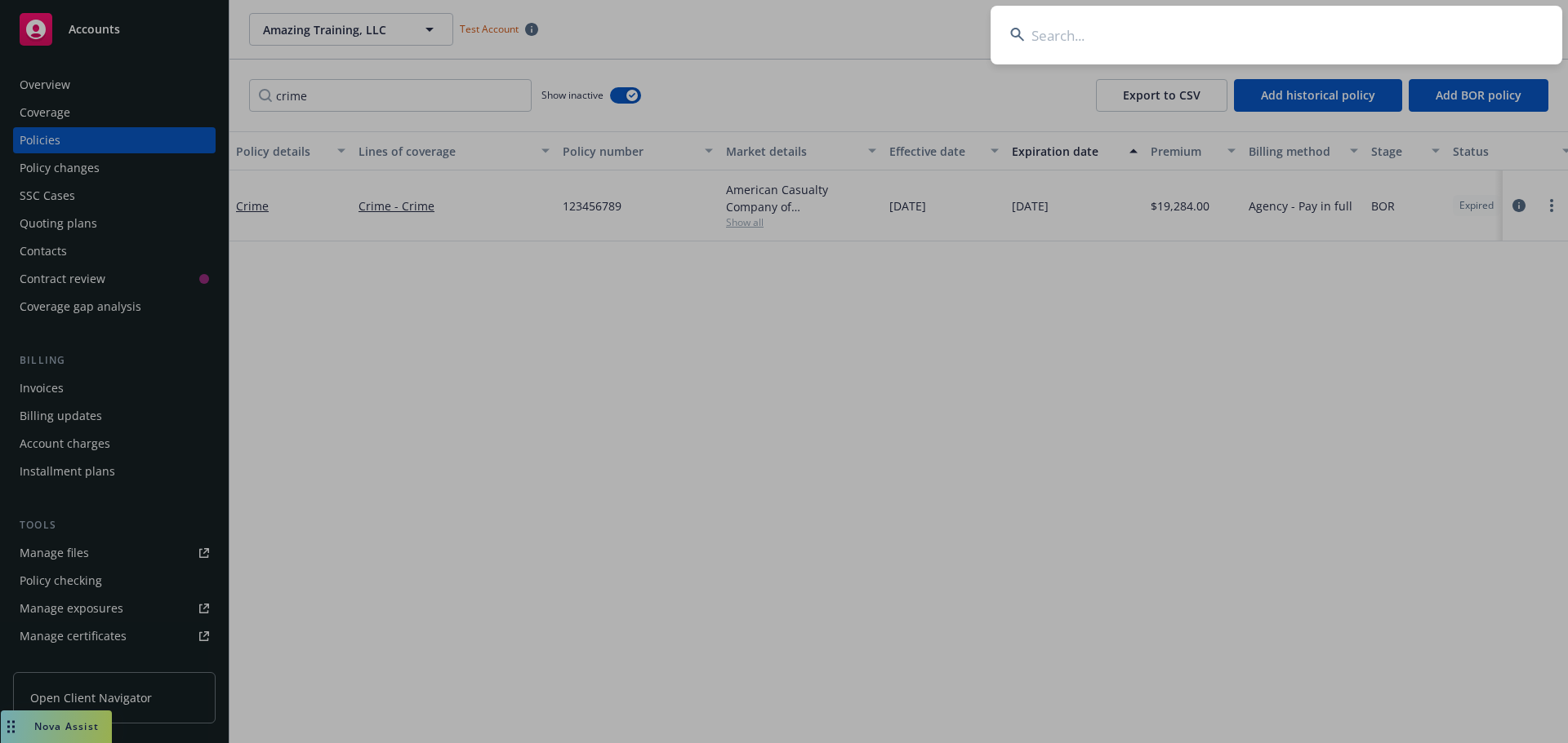
click at [1295, 27] on input at bounding box center [1276, 35] width 571 height 58
type input "E"
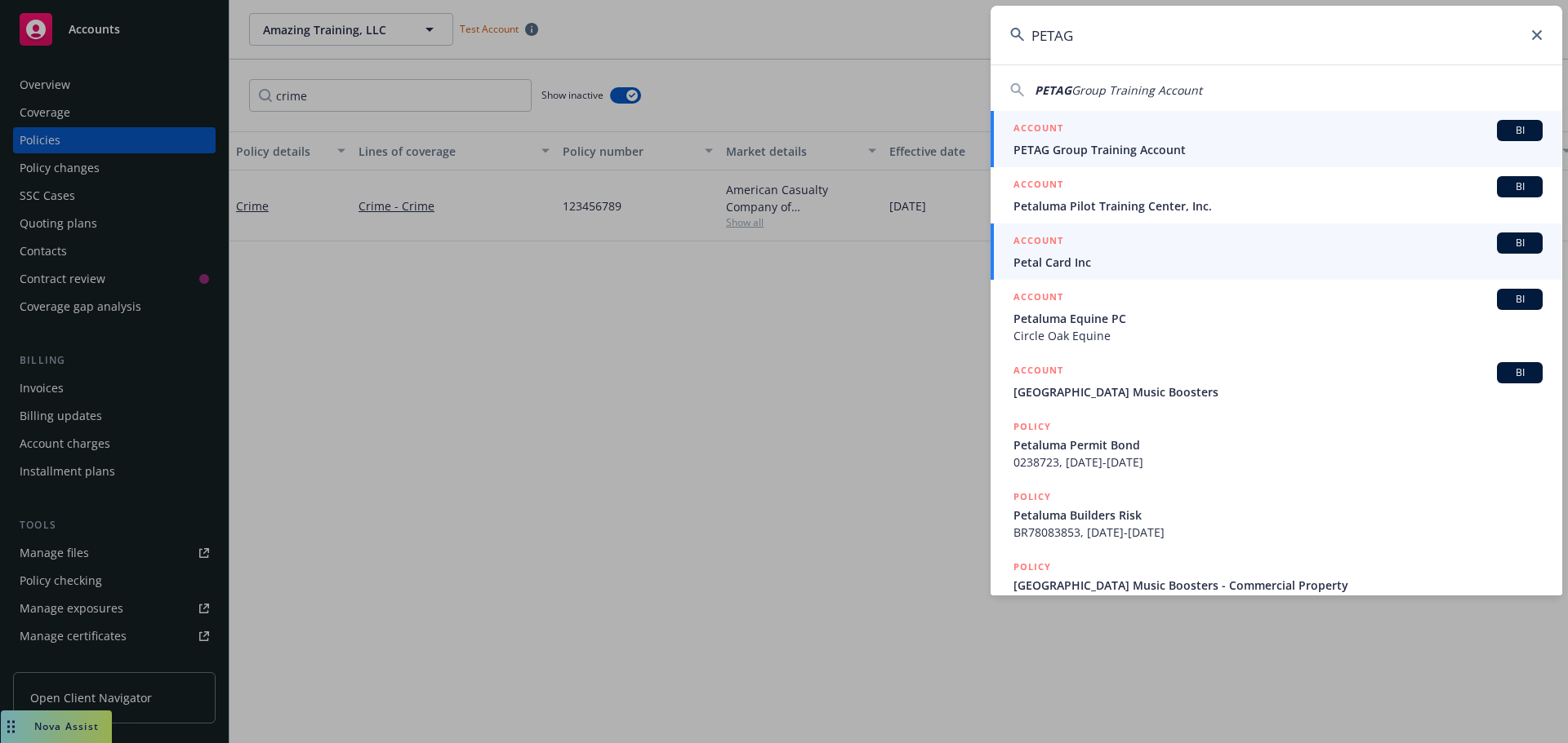
type input "PETAG"
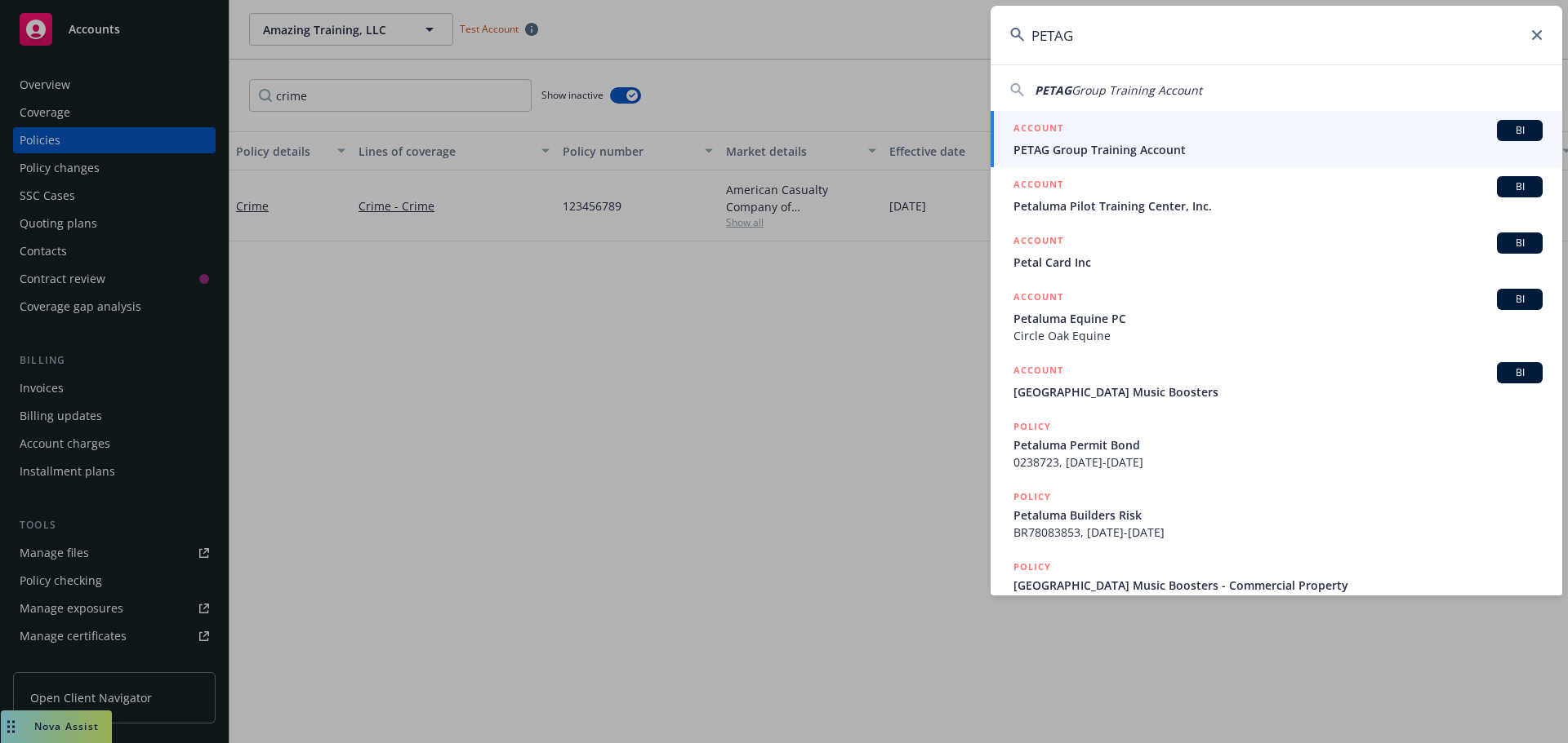
drag, startPoint x: 1076, startPoint y: 149, endPoint x: 1094, endPoint y: 146, distance: 18.2
click at [1077, 149] on span "PETAG Group Training Account" at bounding box center [1277, 149] width 529 height 18
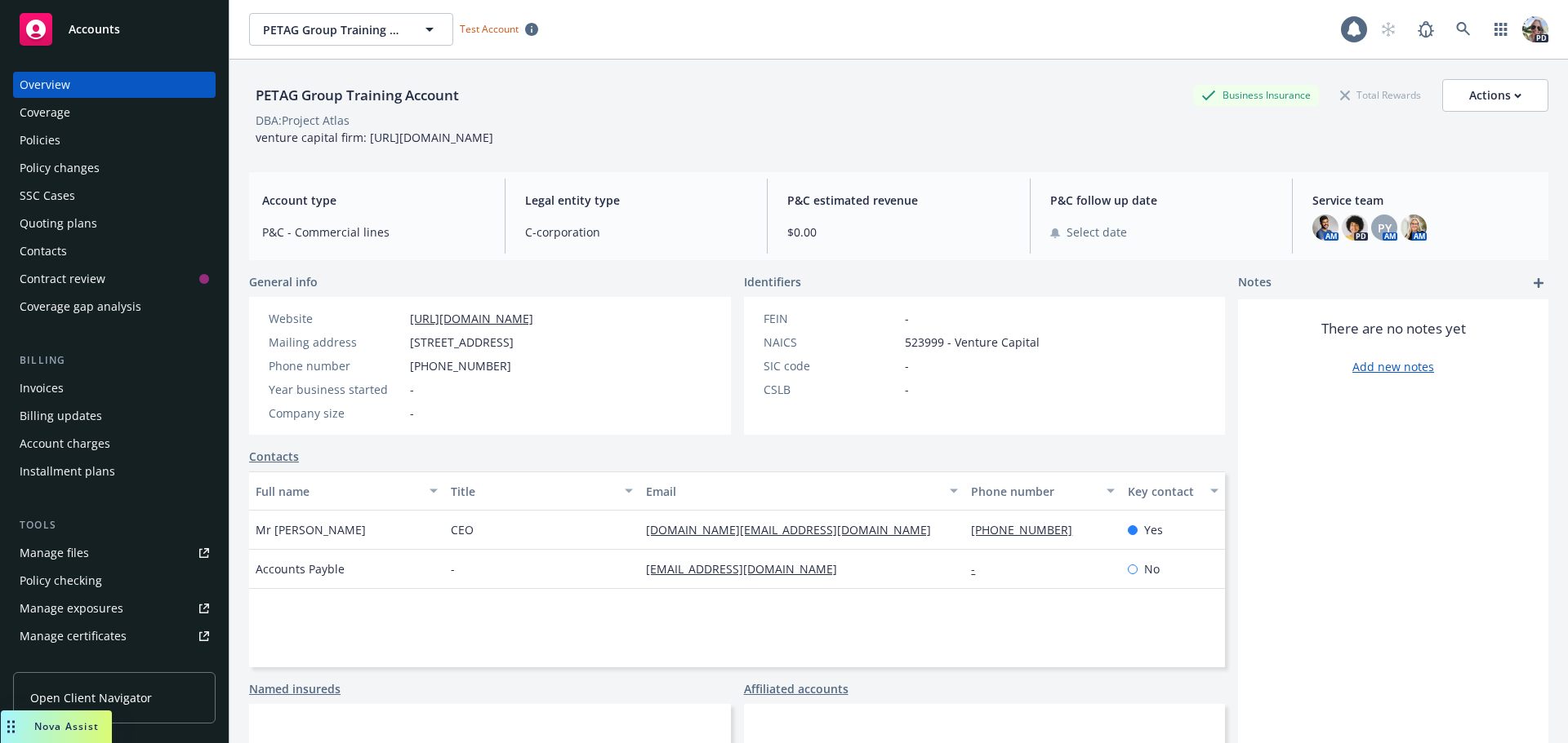
click at [65, 138] on div "Policies" at bounding box center [114, 139] width 190 height 26
